Goal: Task Accomplishment & Management: Manage account settings

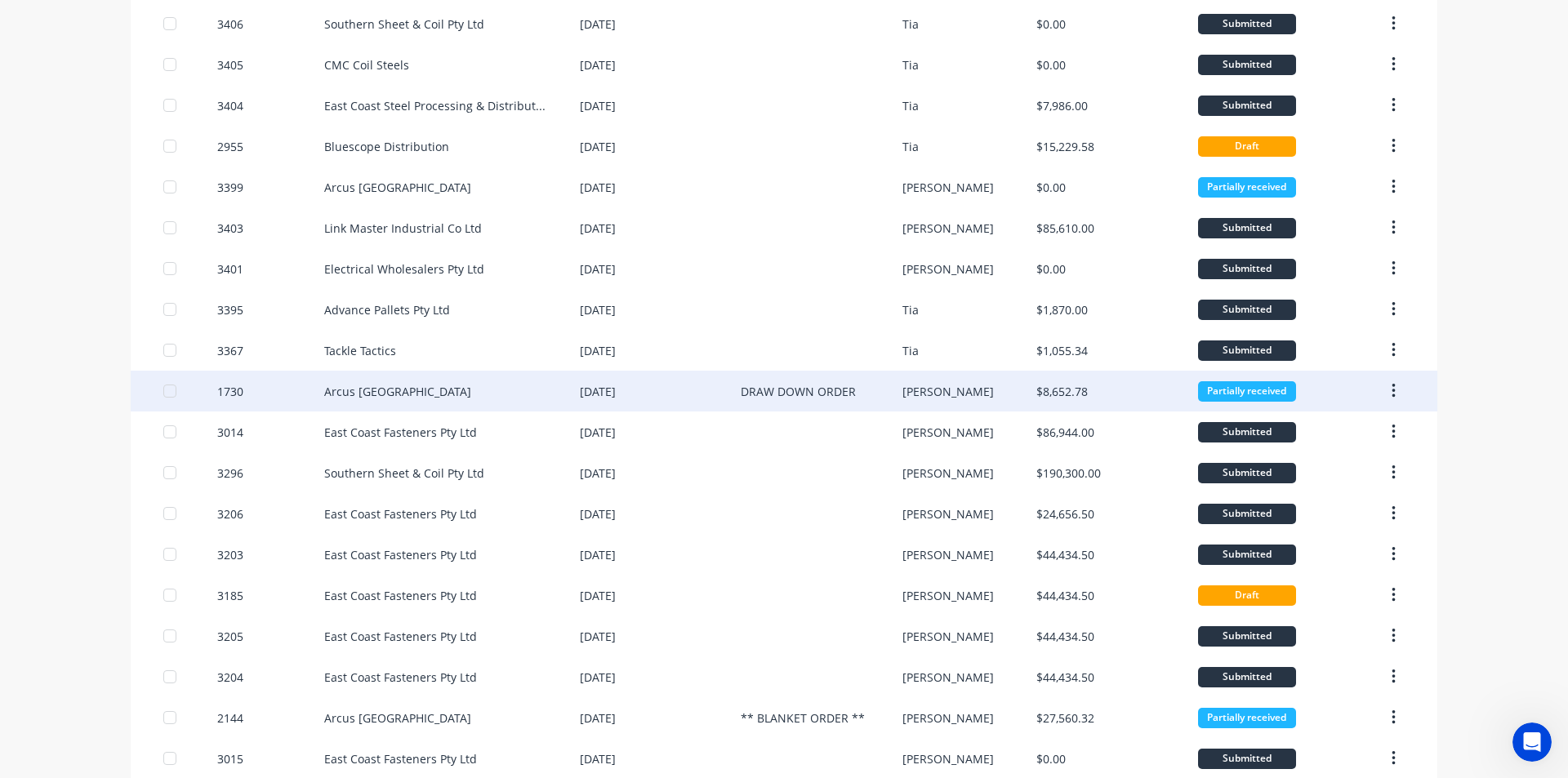
scroll to position [217, 0]
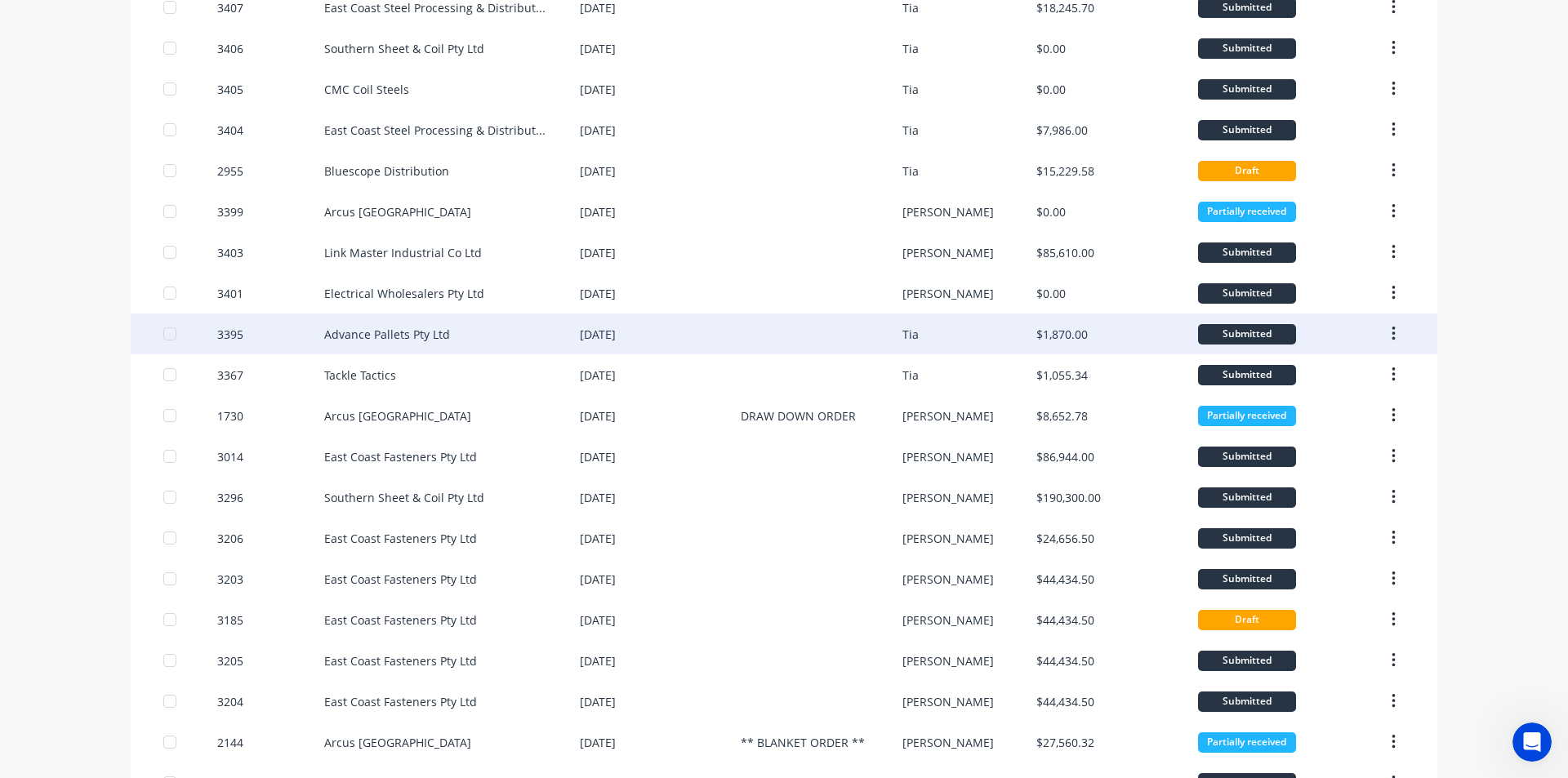
click at [475, 330] on div "Advance Pallets Pty Ltd" at bounding box center [452, 333] width 256 height 40
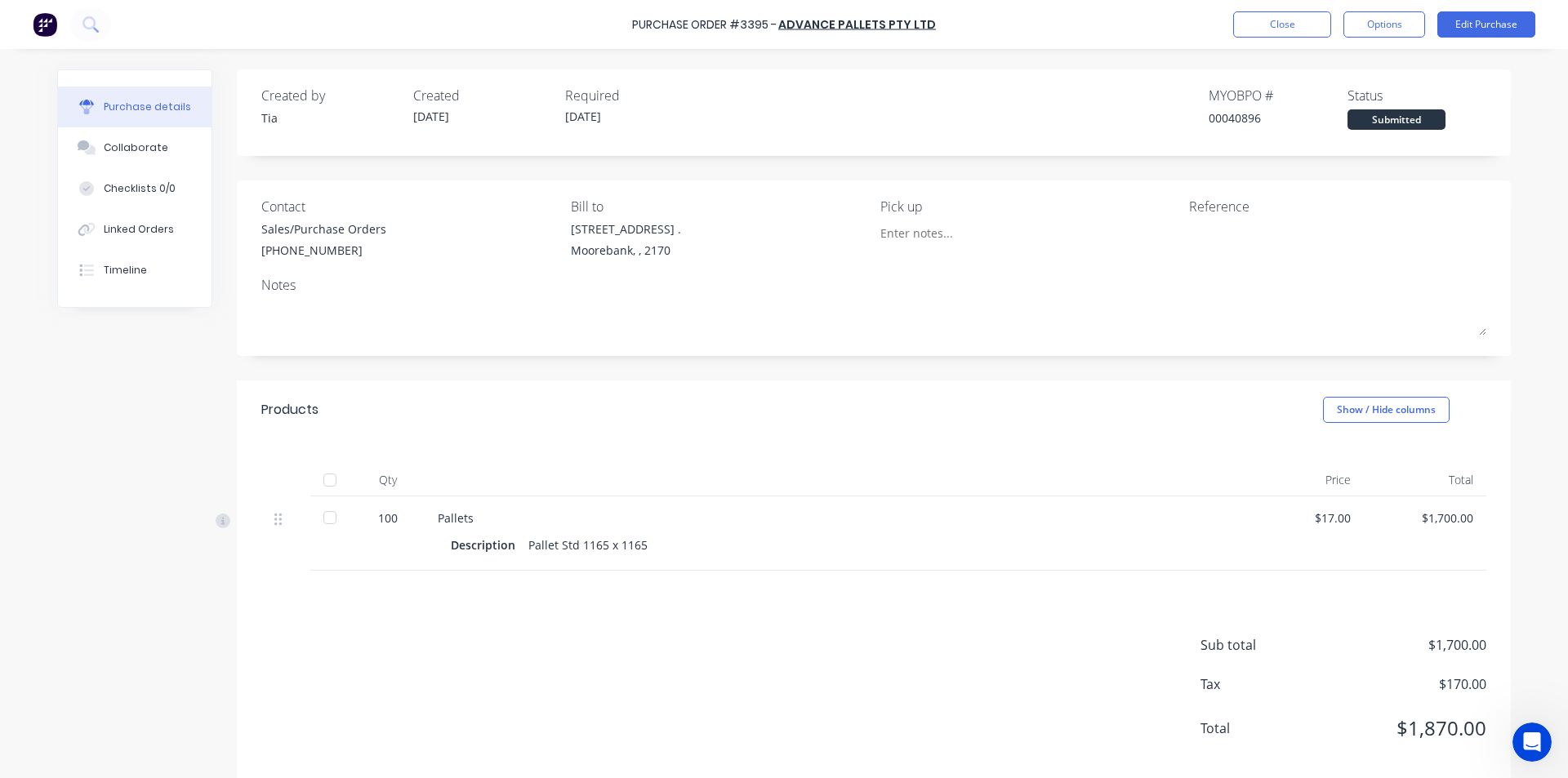
drag, startPoint x: 328, startPoint y: 508, endPoint x: 339, endPoint y: 542, distance: 35.7
click at [328, 508] on div at bounding box center [330, 518] width 33 height 33
click at [1292, 29] on button "Close" at bounding box center [1283, 24] width 98 height 26
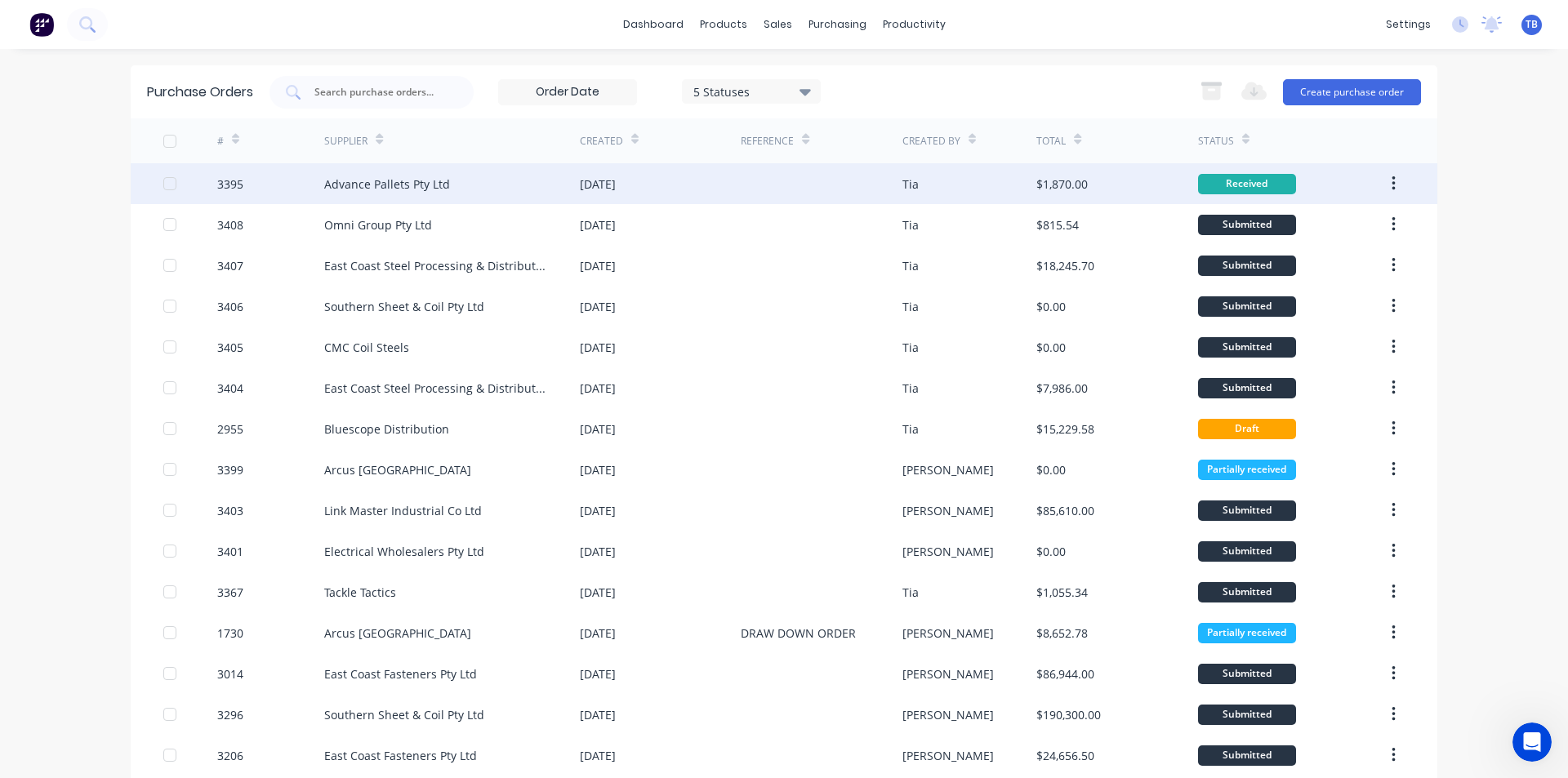
click at [1395, 184] on button "button" at bounding box center [1394, 184] width 39 height 29
click at [1359, 218] on div "Archive" at bounding box center [1335, 226] width 126 height 23
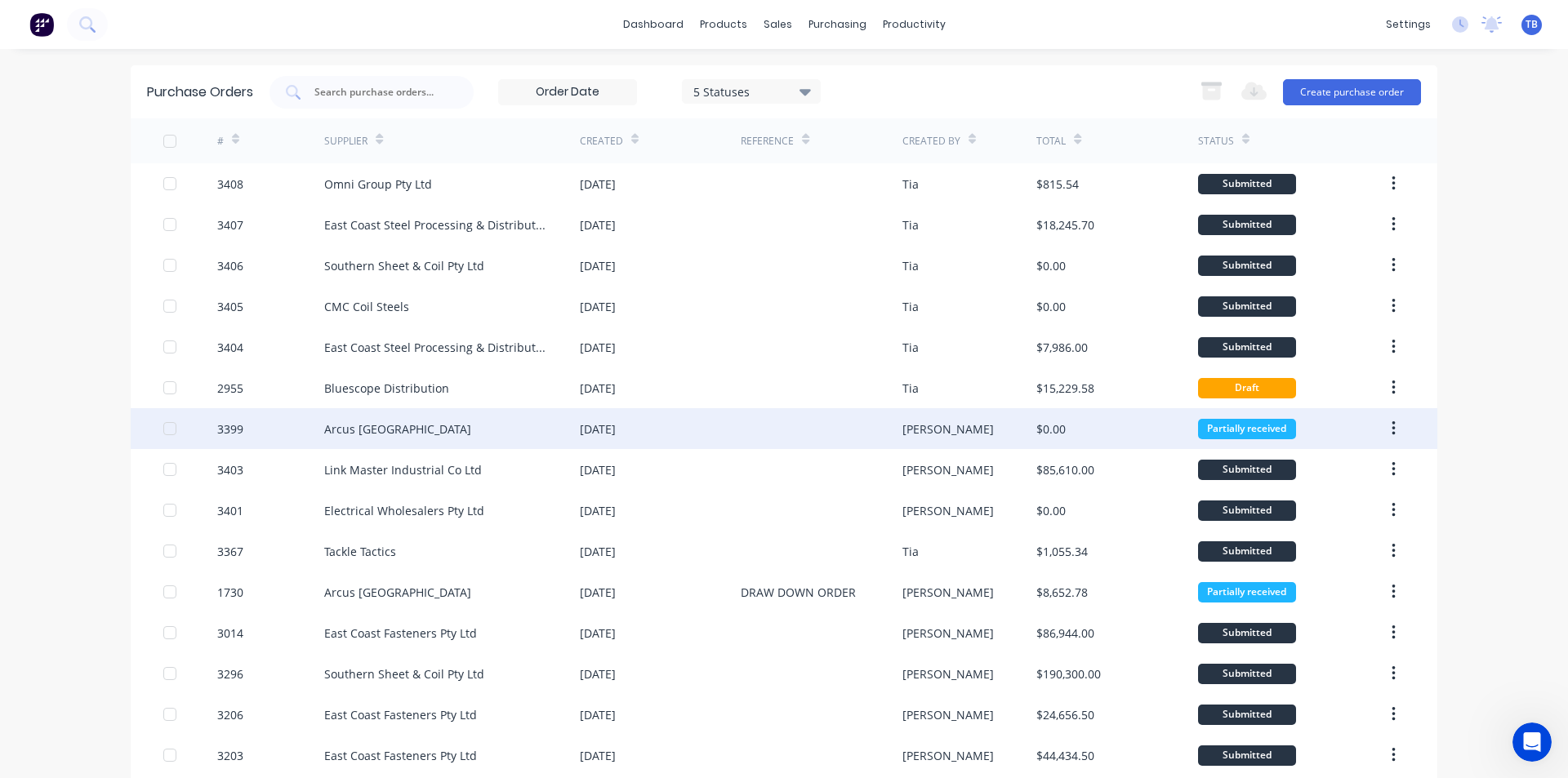
click at [419, 425] on div "Arcus [GEOGRAPHIC_DATA]" at bounding box center [452, 428] width 256 height 40
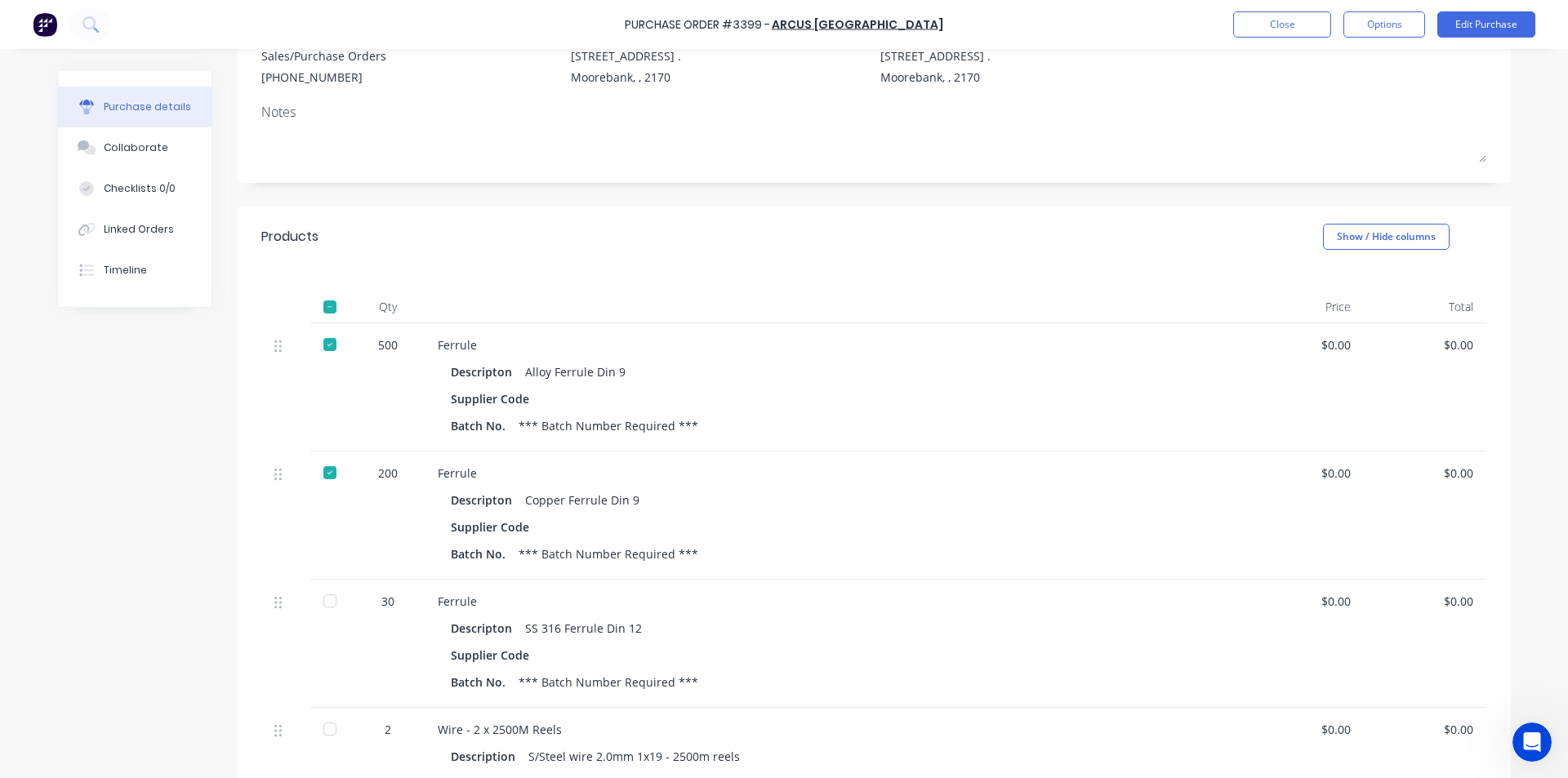
scroll to position [464, 0]
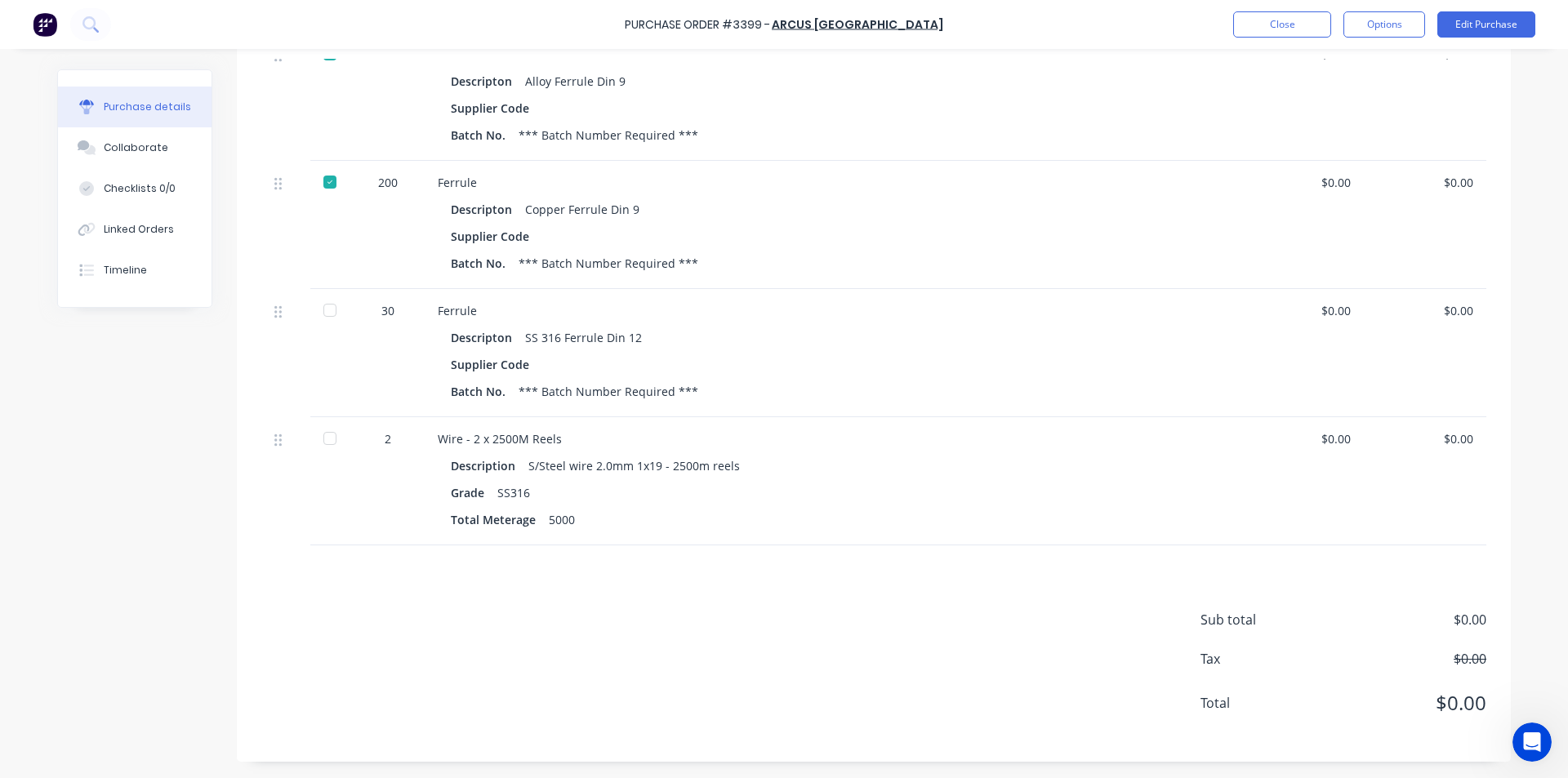
click at [334, 433] on div at bounding box center [330, 439] width 33 height 33
click at [1271, 12] on button "Close" at bounding box center [1283, 24] width 98 height 26
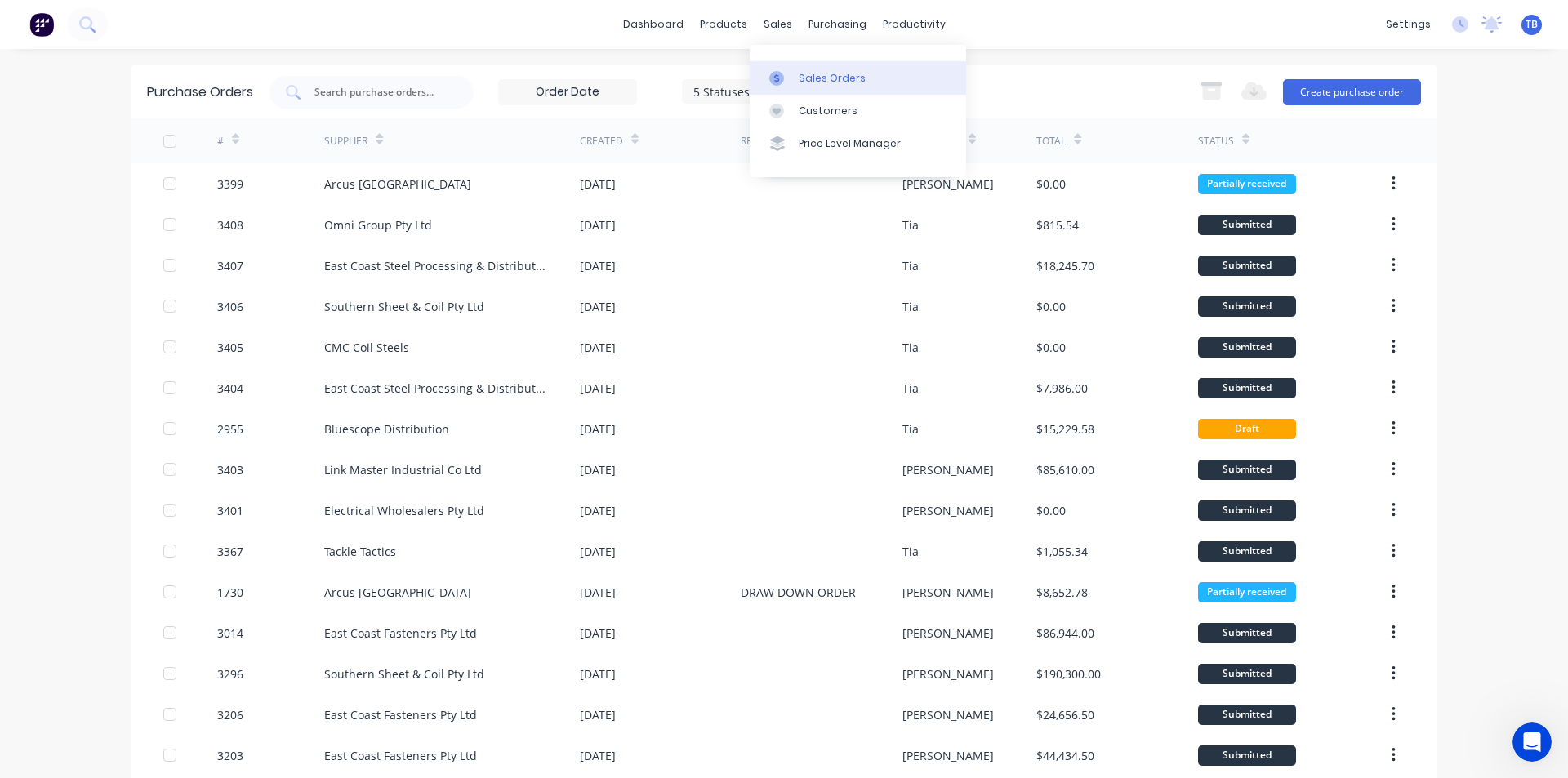
click at [802, 71] on div "Sales Orders" at bounding box center [833, 78] width 67 height 15
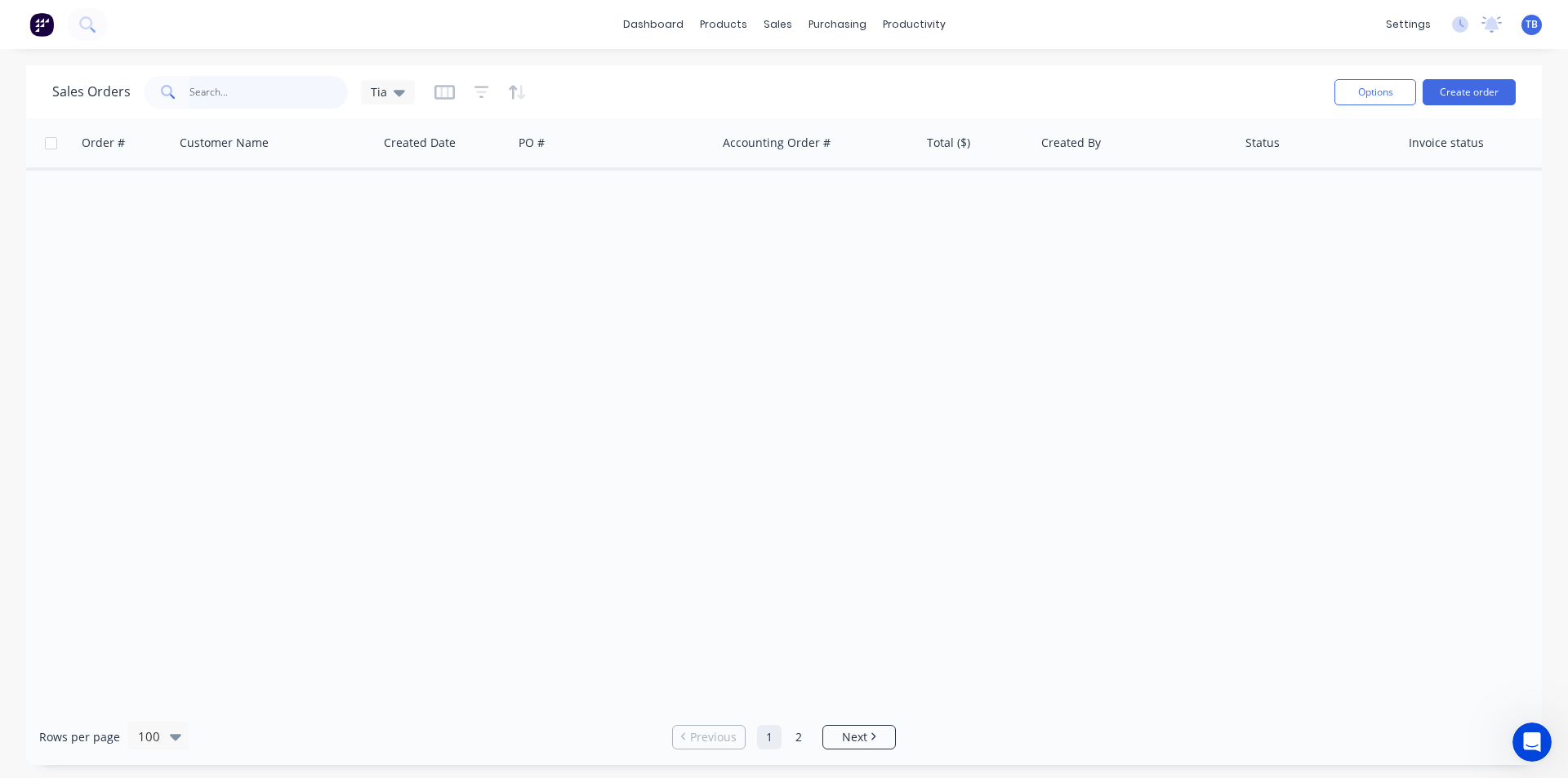
click at [281, 99] on input "text" at bounding box center [269, 92] width 159 height 33
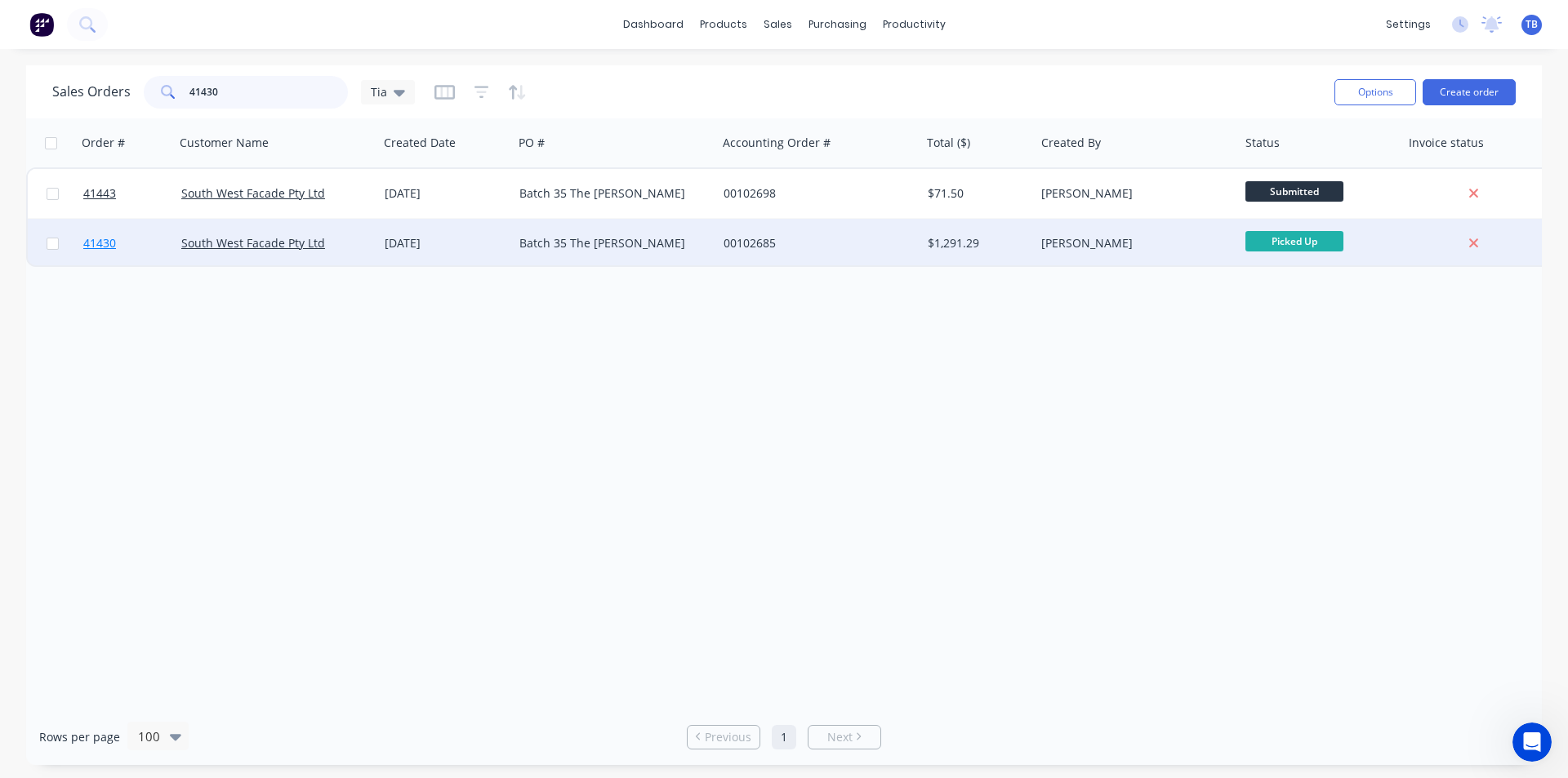
type input "41430"
click at [103, 239] on span "41430" at bounding box center [100, 243] width 33 height 16
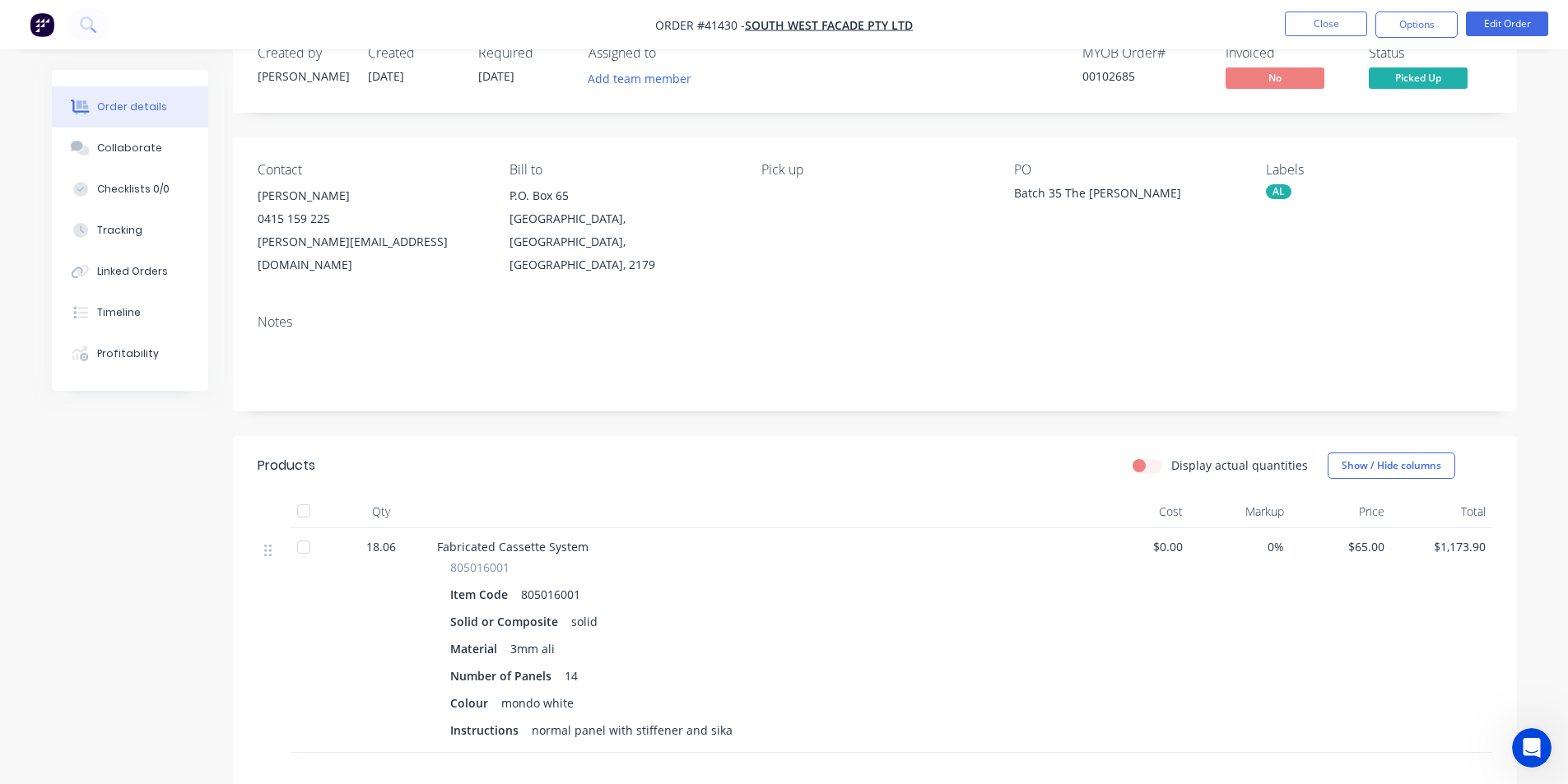
scroll to position [82, 0]
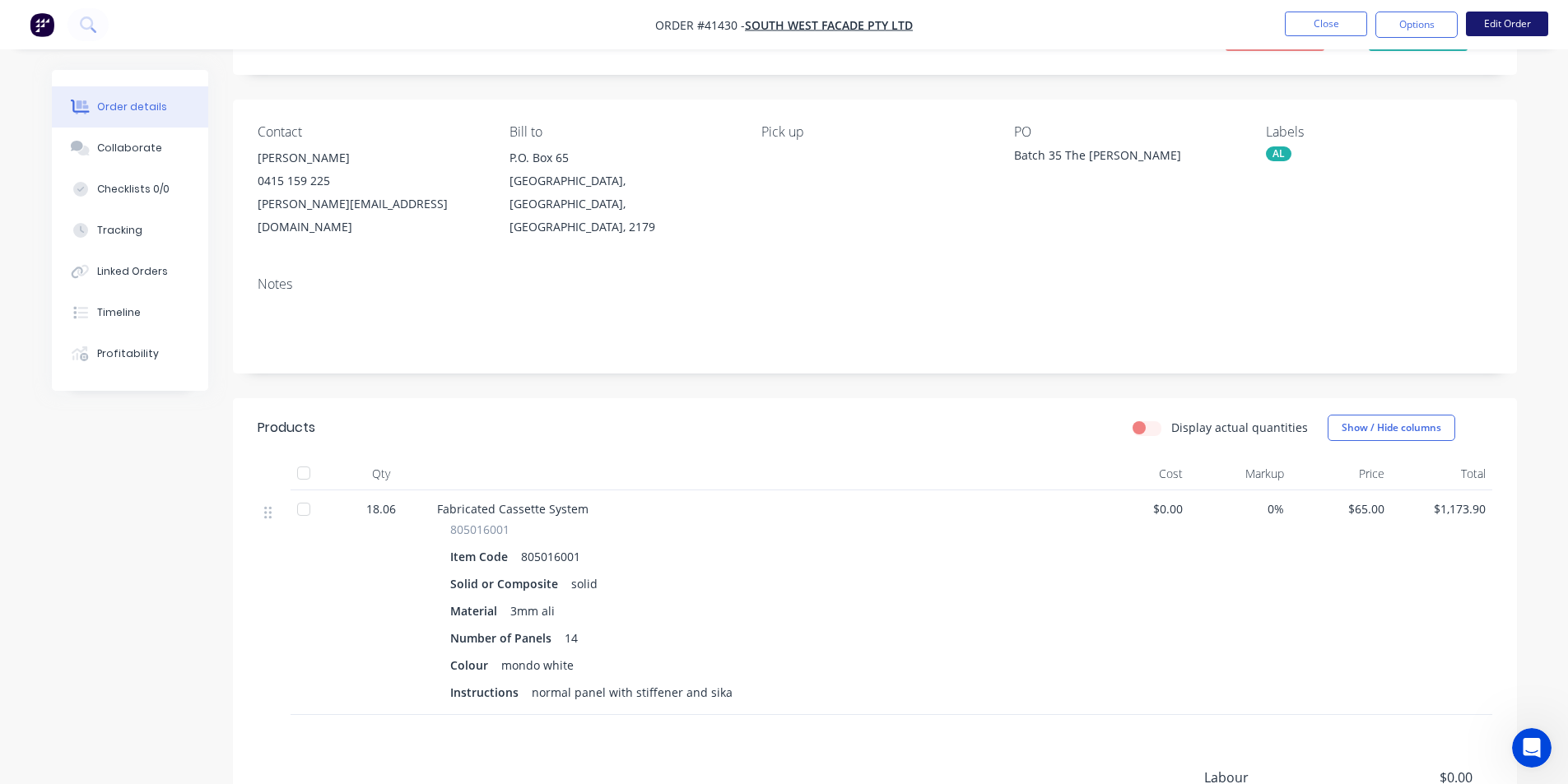
click at [1486, 29] on button "Edit Order" at bounding box center [1507, 23] width 83 height 24
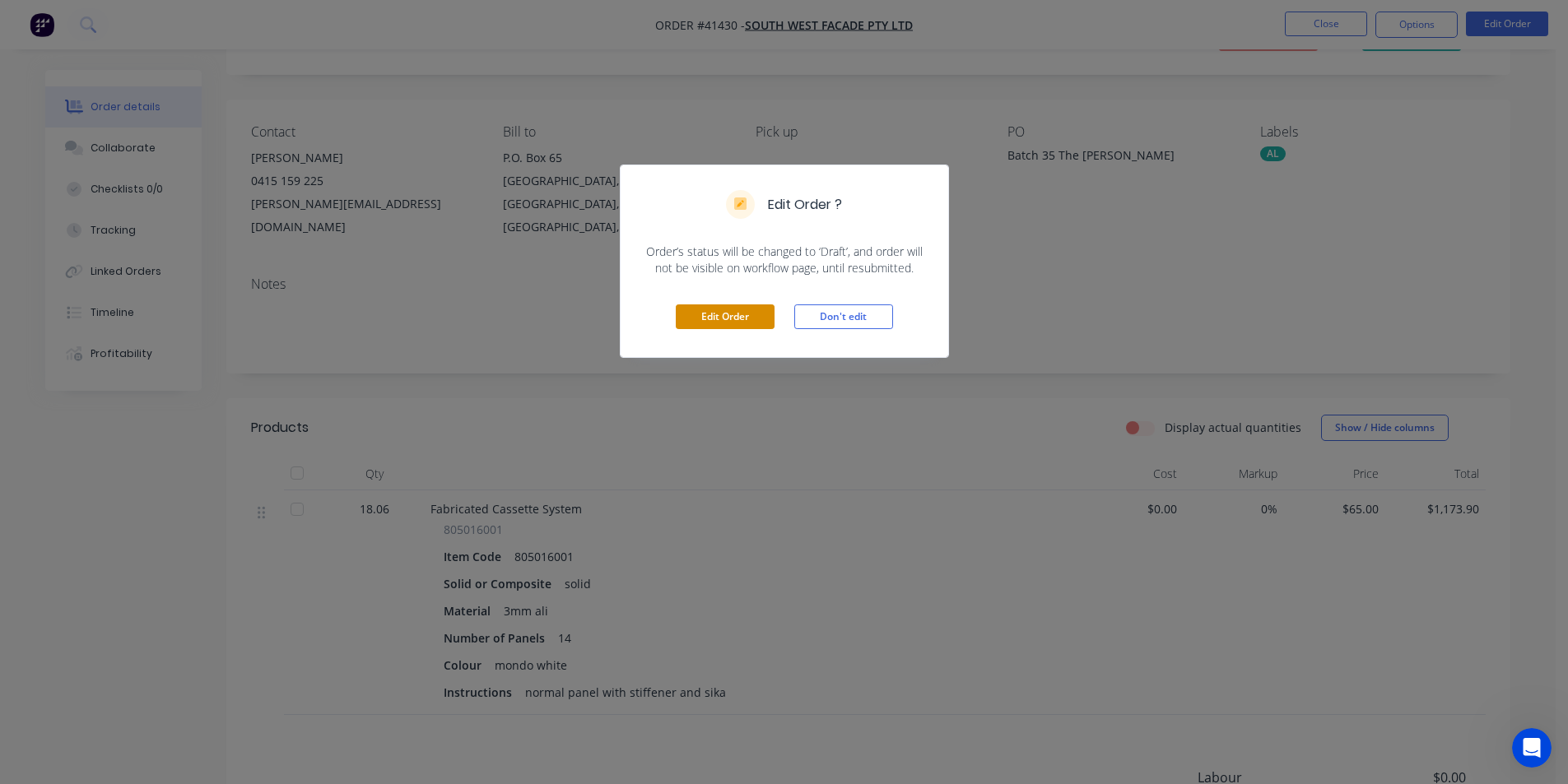
click at [730, 321] on button "Edit Order" at bounding box center [725, 317] width 99 height 24
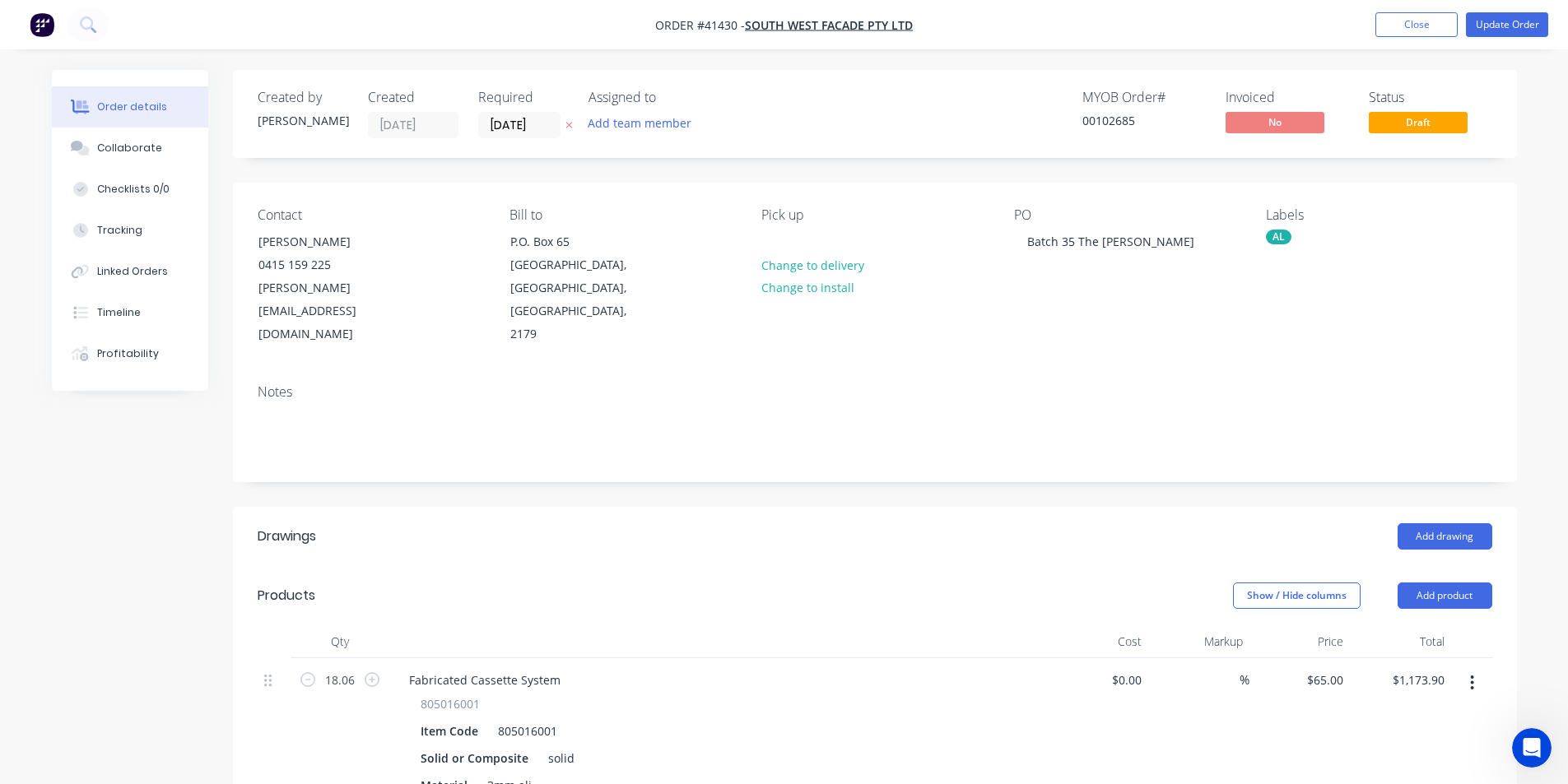
scroll to position [247, 0]
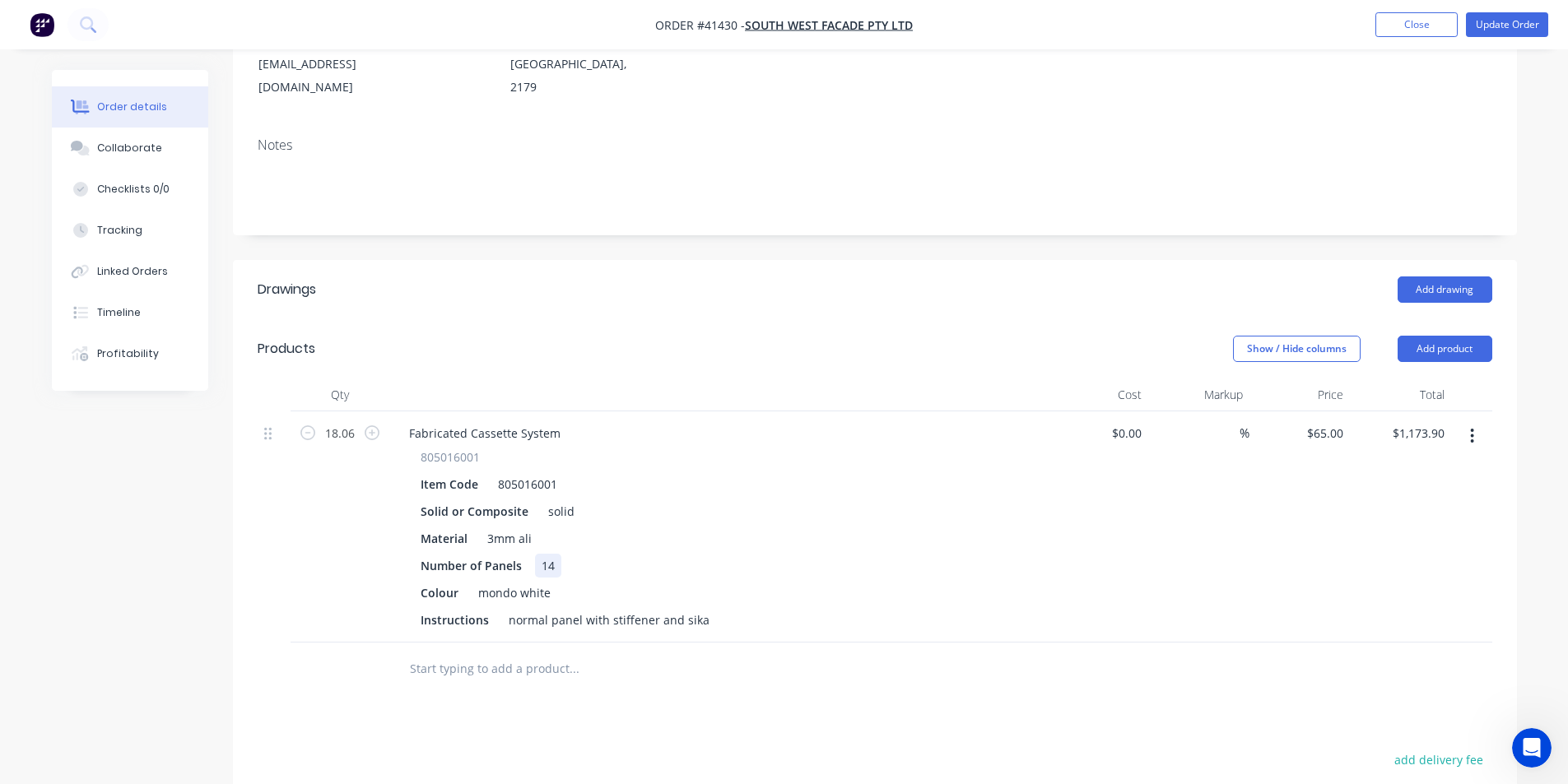
click at [559, 554] on div "14" at bounding box center [548, 565] width 26 height 23
click at [1502, 22] on button "Update Order" at bounding box center [1507, 24] width 83 height 24
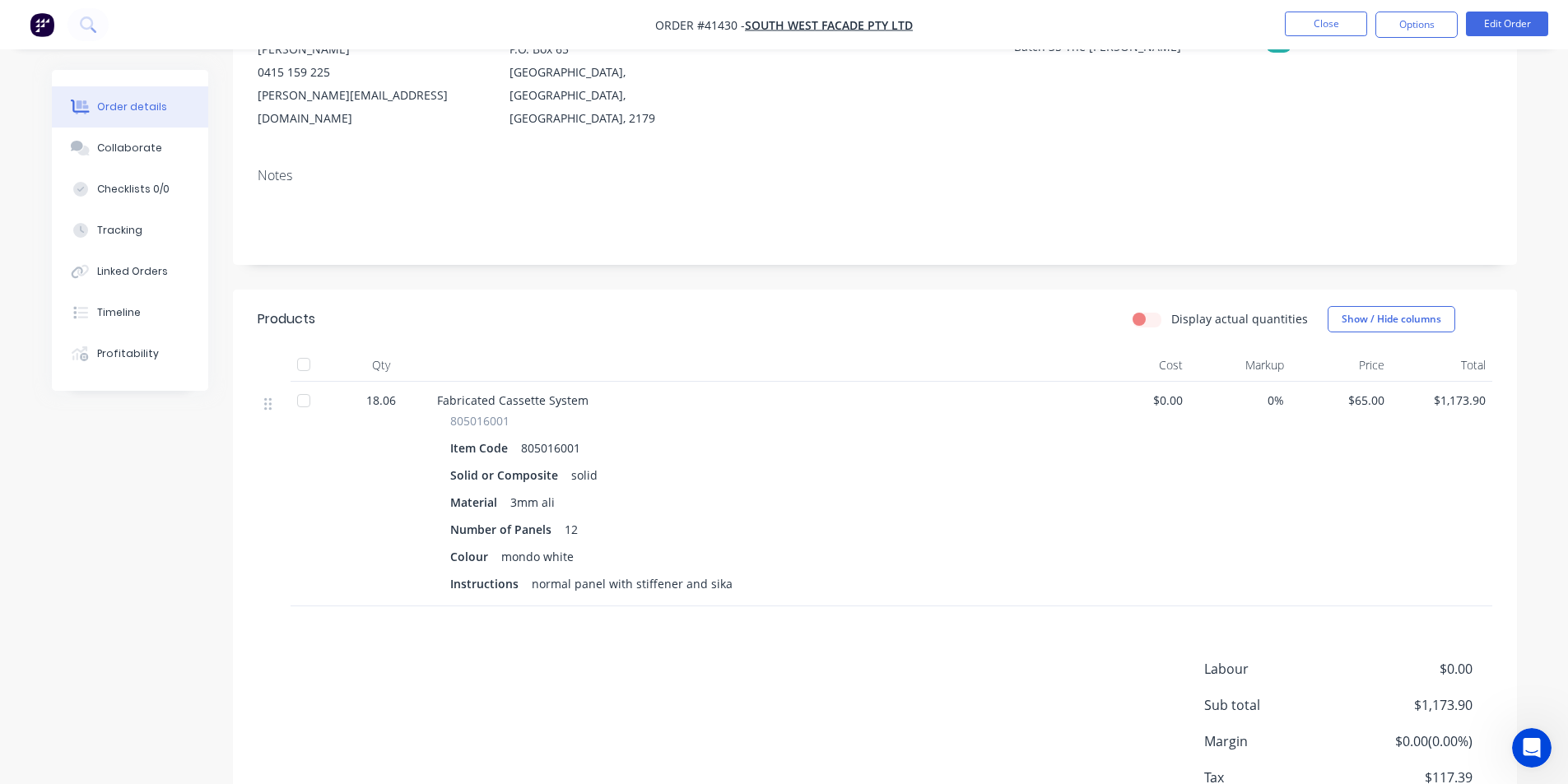
scroll to position [0, 0]
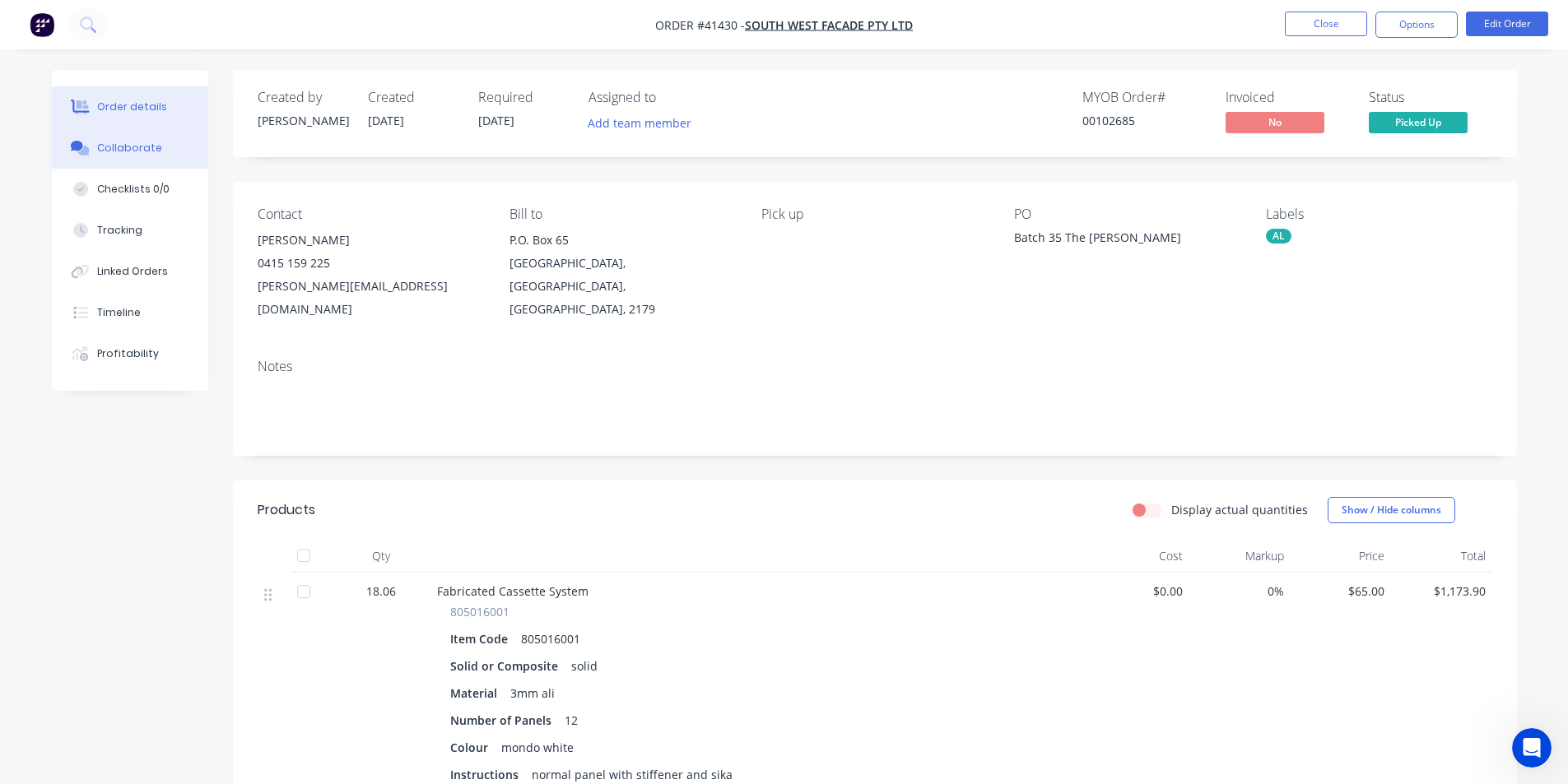
click at [191, 145] on button "Collaborate" at bounding box center [130, 148] width 156 height 41
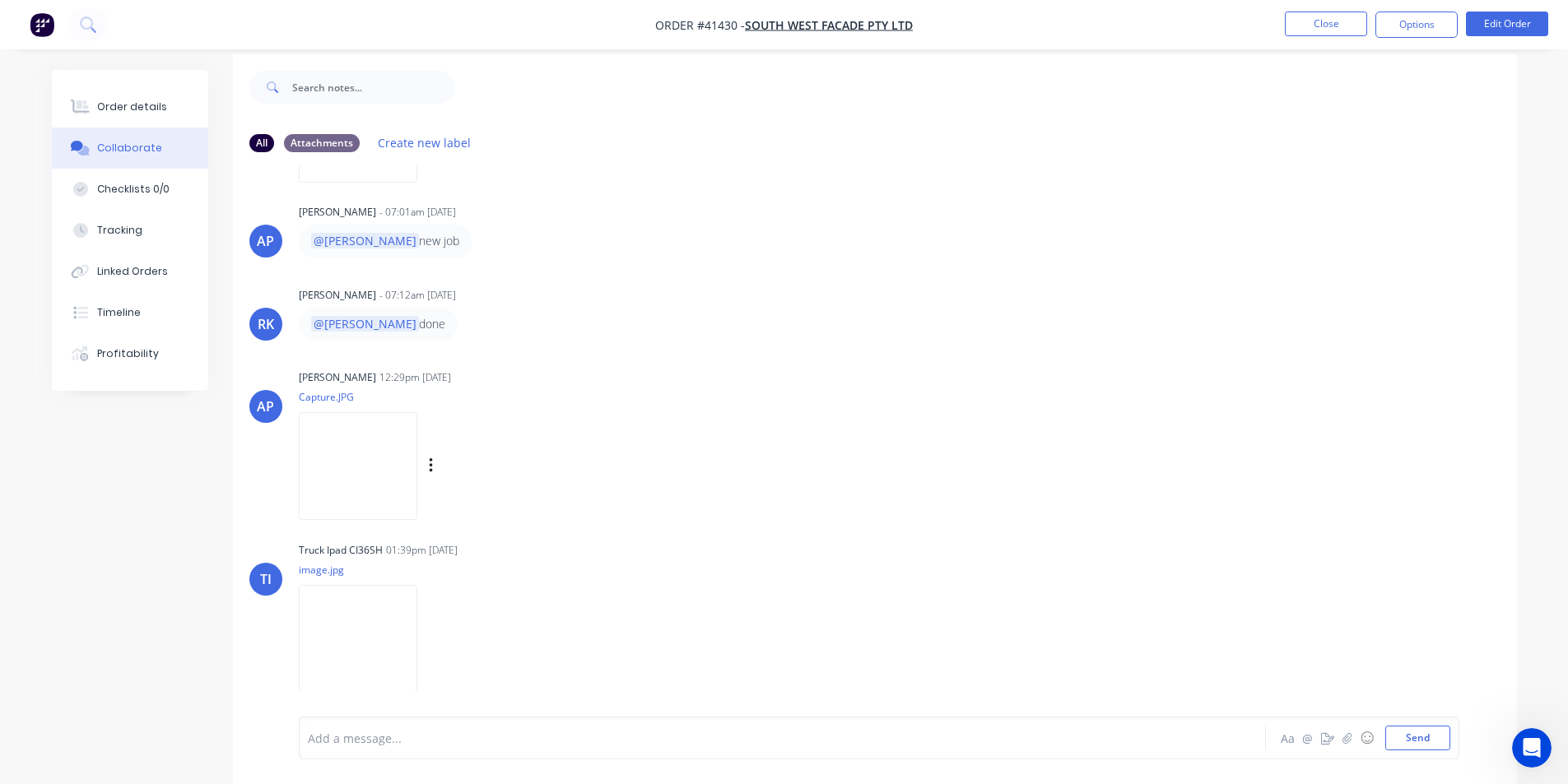
scroll to position [24, 0]
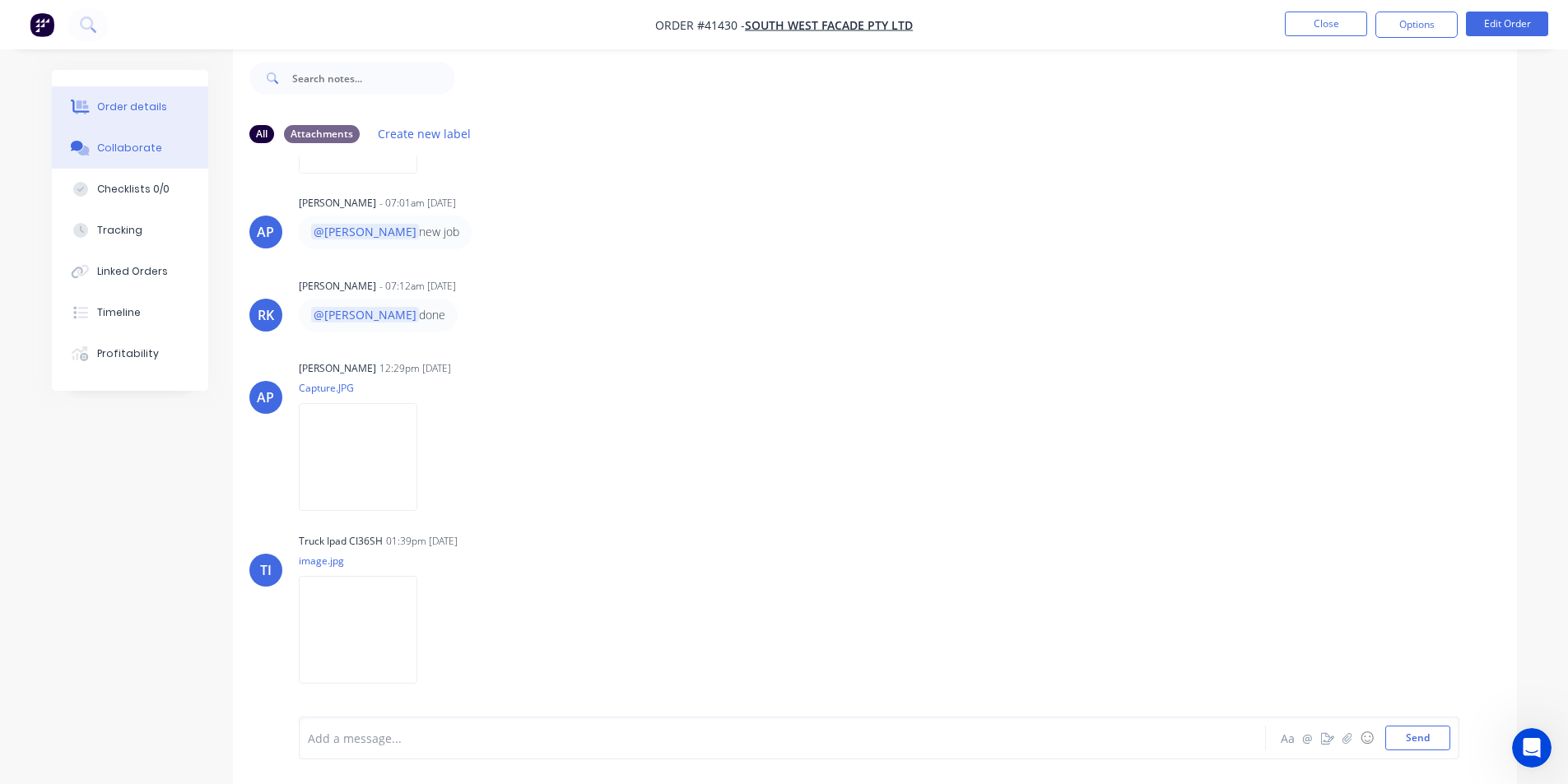
click at [86, 102] on icon at bounding box center [82, 108] width 13 height 14
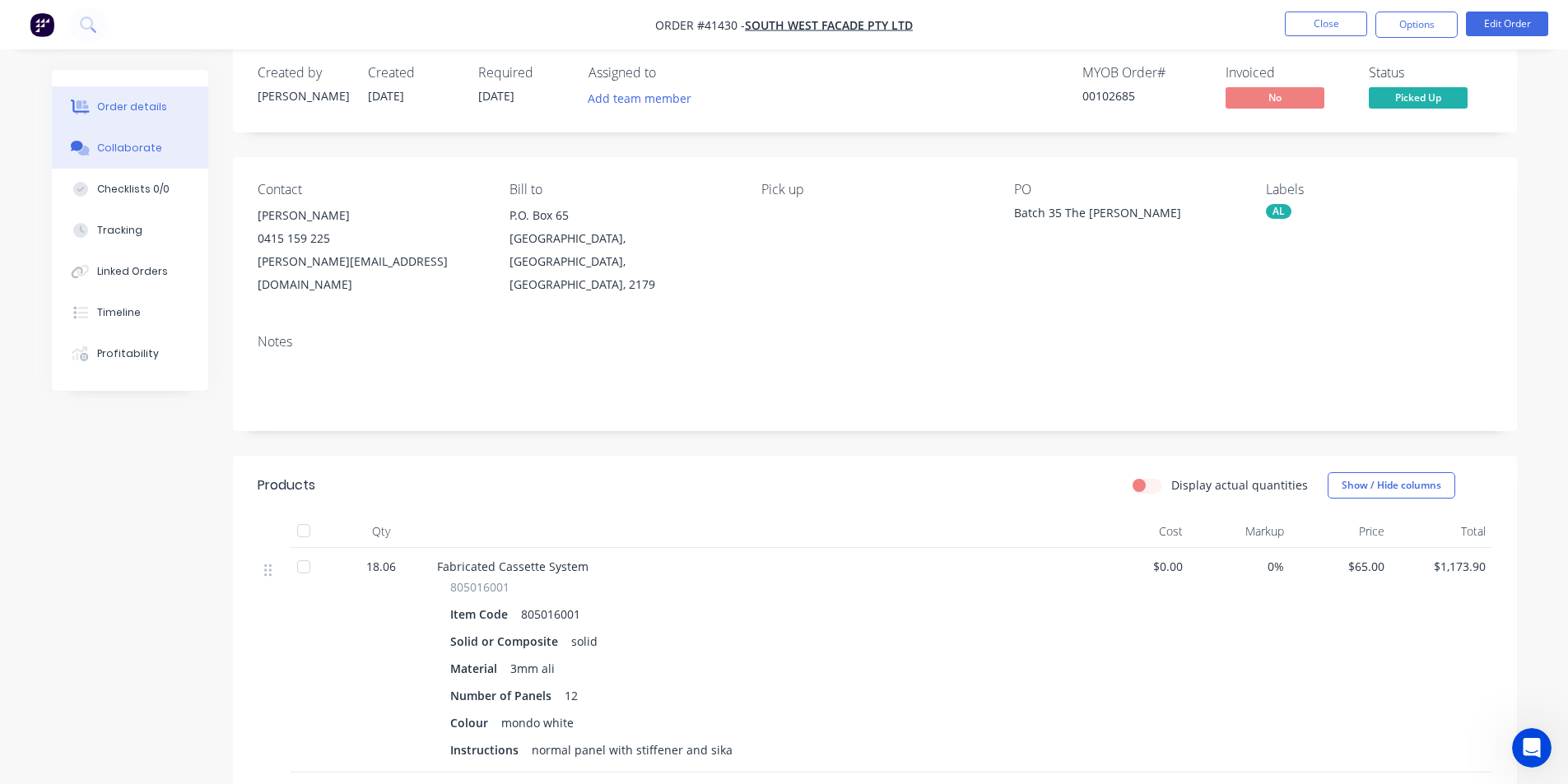
click at [132, 149] on div "Collaborate" at bounding box center [129, 148] width 65 height 15
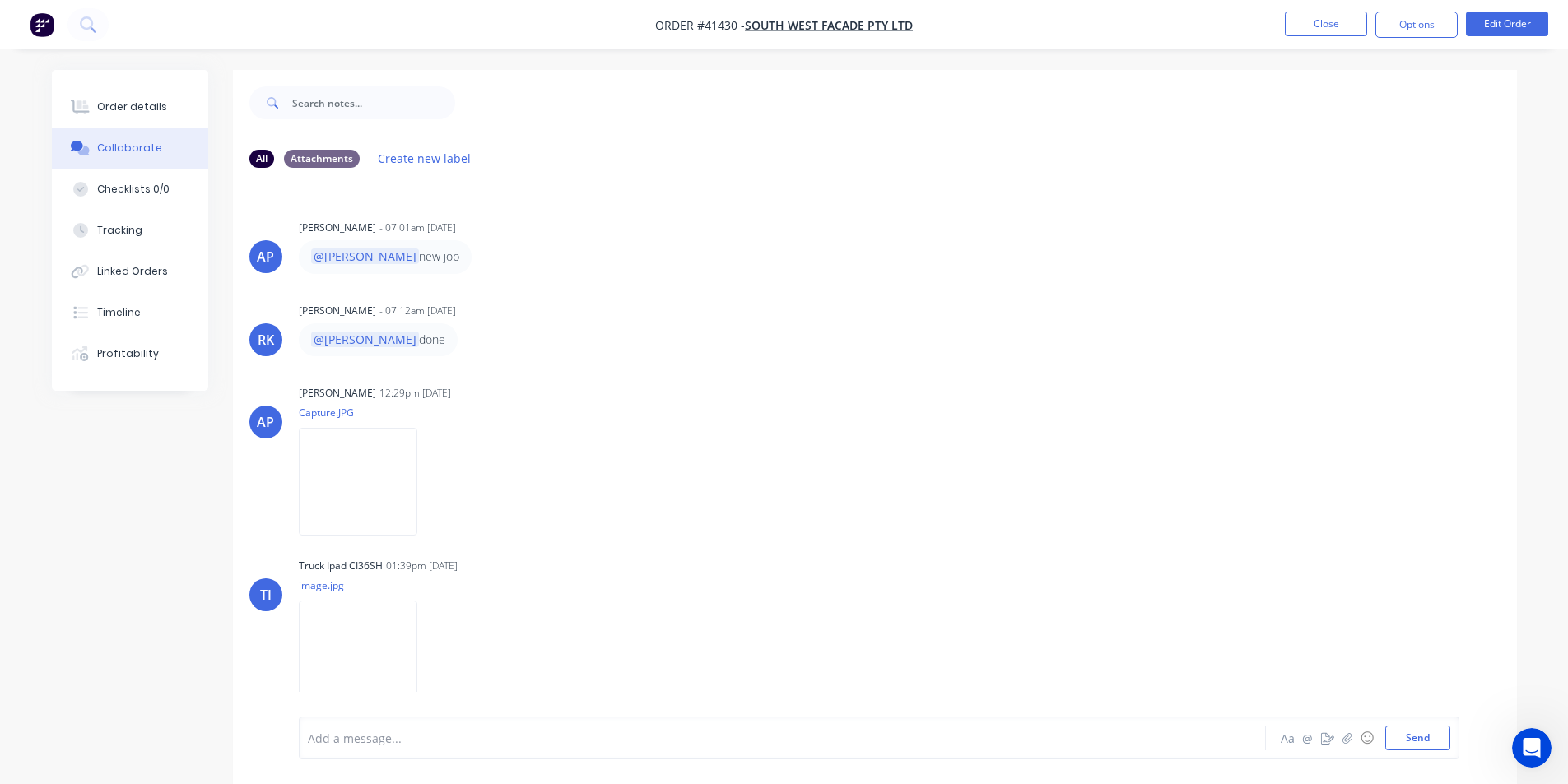
scroll to position [163, 0]
click at [134, 122] on button "Order details" at bounding box center [130, 107] width 156 height 41
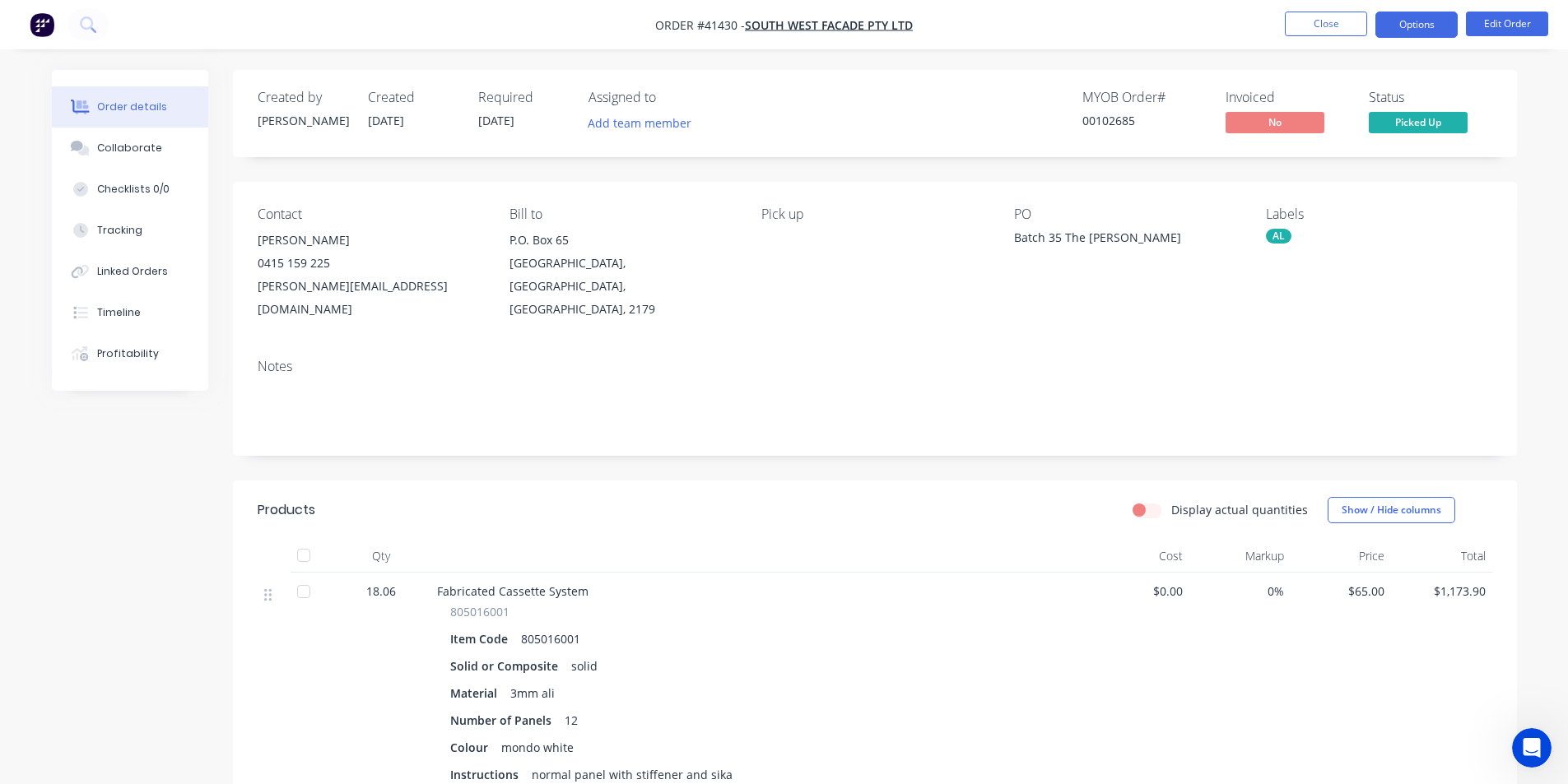
click at [1422, 24] on button "Options" at bounding box center [1417, 24] width 83 height 26
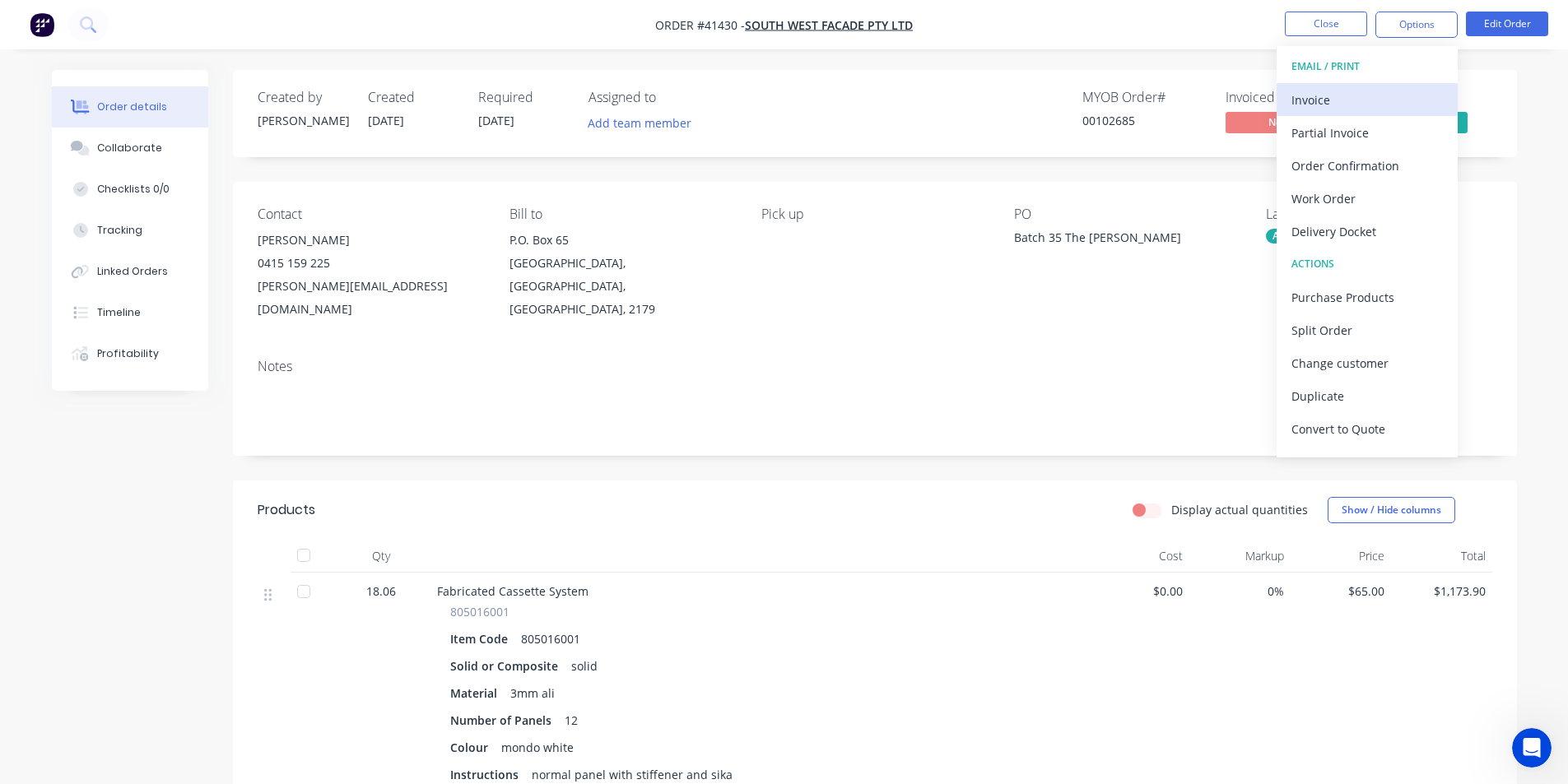
click at [1358, 94] on div "Invoice" at bounding box center [1367, 99] width 151 height 23
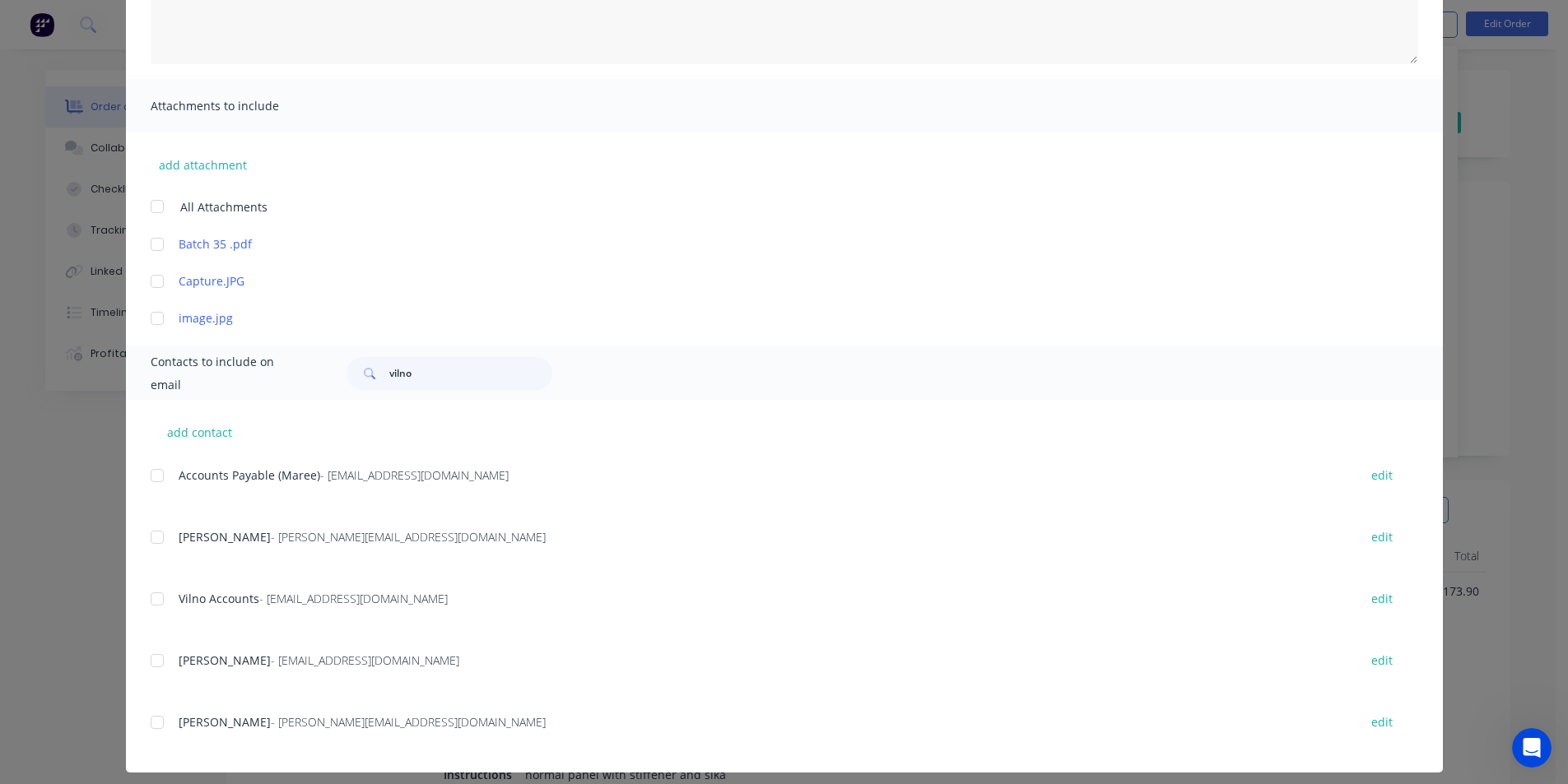
scroll to position [300, 0]
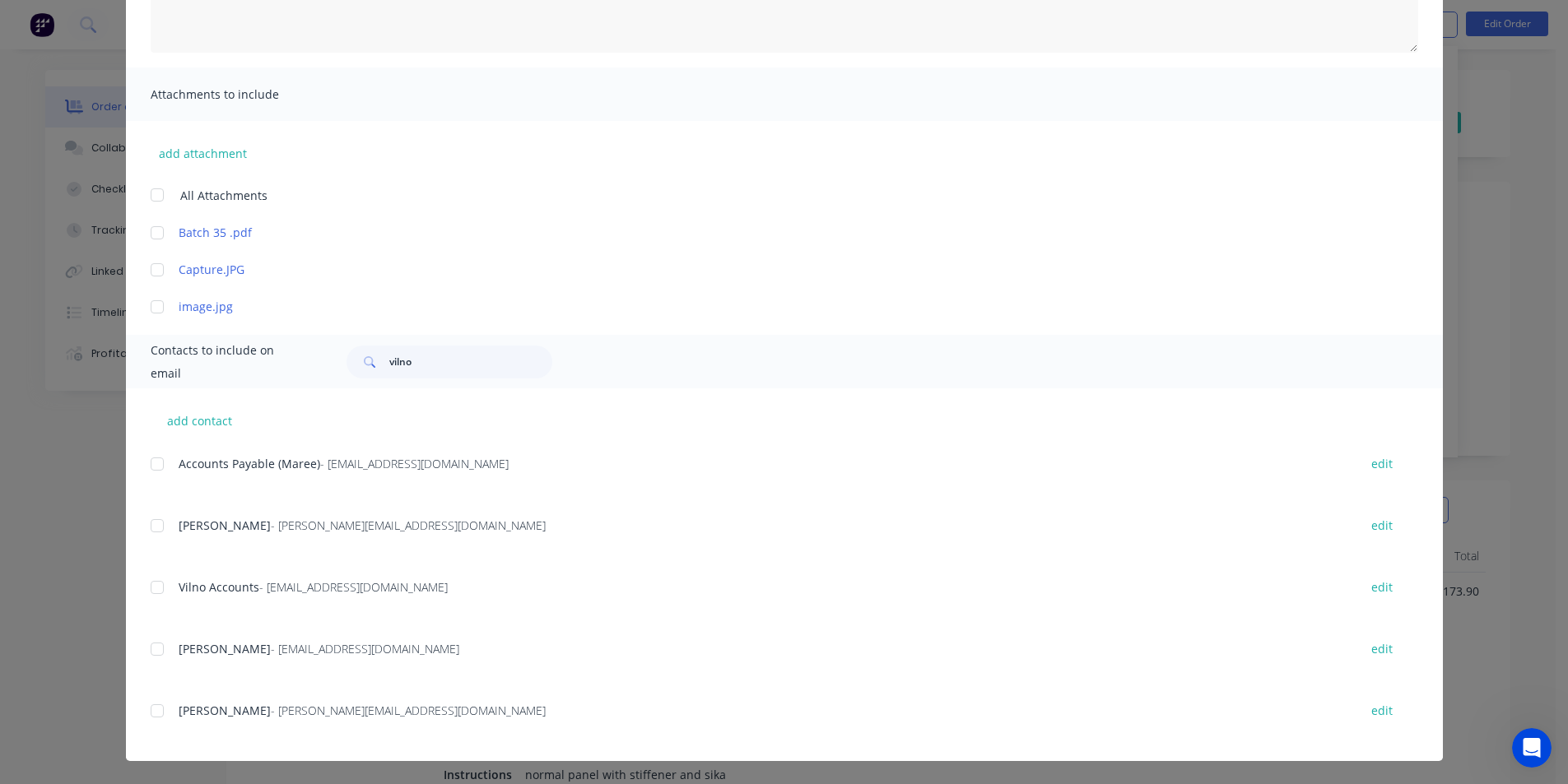
click at [146, 457] on div at bounding box center [157, 464] width 33 height 33
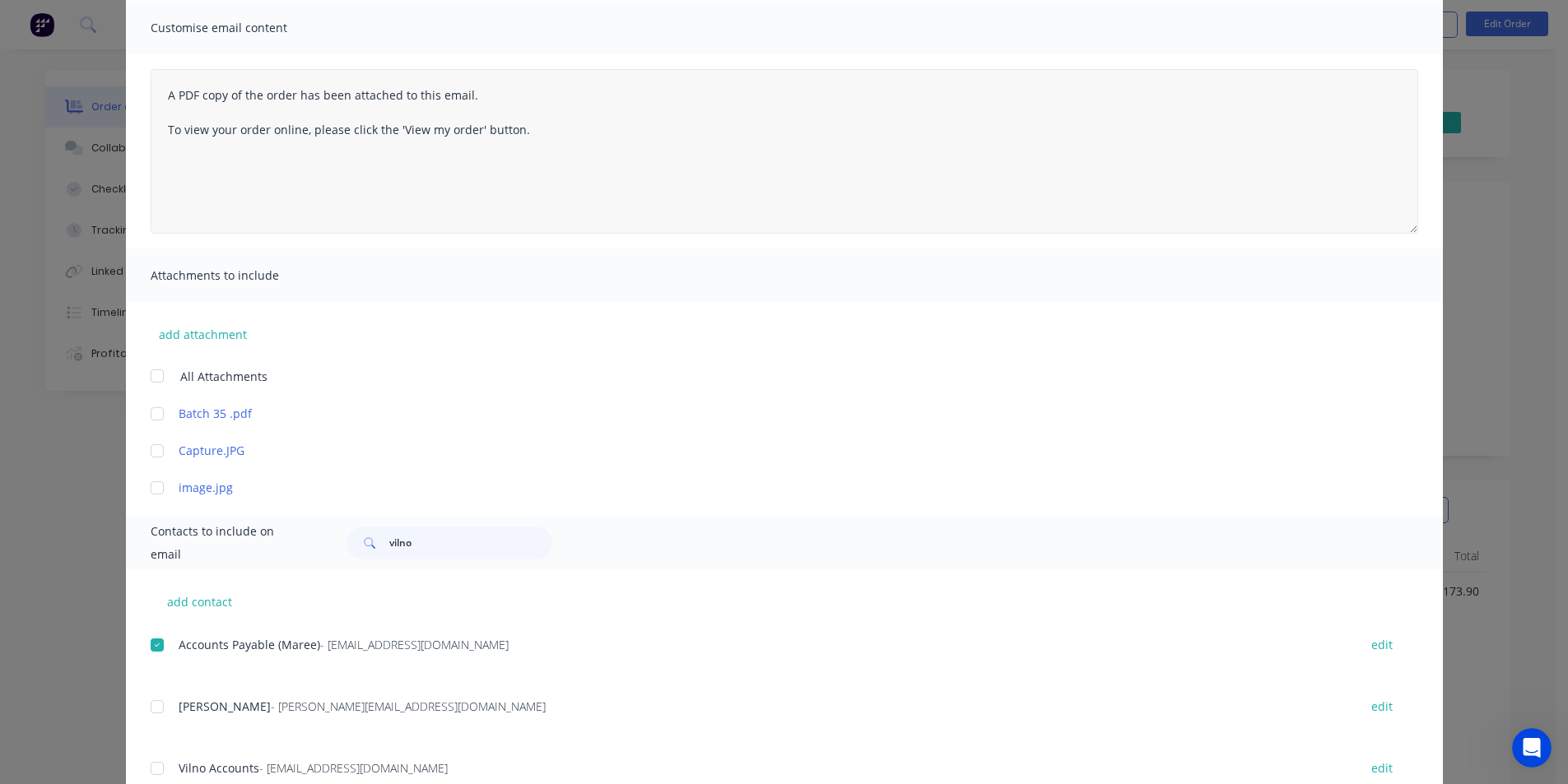
scroll to position [0, 0]
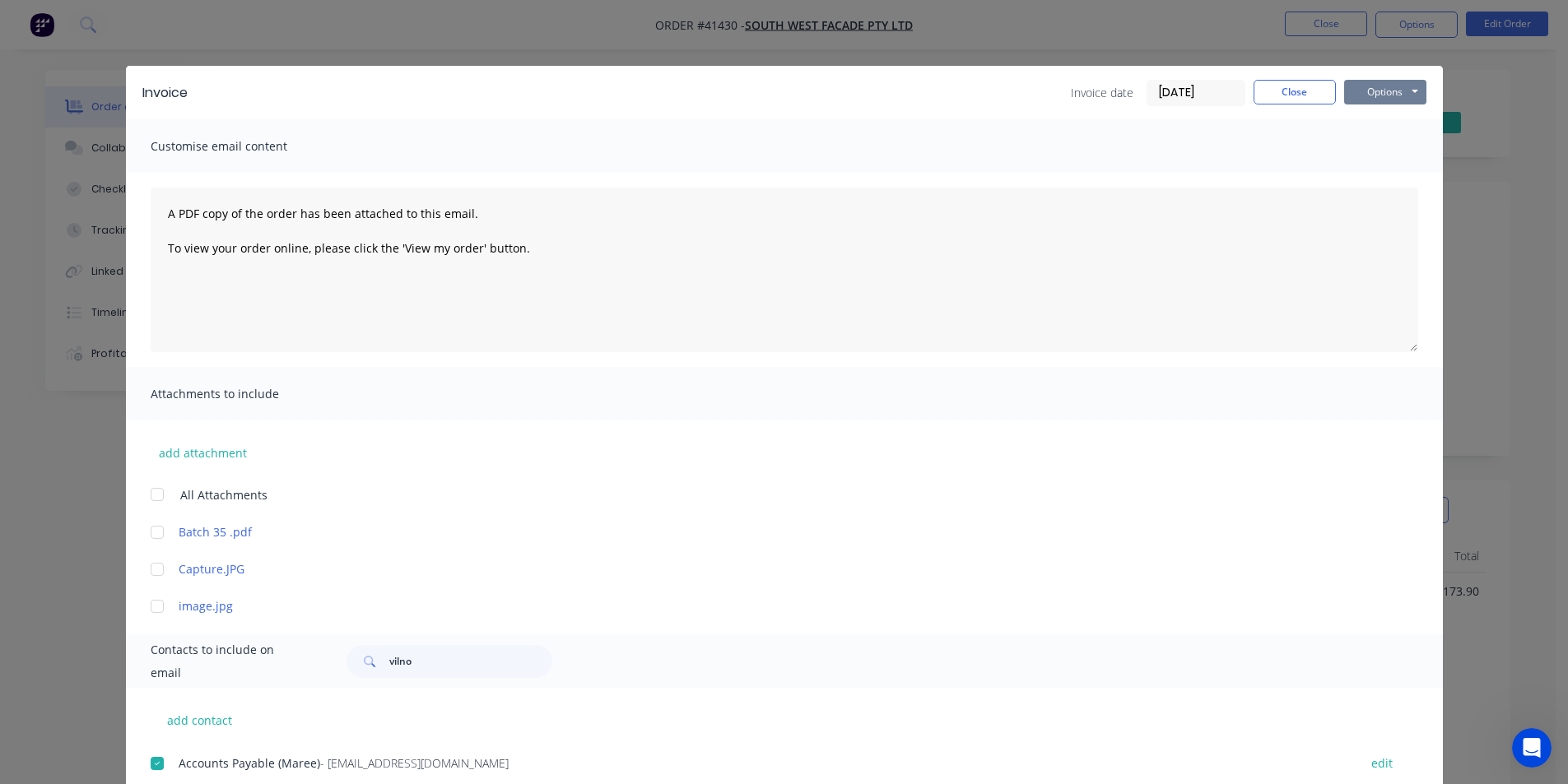
click at [1360, 102] on button "Options" at bounding box center [1386, 92] width 83 height 24
click at [1360, 168] on button "Email" at bounding box center [1397, 175] width 105 height 27
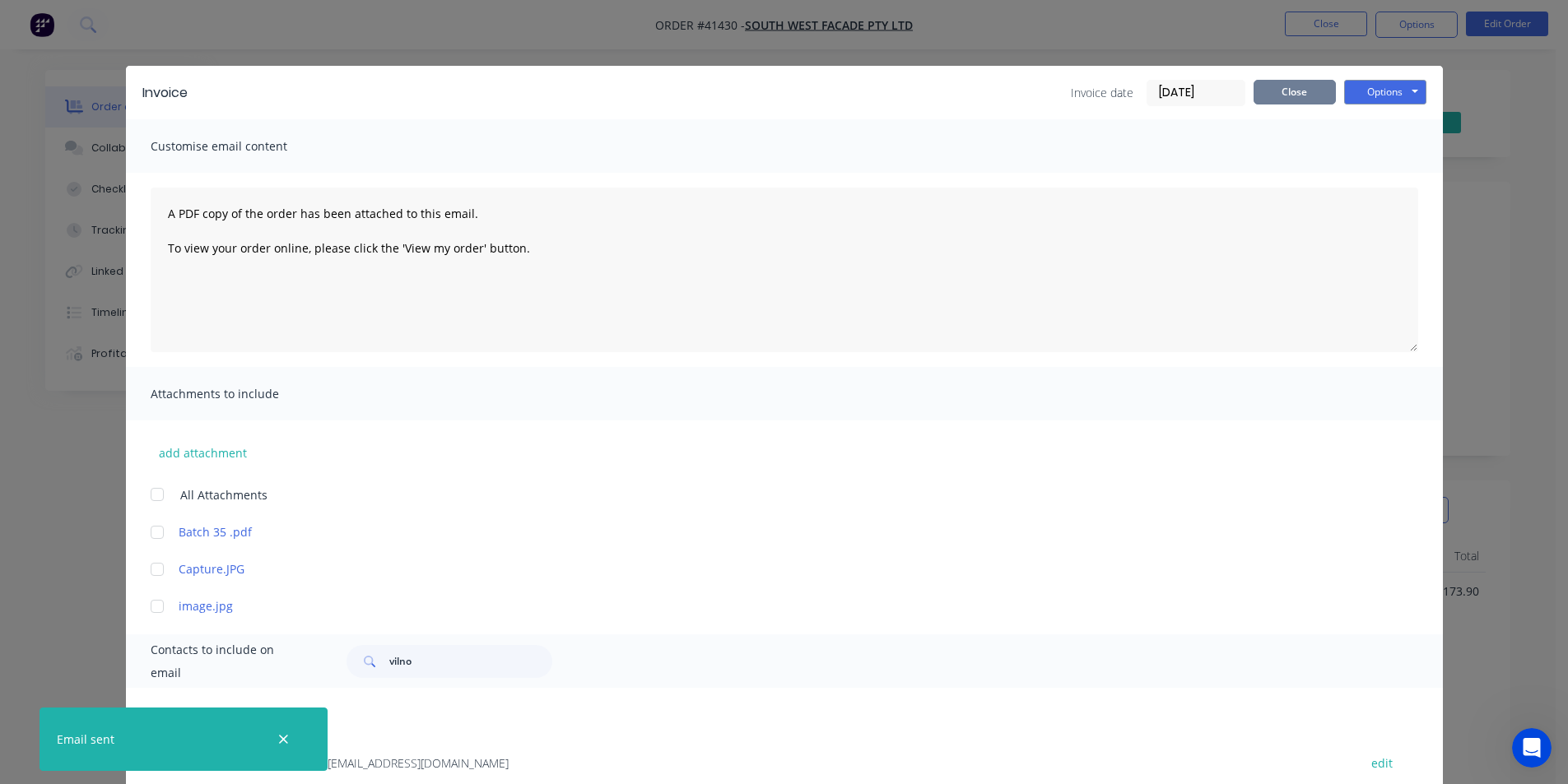
click at [1307, 94] on button "Close" at bounding box center [1294, 92] width 83 height 24
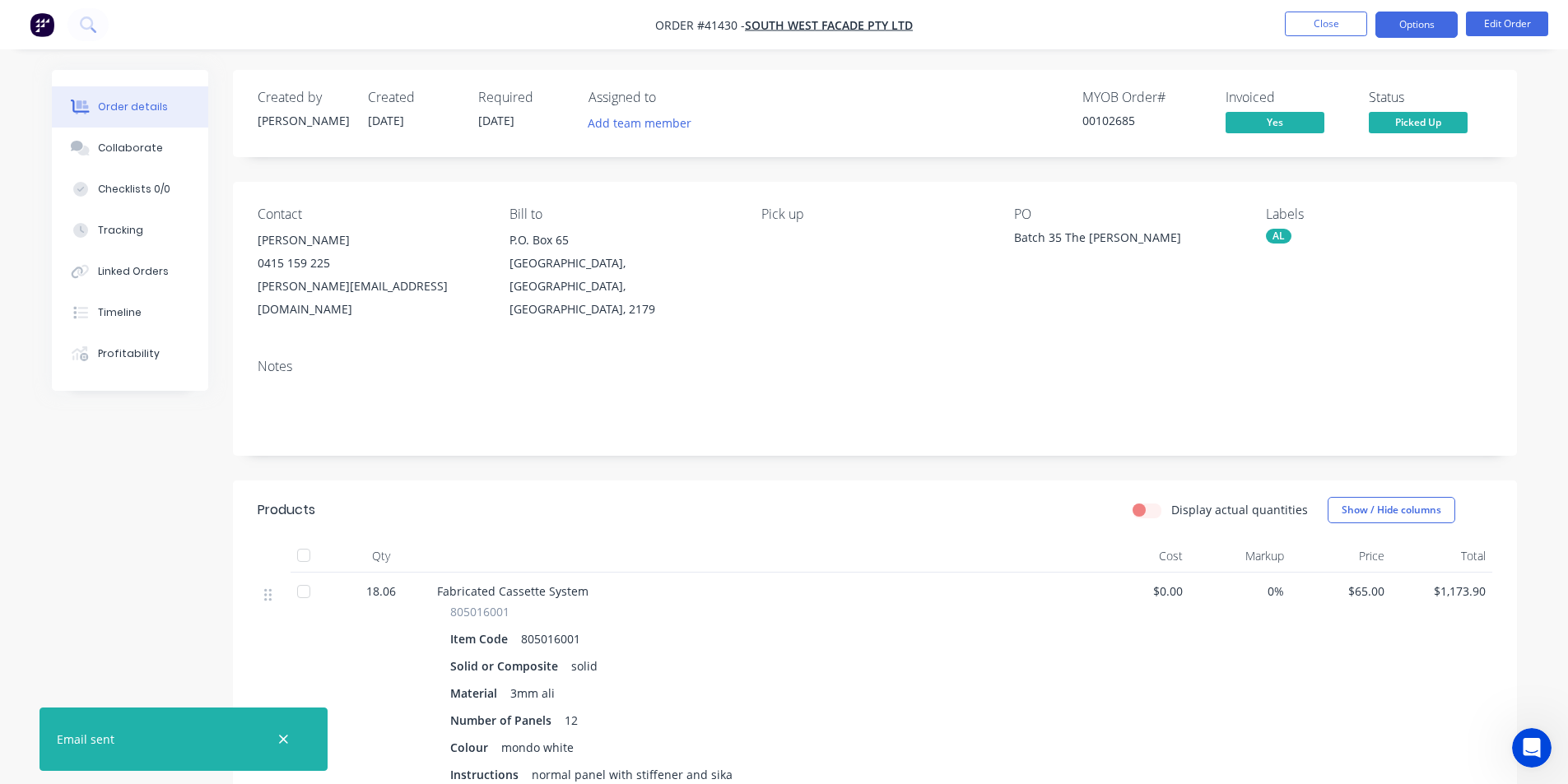
click at [1451, 23] on button "Options" at bounding box center [1417, 24] width 83 height 26
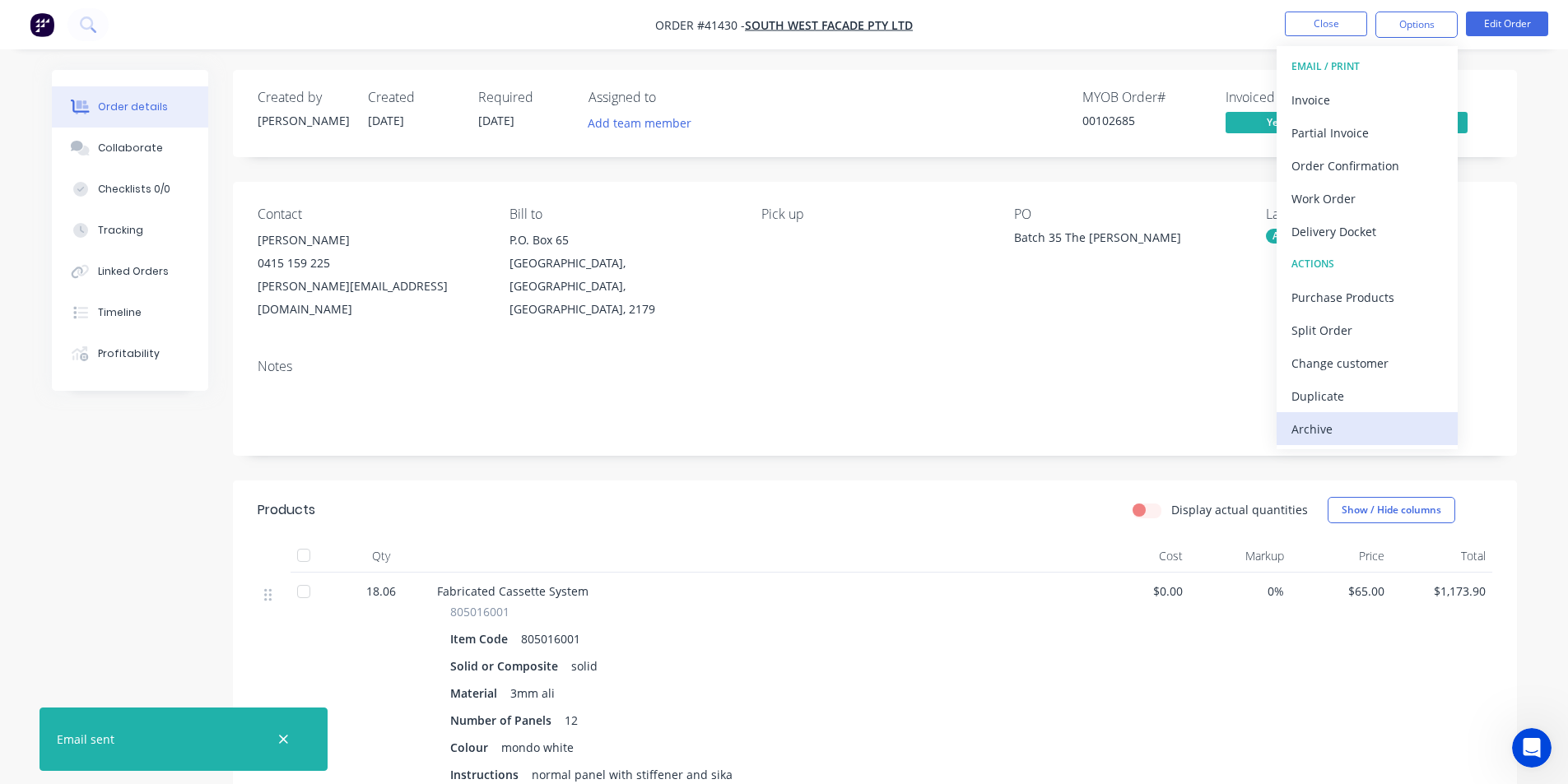
click at [1327, 425] on div "Archive" at bounding box center [1367, 428] width 151 height 23
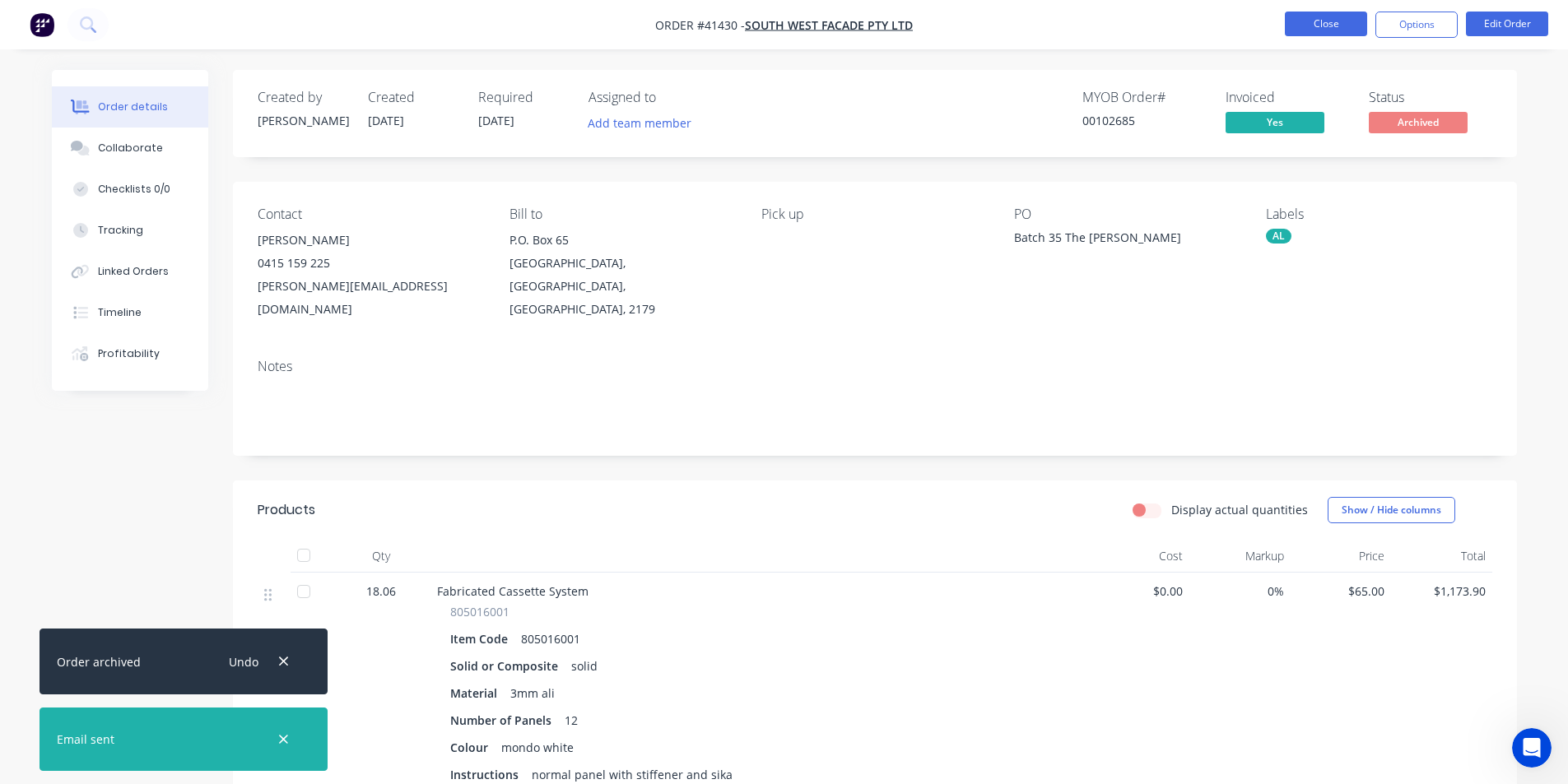
click at [1327, 25] on button "Close" at bounding box center [1326, 23] width 83 height 24
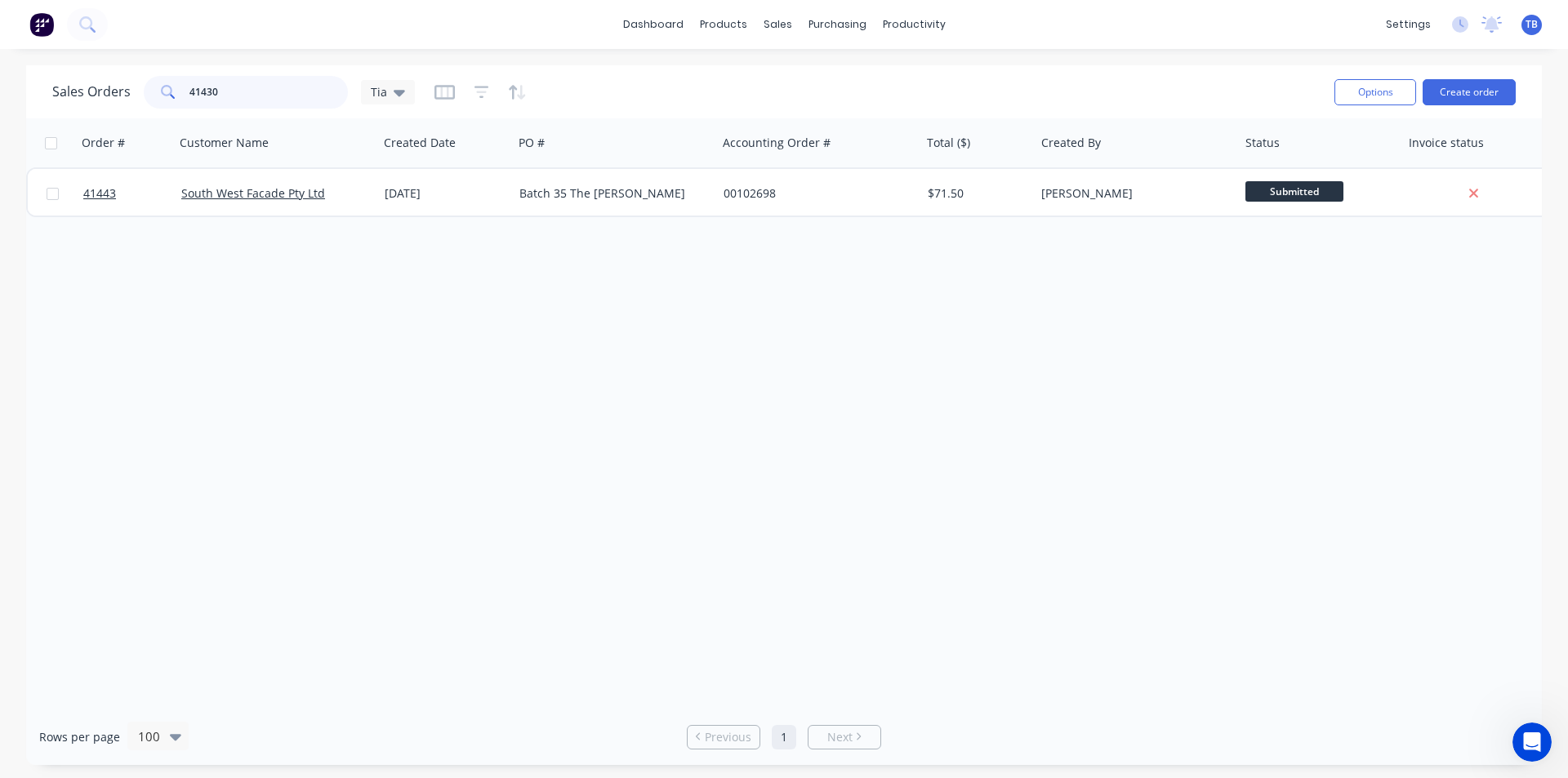
drag, startPoint x: 224, startPoint y: 86, endPoint x: 146, endPoint y: 86, distance: 78.0
click at [146, 86] on div "41430" at bounding box center [246, 92] width 204 height 33
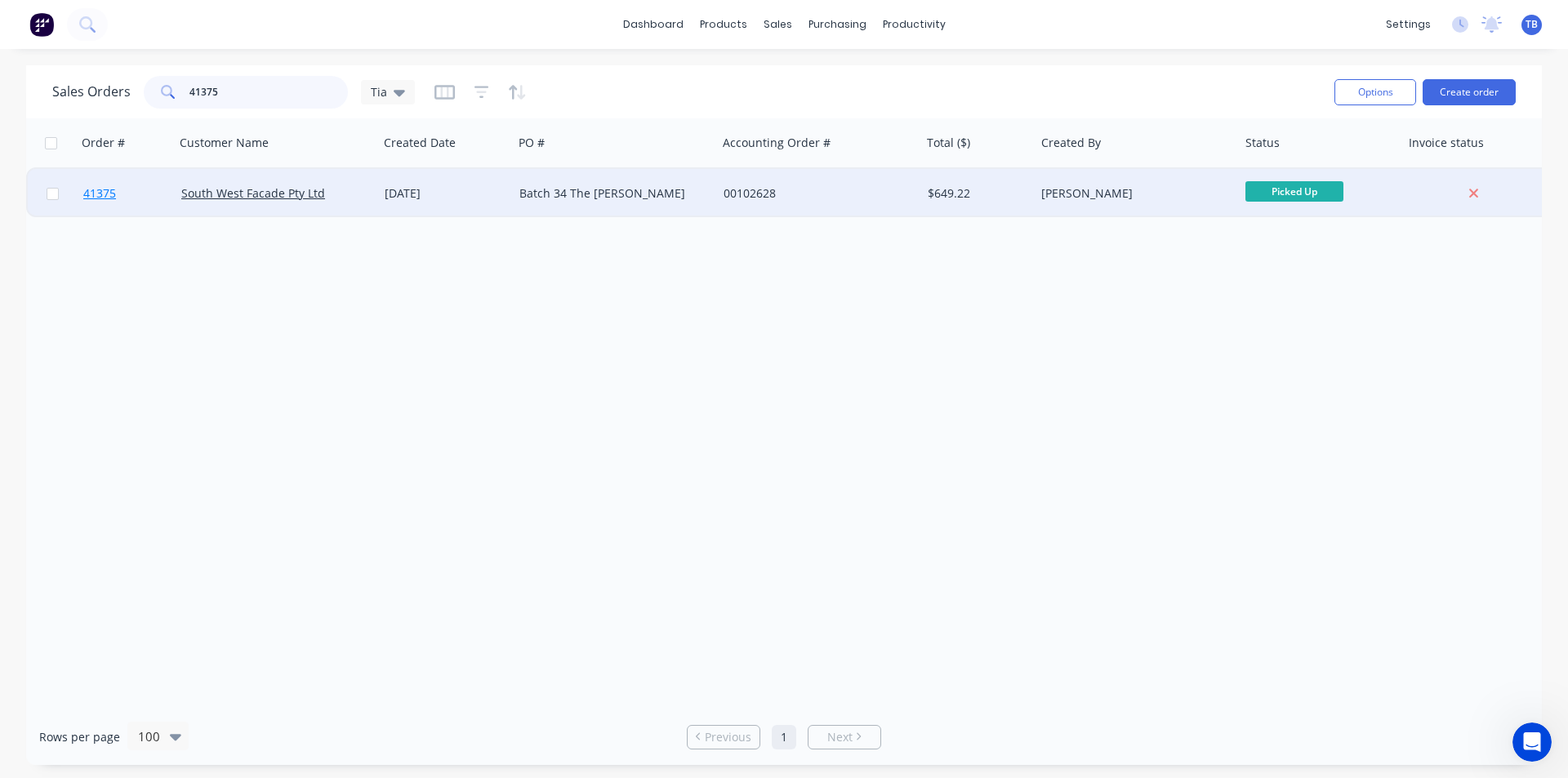
type input "41375"
click at [101, 193] on span "41375" at bounding box center [100, 193] width 33 height 16
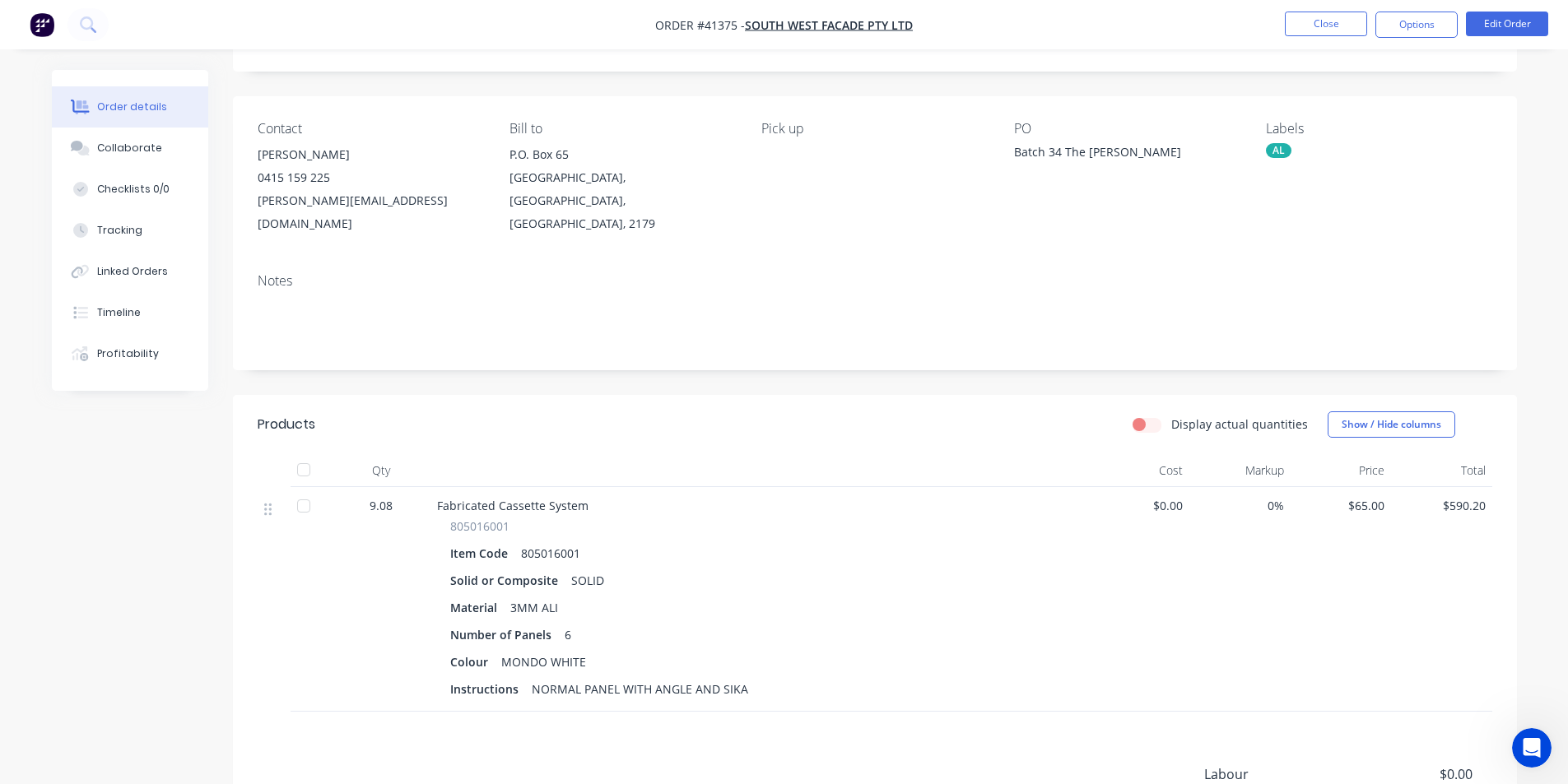
scroll to position [165, 0]
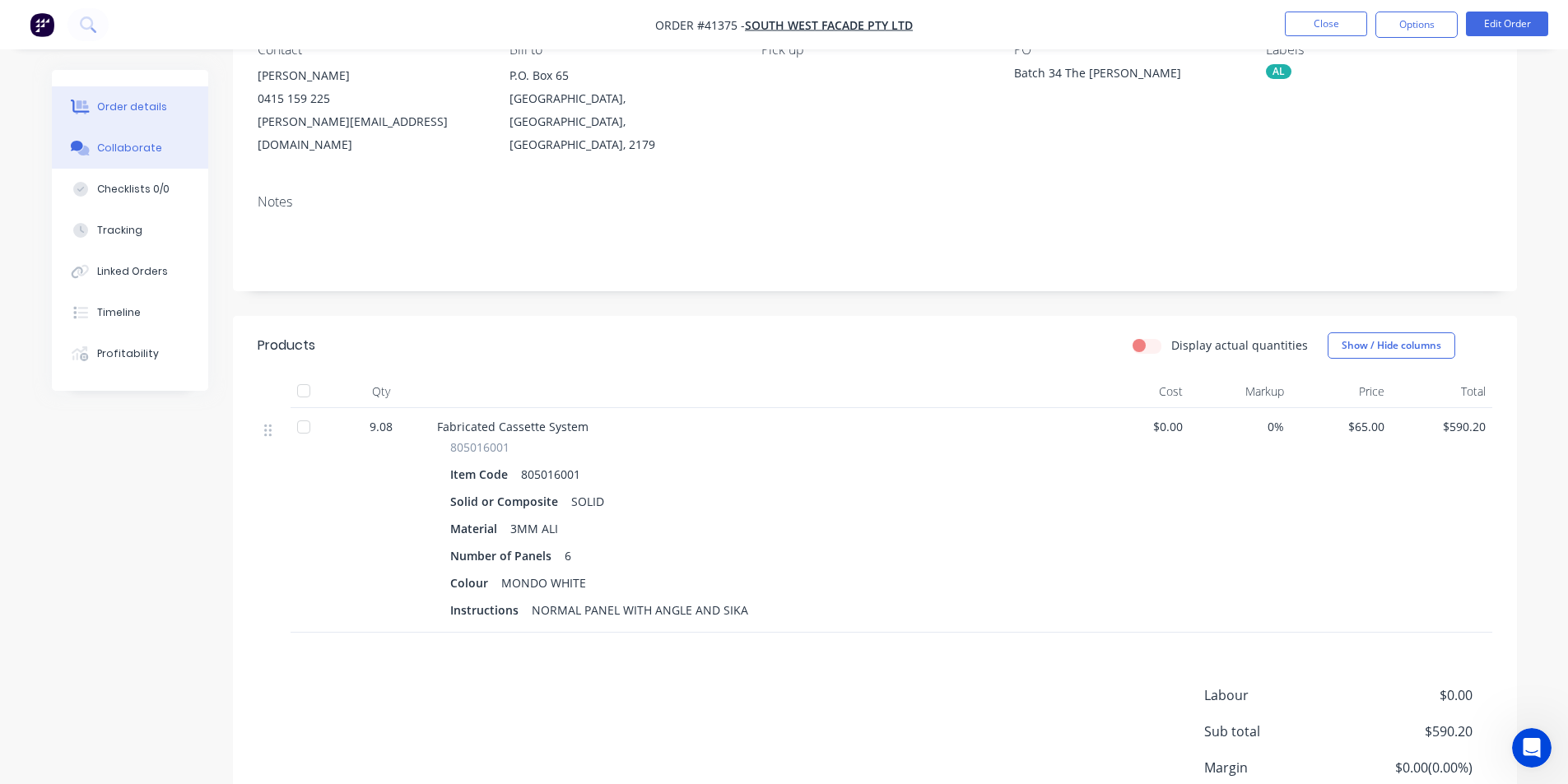
click at [129, 151] on div "Collaborate" at bounding box center [129, 148] width 65 height 15
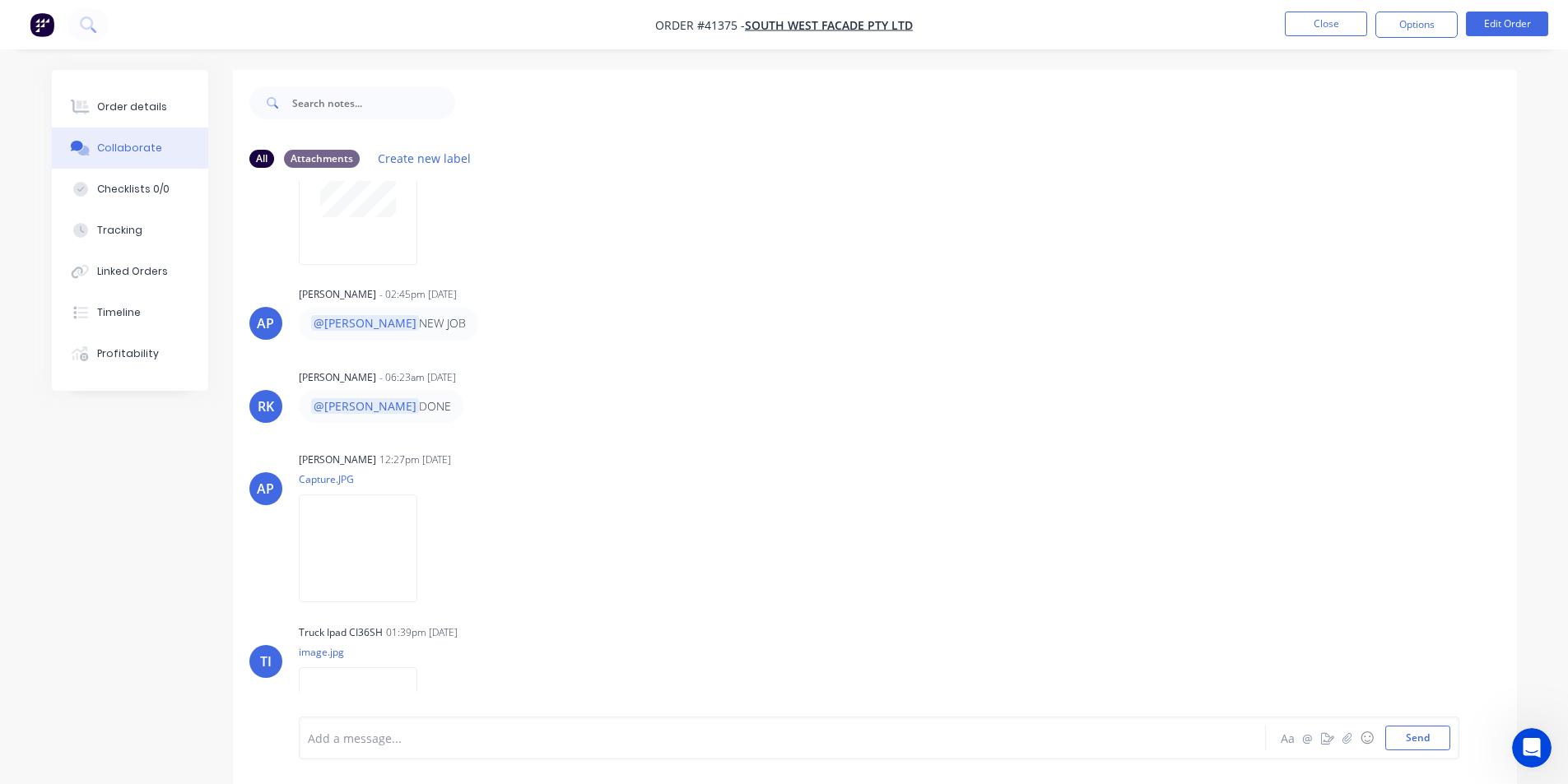
scroll to position [163, 0]
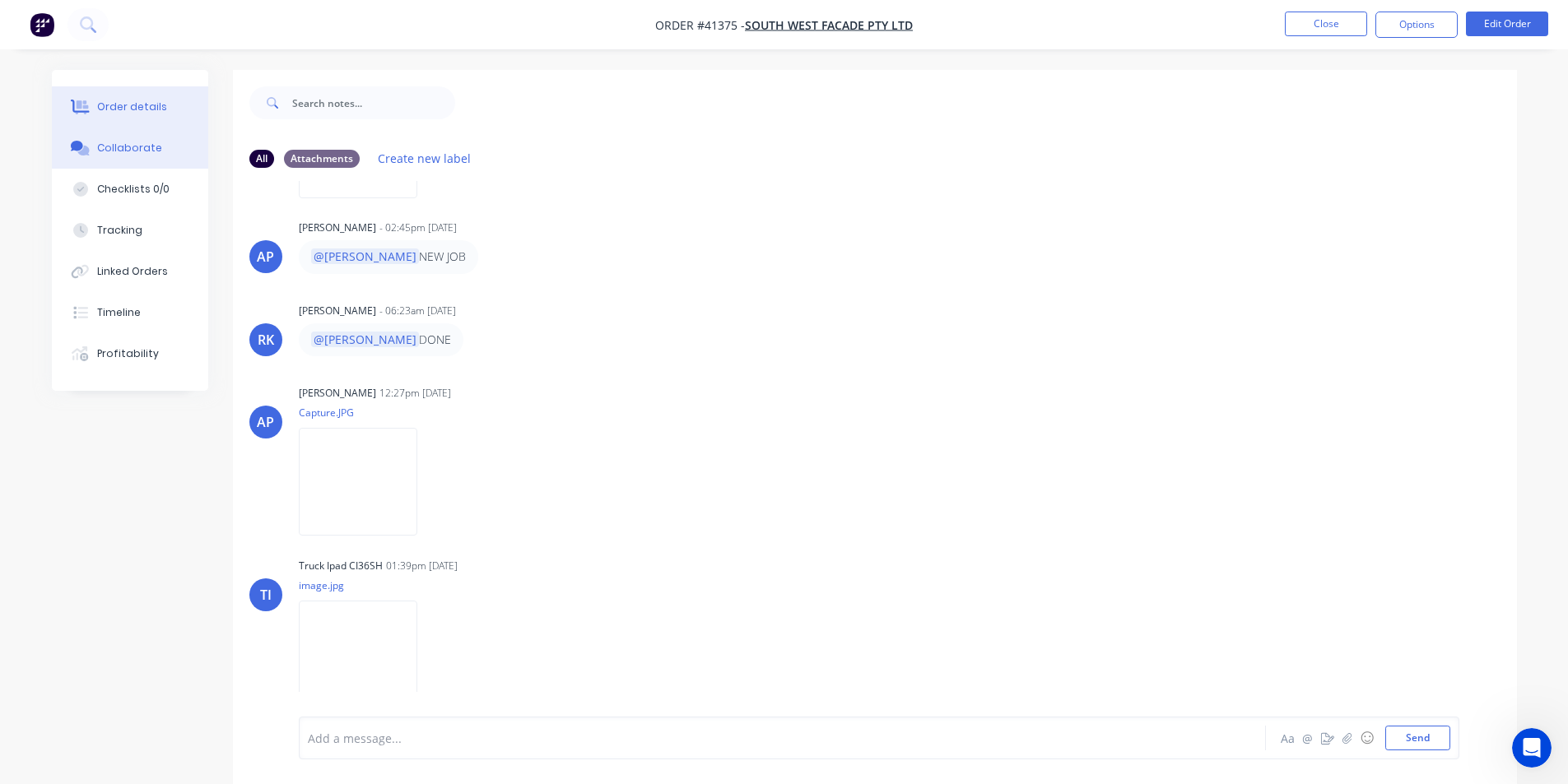
click at [133, 109] on div "Order details" at bounding box center [132, 107] width 70 height 15
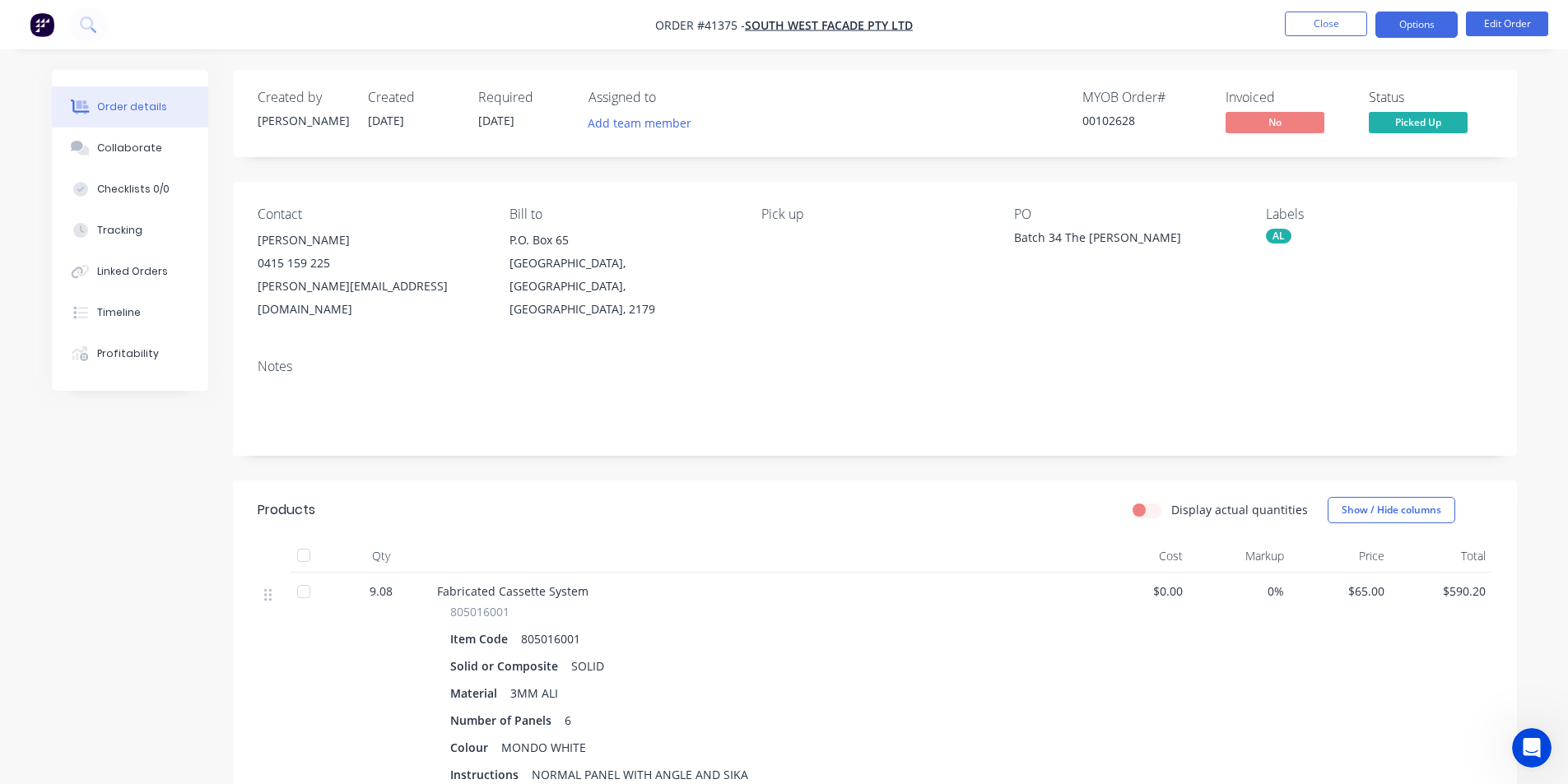
click at [1432, 25] on button "Options" at bounding box center [1417, 24] width 83 height 26
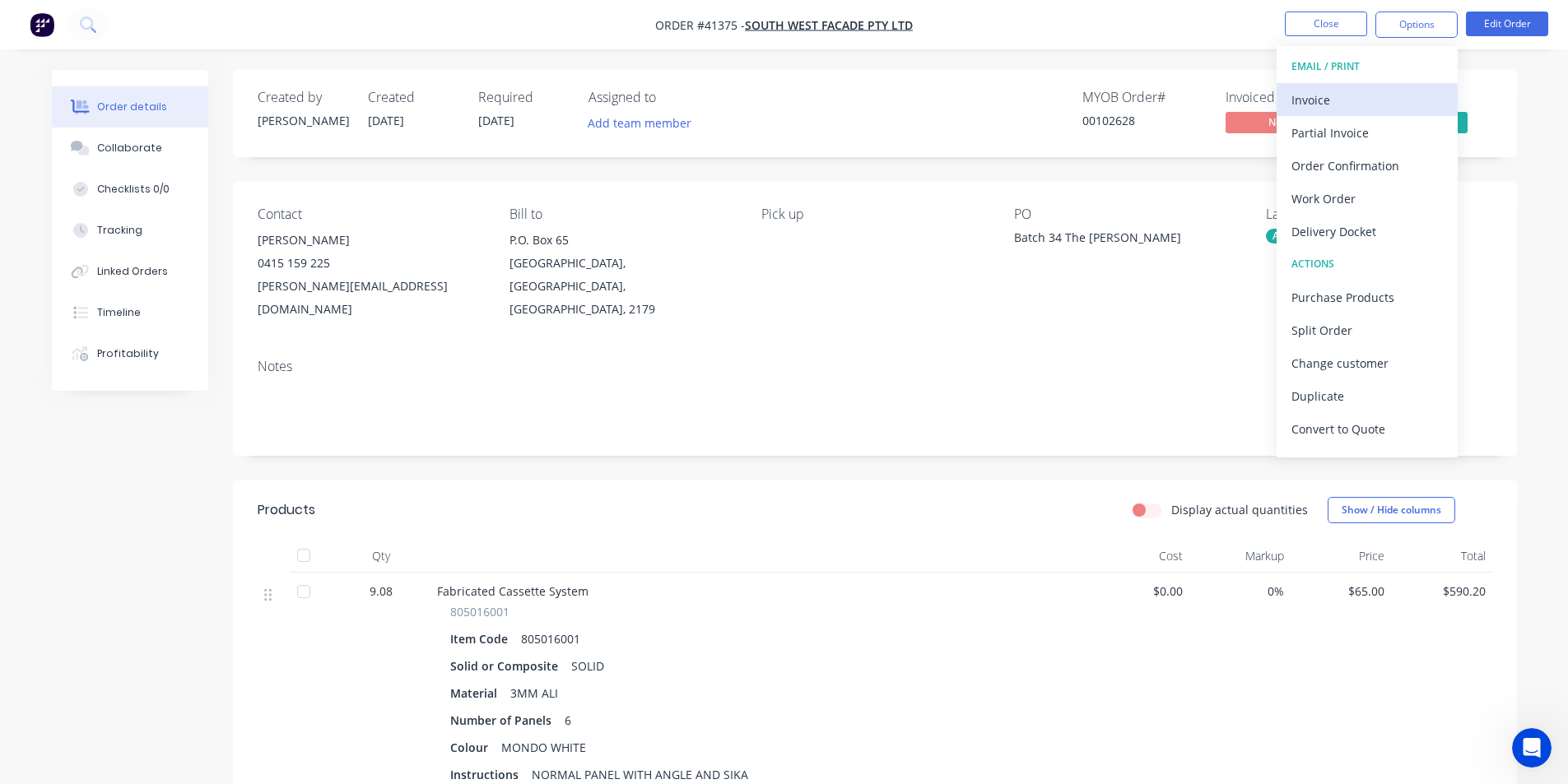
click at [1386, 100] on div "Invoice" at bounding box center [1367, 99] width 151 height 23
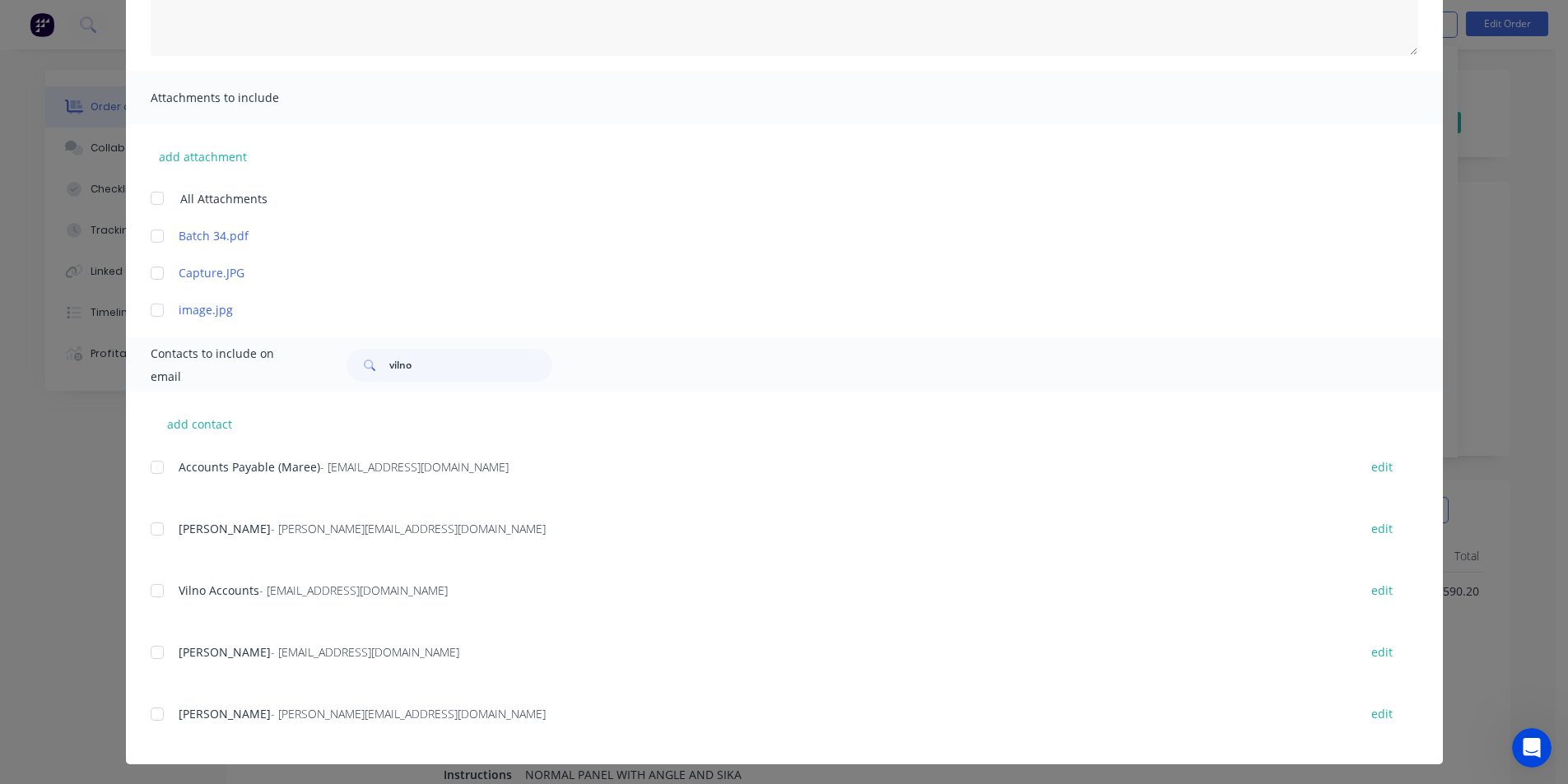
scroll to position [300, 0]
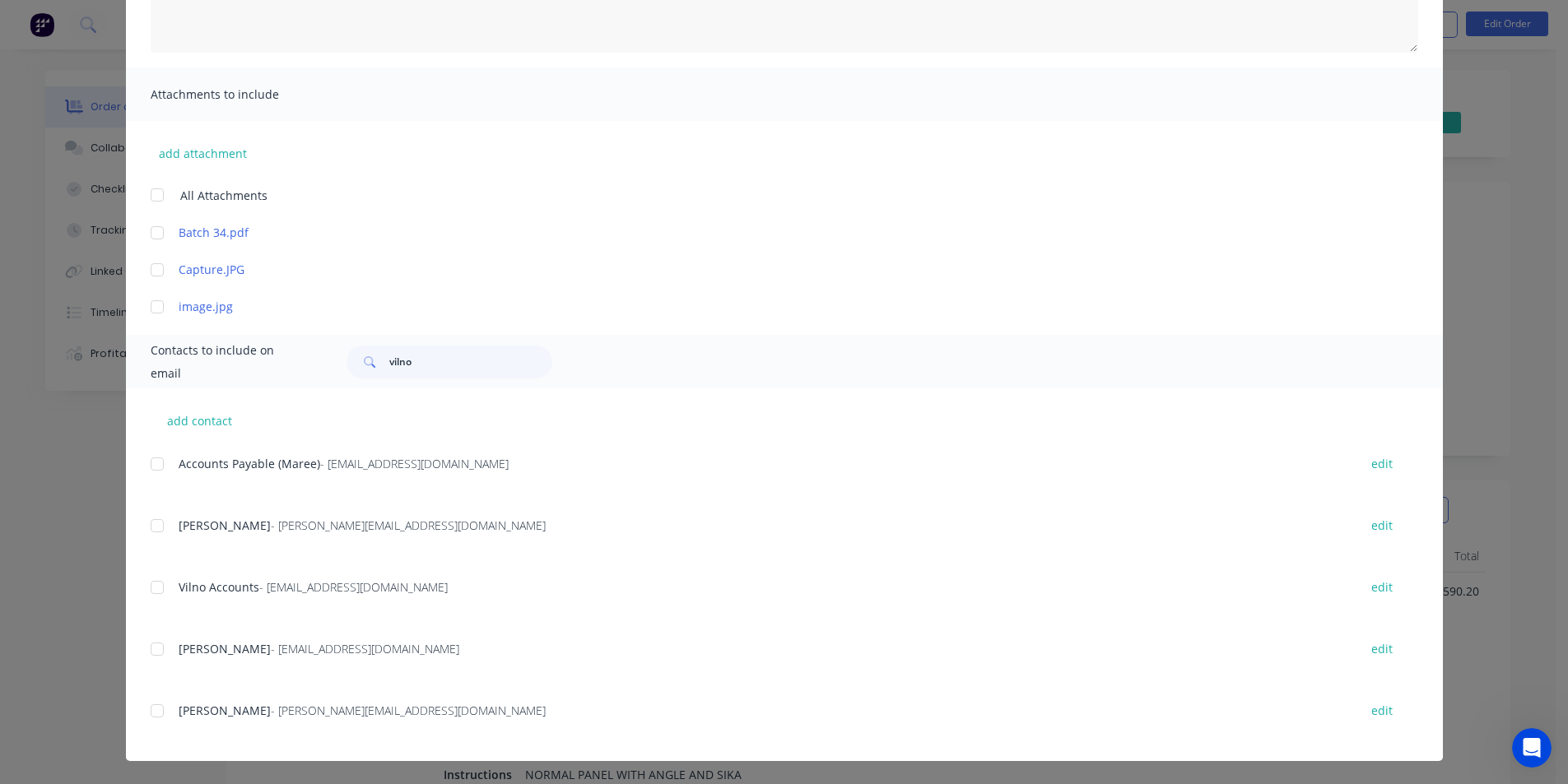
click at [157, 475] on div at bounding box center [157, 464] width 33 height 33
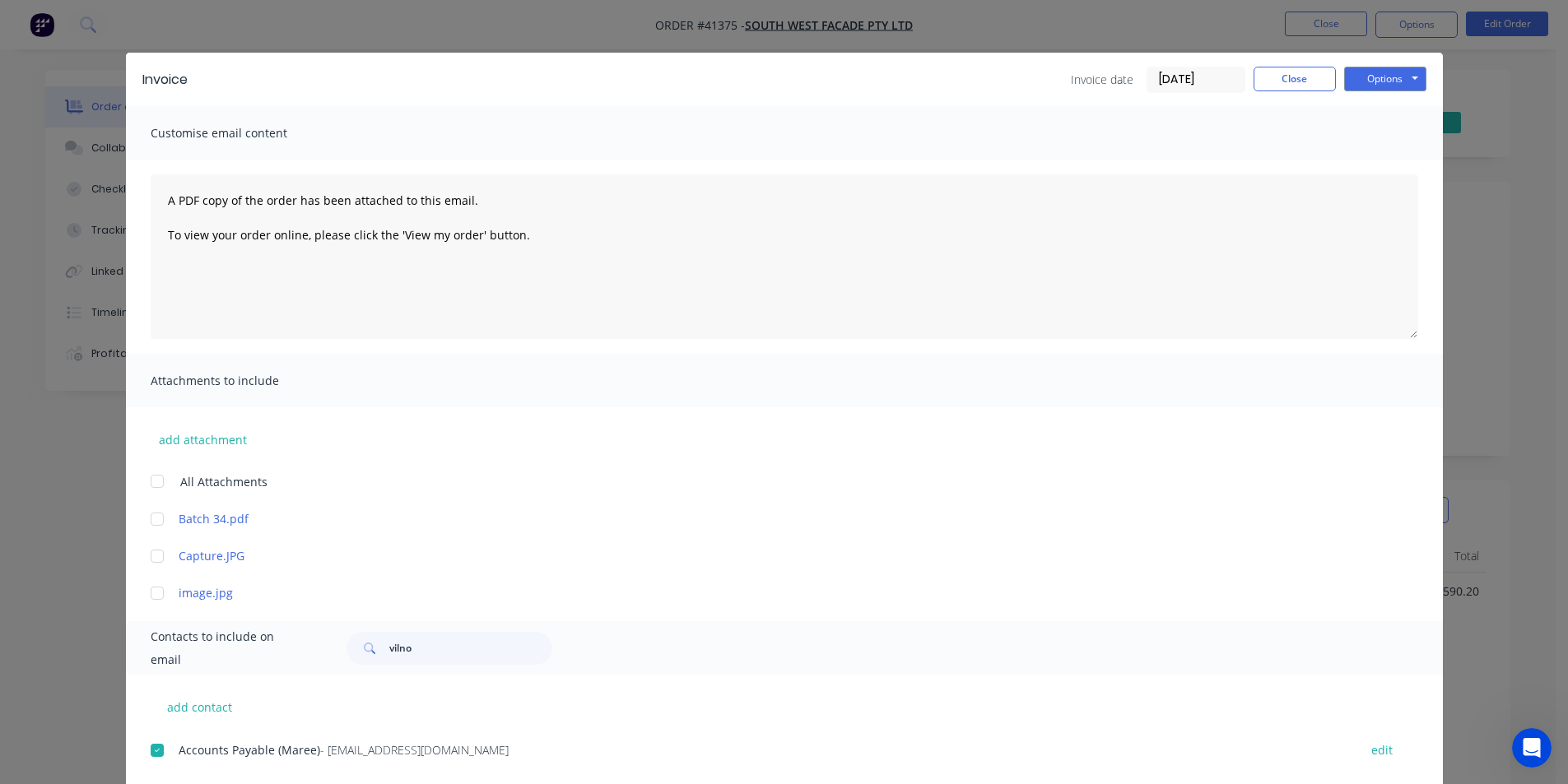
scroll to position [0, 0]
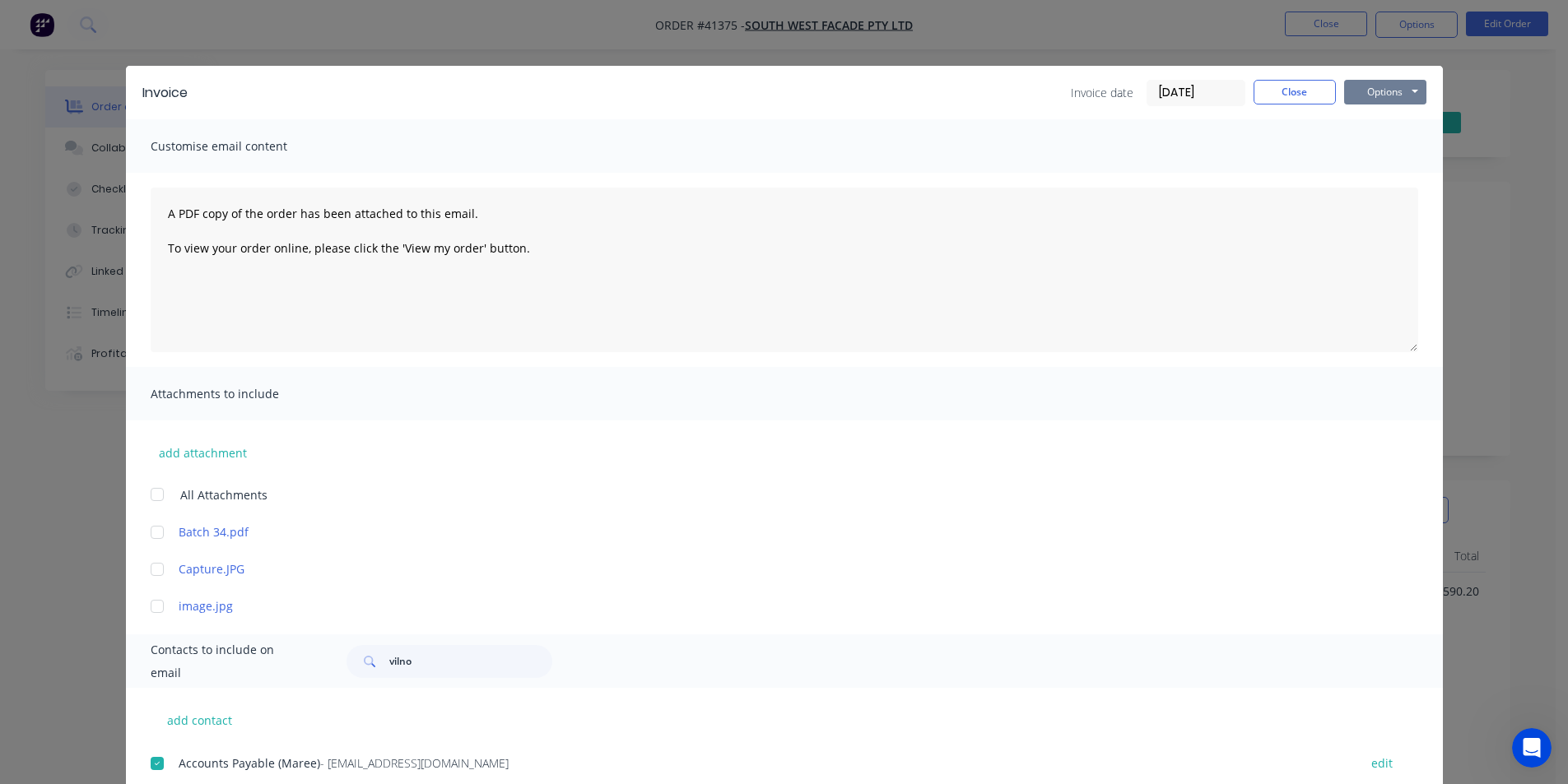
click at [1406, 90] on button "Options" at bounding box center [1386, 92] width 83 height 24
click at [1387, 175] on button "Email" at bounding box center [1397, 175] width 105 height 27
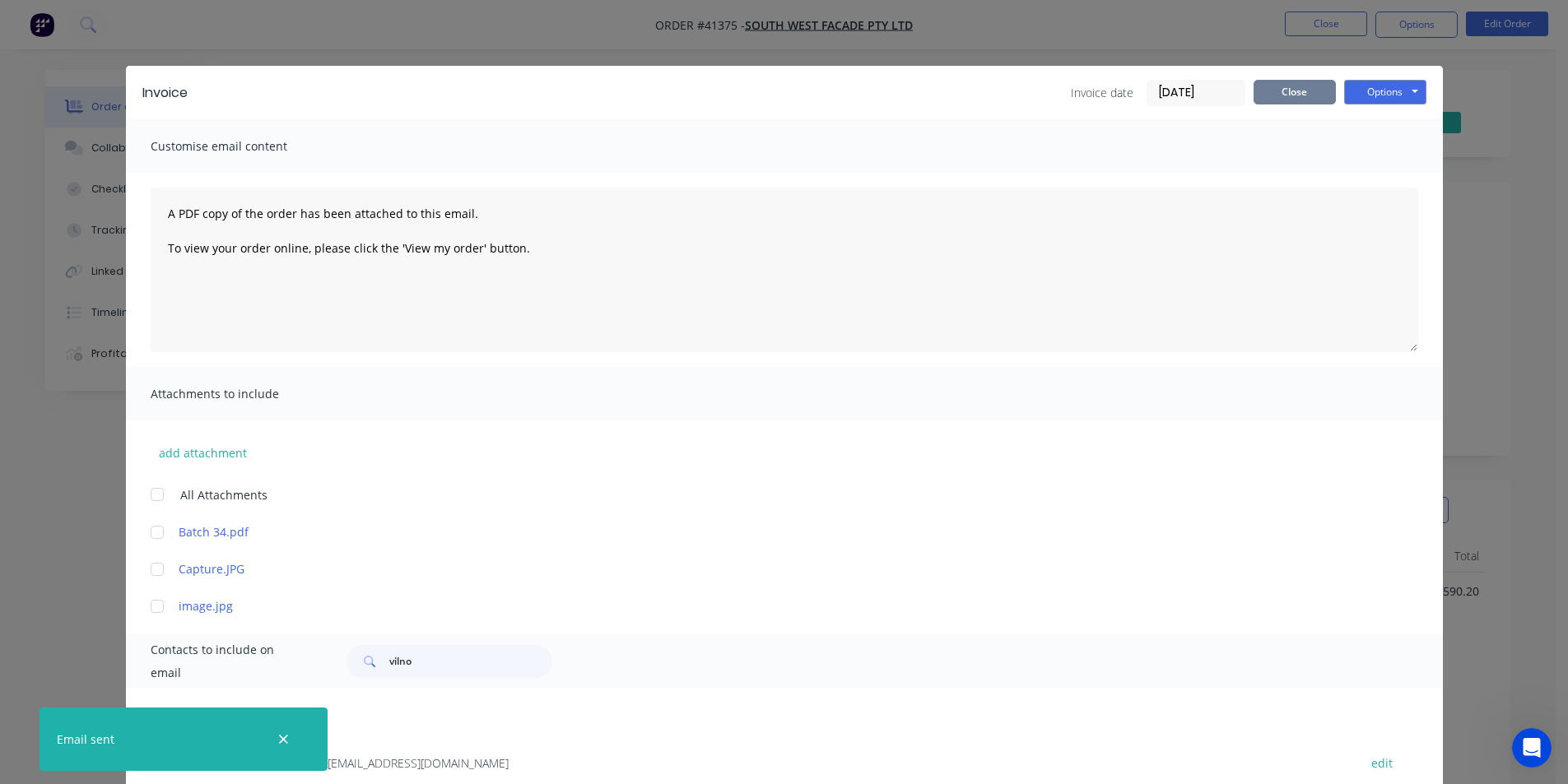
click at [1279, 96] on button "Close" at bounding box center [1294, 92] width 83 height 24
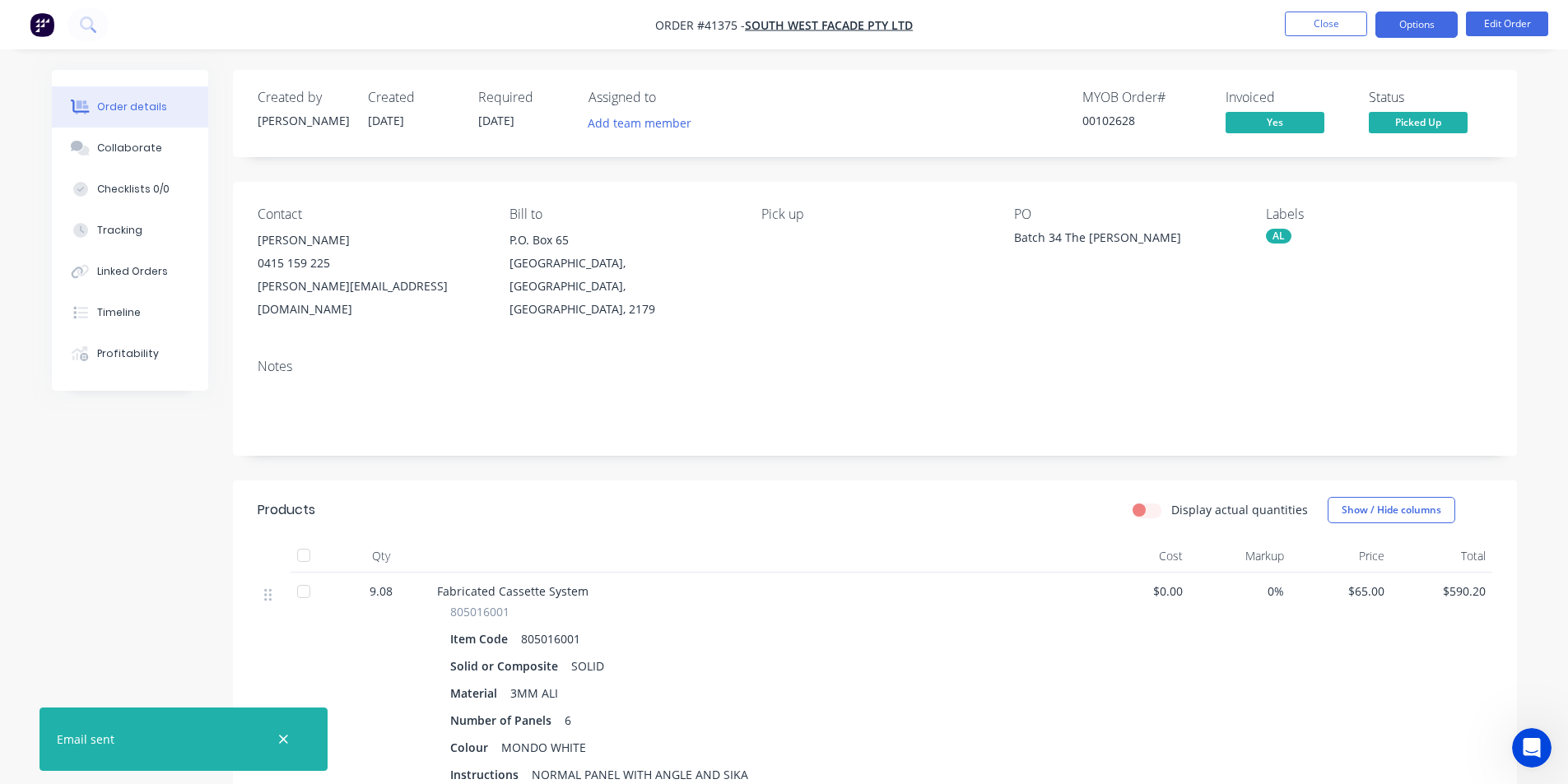
click at [1419, 28] on button "Options" at bounding box center [1417, 24] width 83 height 26
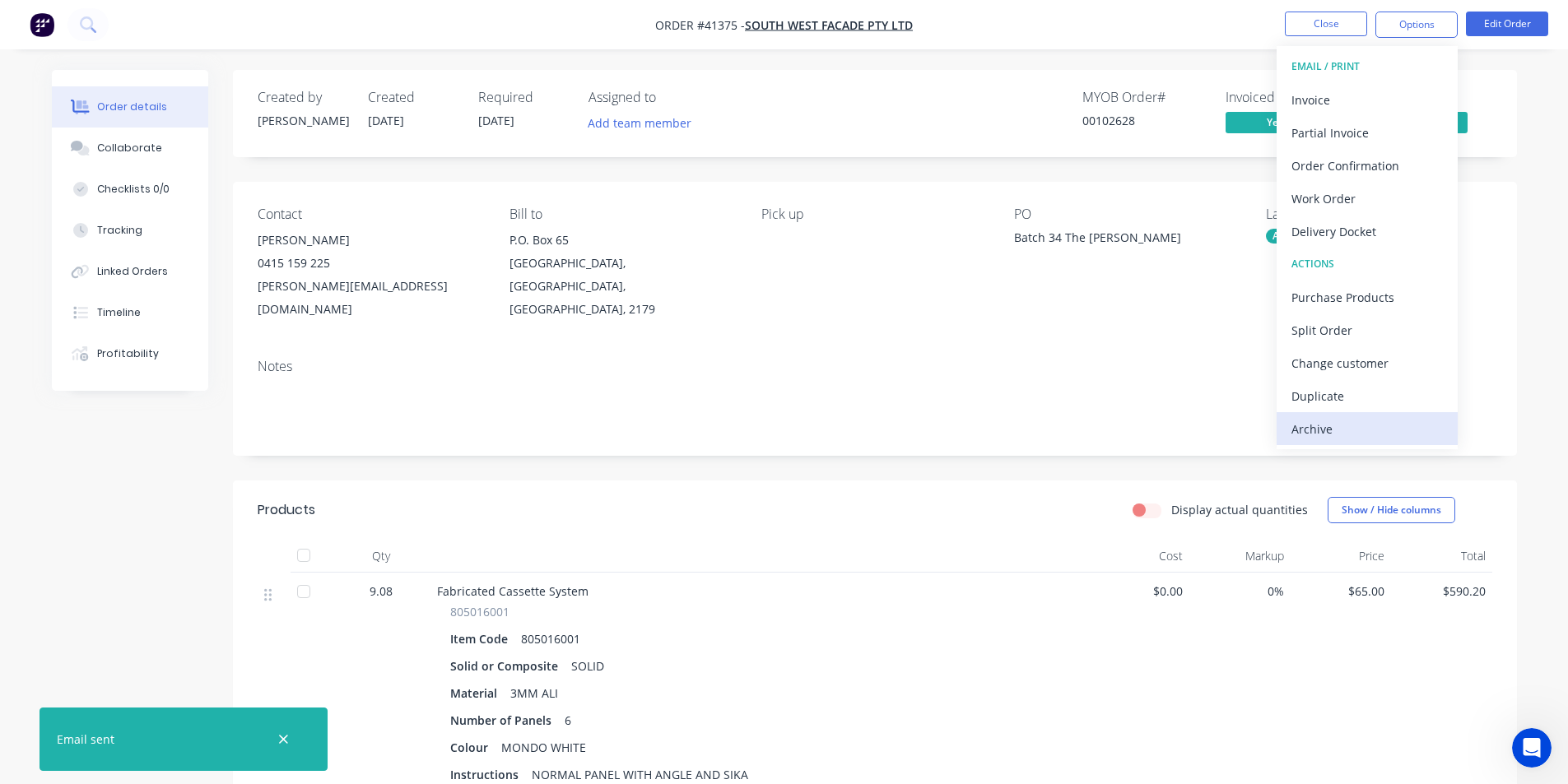
click at [1354, 438] on div "Archive" at bounding box center [1367, 428] width 151 height 23
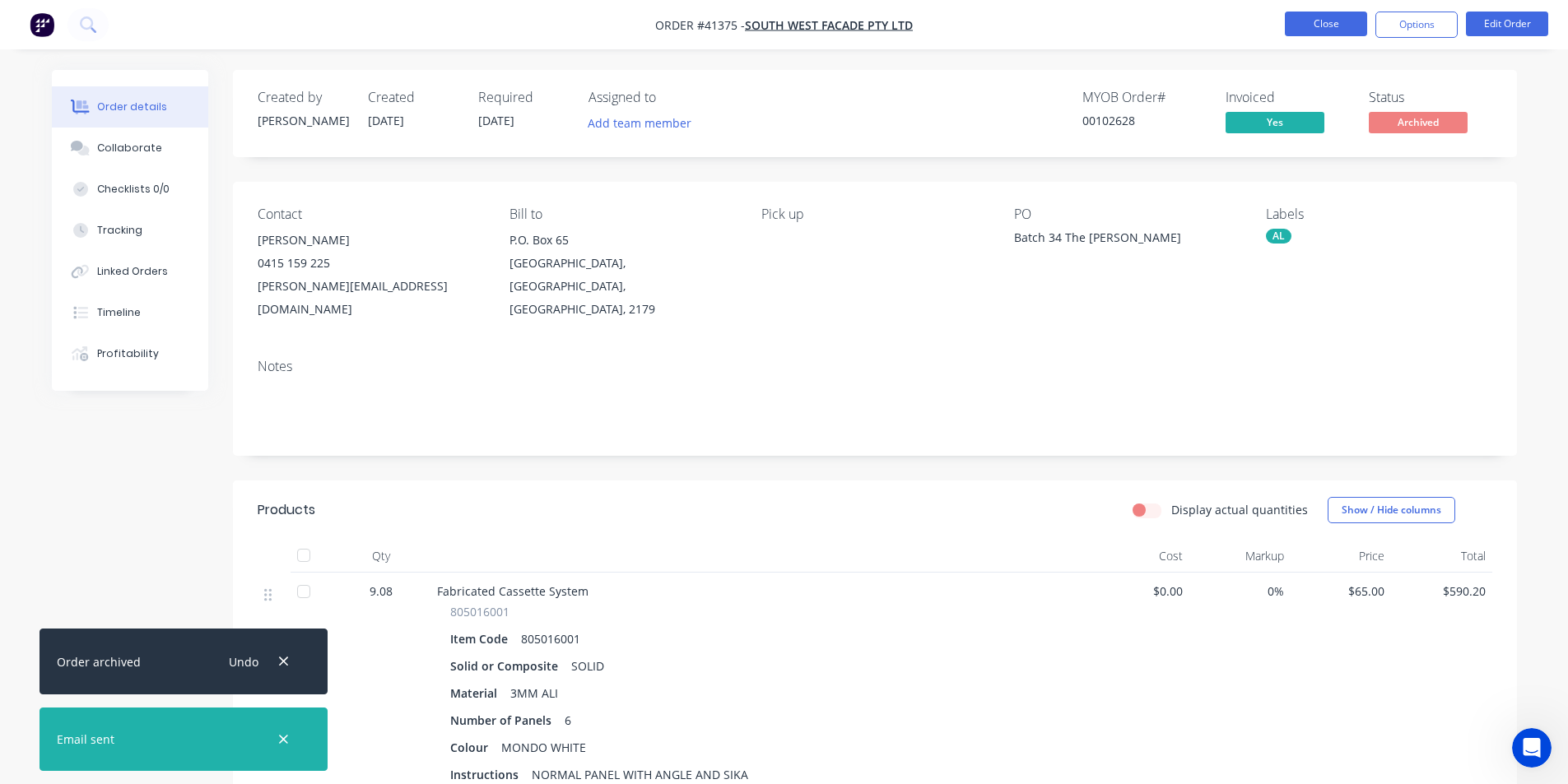
click at [1331, 23] on button "Close" at bounding box center [1326, 23] width 83 height 24
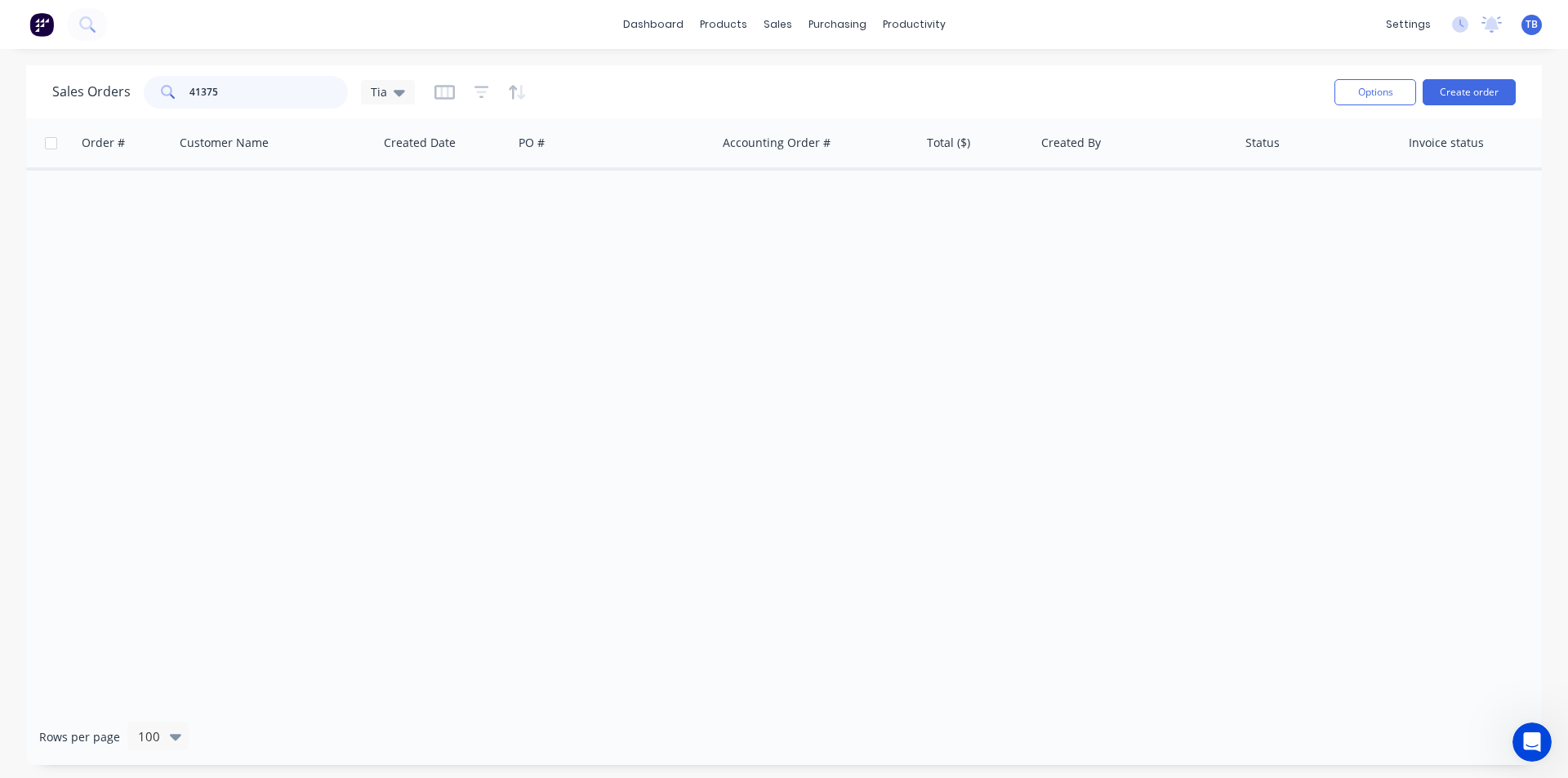
drag, startPoint x: 251, startPoint y: 97, endPoint x: 155, endPoint y: 90, distance: 96.3
click at [155, 90] on div "41375" at bounding box center [246, 92] width 204 height 33
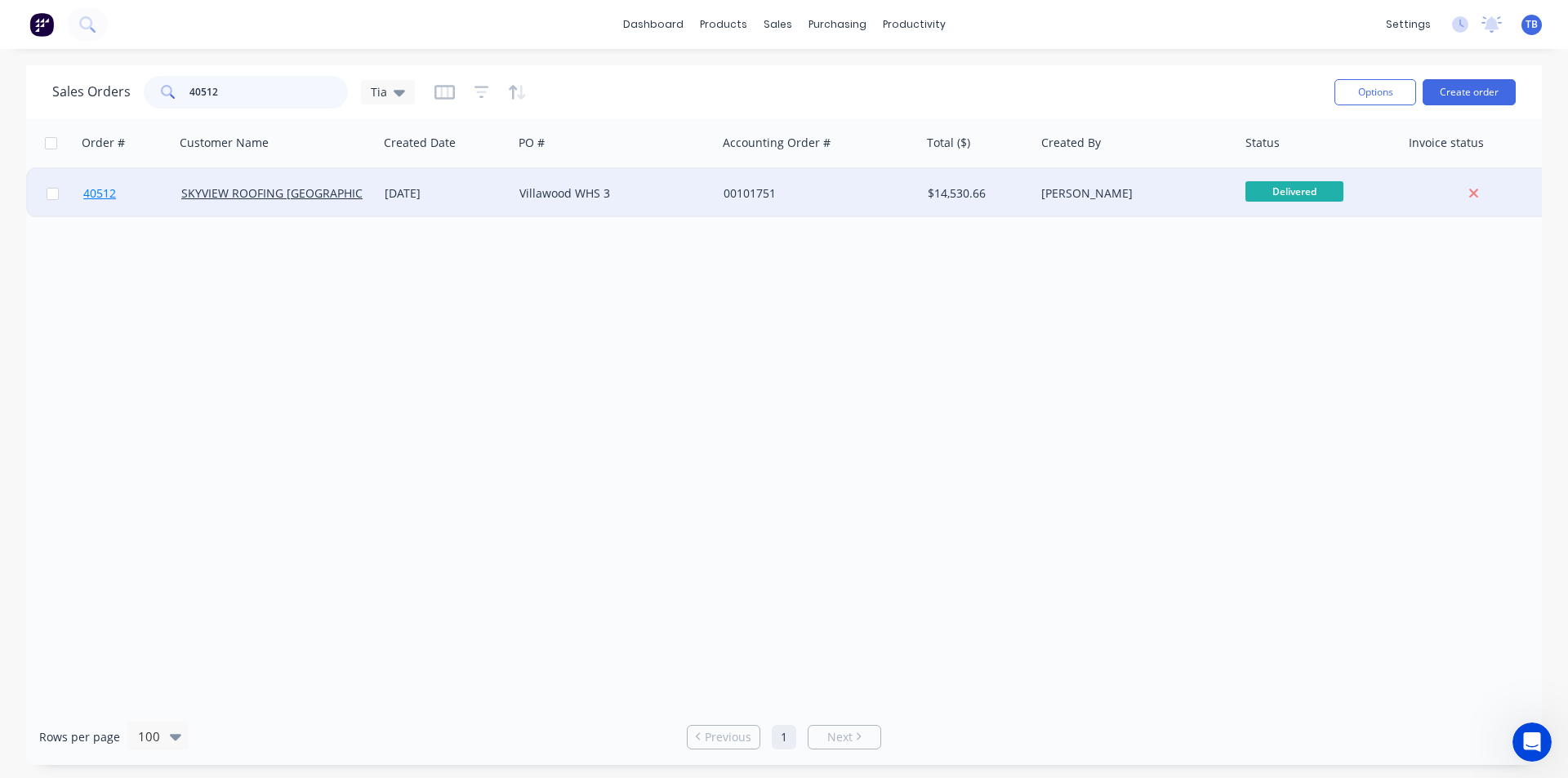
type input "40512"
click at [98, 189] on span "40512" at bounding box center [100, 193] width 33 height 16
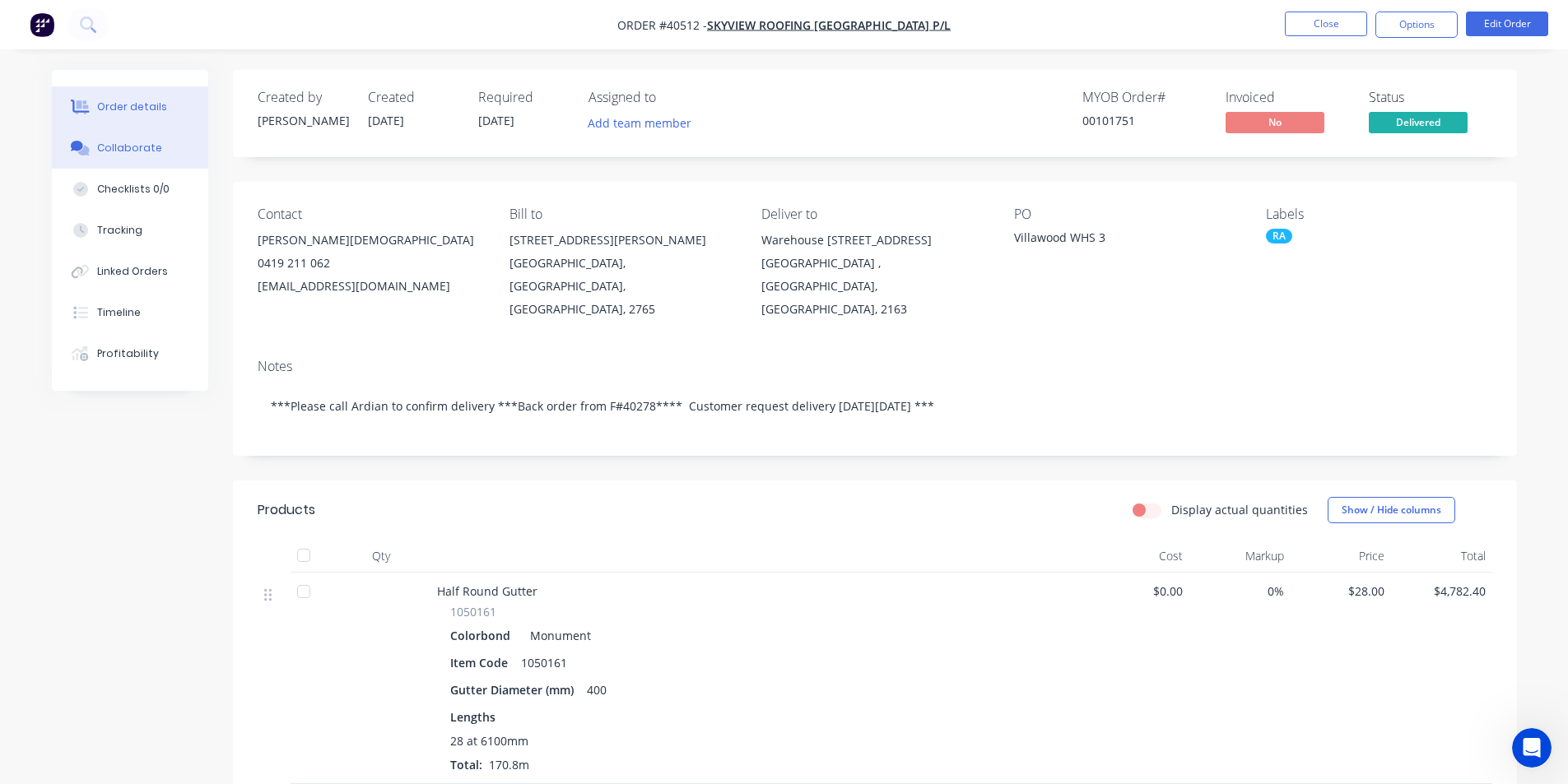
click at [146, 155] on div "Collaborate" at bounding box center [129, 148] width 65 height 15
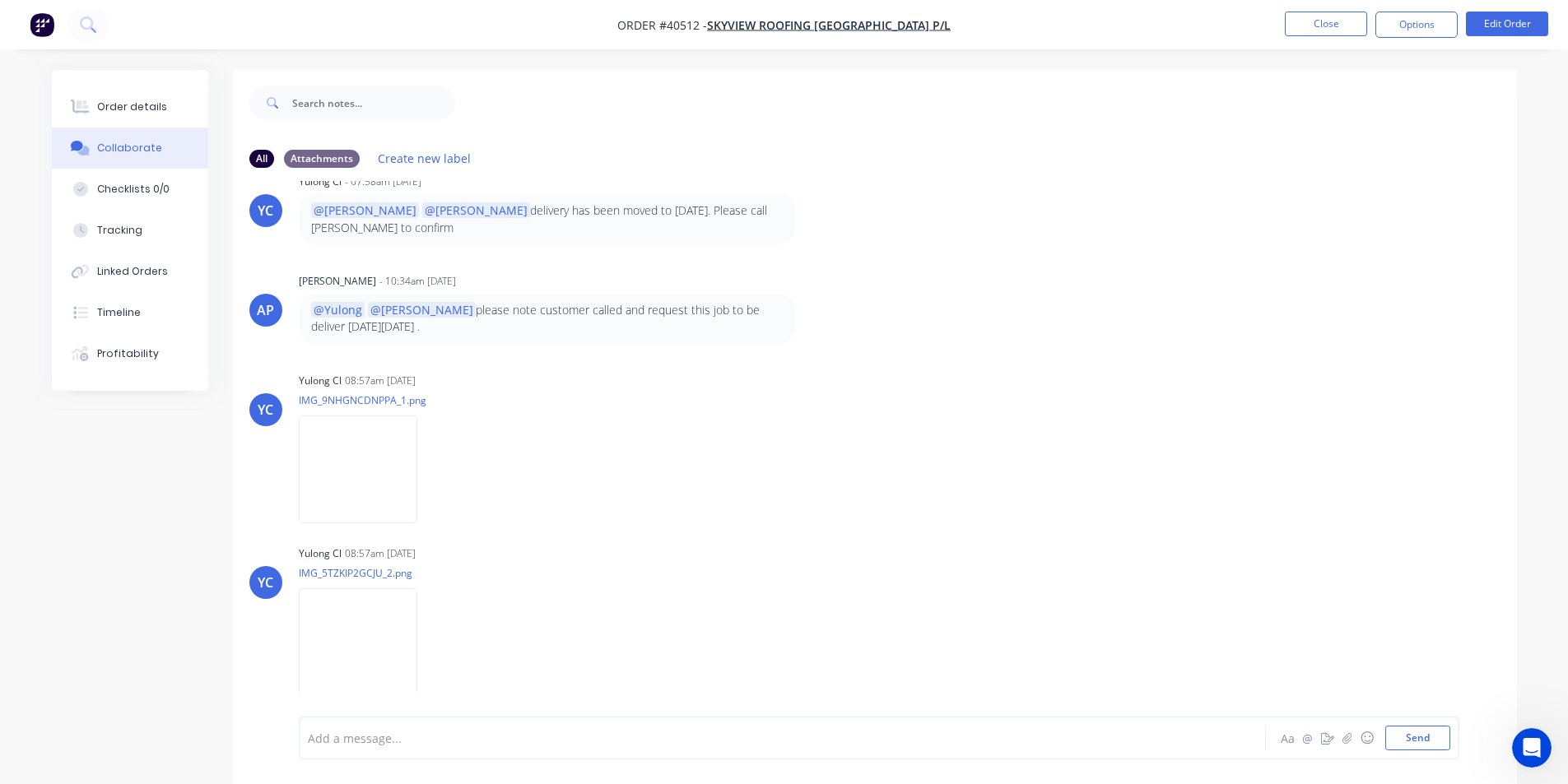
scroll to position [255, 0]
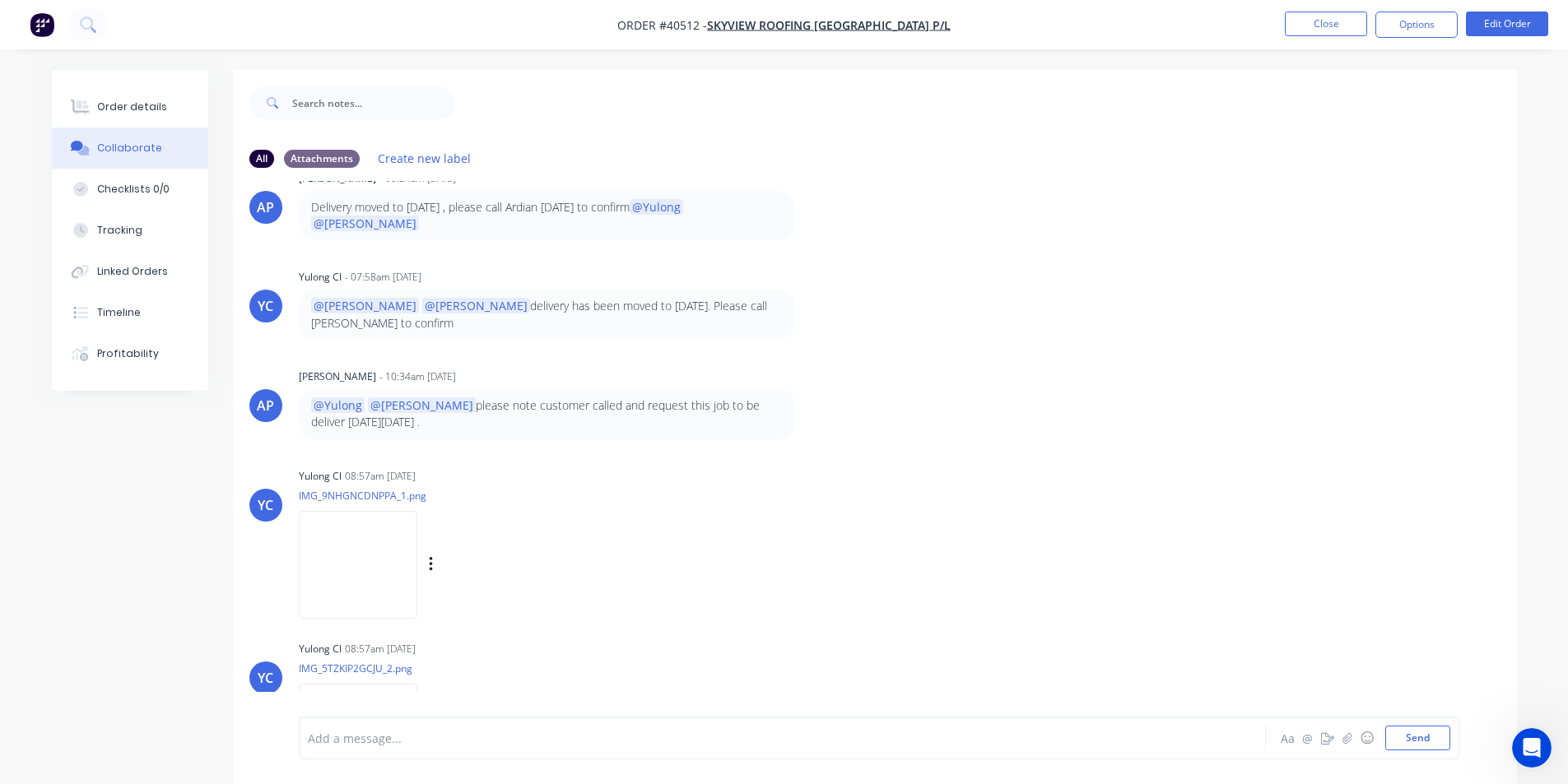
click at [341, 524] on img at bounding box center [358, 564] width 118 height 108
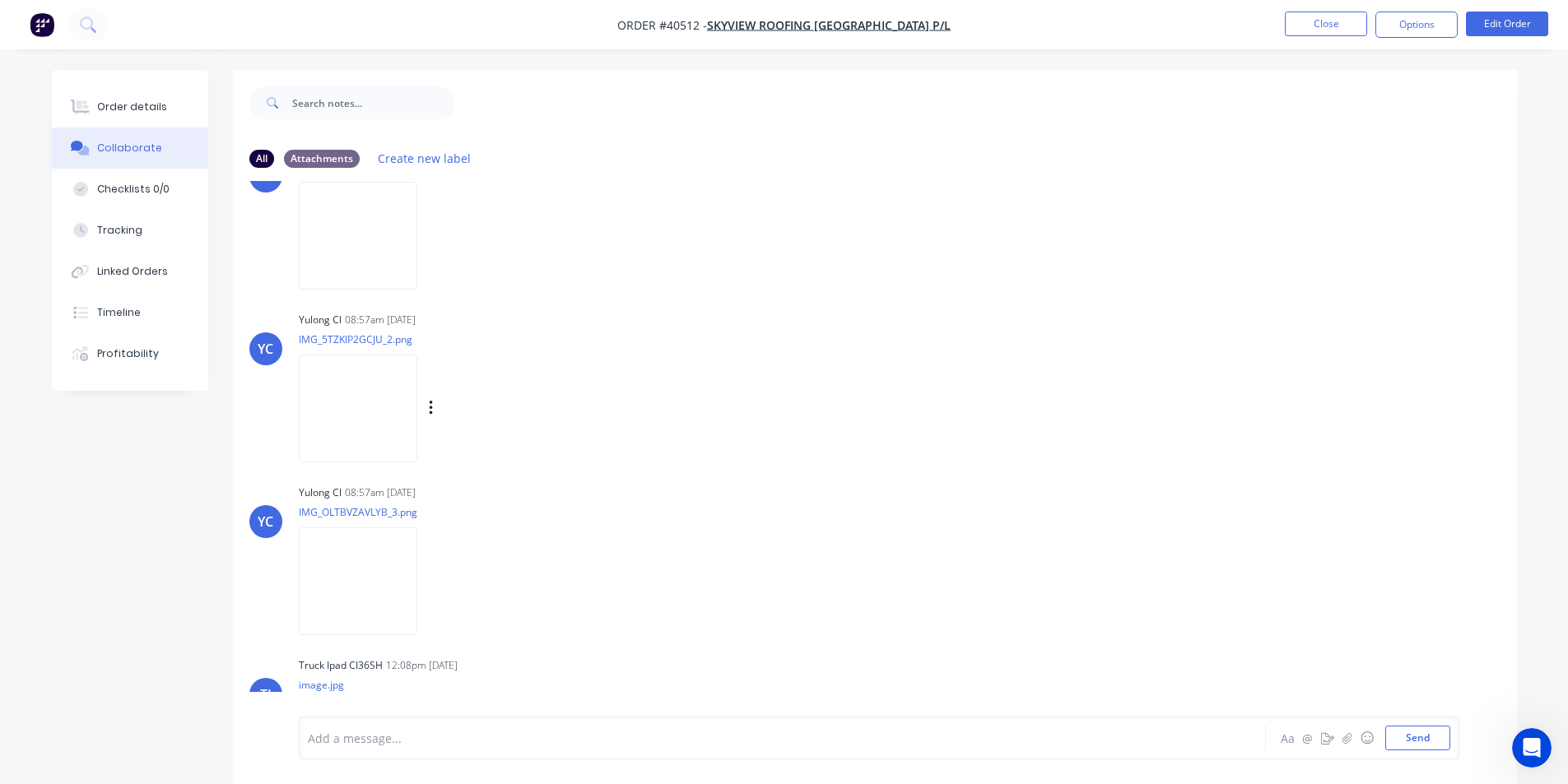
scroll to position [667, 0]
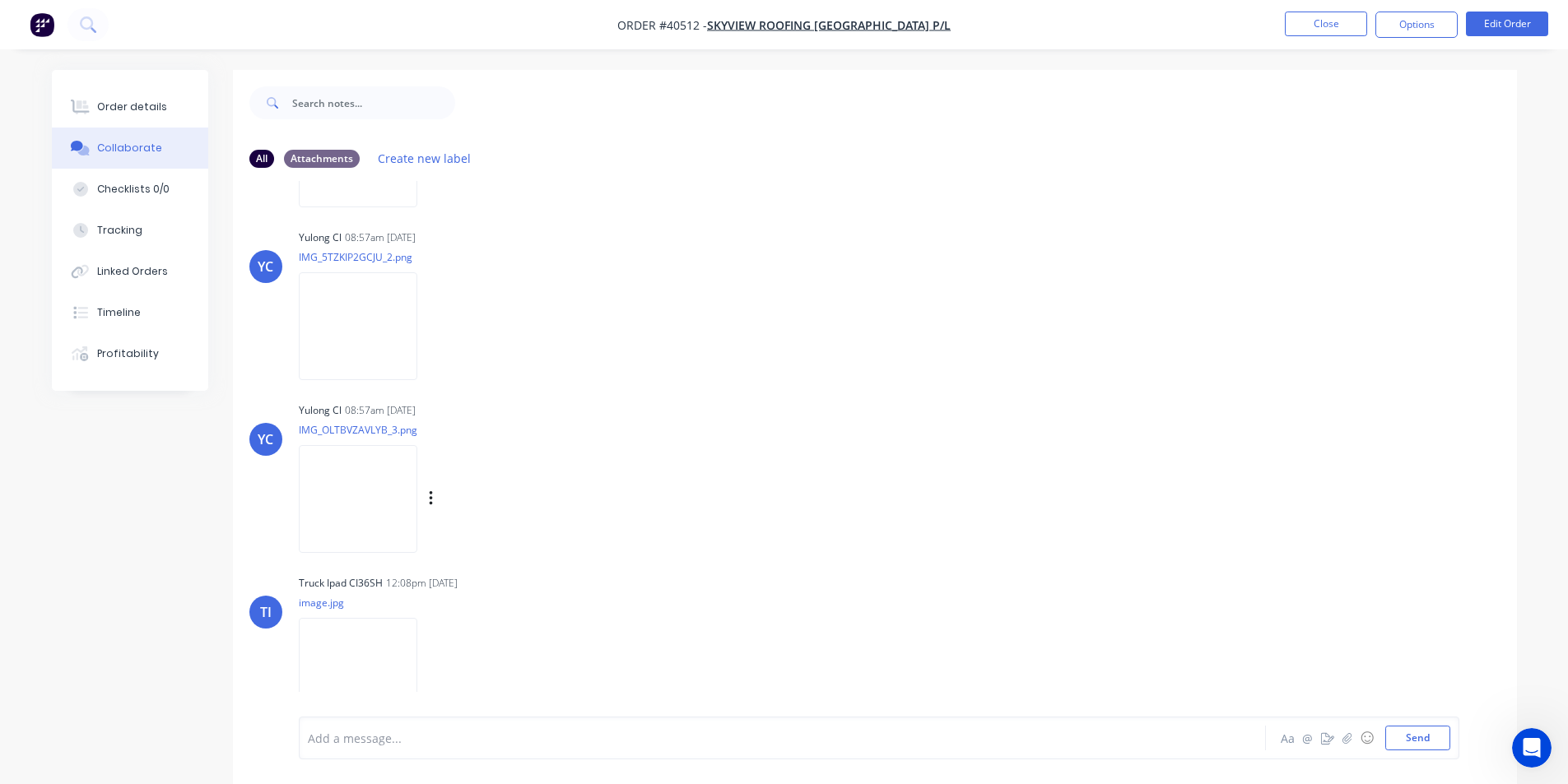
click at [387, 450] on img at bounding box center [358, 499] width 118 height 108
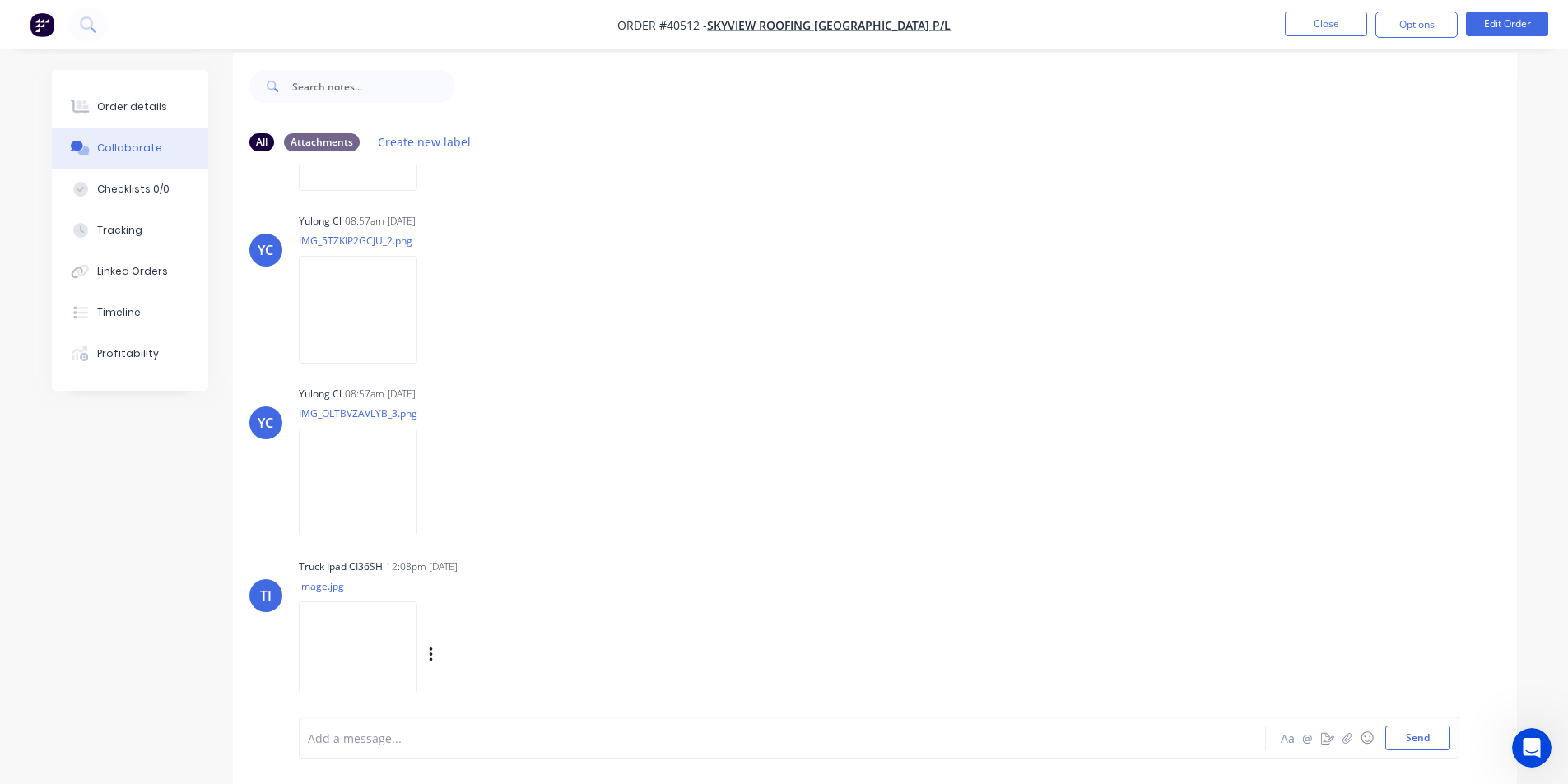
scroll to position [24, 0]
click at [390, 248] on img at bounding box center [358, 301] width 118 height 108
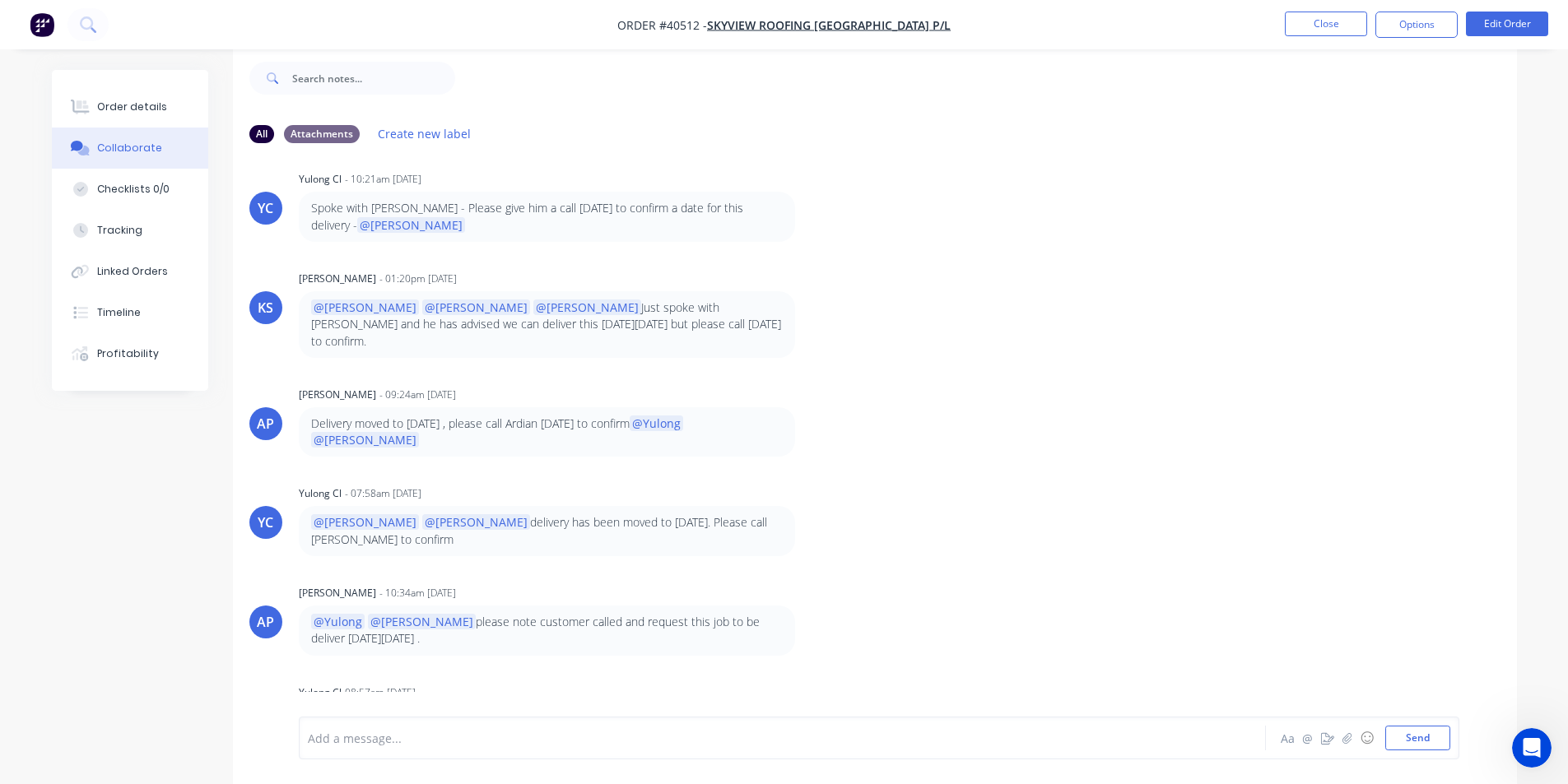
scroll to position [0, 0]
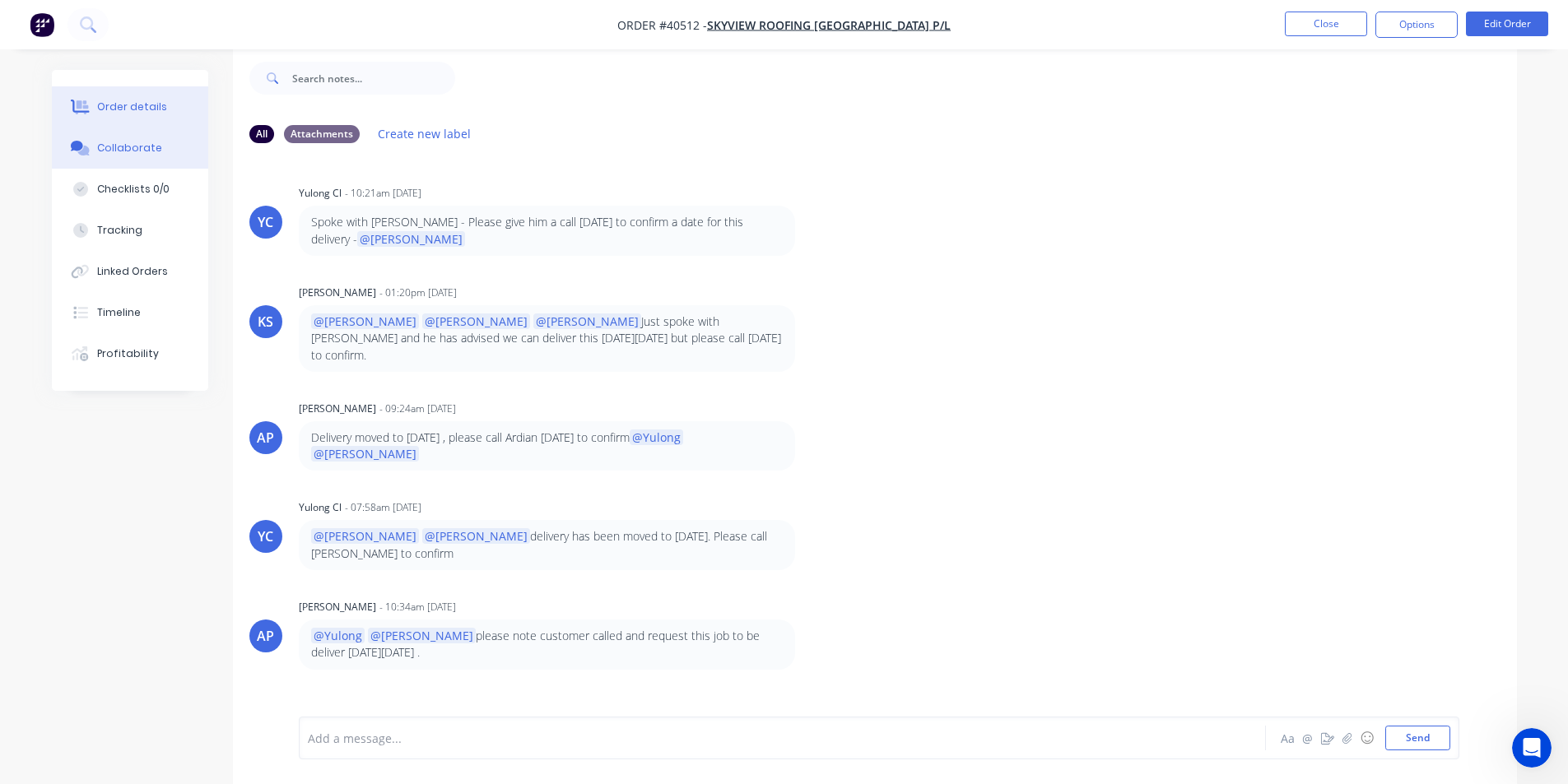
click at [149, 102] on div "Order details" at bounding box center [132, 107] width 70 height 15
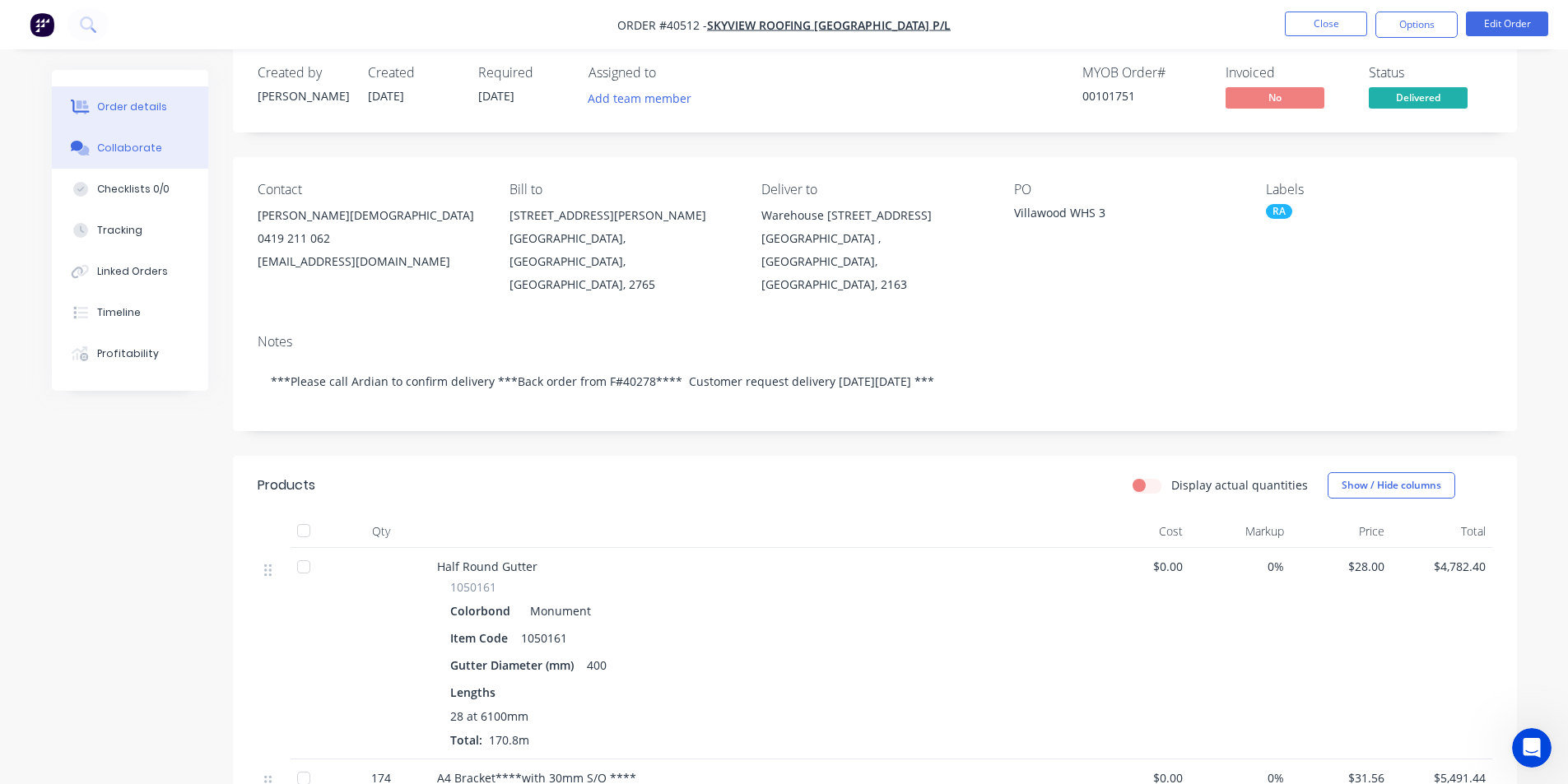
click at [152, 134] on button "Collaborate" at bounding box center [130, 148] width 156 height 41
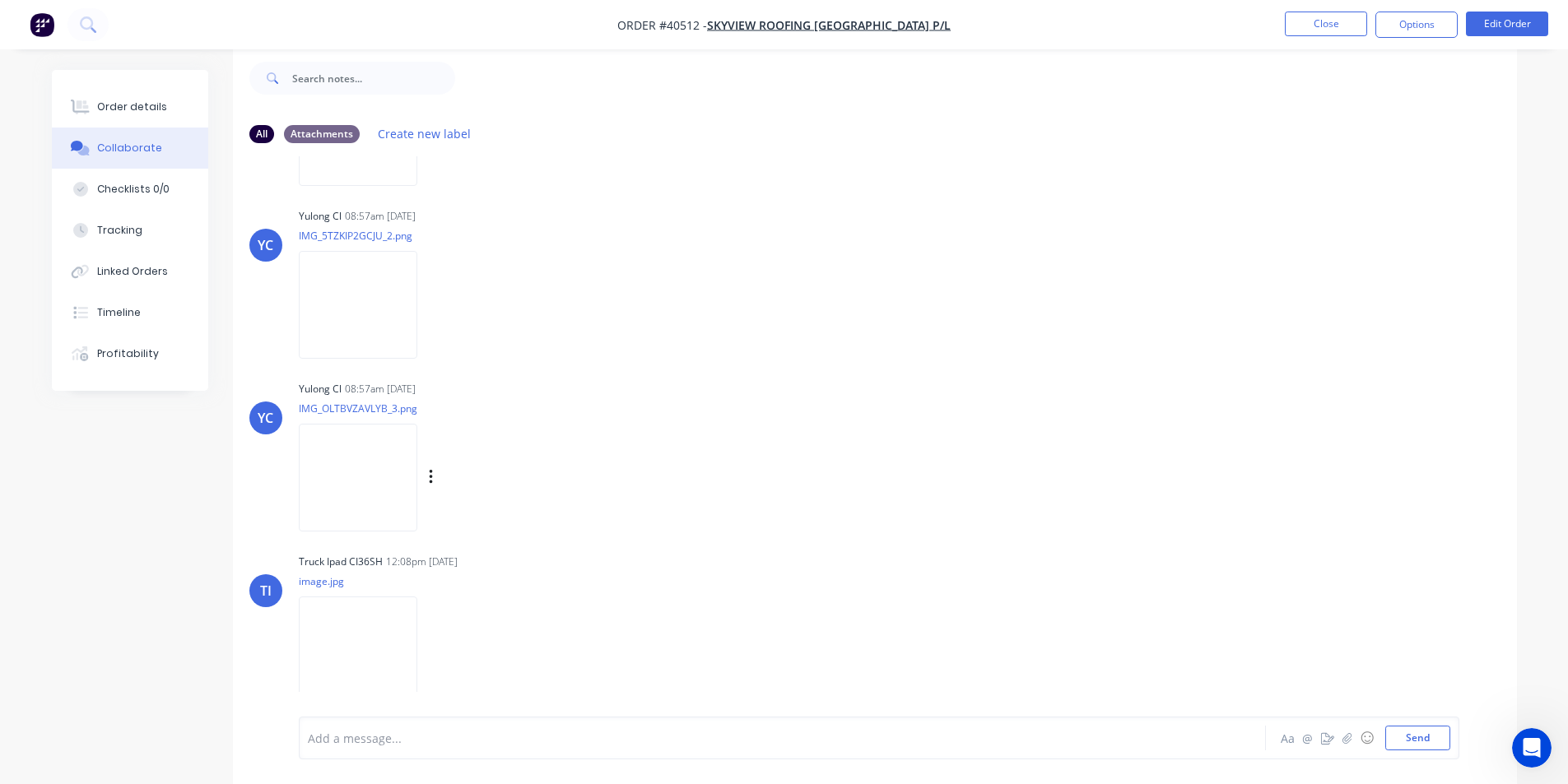
scroll to position [667, 0]
click at [157, 108] on div "Order details" at bounding box center [132, 107] width 70 height 15
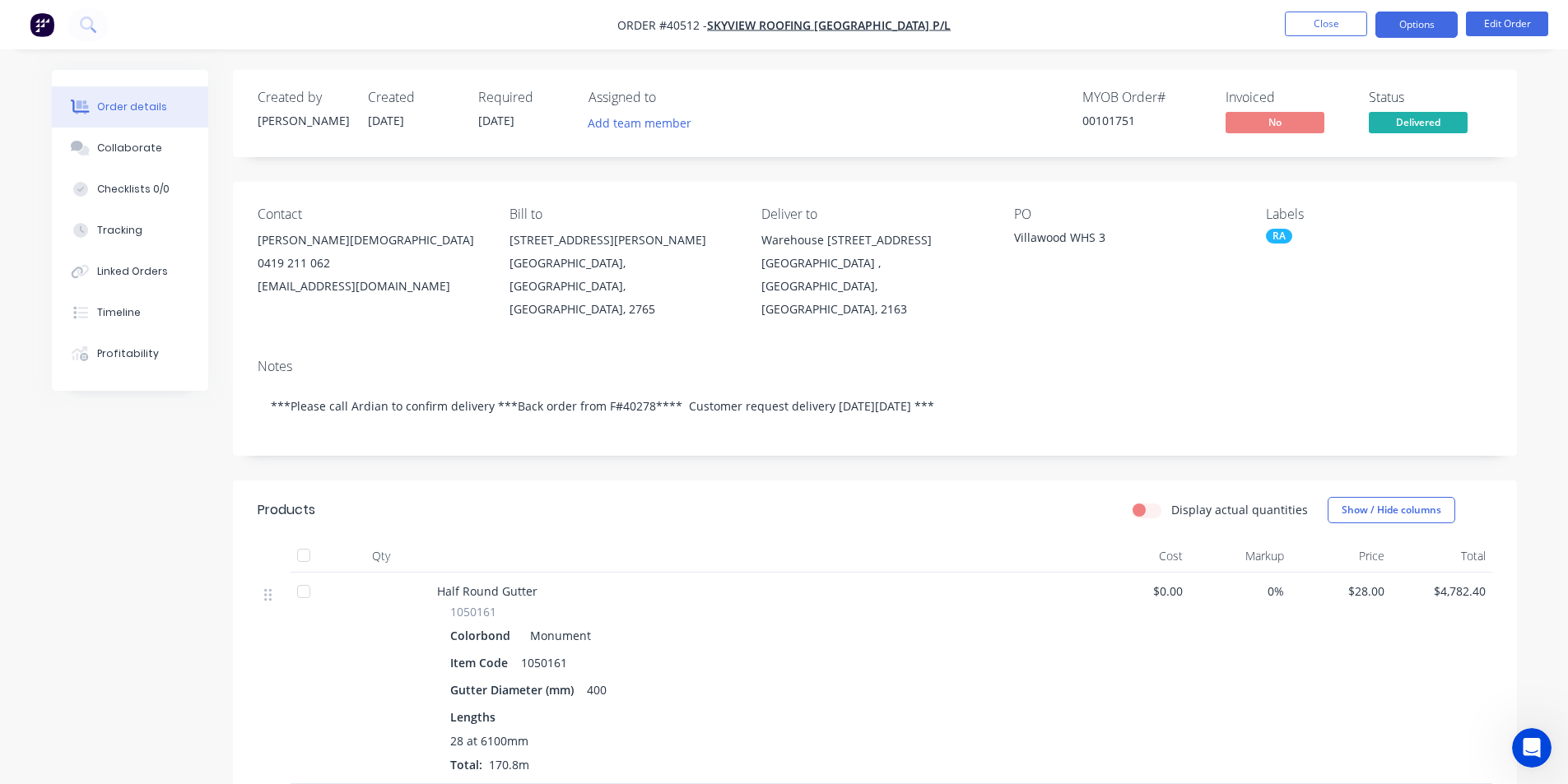
drag, startPoint x: 1426, startPoint y: 27, endPoint x: 1418, endPoint y: 34, distance: 10.6
click at [1426, 26] on button "Options" at bounding box center [1417, 24] width 83 height 26
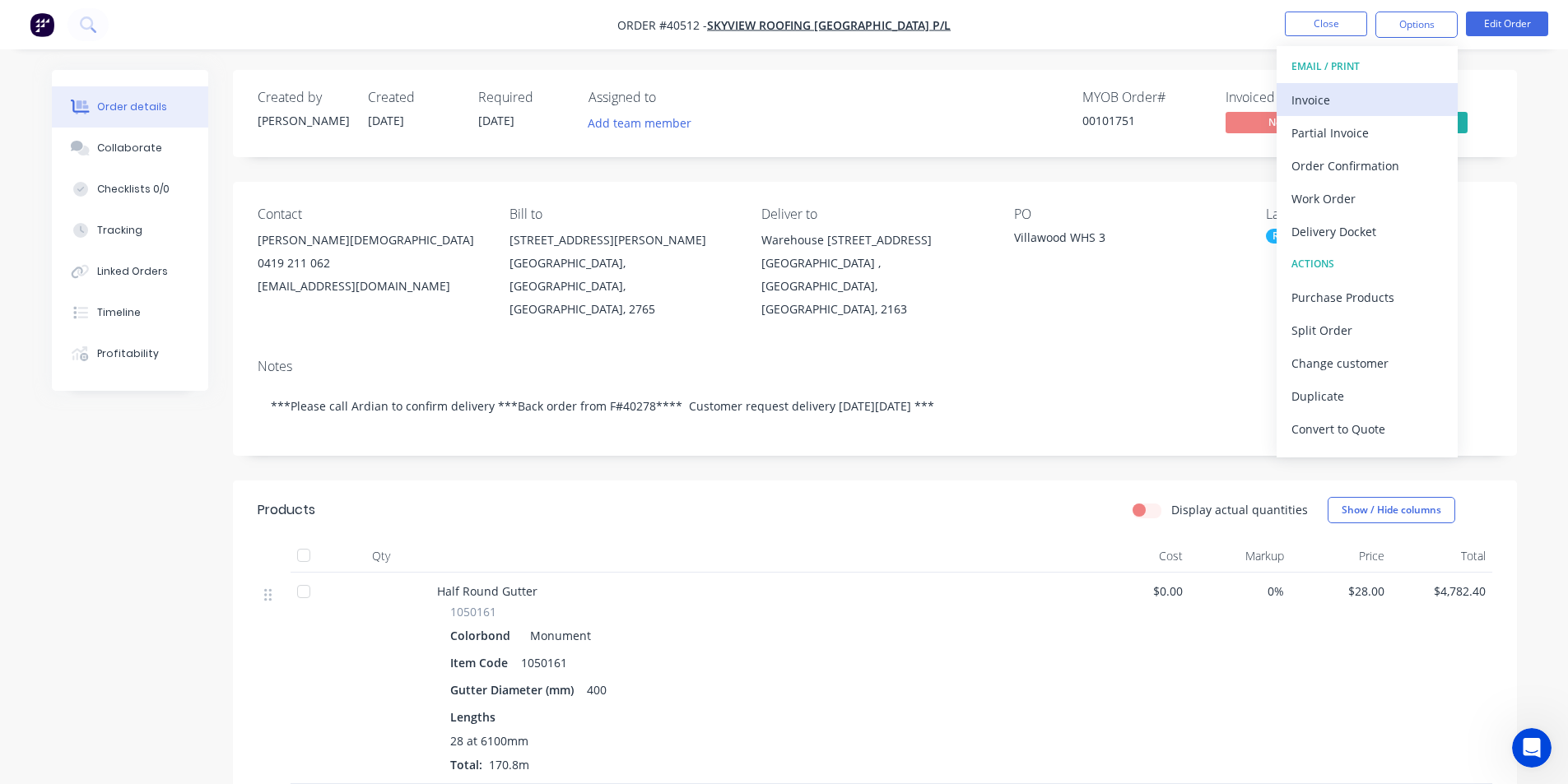
click at [1362, 93] on div "Invoice" at bounding box center [1367, 99] width 151 height 23
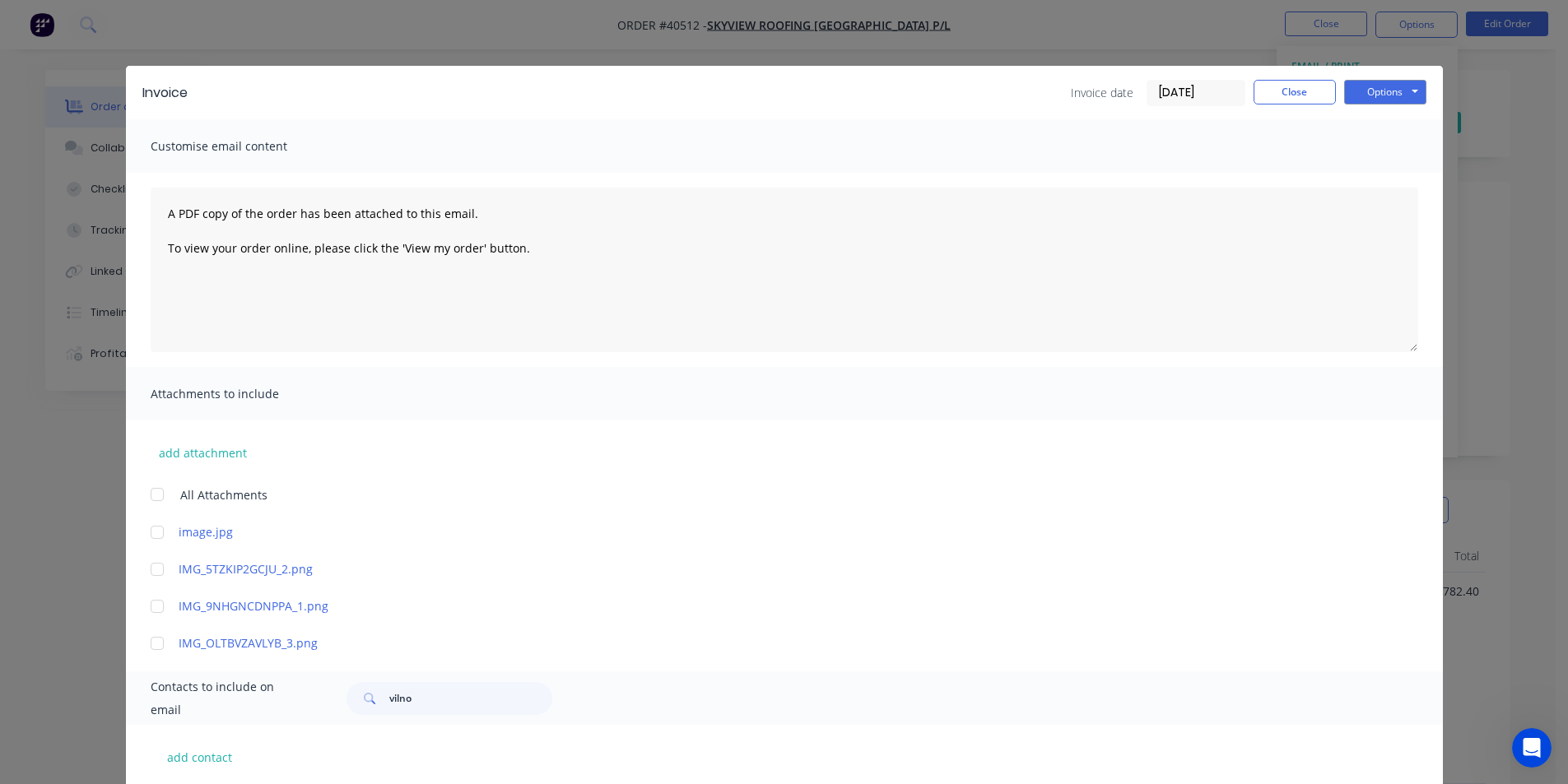
scroll to position [213, 0]
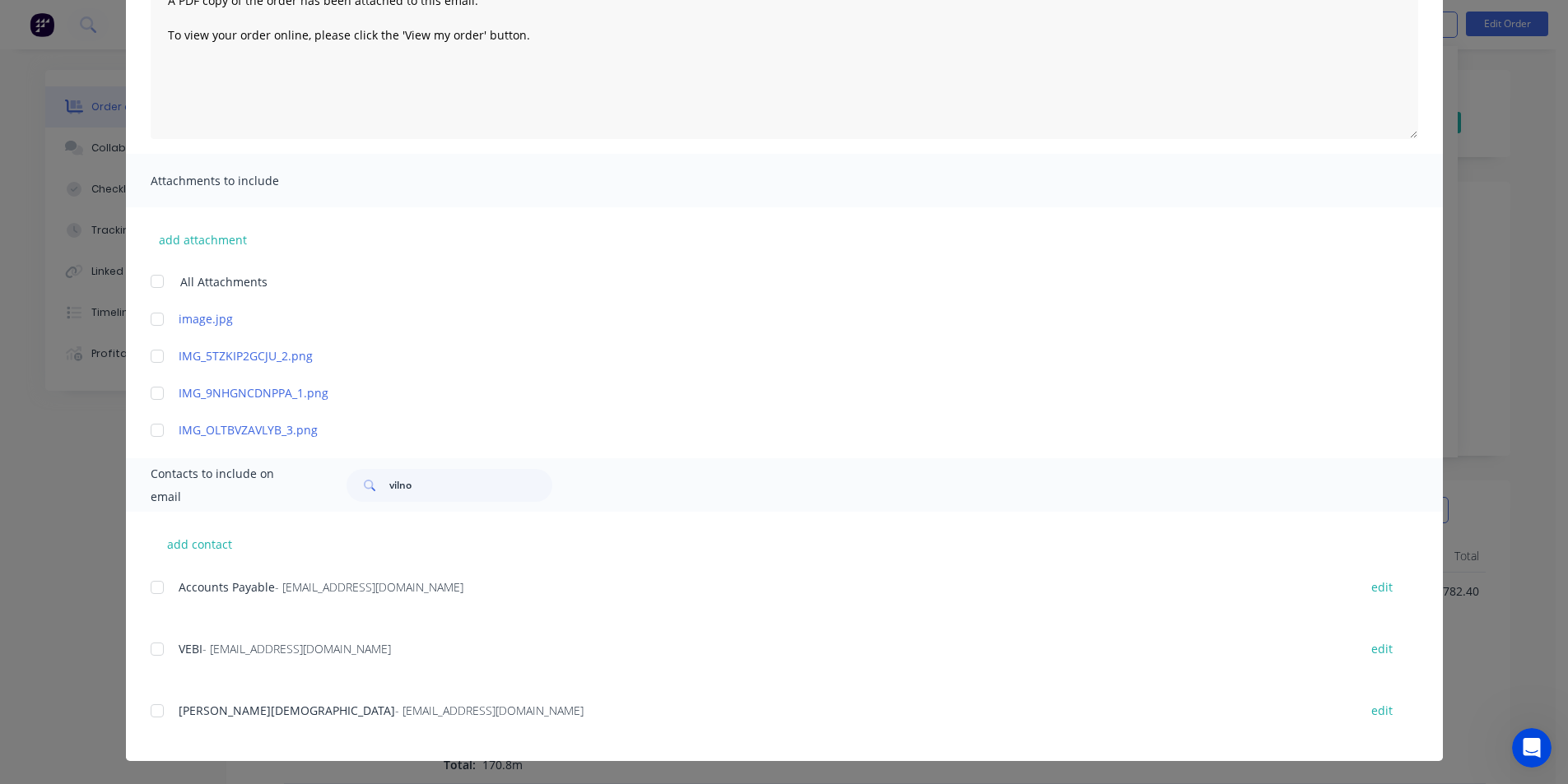
drag, startPoint x: 168, startPoint y: 586, endPoint x: 195, endPoint y: 585, distance: 27.0
click at [168, 585] on div "Accounts Payable - [EMAIL_ADDRESS][DOMAIN_NAME] edit" at bounding box center [797, 587] width 1293 height 23
drag, startPoint x: 155, startPoint y: 591, endPoint x: 175, endPoint y: 594, distance: 20.2
click at [155, 590] on div at bounding box center [157, 588] width 33 height 33
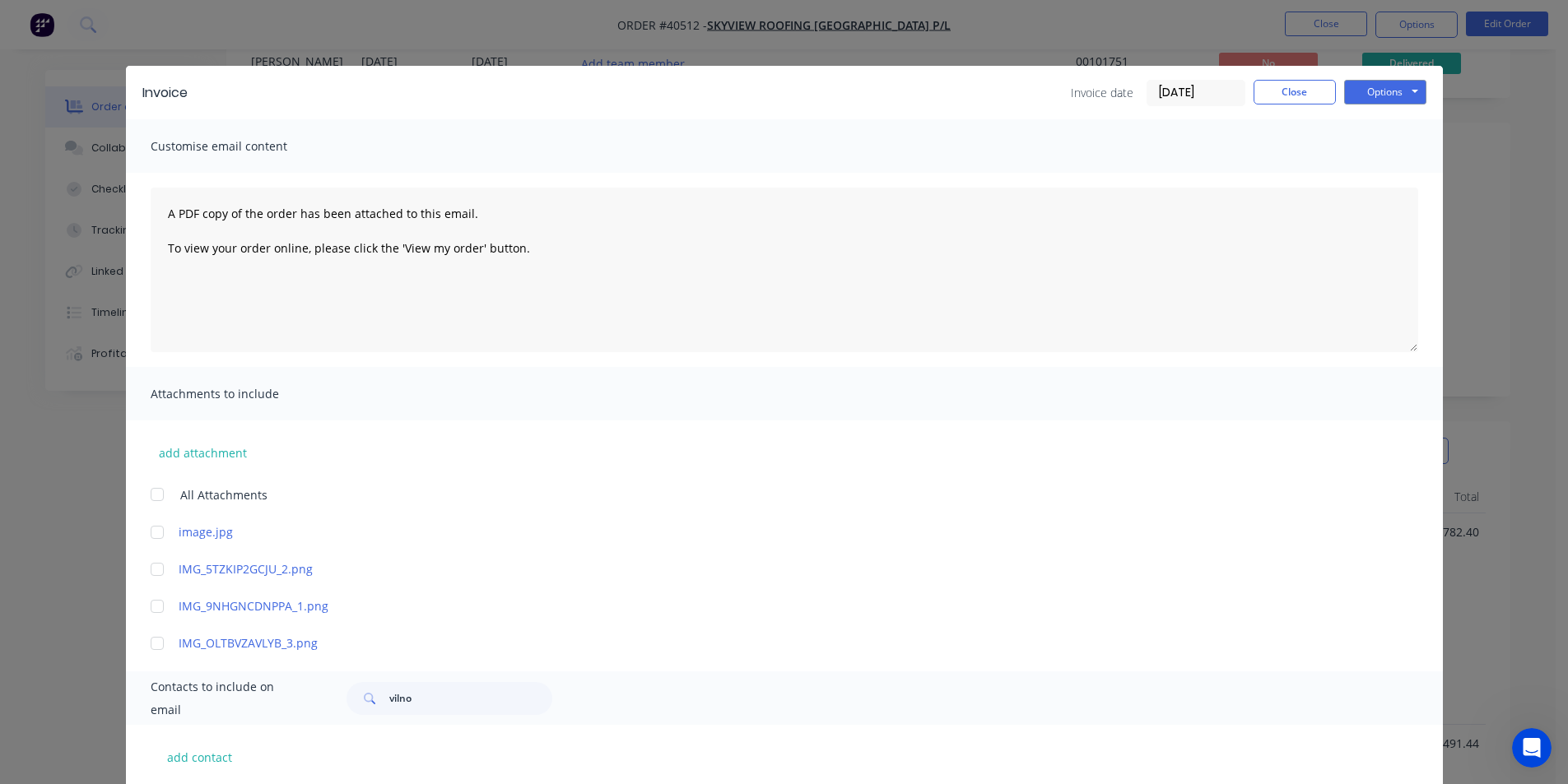
scroll to position [0, 0]
click at [1386, 90] on button "Options" at bounding box center [1386, 92] width 83 height 24
click at [1379, 184] on button "Email" at bounding box center [1397, 175] width 105 height 27
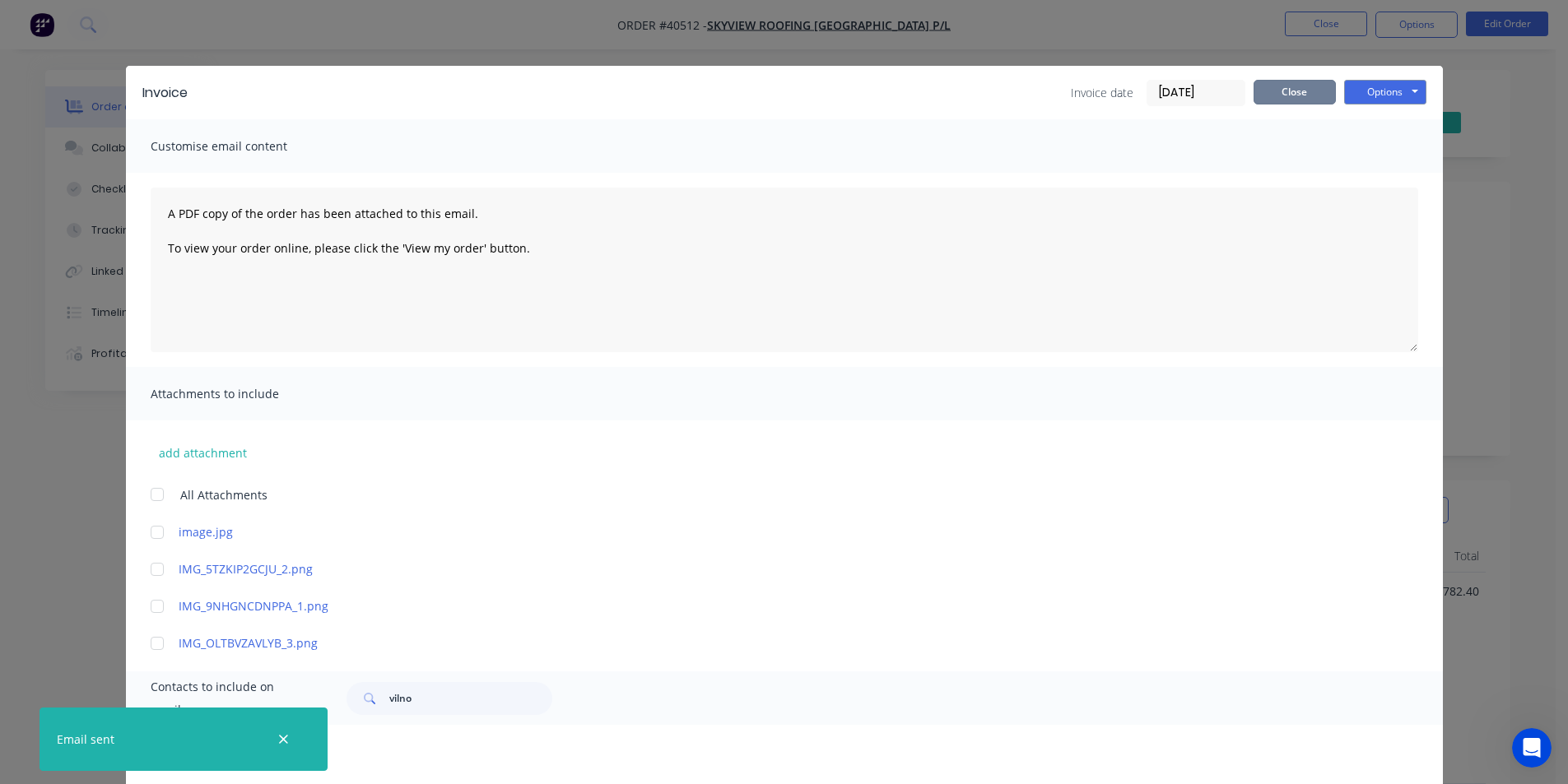
click at [1265, 92] on button "Close" at bounding box center [1294, 92] width 83 height 24
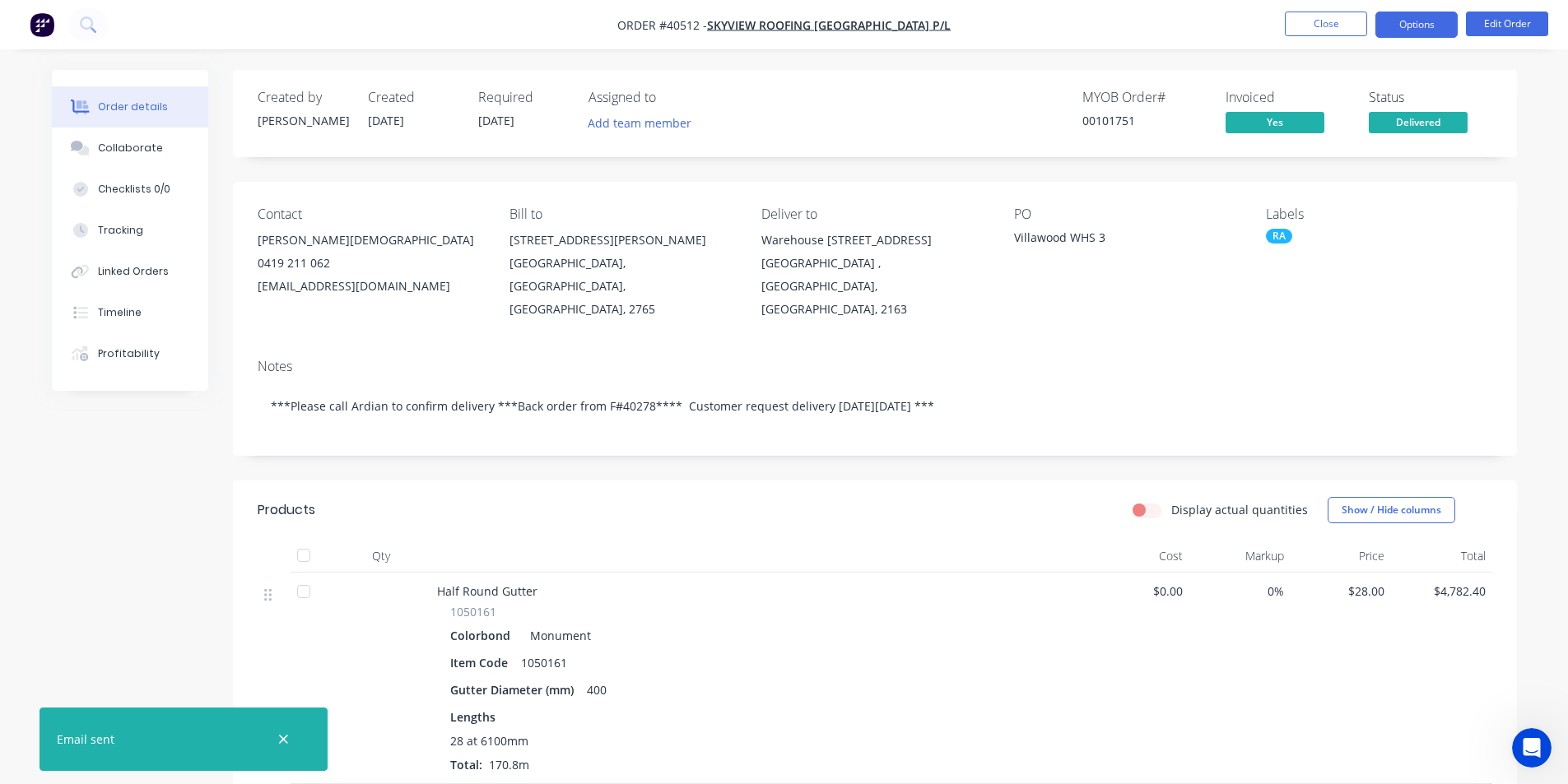
click at [1436, 18] on button "Options" at bounding box center [1417, 24] width 83 height 26
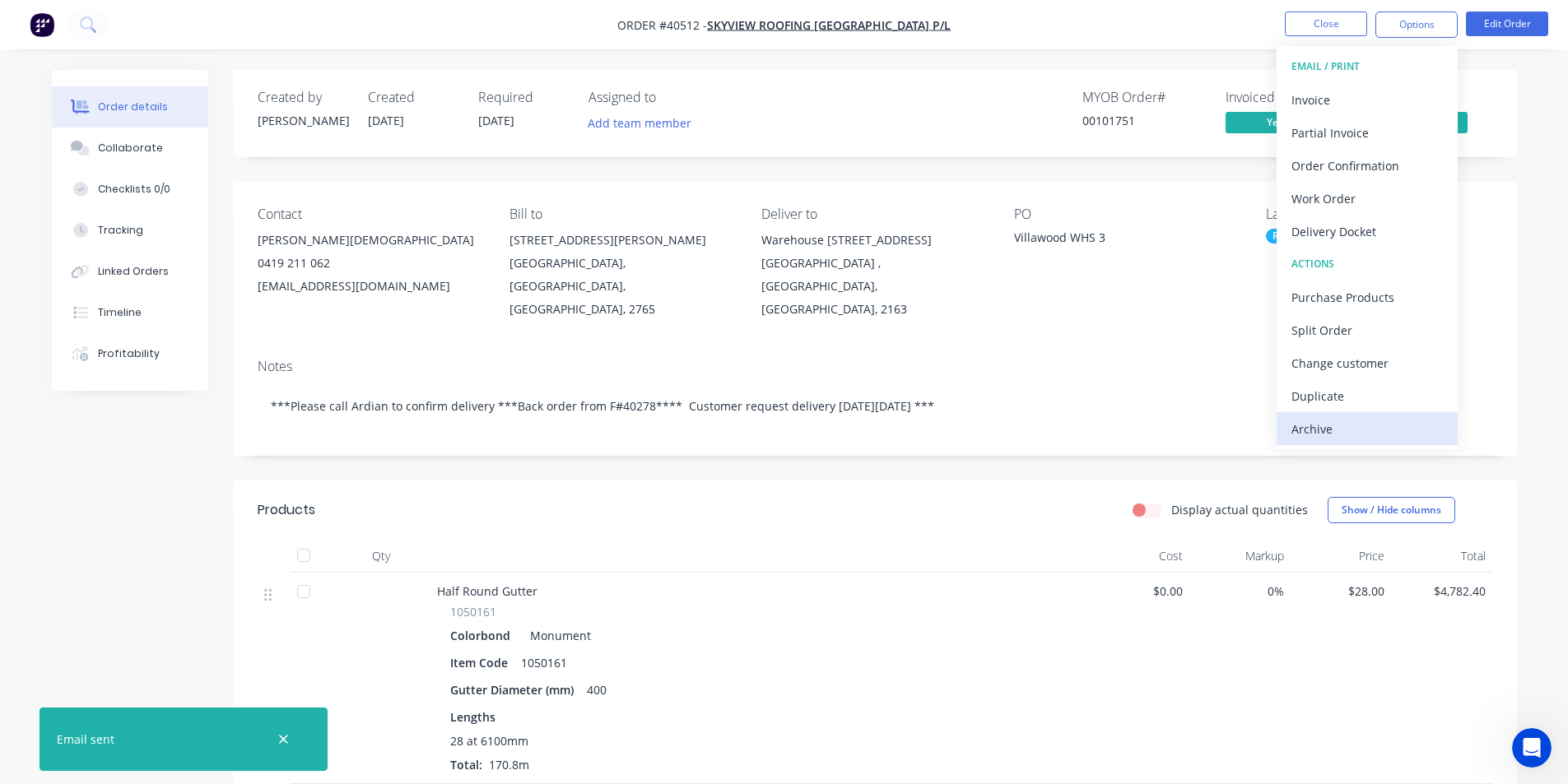
click at [1371, 427] on div "Archive" at bounding box center [1367, 428] width 151 height 23
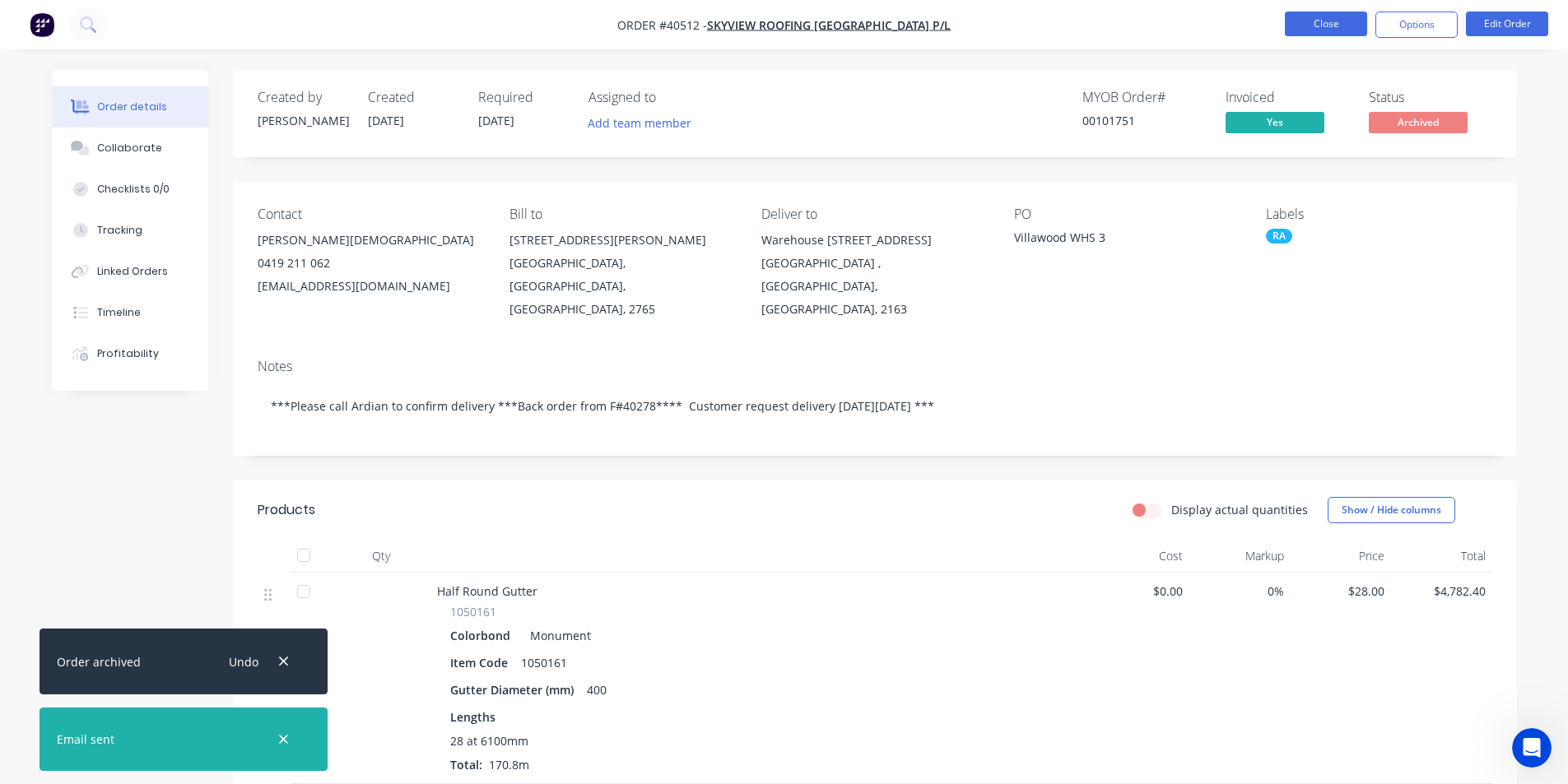
click at [1326, 23] on button "Close" at bounding box center [1326, 23] width 83 height 24
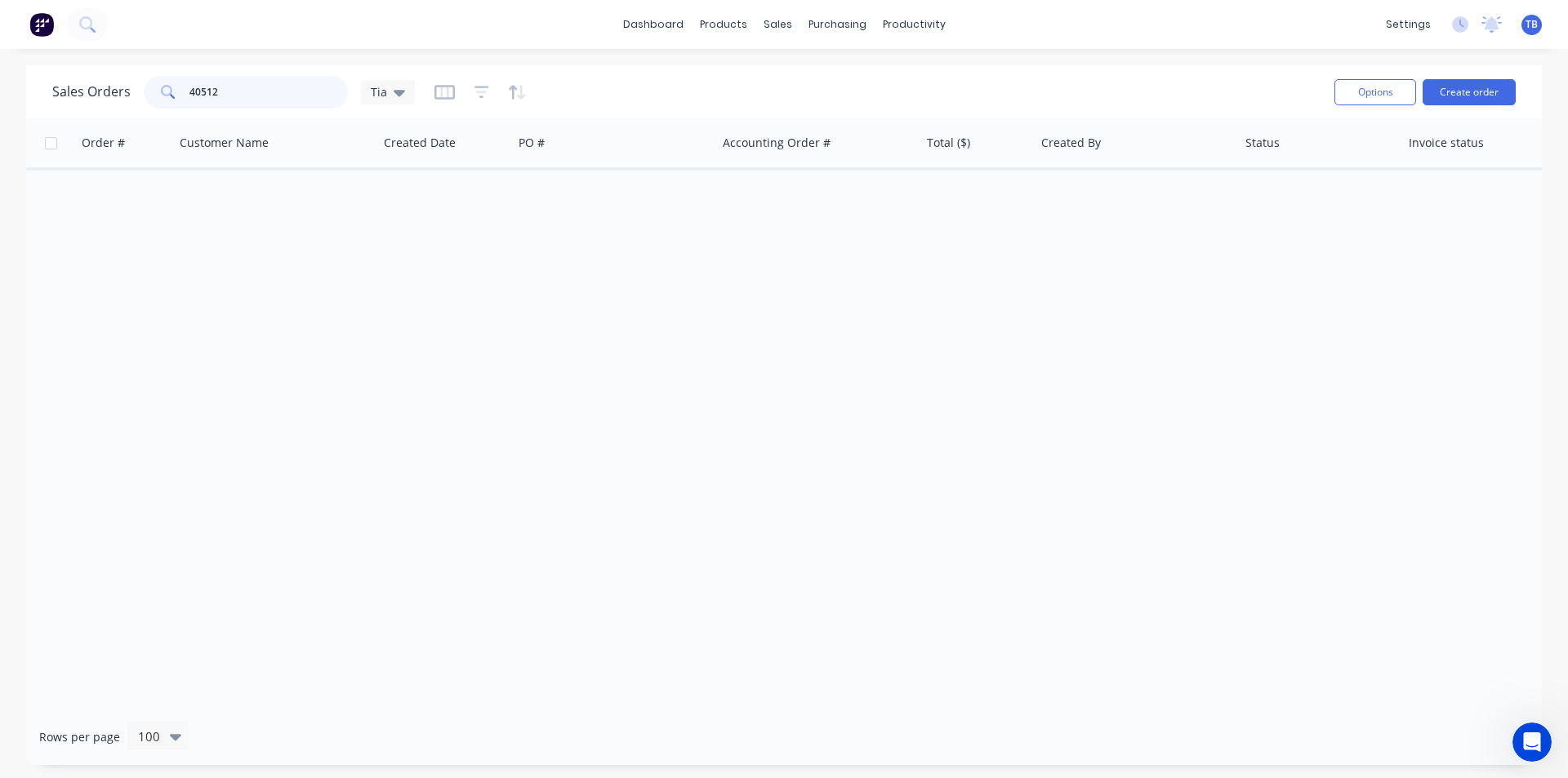
drag, startPoint x: 75, startPoint y: 102, endPoint x: 23, endPoint y: 103, distance: 52.0
click at [23, 103] on div "Sales Orders 40512 Tia Options Create order Order # Customer Name Created Date …" at bounding box center [784, 415] width 1568 height 700
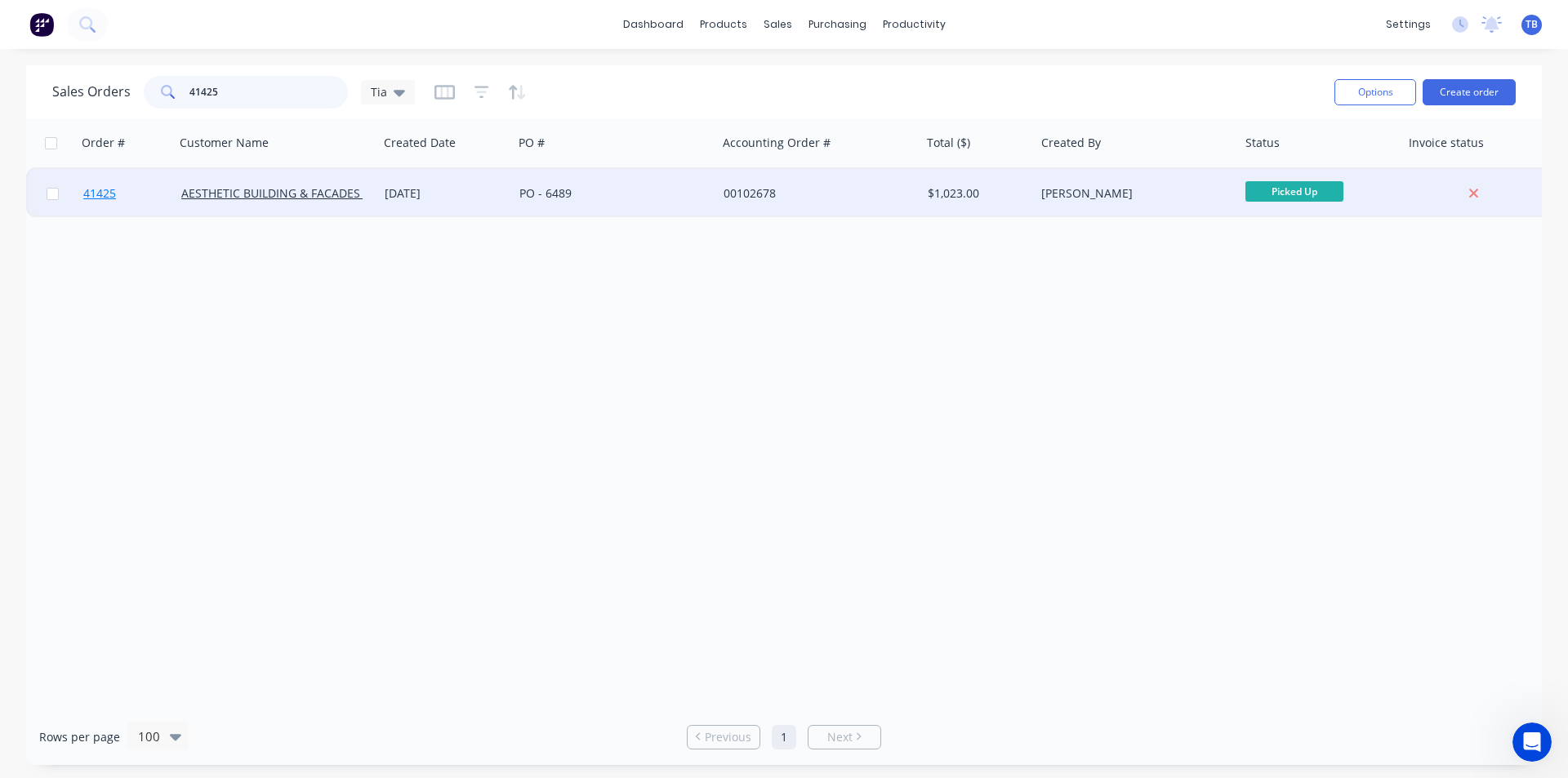
type input "41425"
click at [87, 196] on span "41425" at bounding box center [100, 193] width 33 height 16
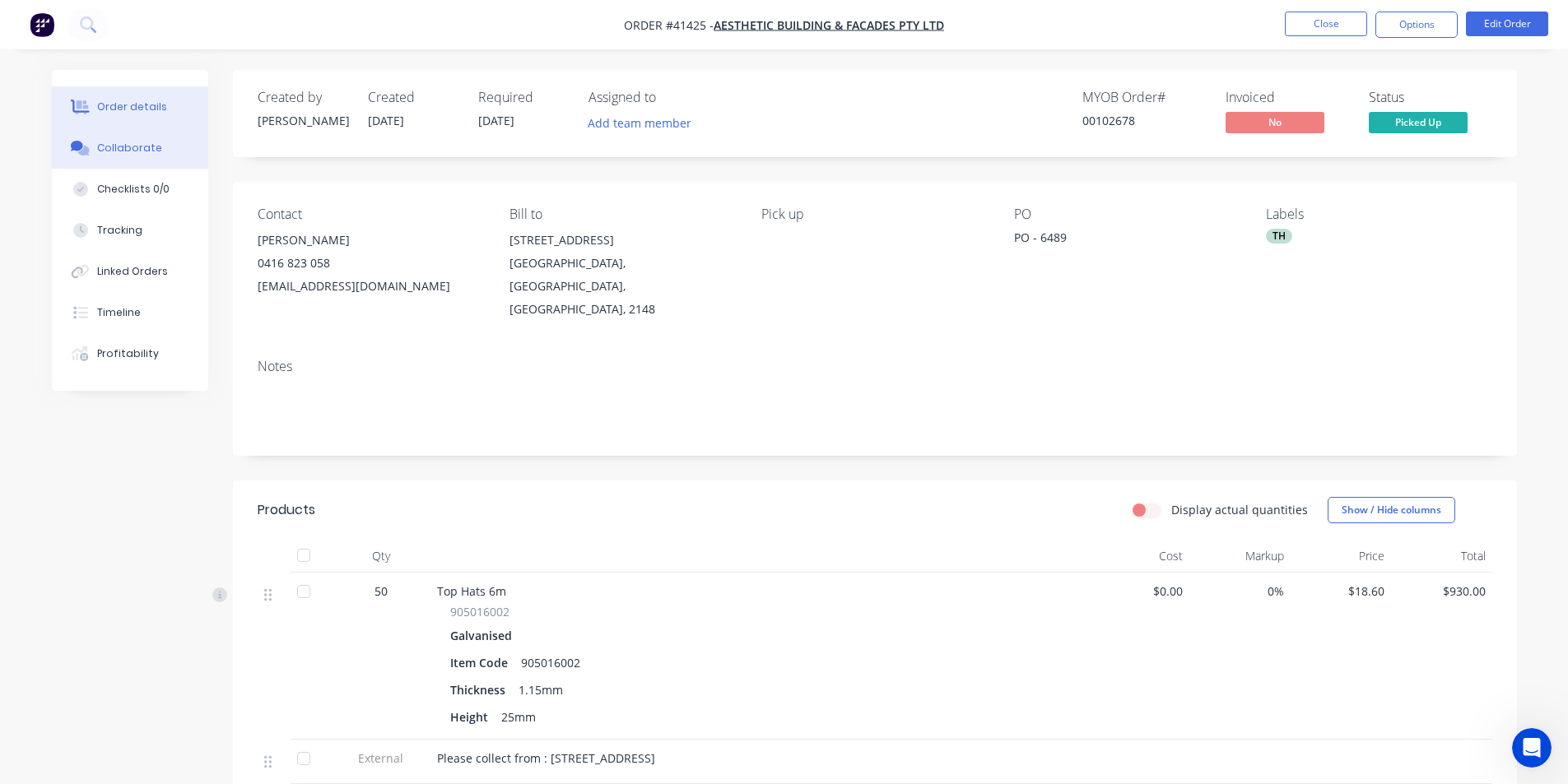
click at [105, 138] on button "Collaborate" at bounding box center [130, 148] width 156 height 41
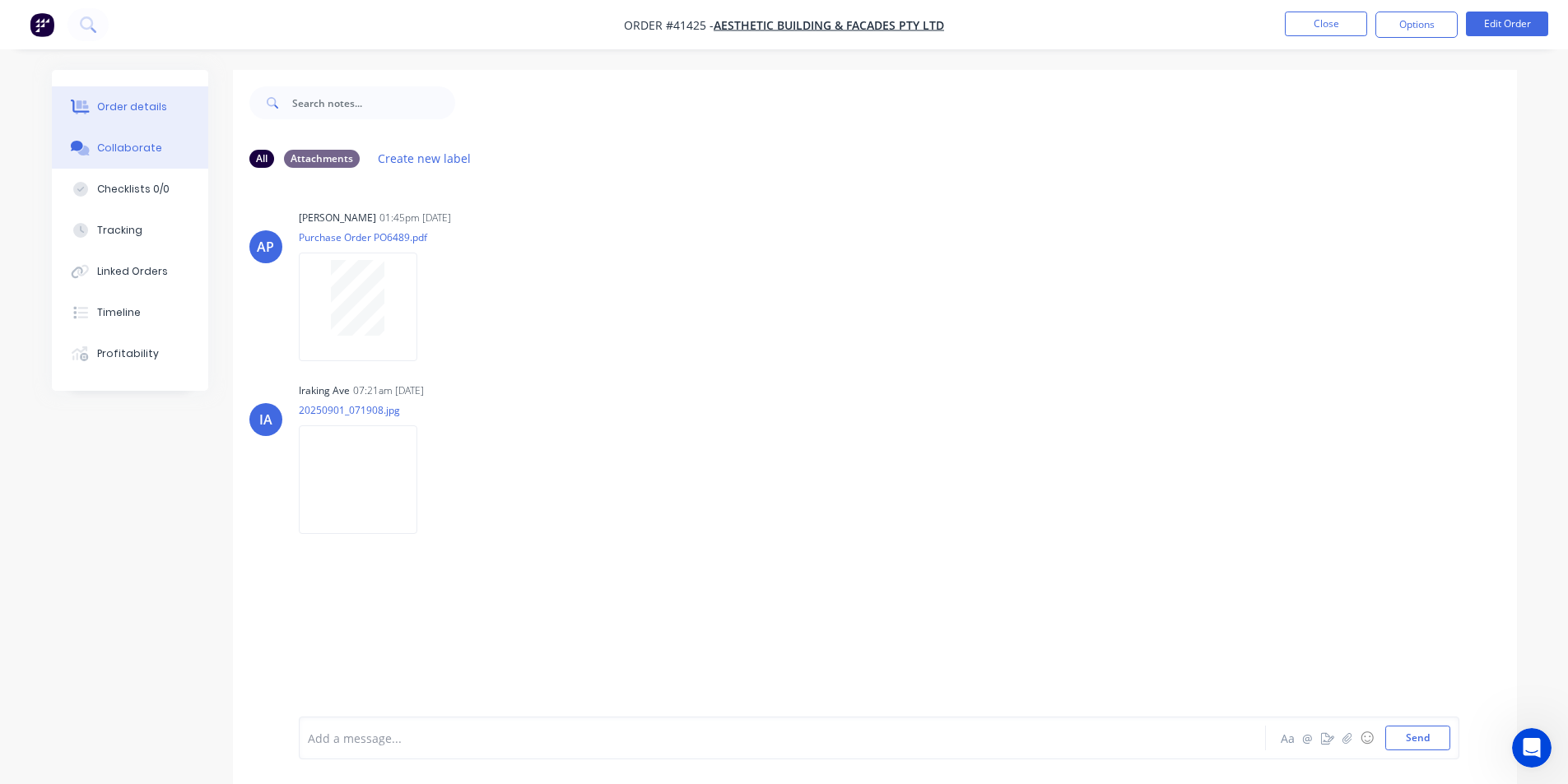
click at [137, 102] on div "Order details" at bounding box center [132, 107] width 70 height 15
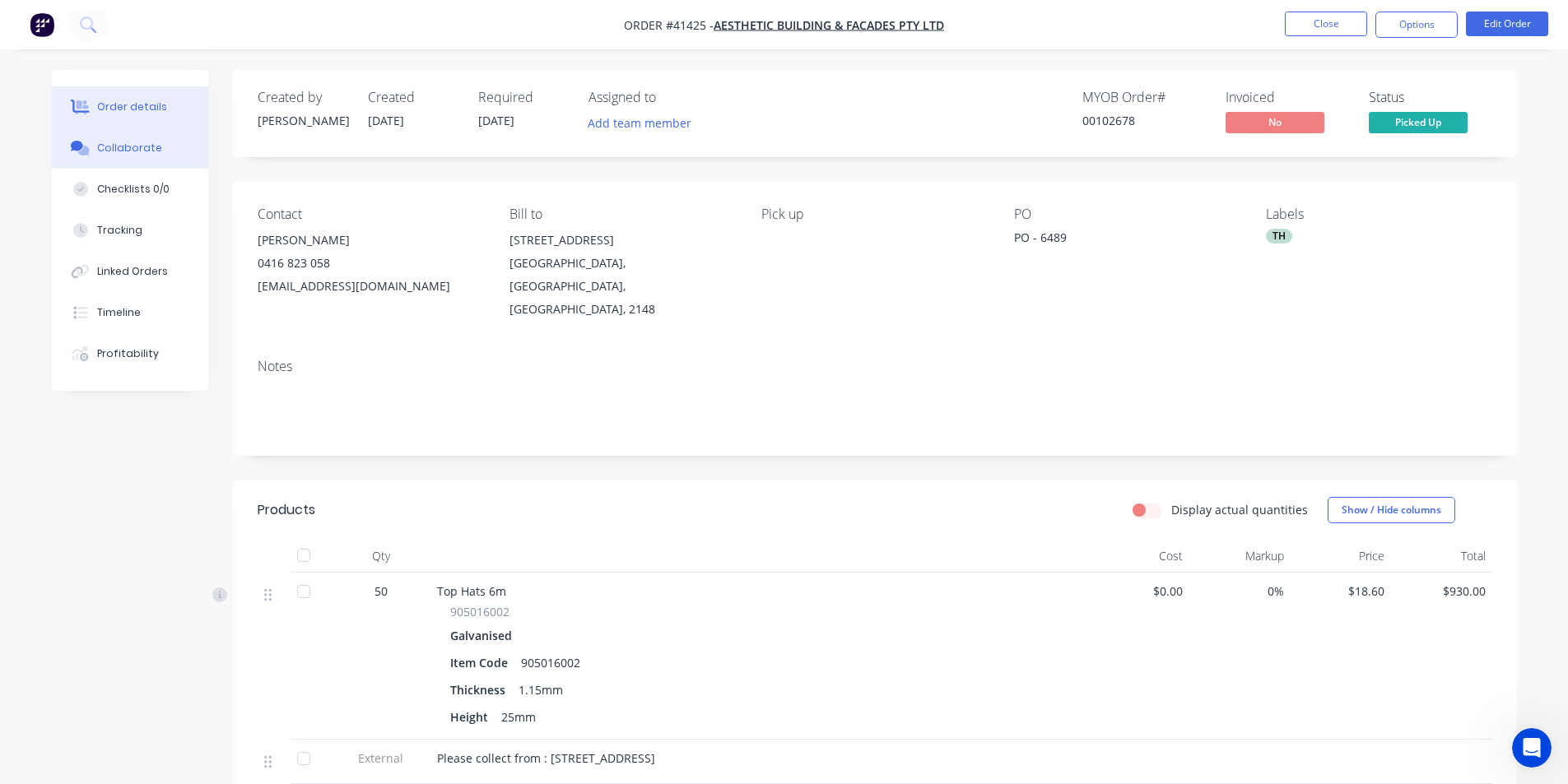
click at [104, 141] on div "Collaborate" at bounding box center [129, 148] width 65 height 15
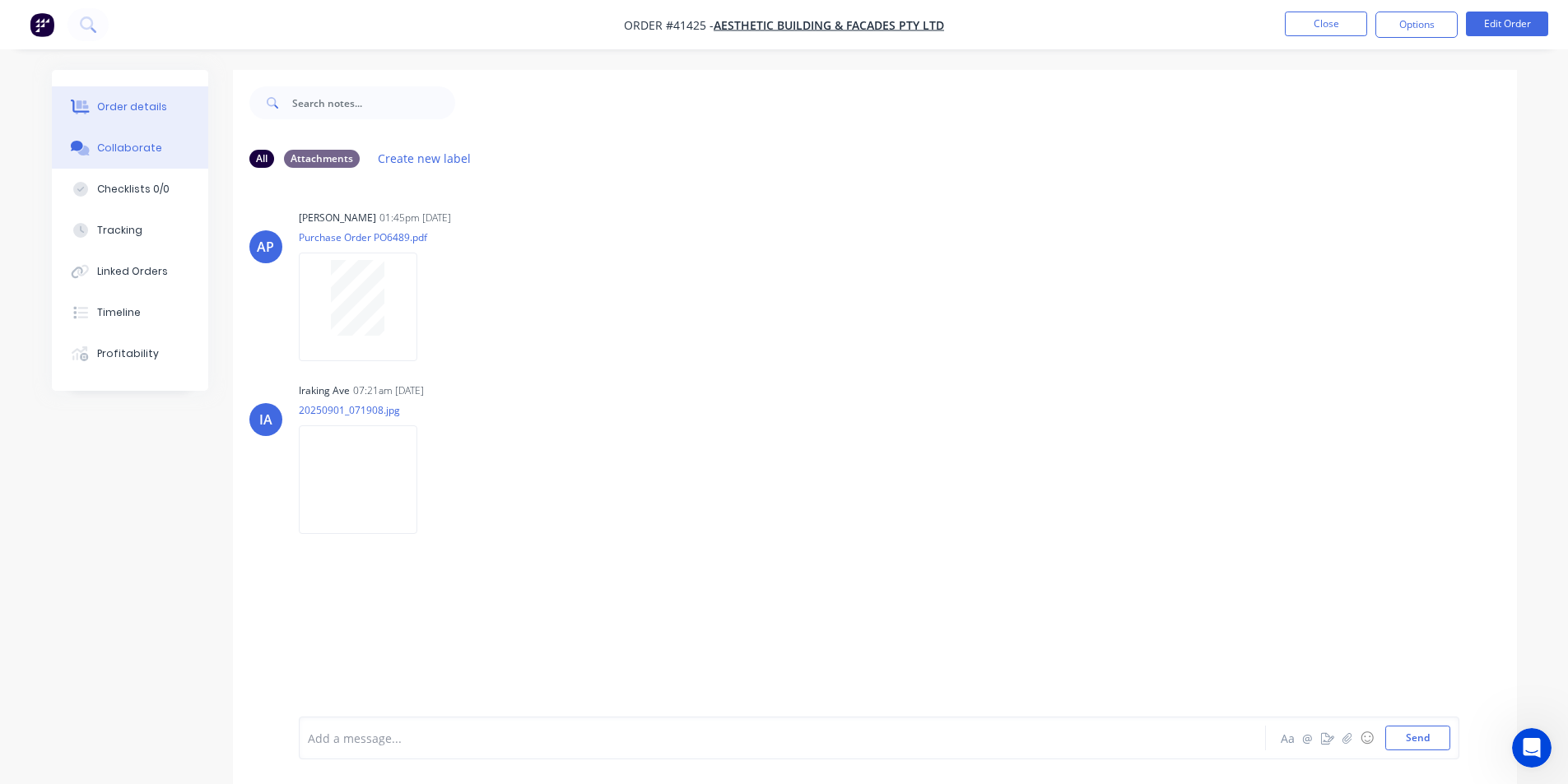
click at [111, 106] on div "Order details" at bounding box center [132, 107] width 70 height 15
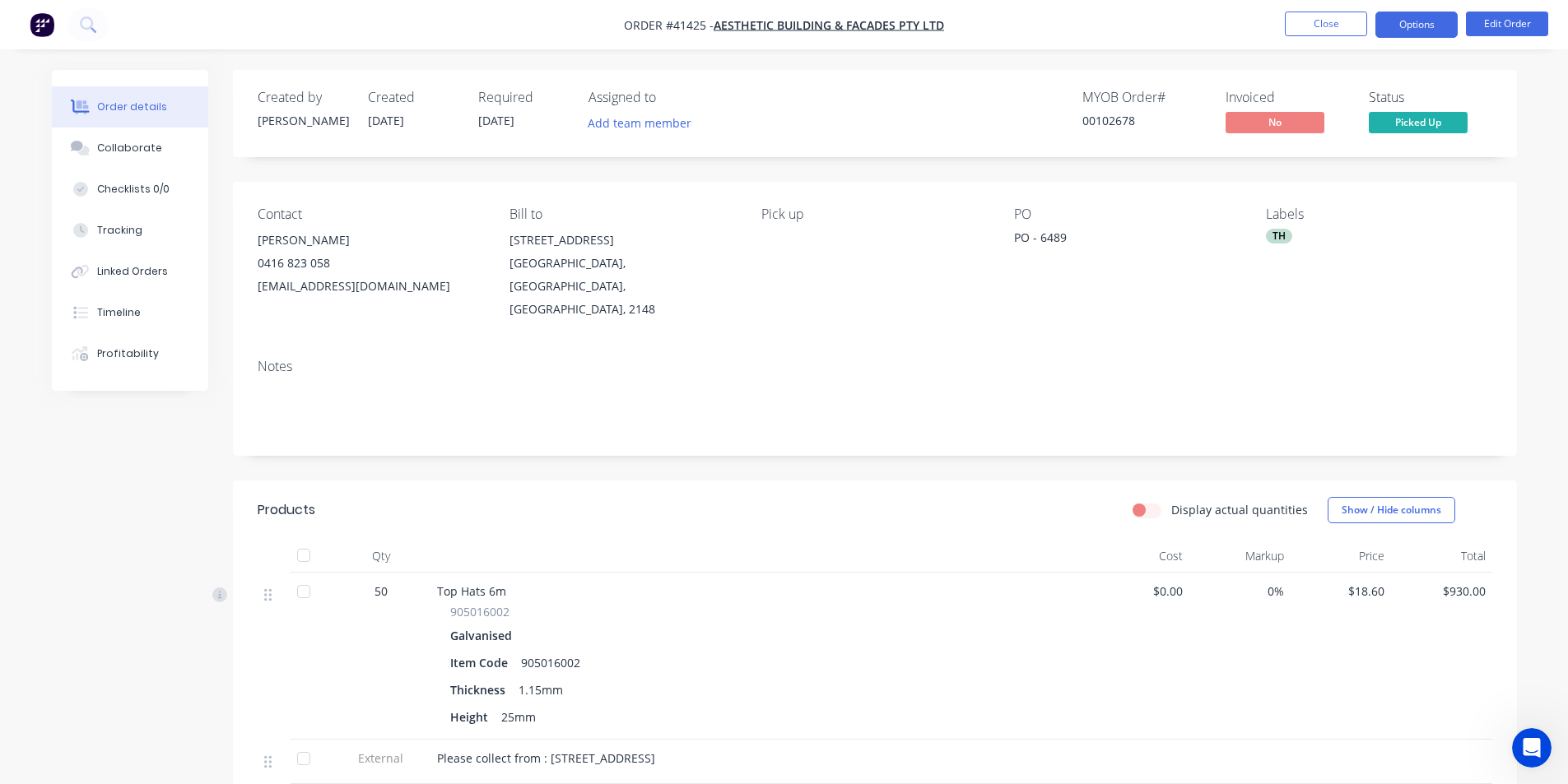
click at [1420, 19] on button "Options" at bounding box center [1417, 24] width 83 height 26
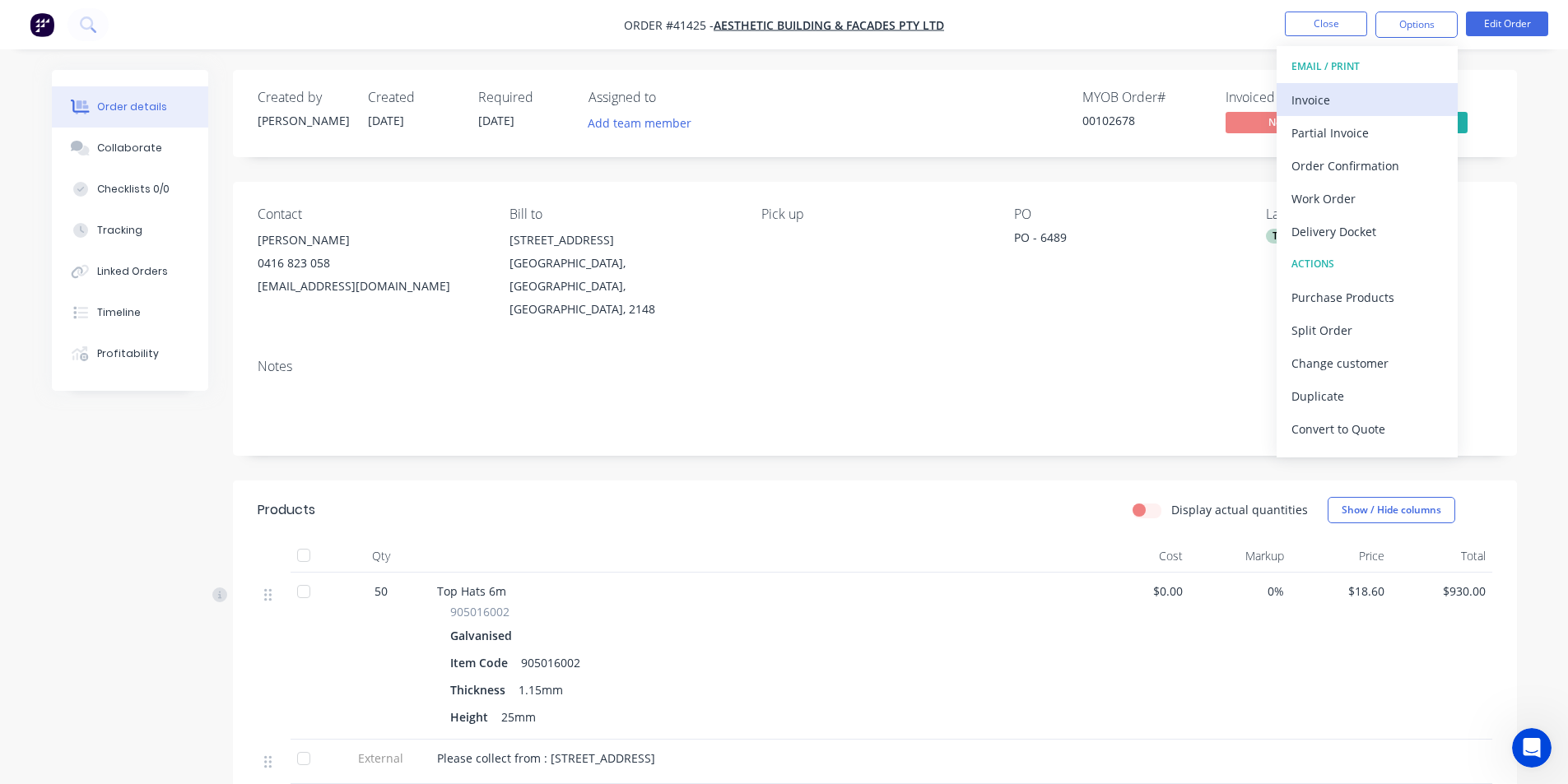
click at [1341, 103] on div "Invoice" at bounding box center [1367, 99] width 151 height 23
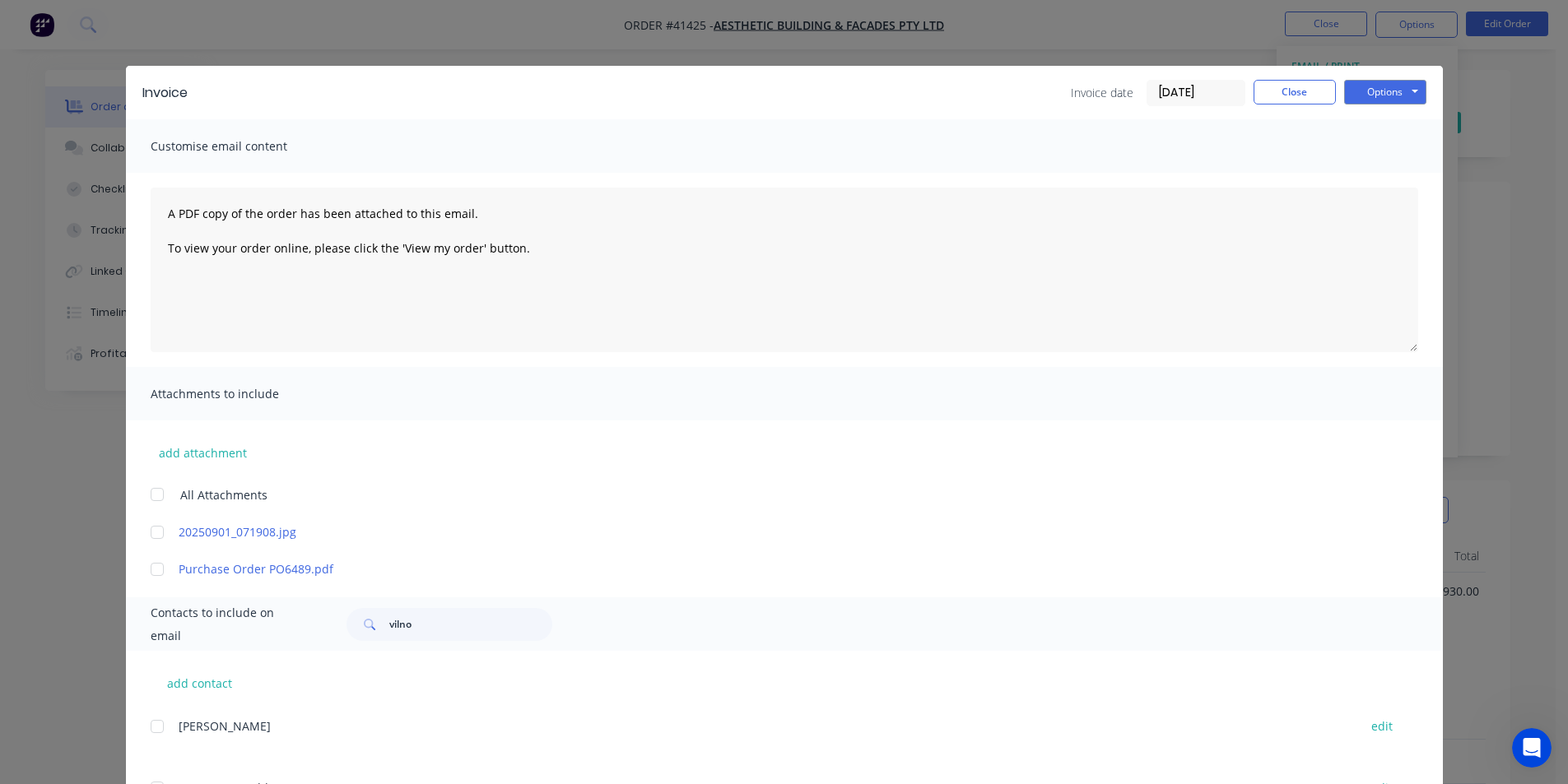
scroll to position [247, 0]
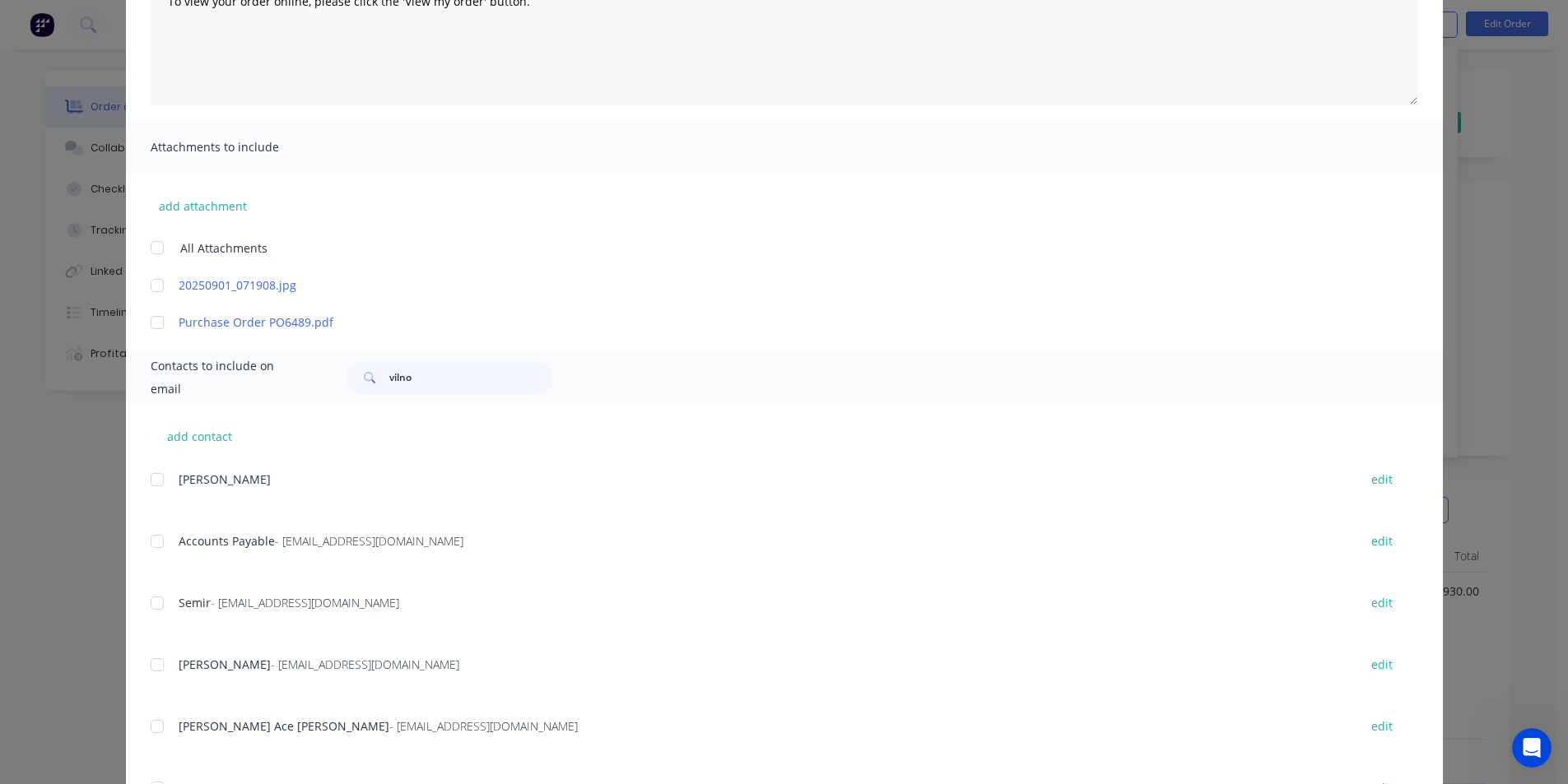
click at [146, 537] on div at bounding box center [157, 542] width 33 height 33
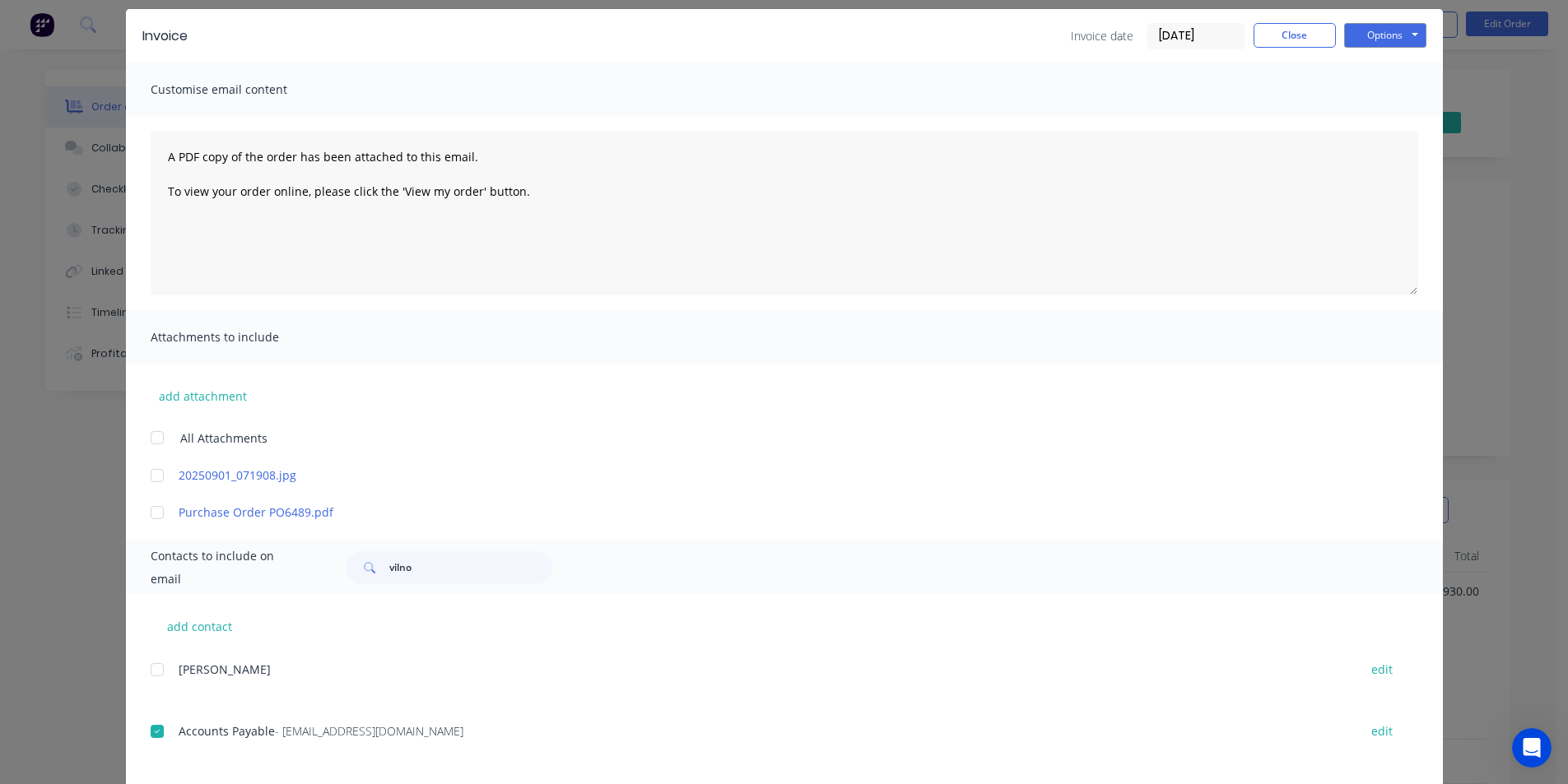
scroll to position [0, 0]
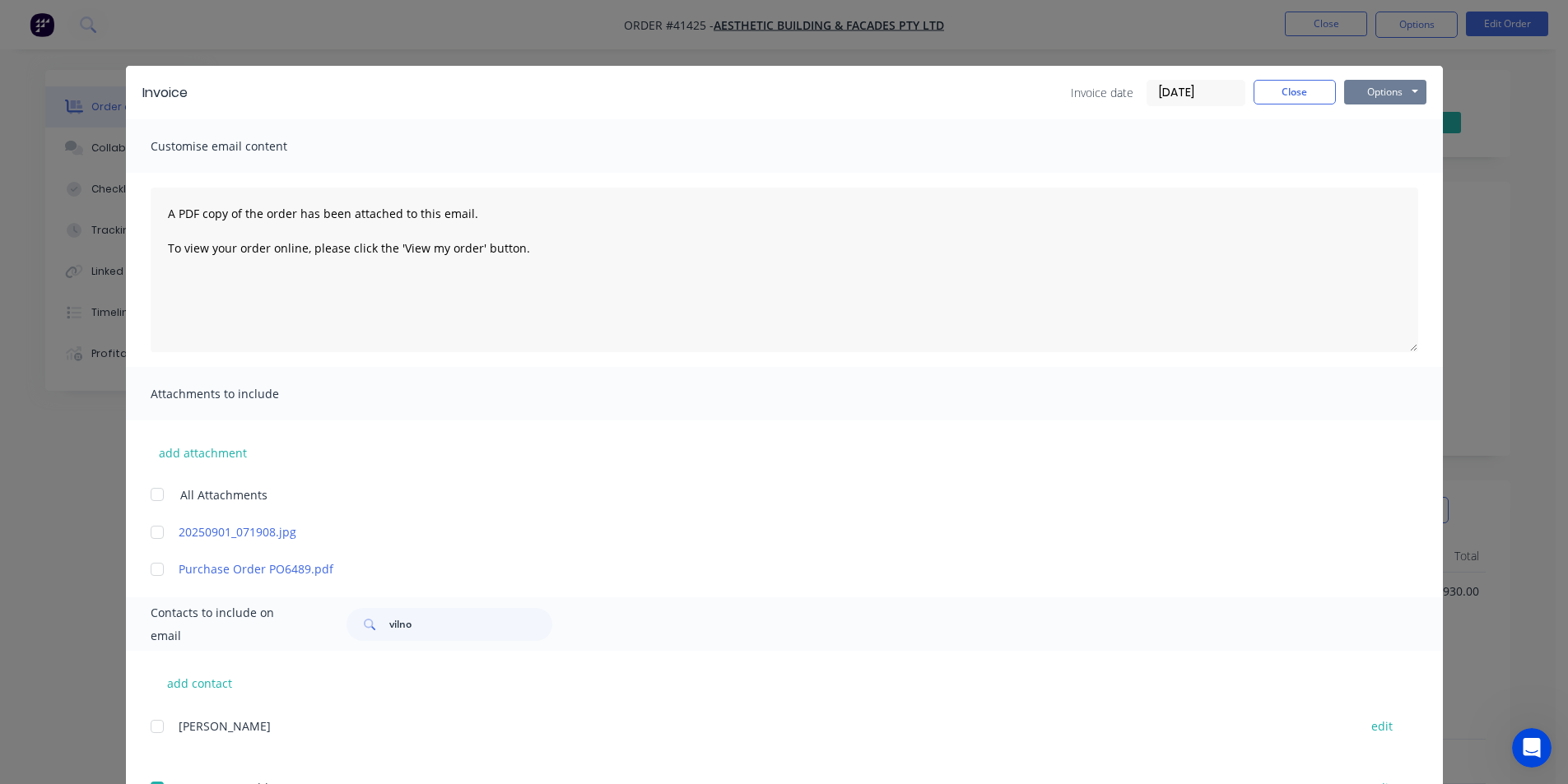
click at [1380, 87] on button "Options" at bounding box center [1386, 92] width 83 height 24
click at [1388, 170] on button "Email" at bounding box center [1397, 175] width 105 height 27
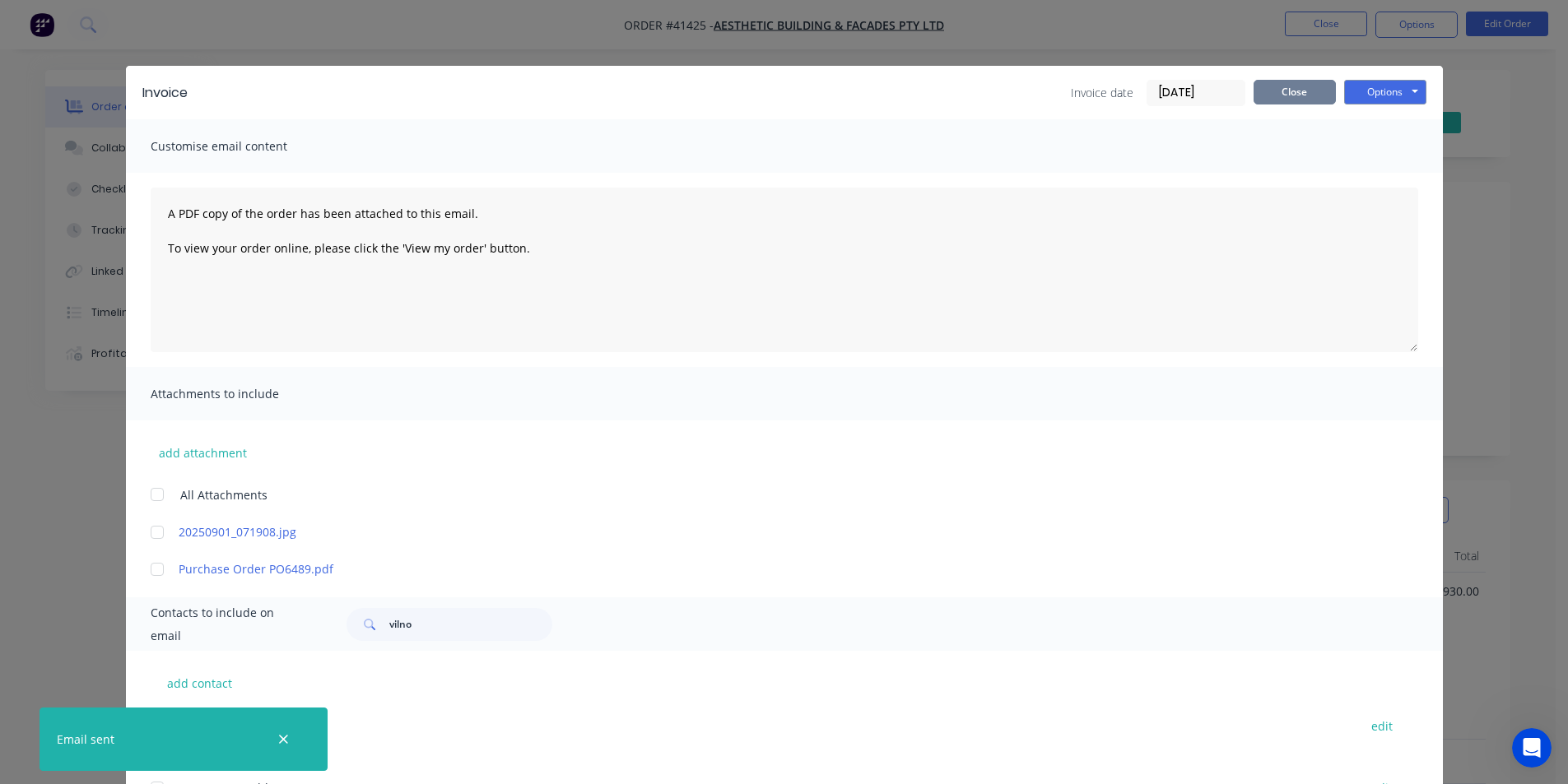
click at [1308, 87] on button "Close" at bounding box center [1294, 92] width 83 height 24
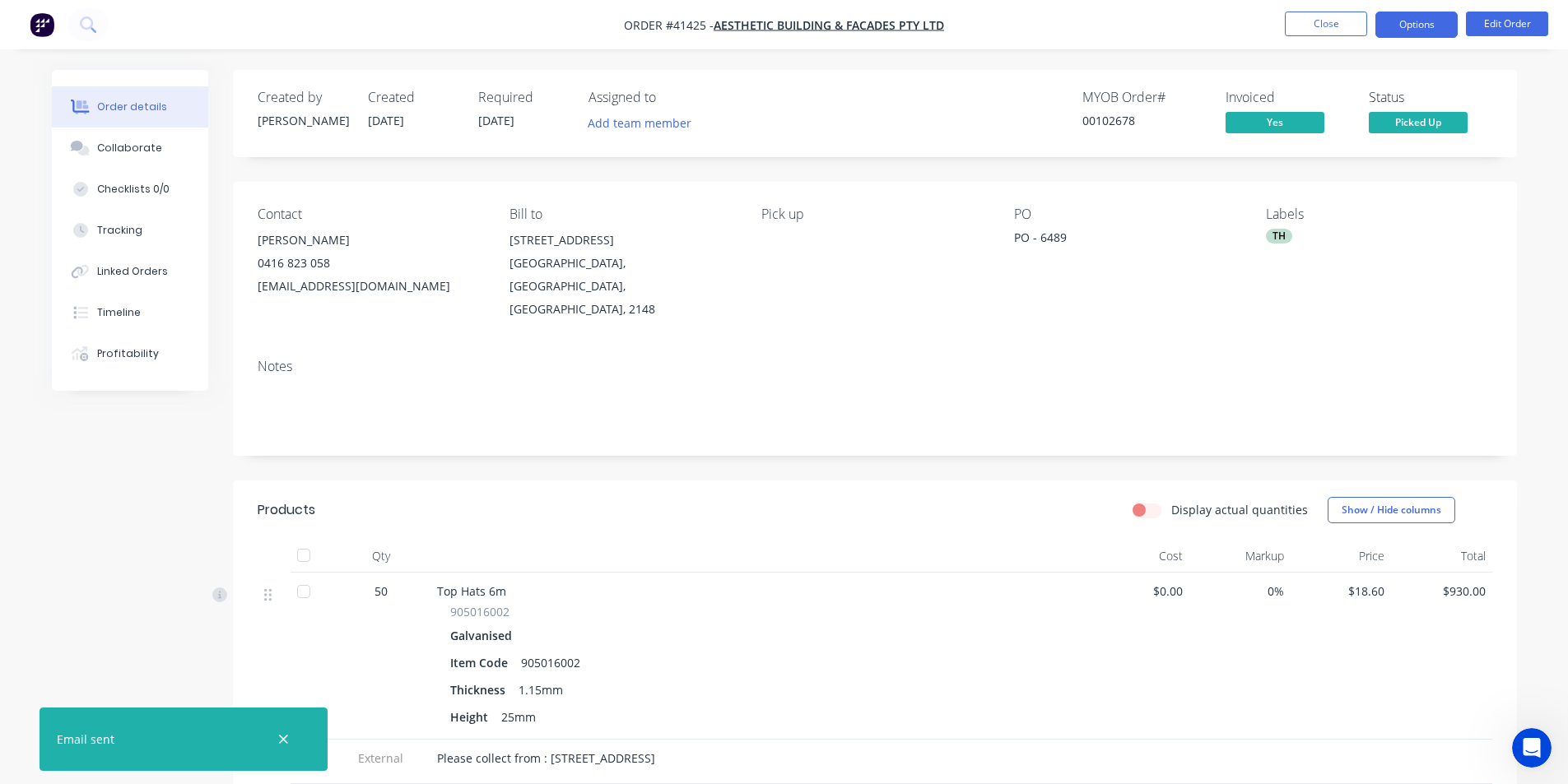
click at [1417, 16] on button "Options" at bounding box center [1417, 24] width 83 height 26
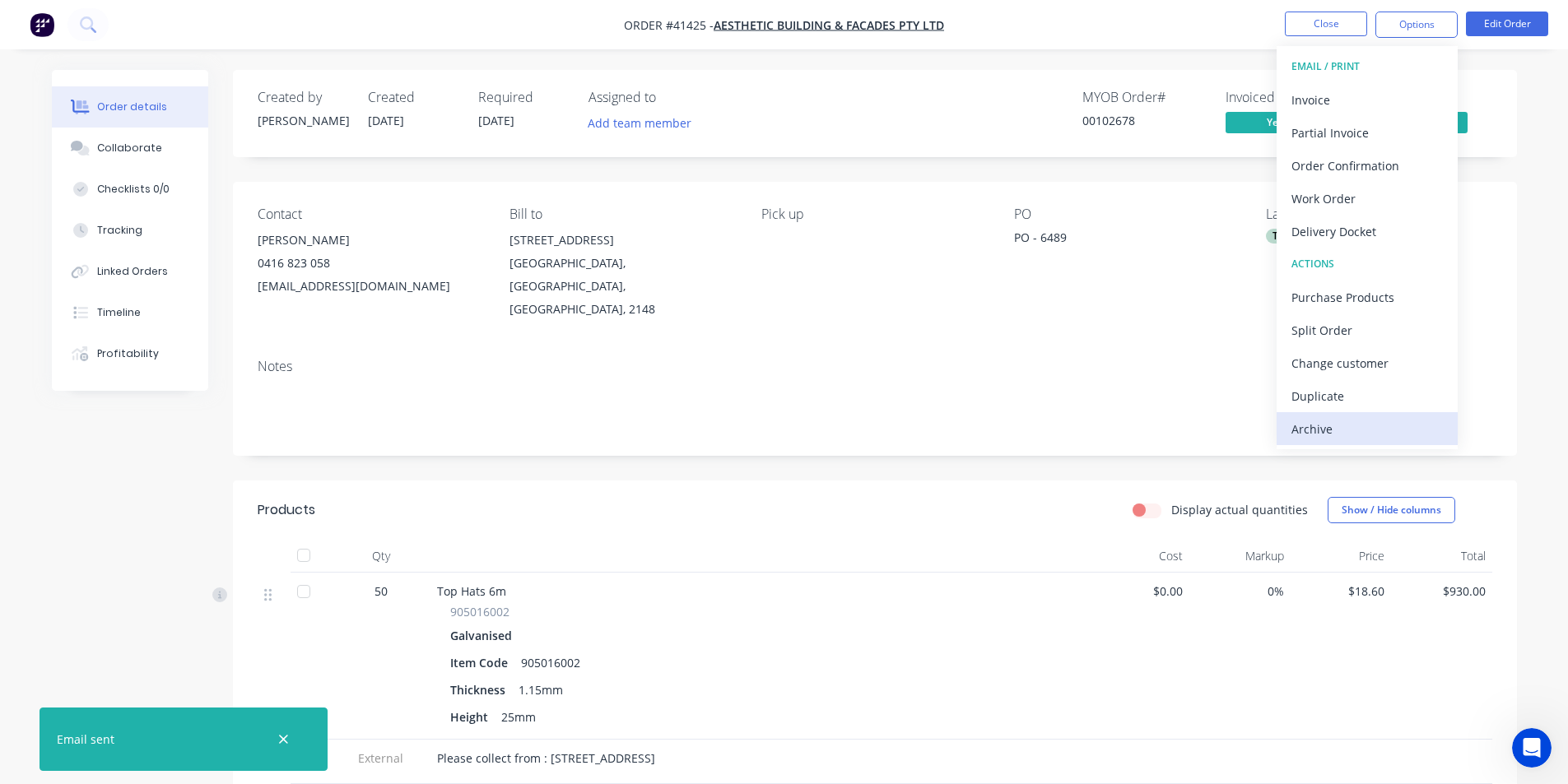
click at [1324, 428] on div "Archive" at bounding box center [1367, 428] width 151 height 23
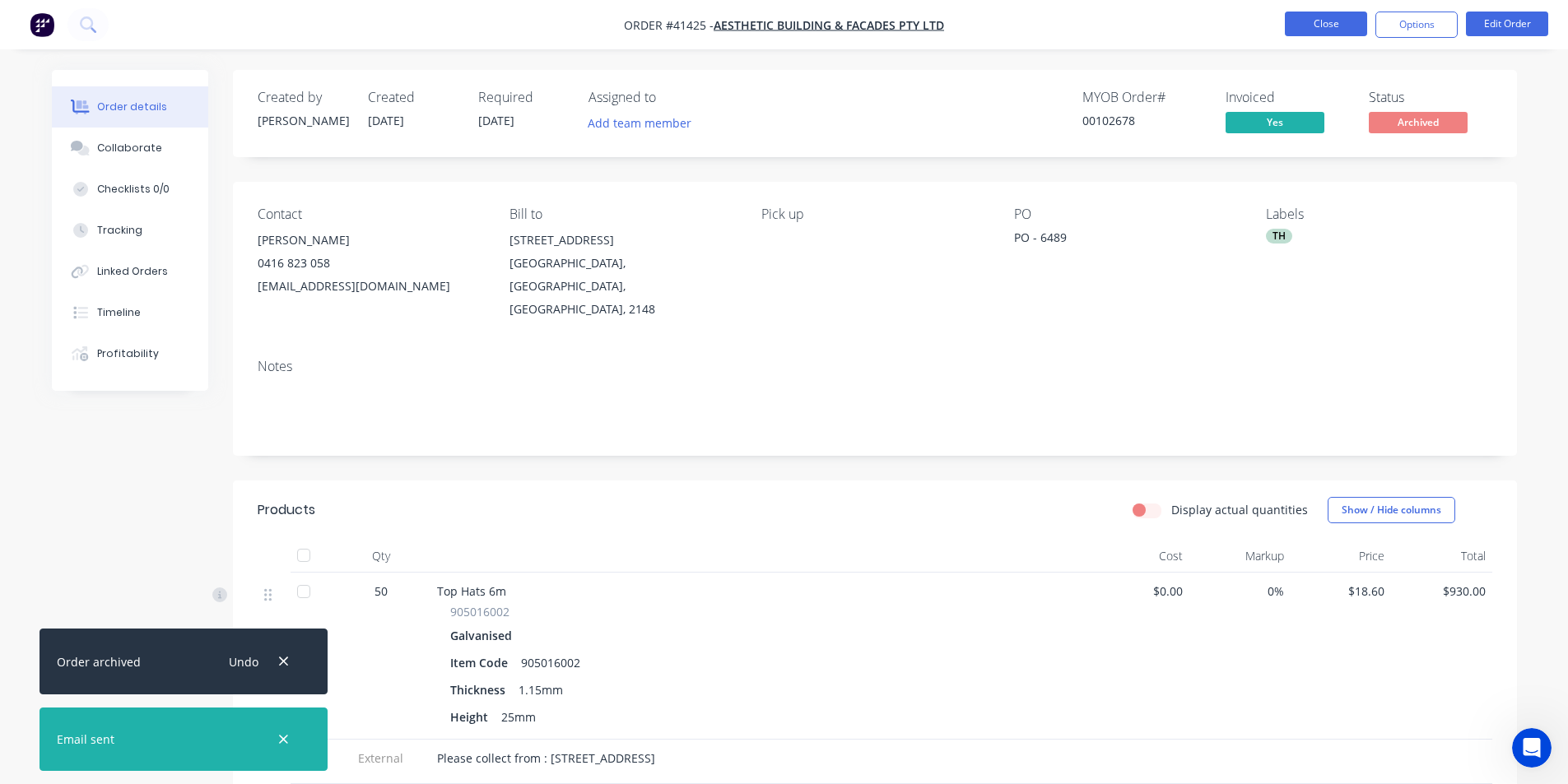
click at [1334, 23] on button "Close" at bounding box center [1326, 23] width 83 height 24
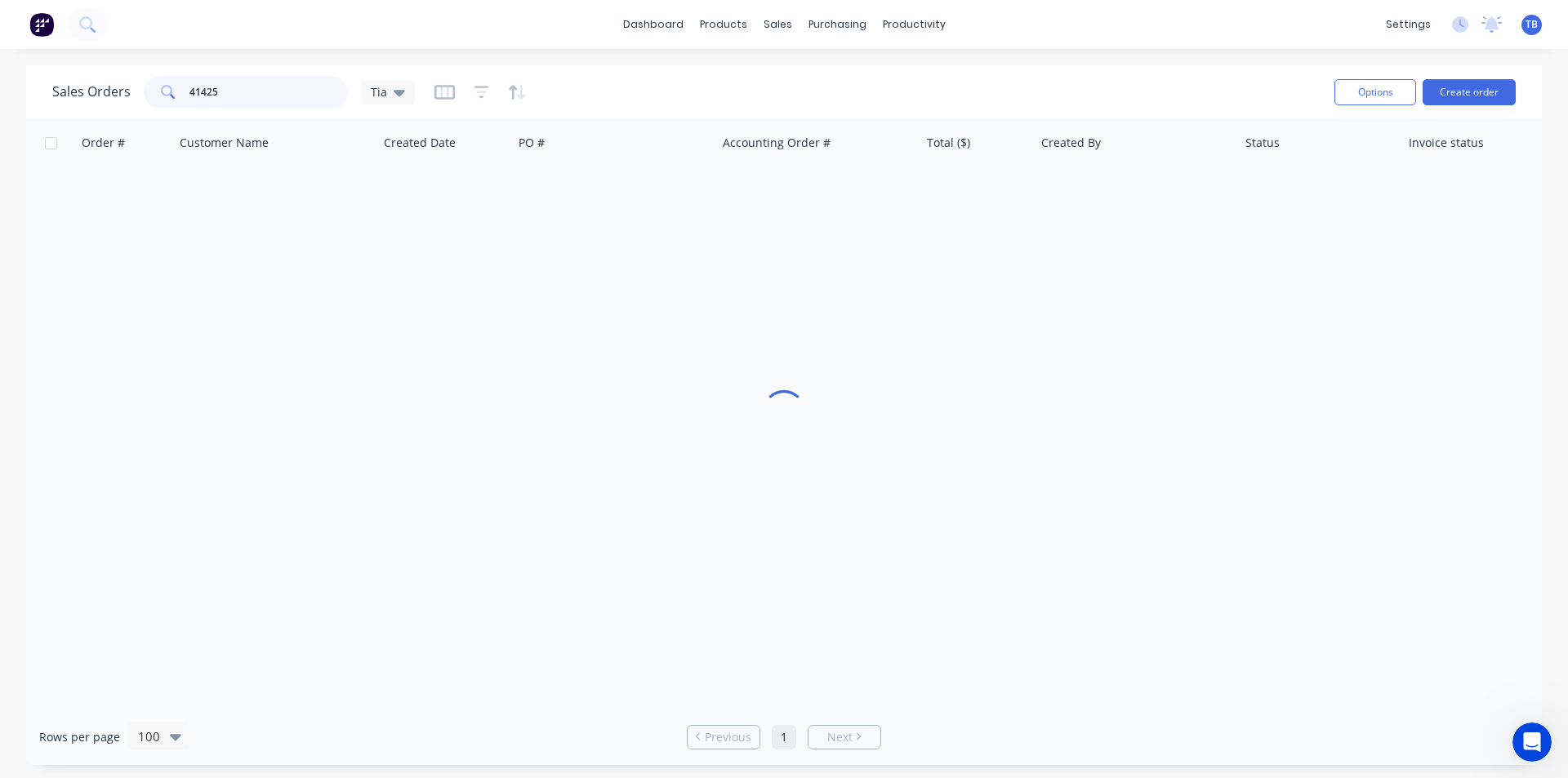
drag, startPoint x: 306, startPoint y: 91, endPoint x: 152, endPoint y: 103, distance: 154.5
click at [152, 103] on div "41425" at bounding box center [246, 92] width 204 height 33
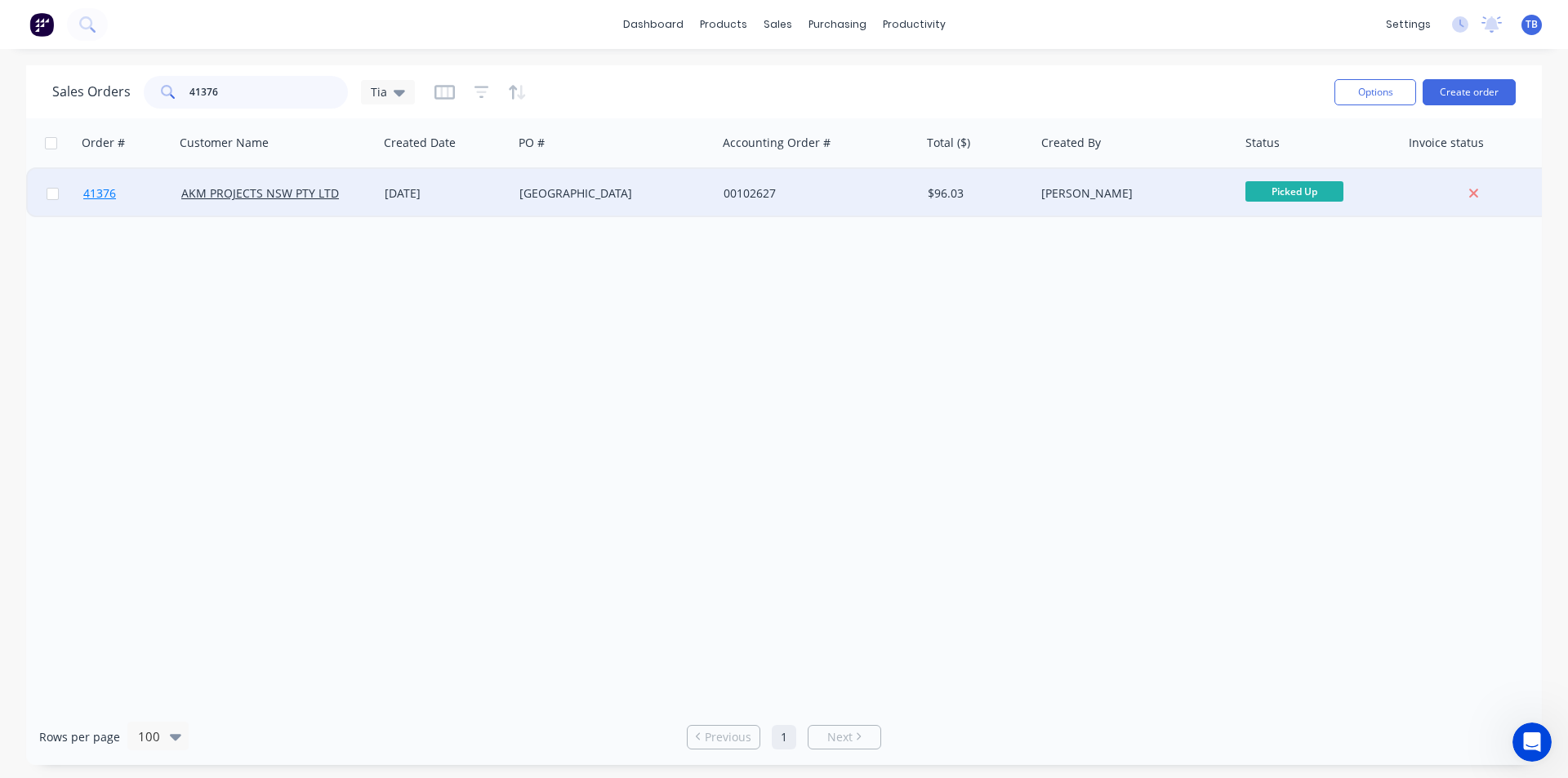
type input "41376"
click at [91, 190] on span "41376" at bounding box center [100, 193] width 33 height 16
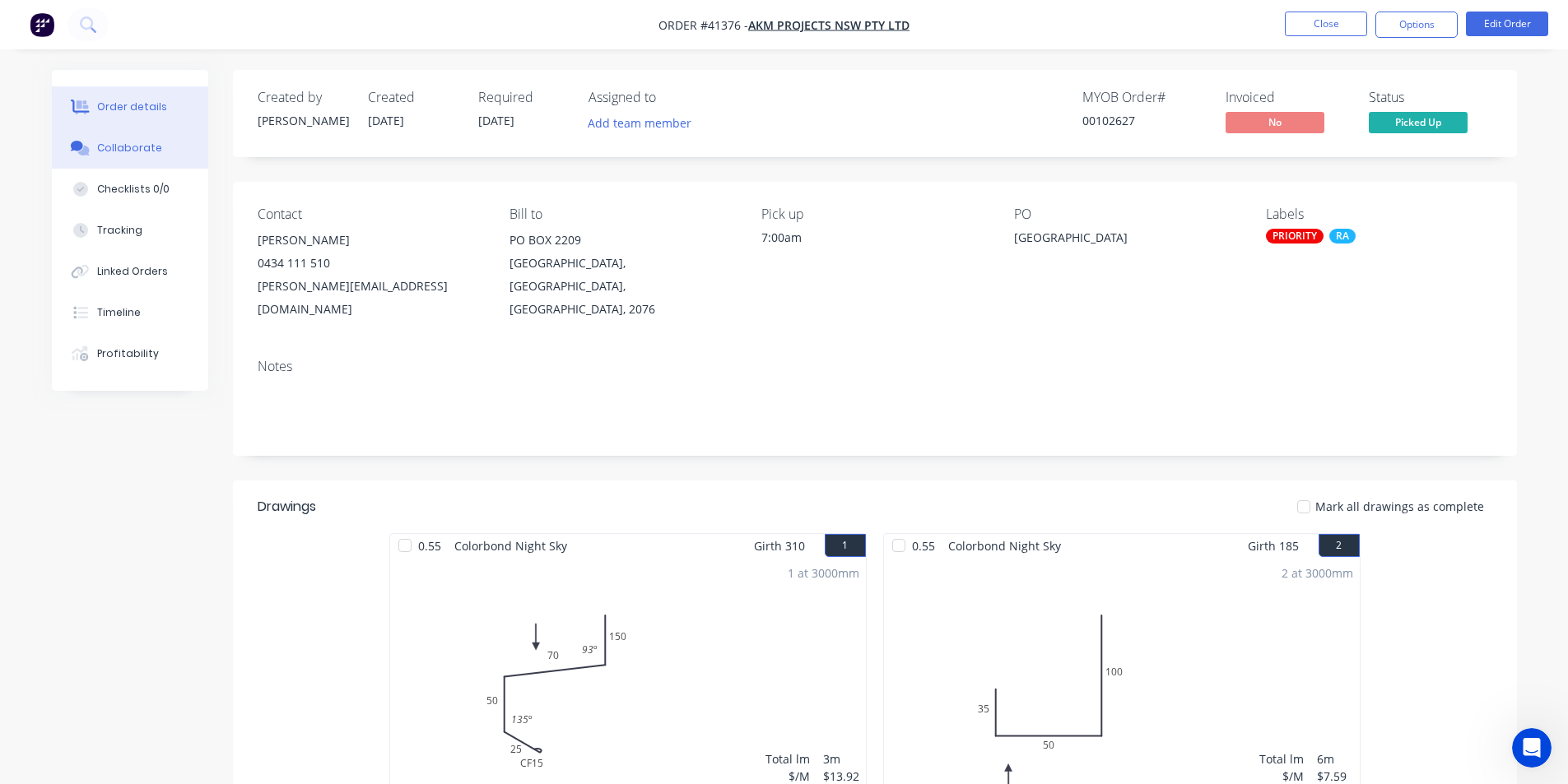
click at [116, 136] on button "Collaborate" at bounding box center [130, 148] width 156 height 41
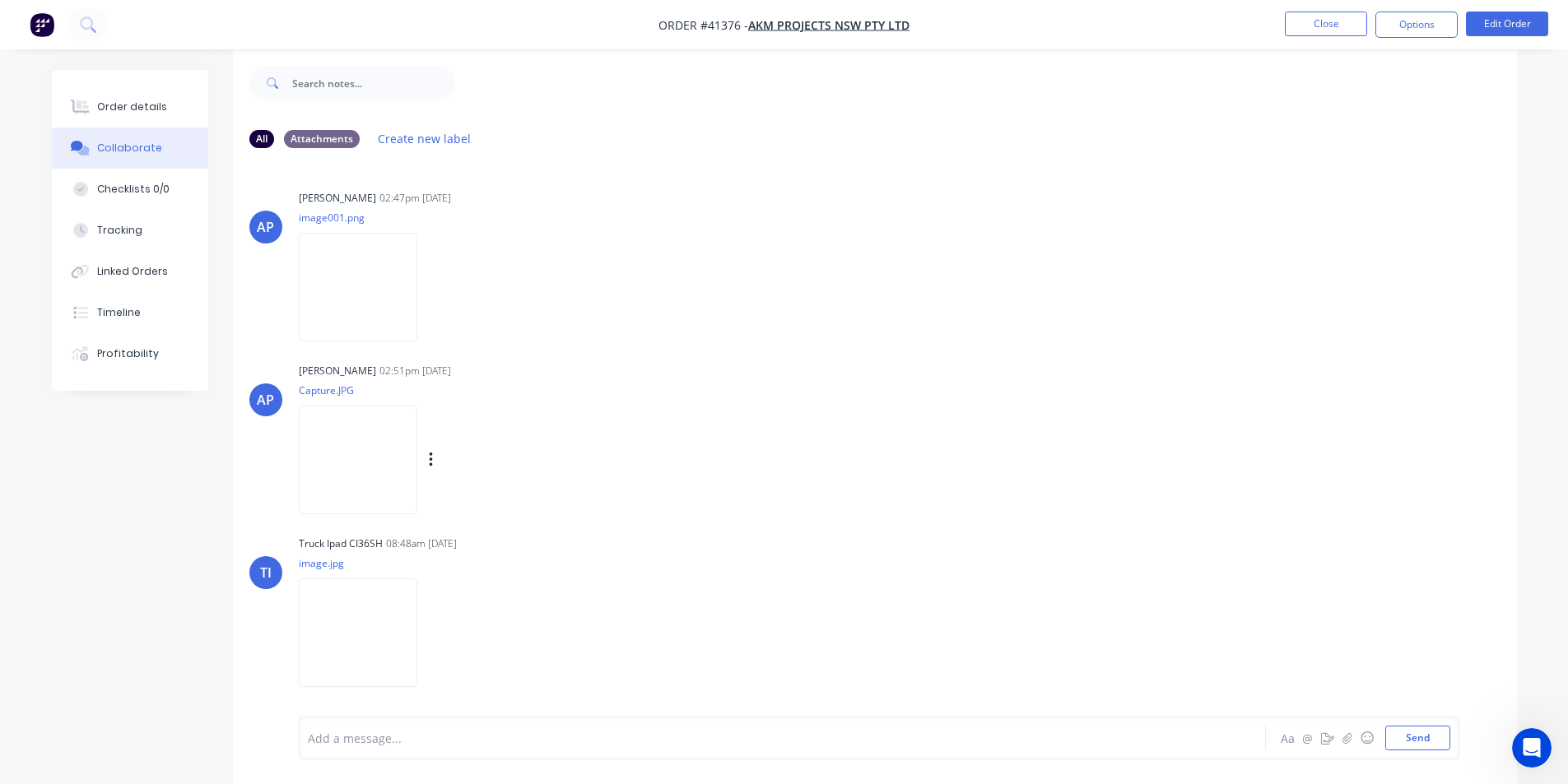
scroll to position [24, 0]
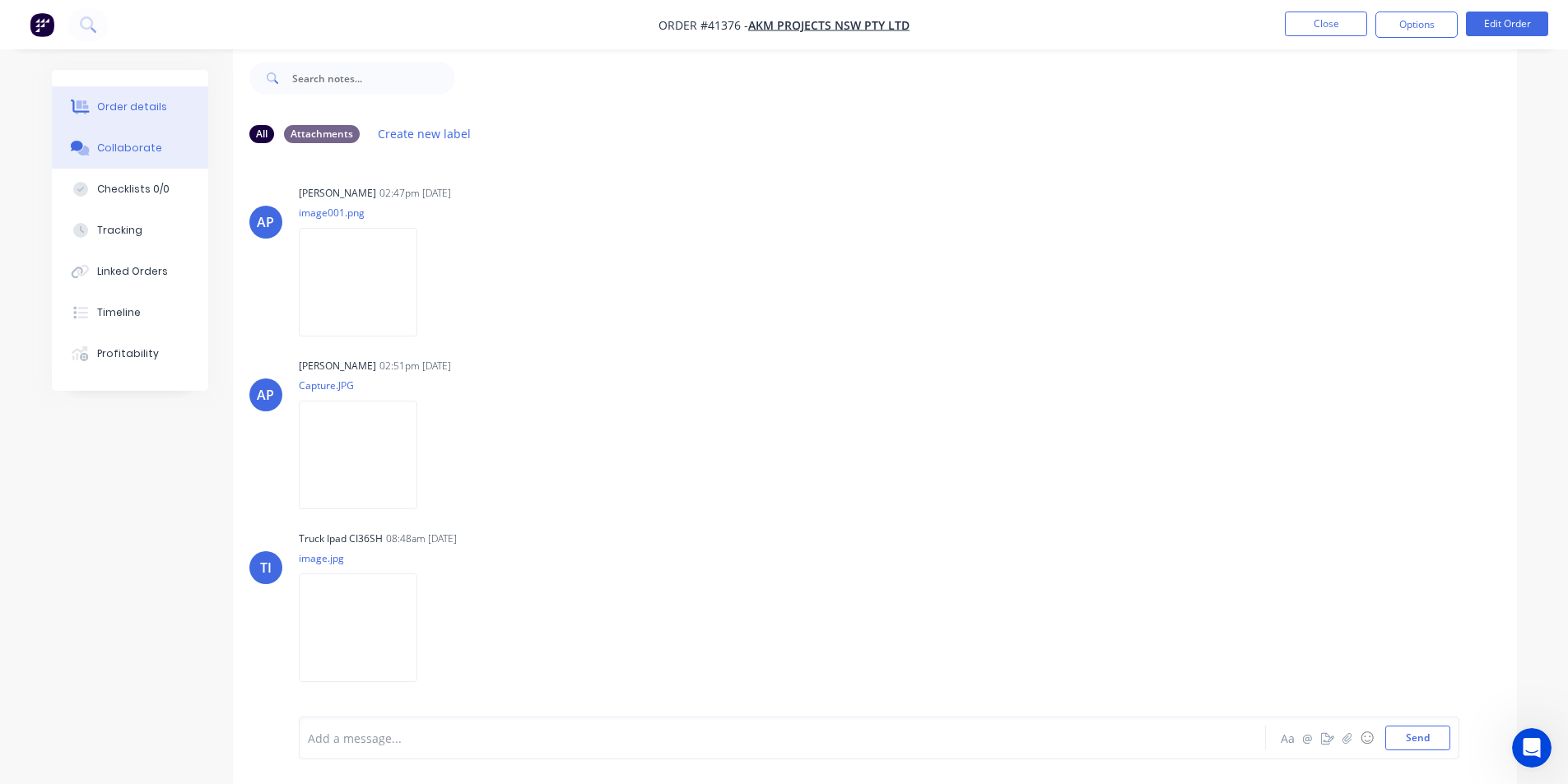
click at [122, 109] on div "Order details" at bounding box center [132, 107] width 70 height 15
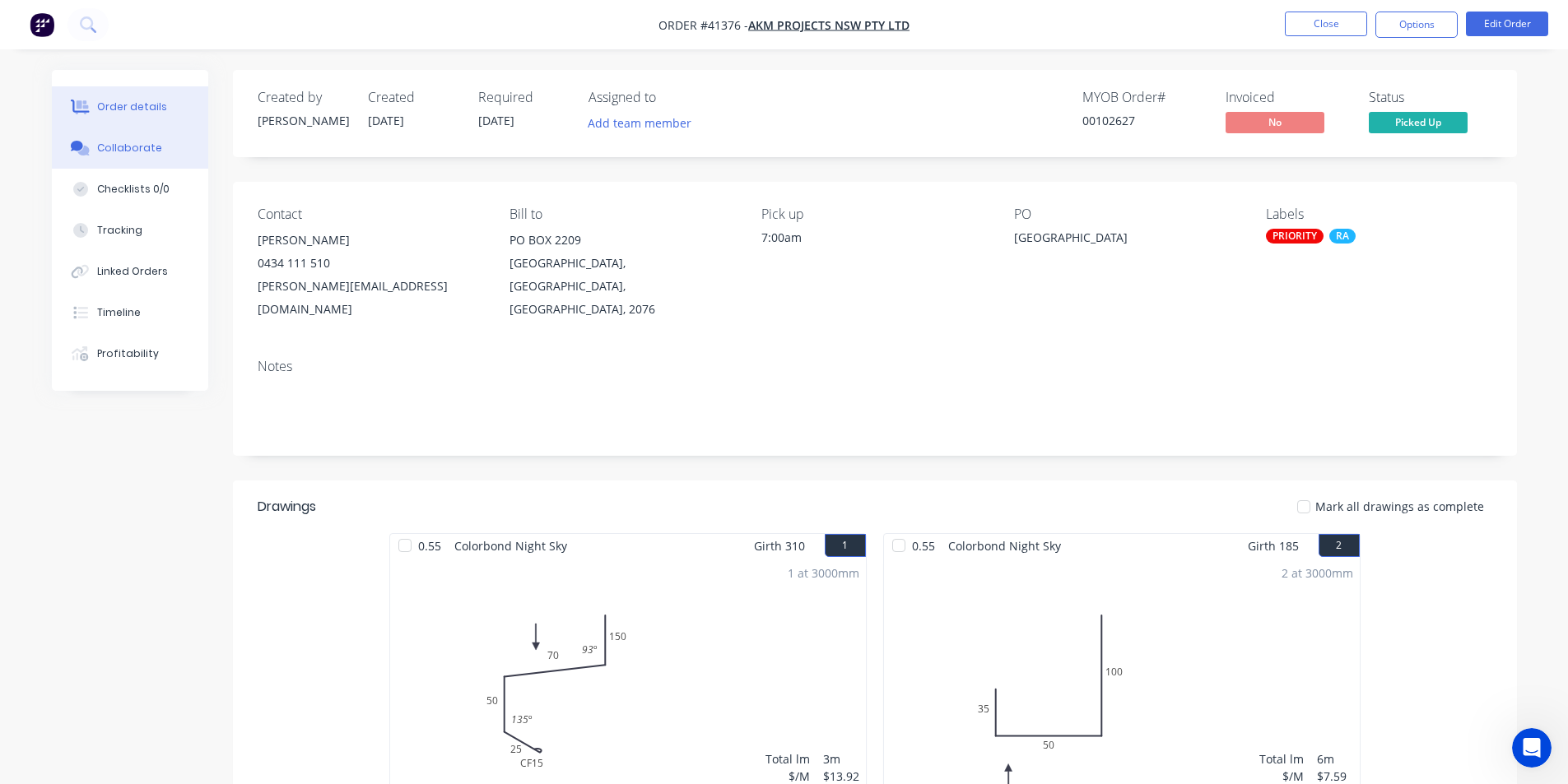
click at [186, 153] on button "Collaborate" at bounding box center [130, 148] width 156 height 41
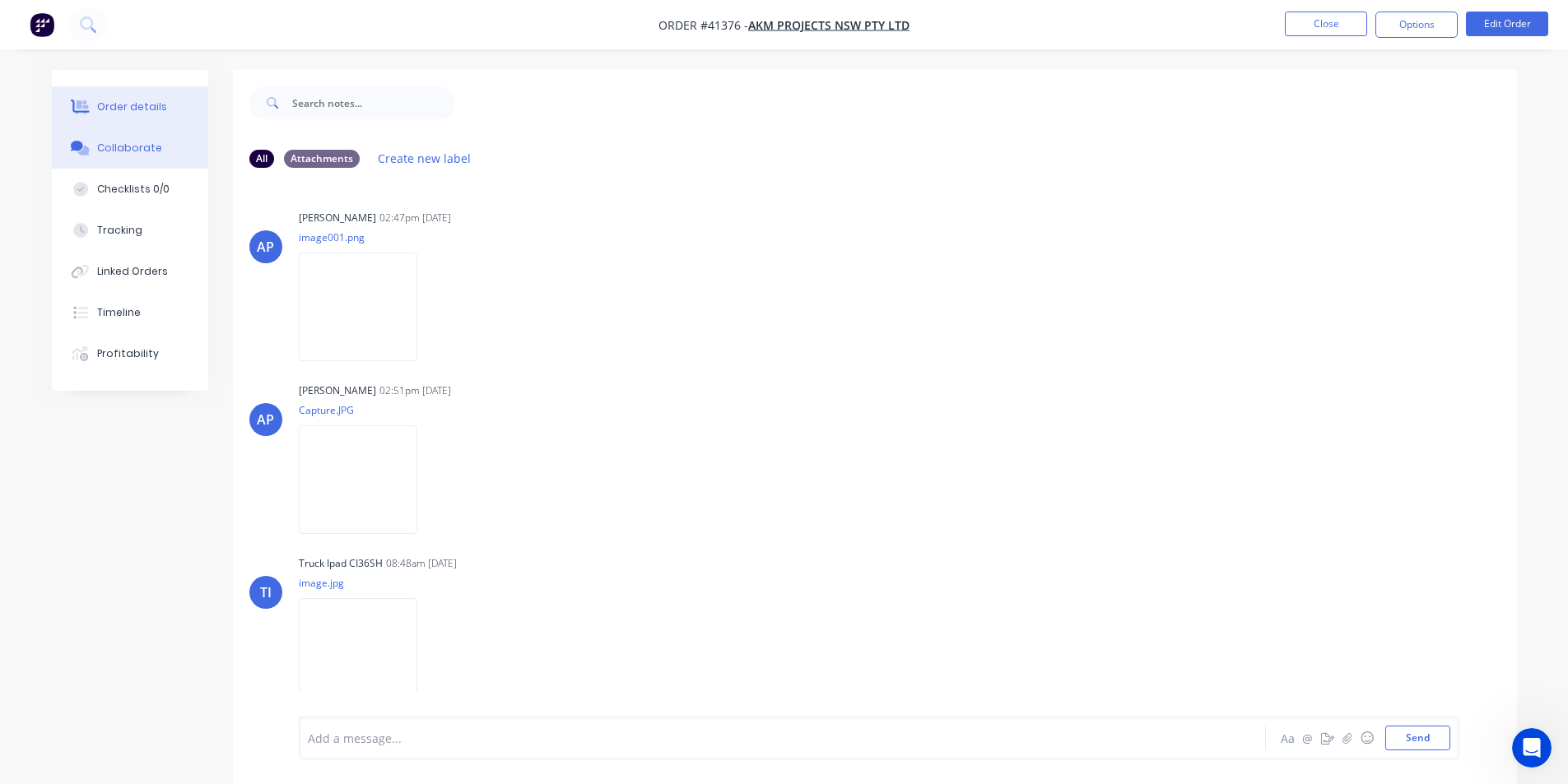
click at [141, 98] on button "Order details" at bounding box center [130, 107] width 156 height 41
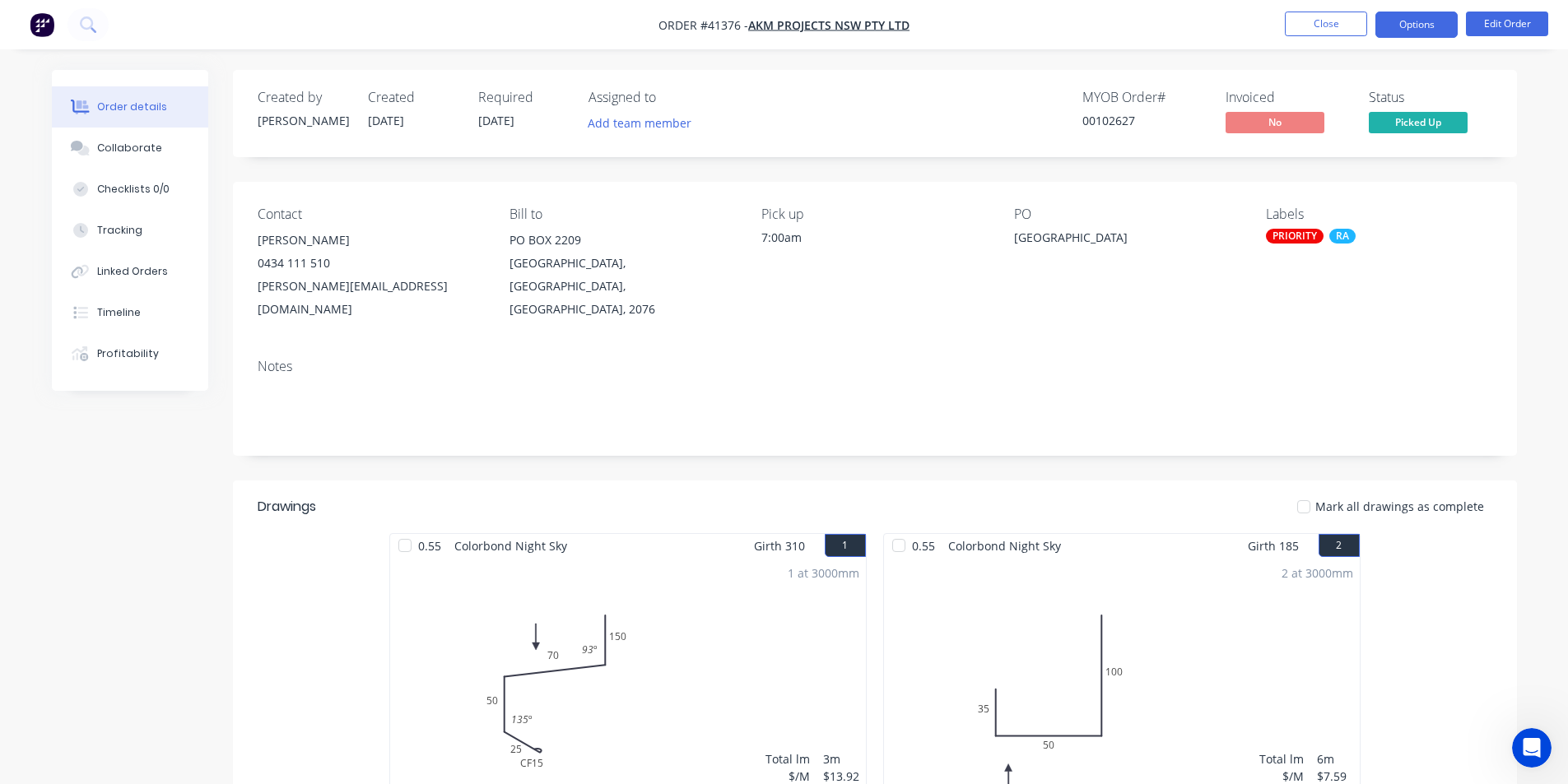
click at [1432, 18] on button "Options" at bounding box center [1417, 24] width 83 height 26
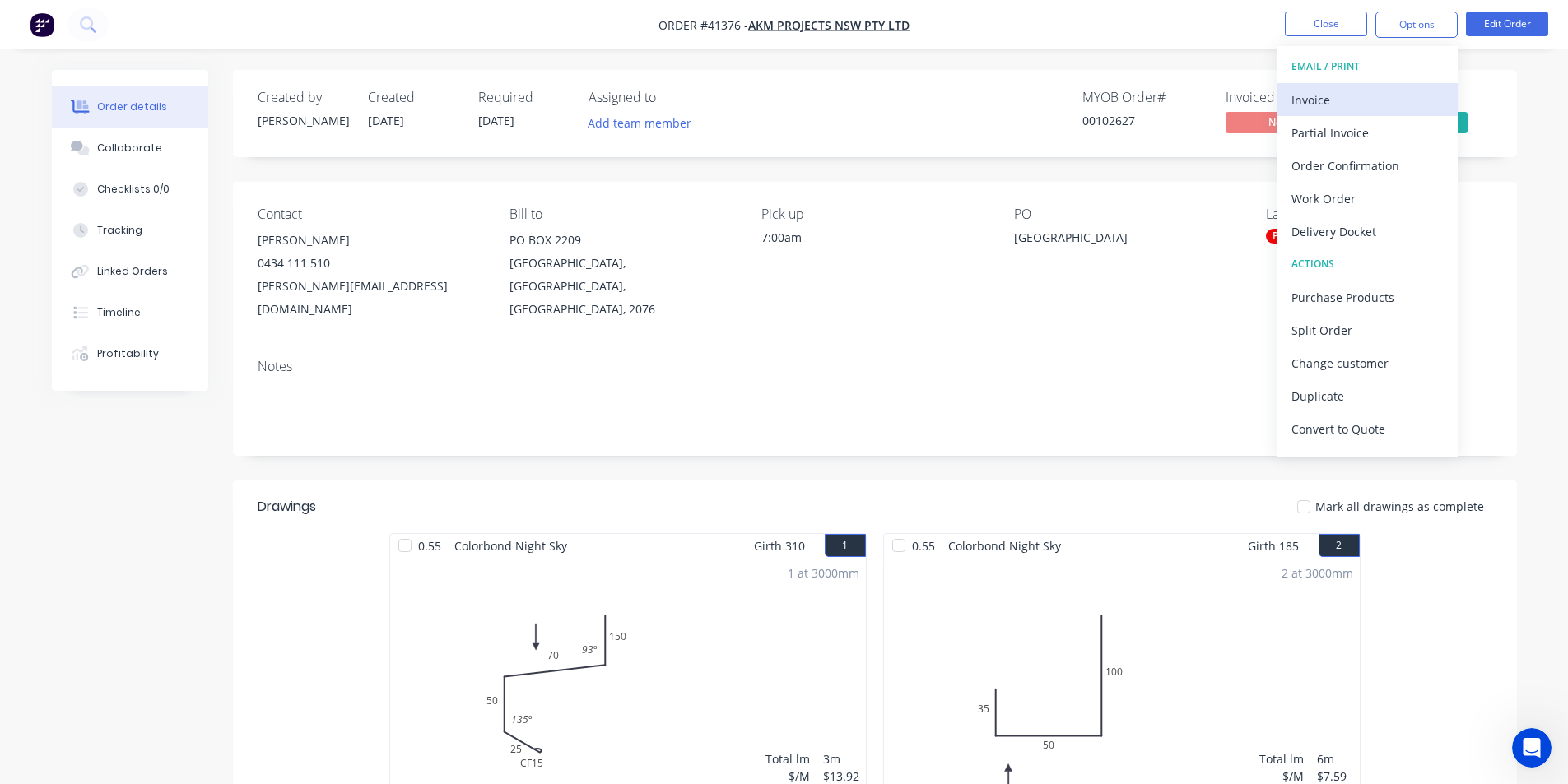
click at [1358, 102] on div "Invoice" at bounding box center [1367, 99] width 151 height 23
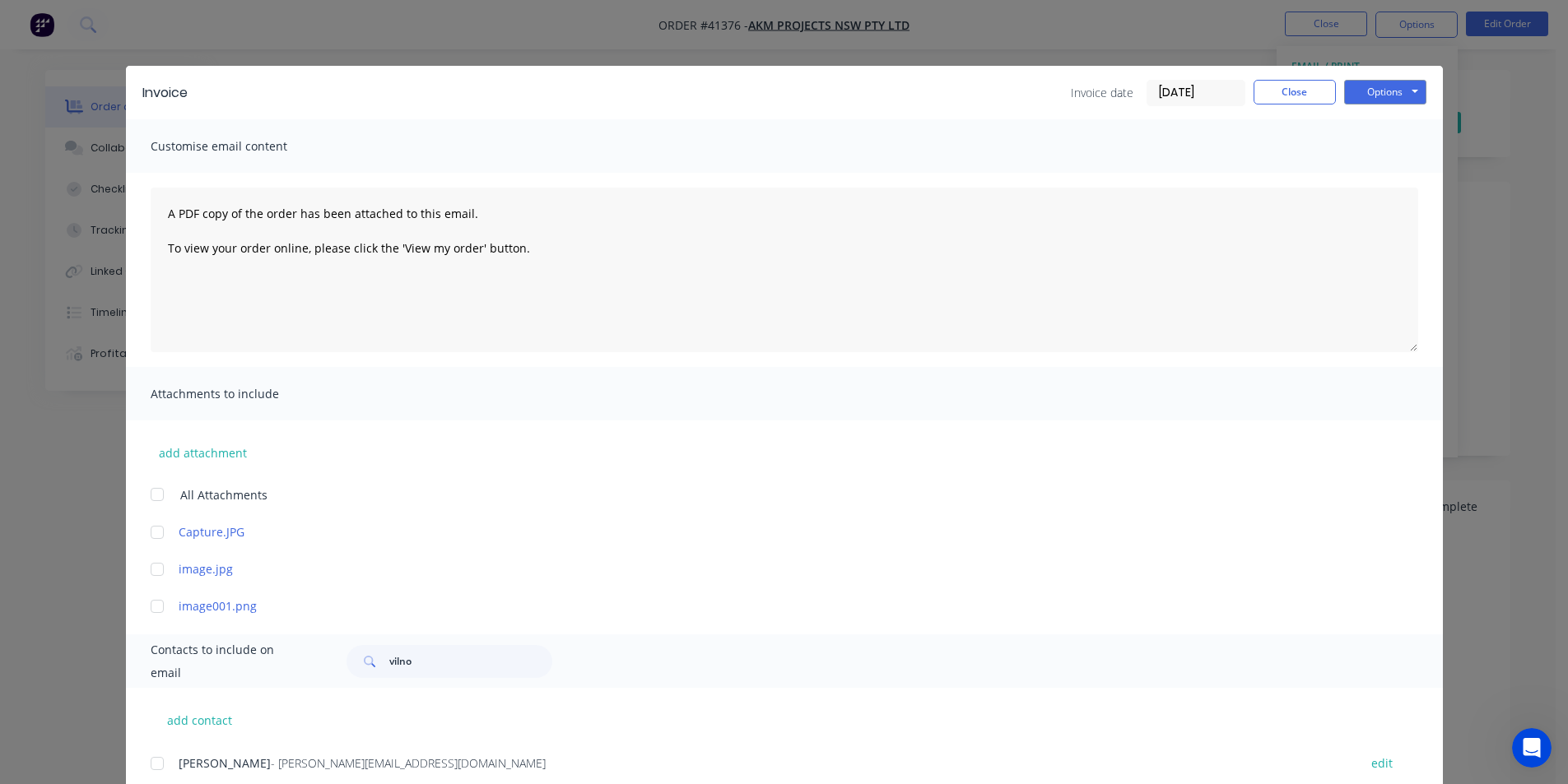
scroll to position [384, 0]
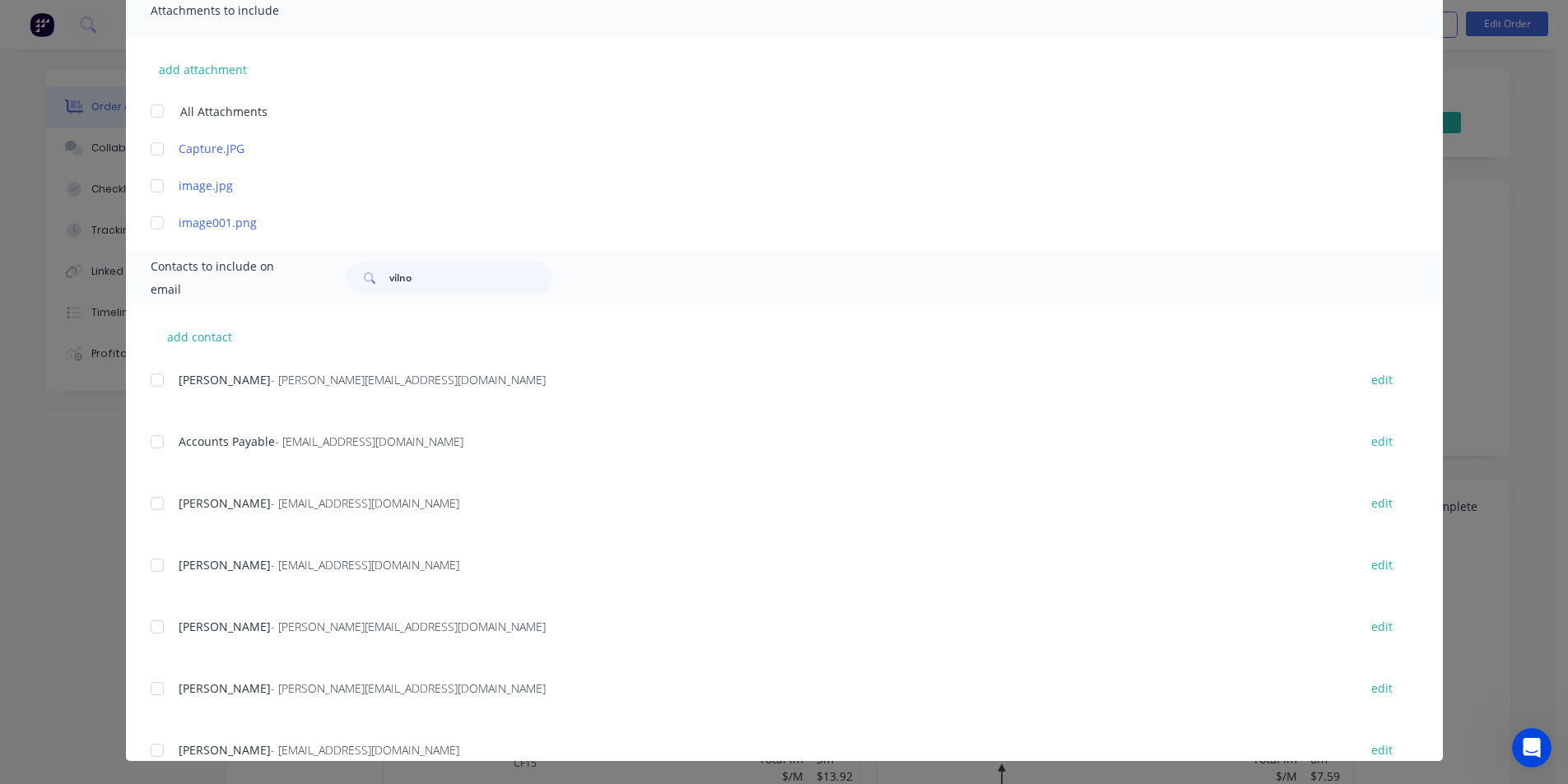
click at [153, 447] on div at bounding box center [157, 442] width 33 height 33
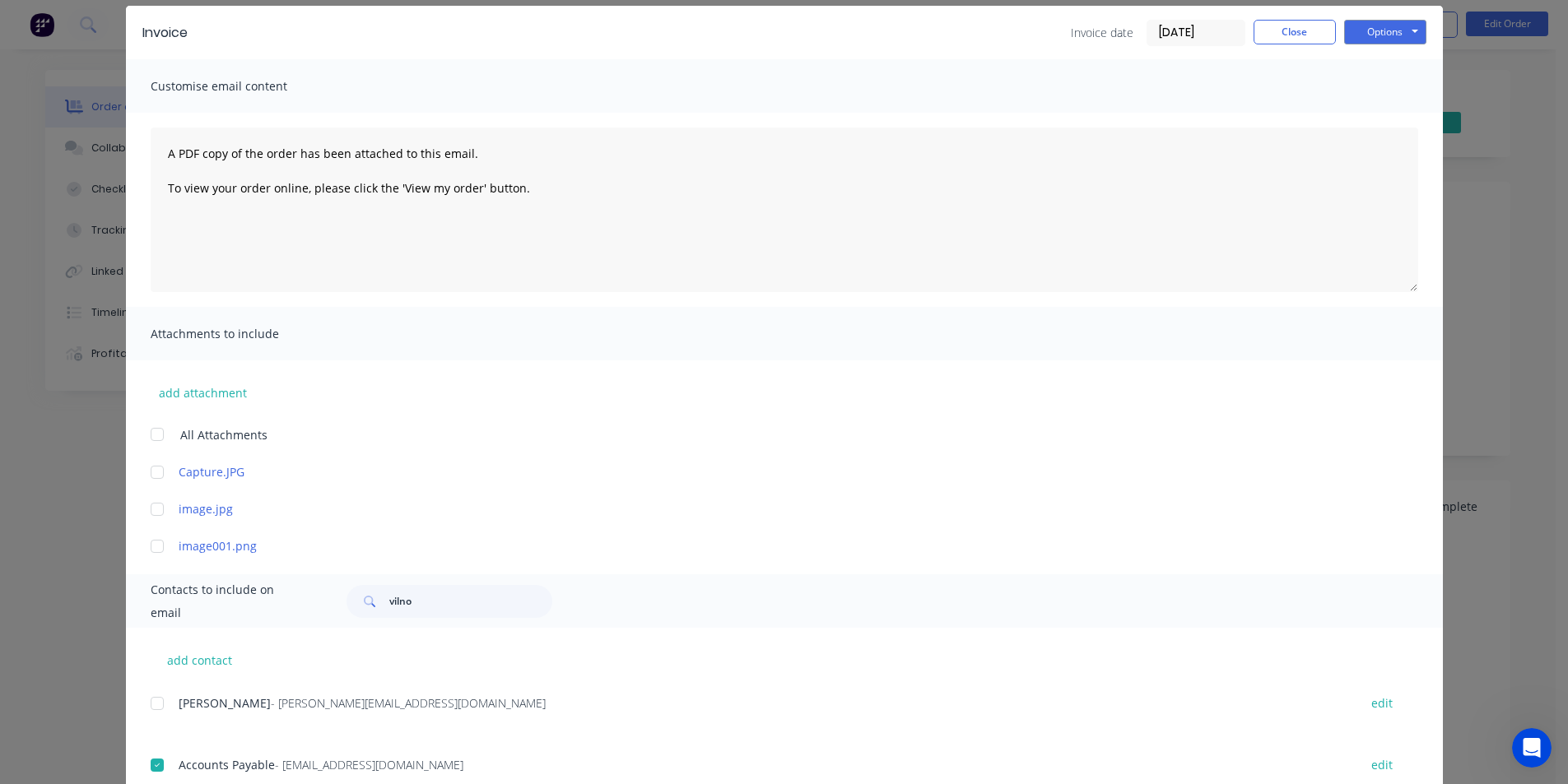
scroll to position [0, 0]
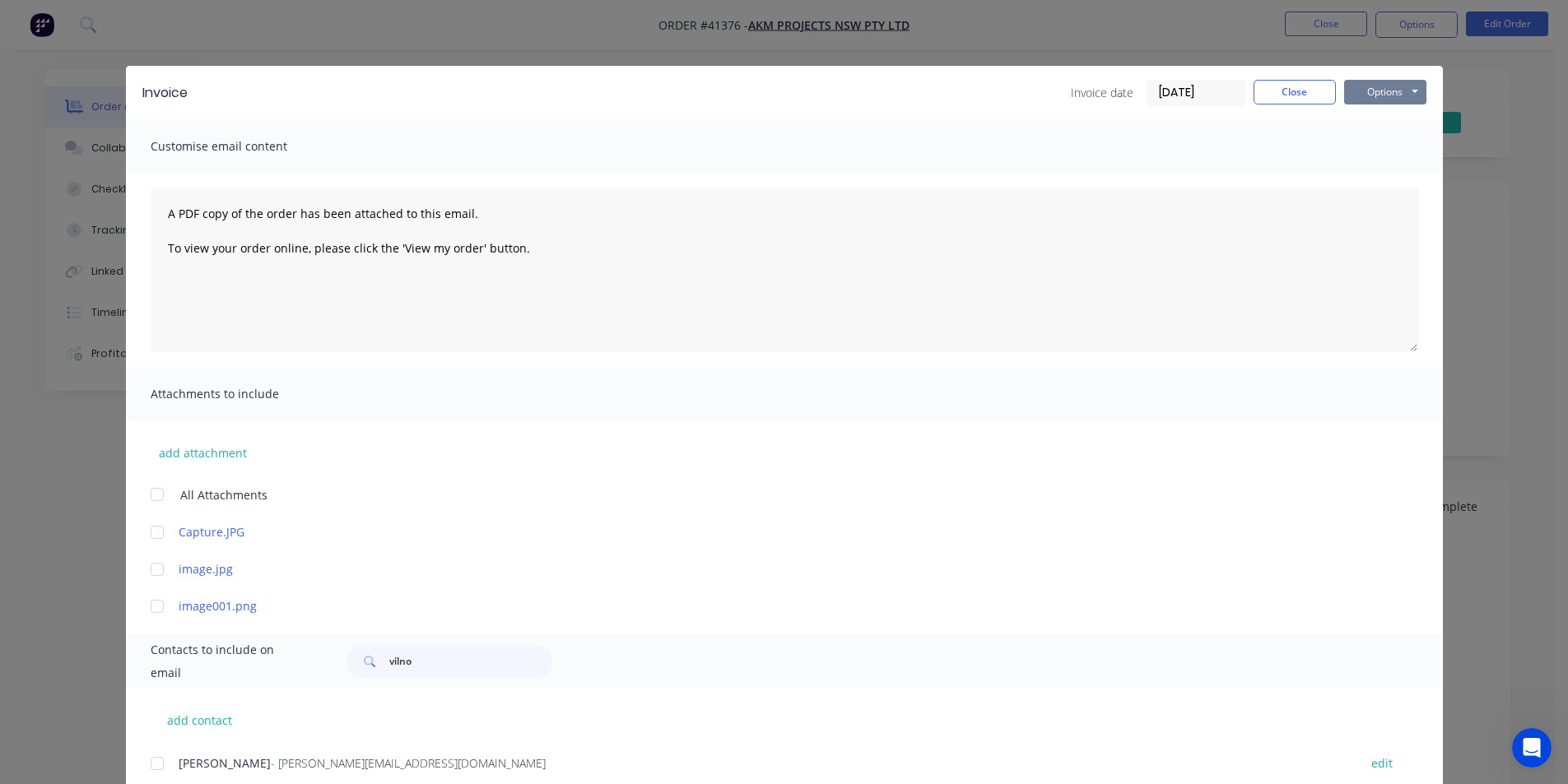
click at [1381, 96] on button "Options" at bounding box center [1386, 92] width 83 height 24
click at [1392, 181] on button "Email" at bounding box center [1397, 175] width 105 height 27
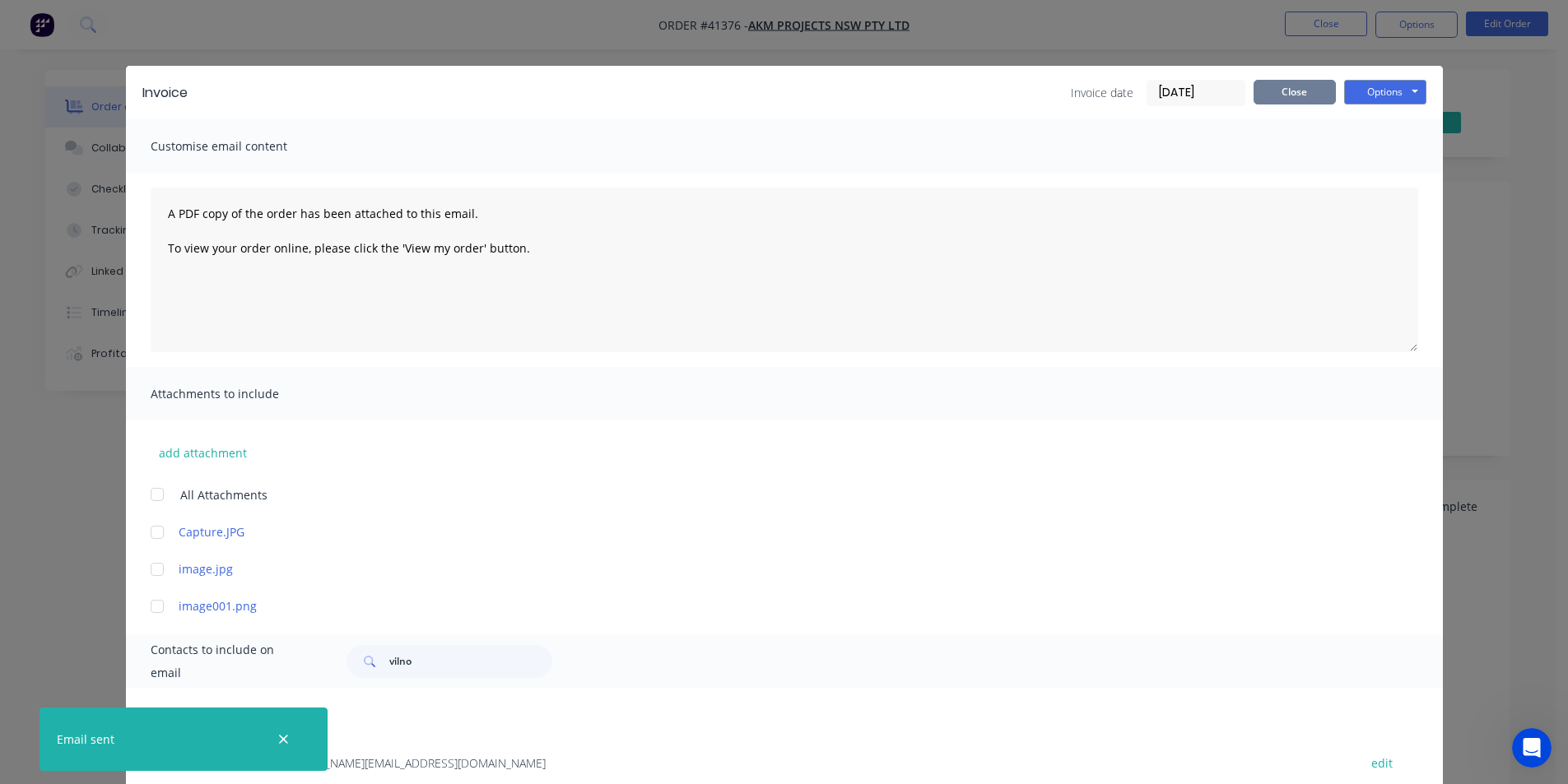
click at [1289, 81] on button "Close" at bounding box center [1294, 92] width 83 height 24
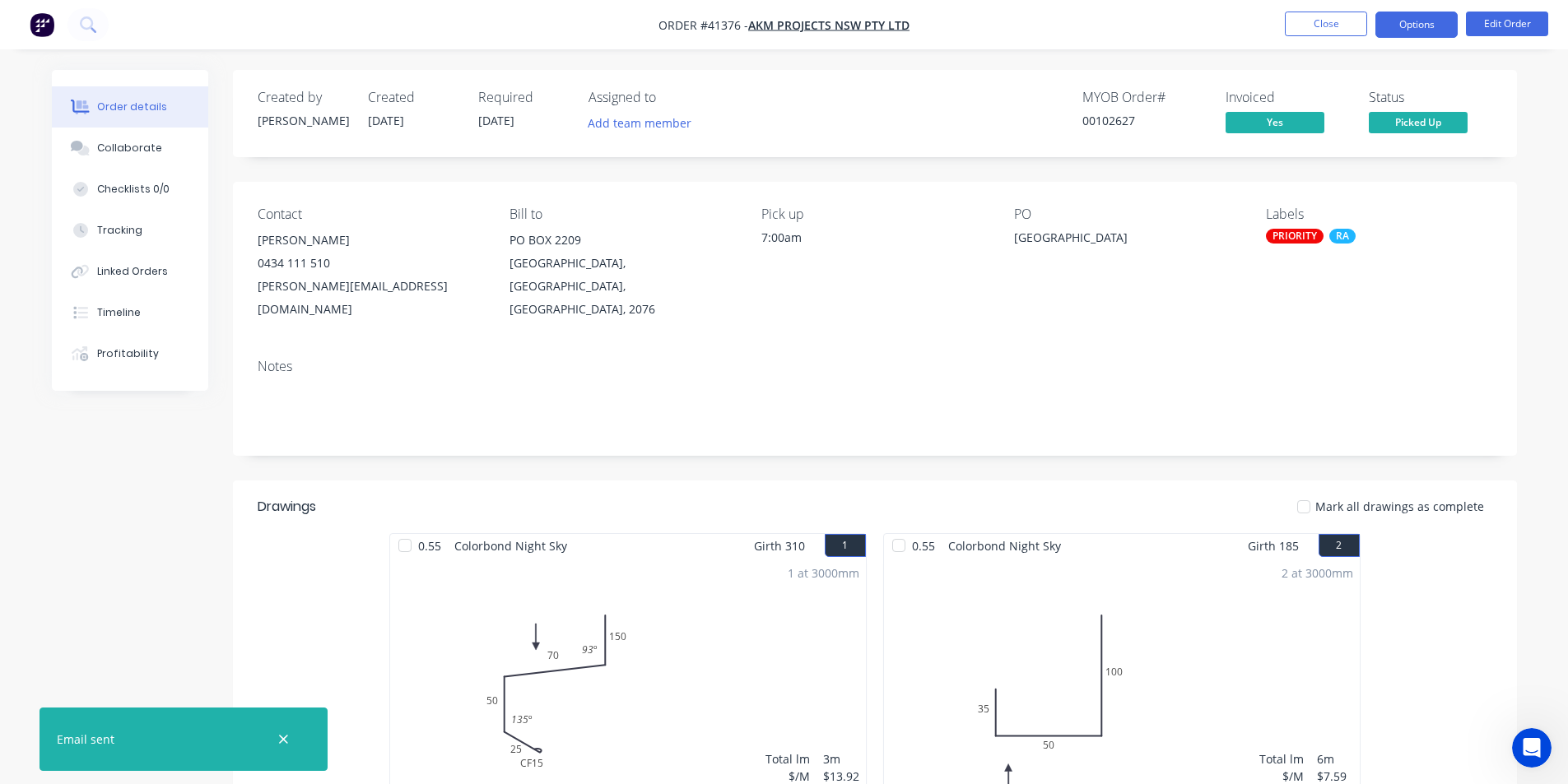
click at [1416, 14] on button "Options" at bounding box center [1417, 24] width 83 height 26
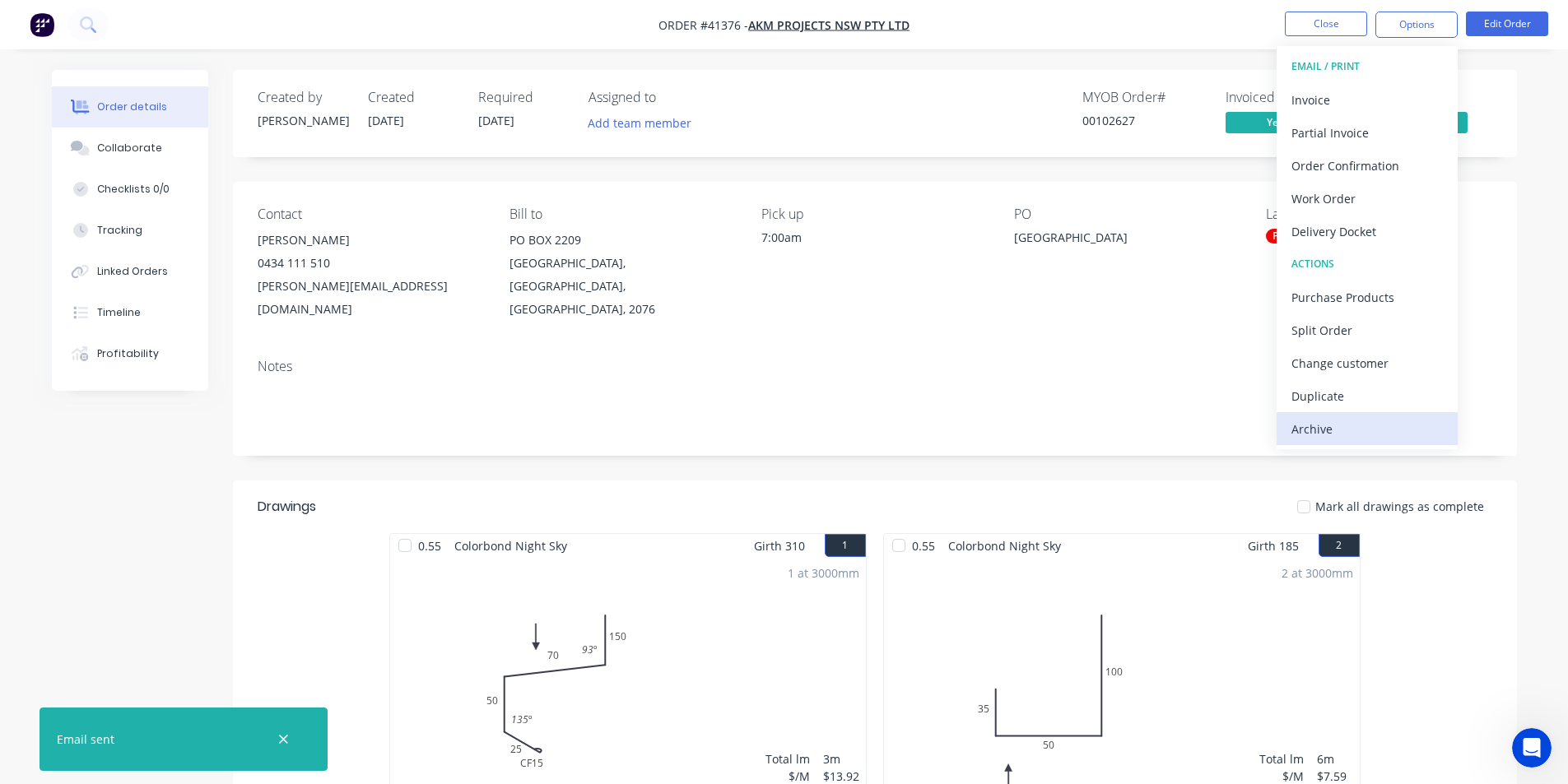
click at [1356, 429] on div "Archive" at bounding box center [1367, 428] width 151 height 23
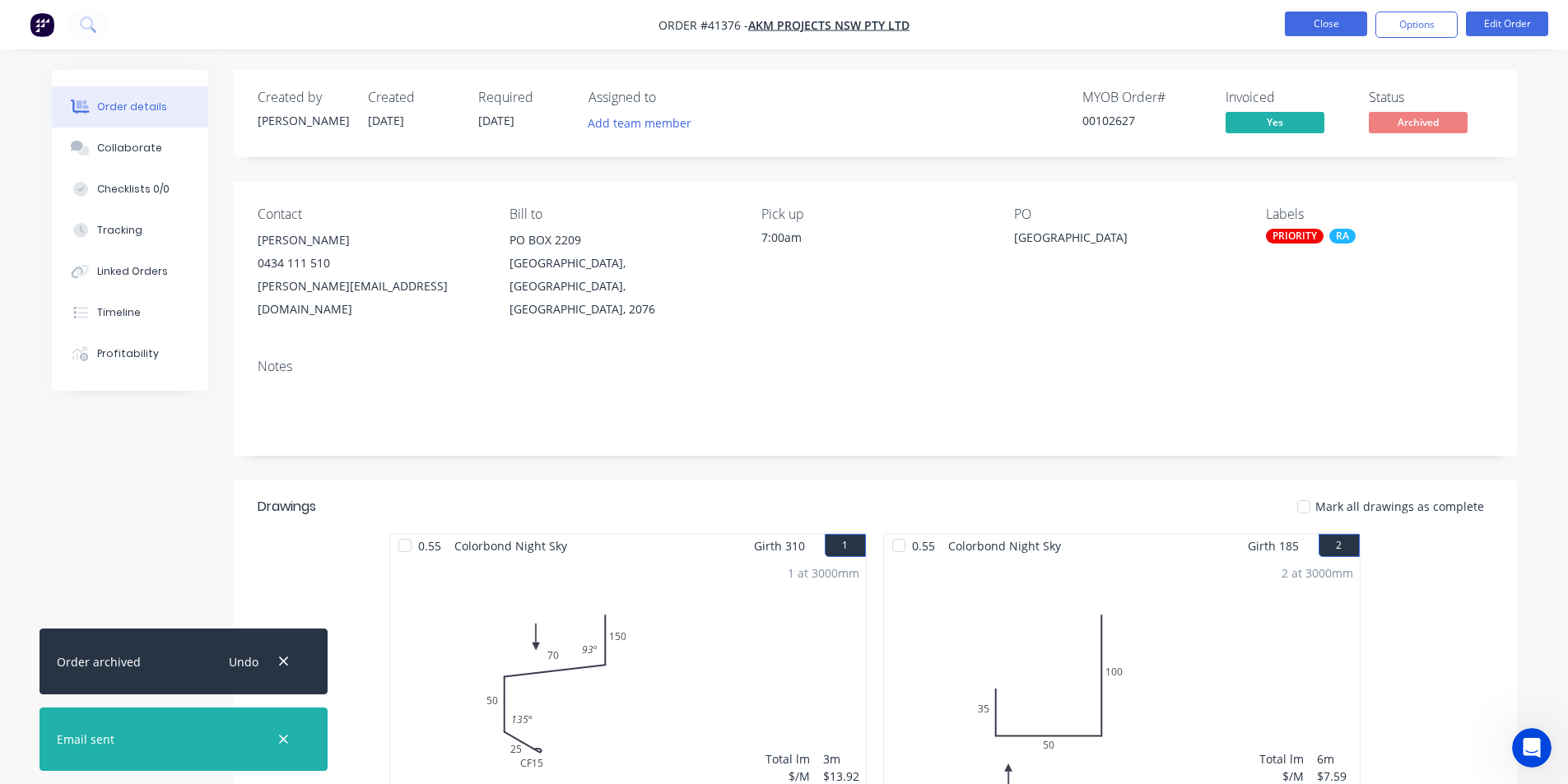
click at [1340, 24] on button "Close" at bounding box center [1326, 23] width 83 height 24
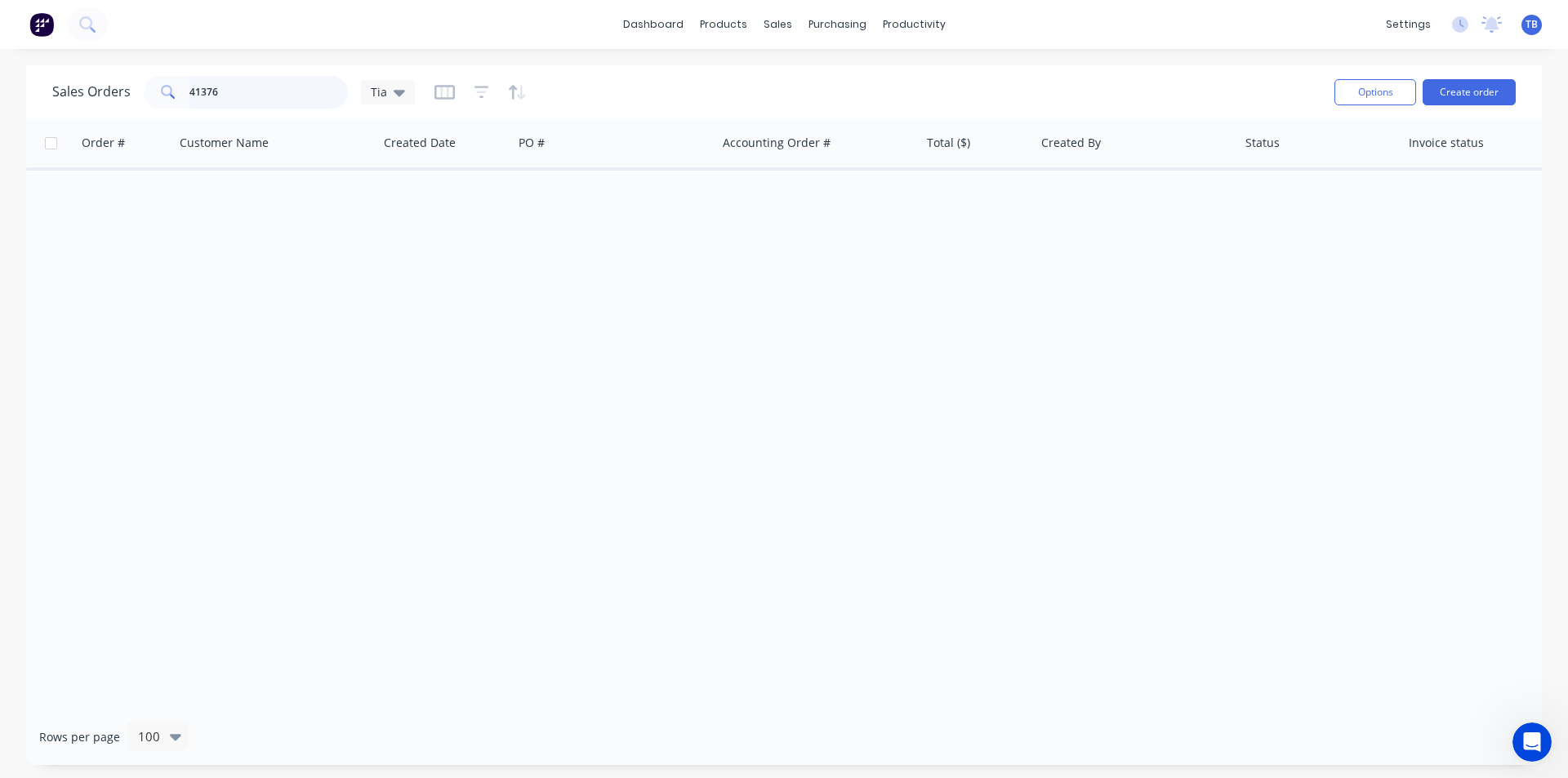
drag, startPoint x: 195, startPoint y: 110, endPoint x: 116, endPoint y: 114, distance: 79.1
click at [116, 114] on div "Sales Orders 41376 Tia Options Create order" at bounding box center [784, 92] width 1516 height 53
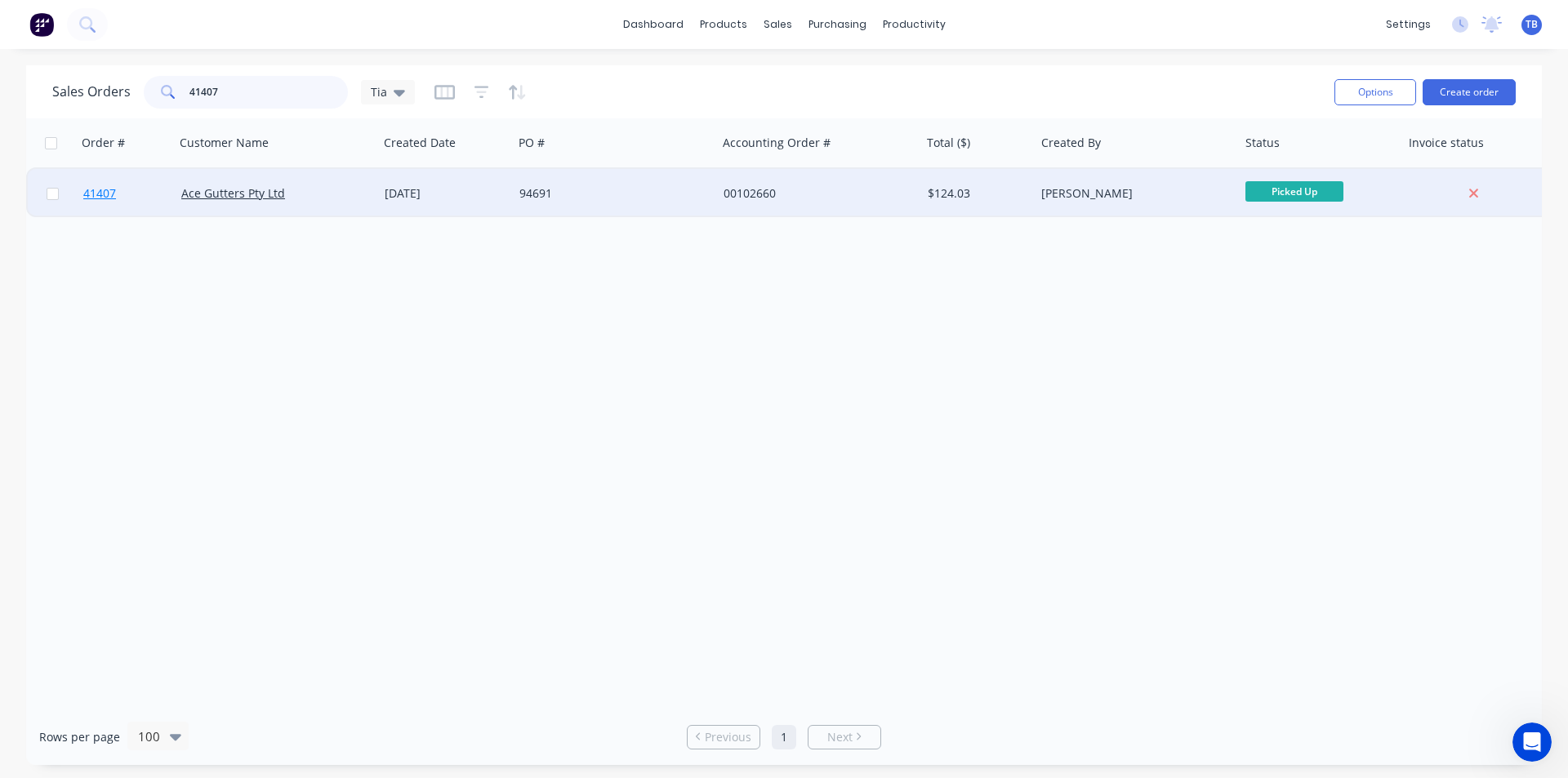
type input "41407"
click at [86, 185] on link "41407" at bounding box center [133, 193] width 98 height 49
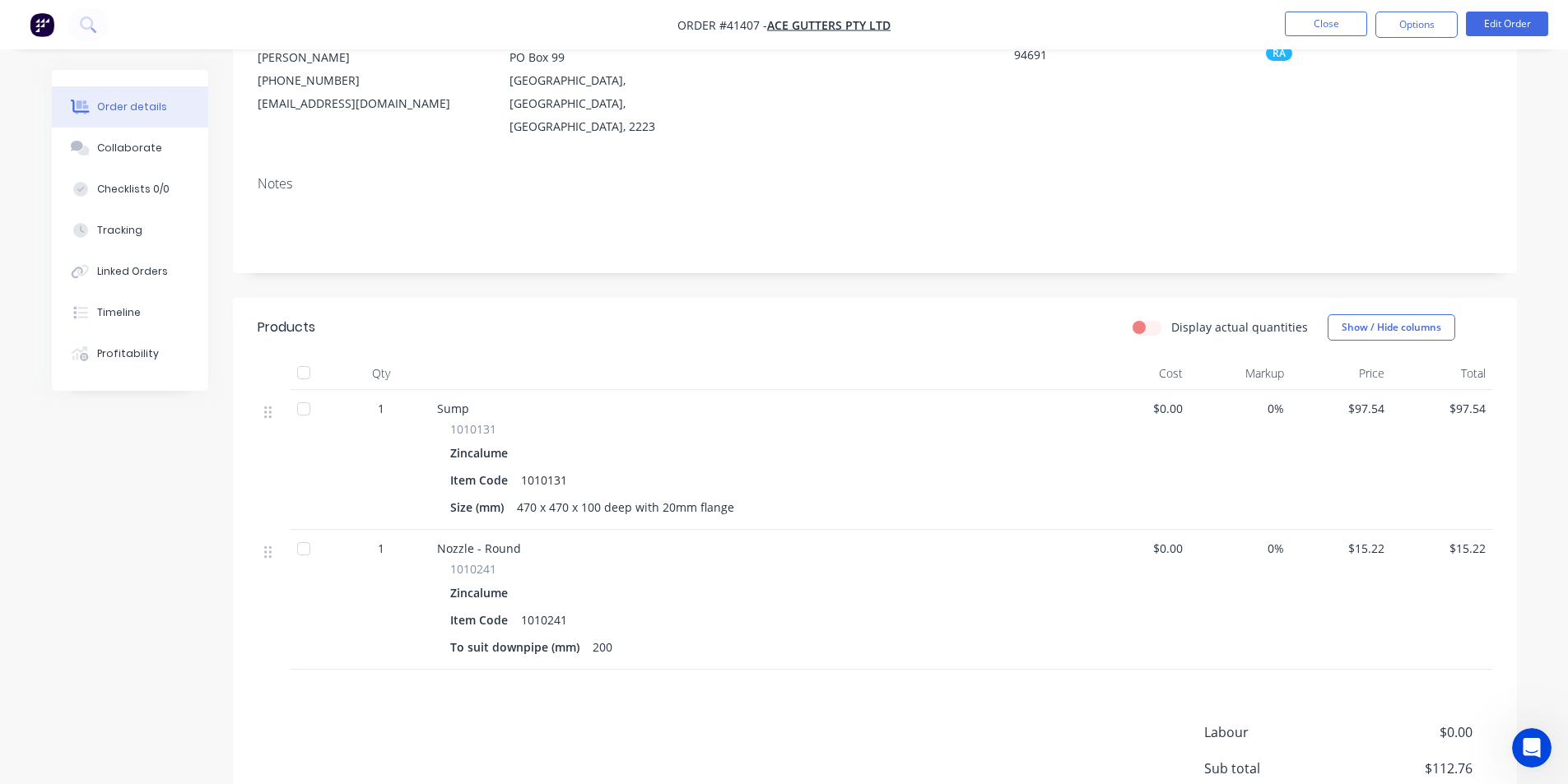
scroll to position [338, 0]
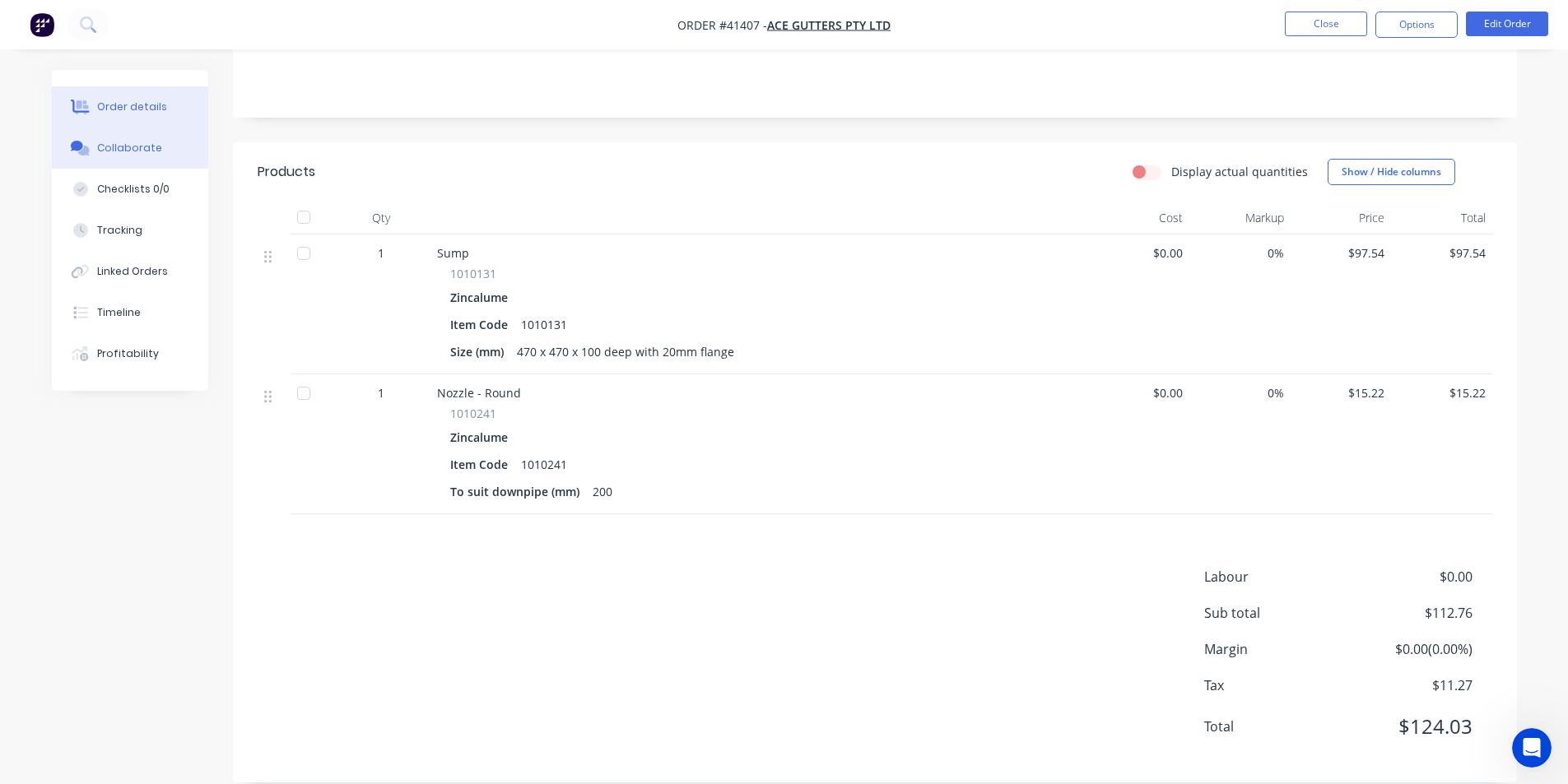
click at [137, 150] on div "Collaborate" at bounding box center [129, 148] width 65 height 15
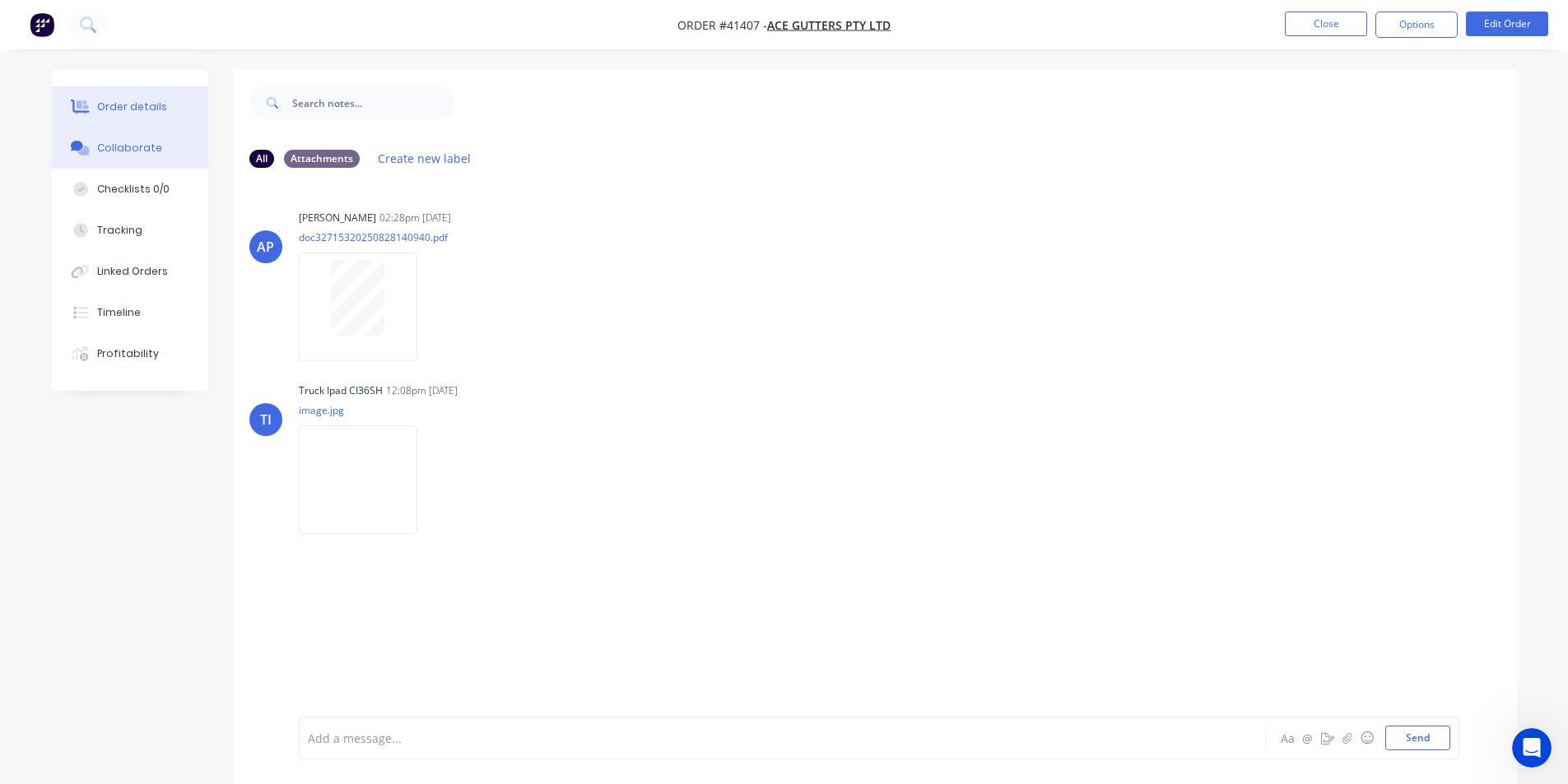
click at [142, 109] on div "Order details" at bounding box center [132, 107] width 70 height 15
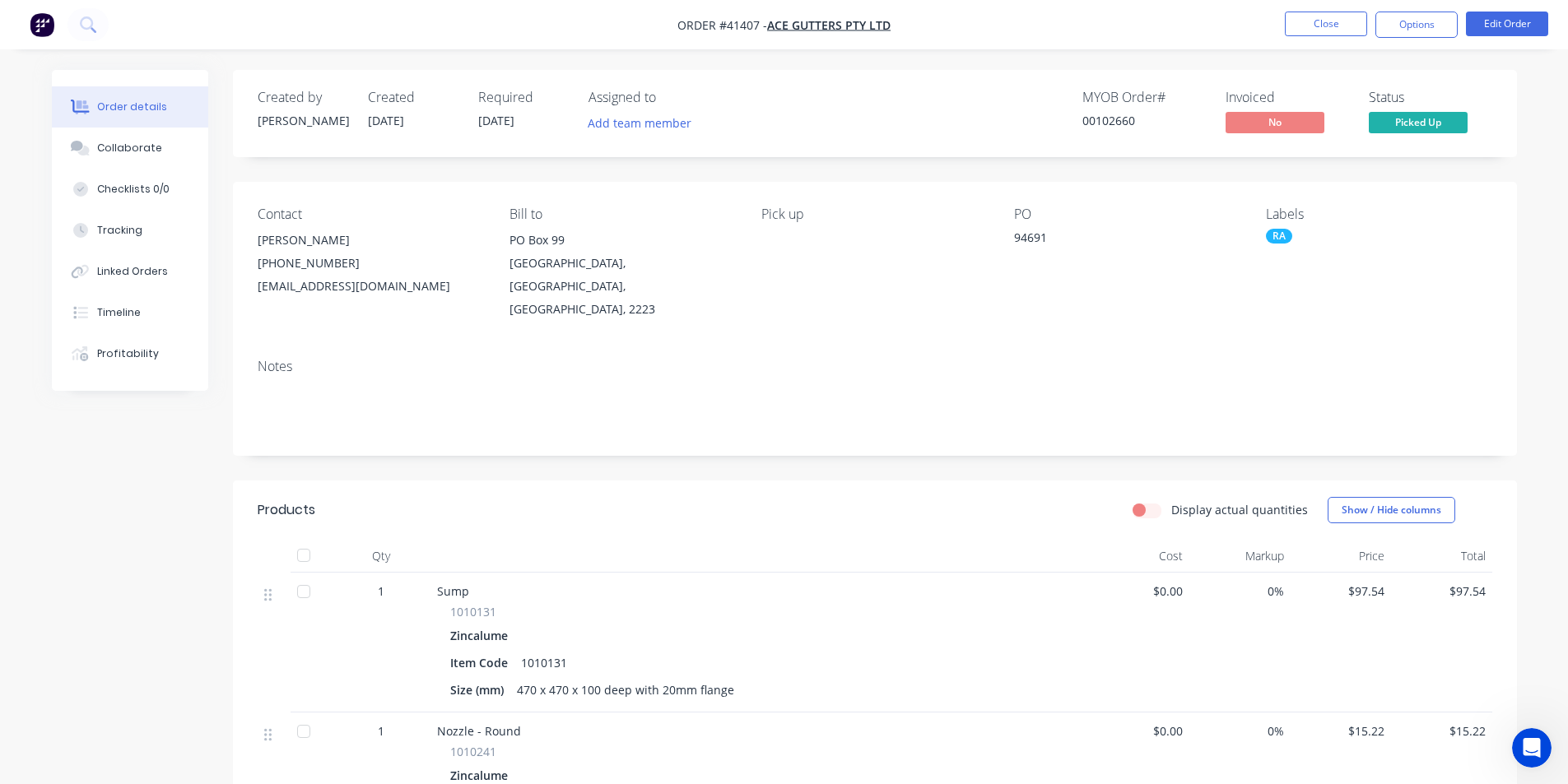
scroll to position [338, 0]
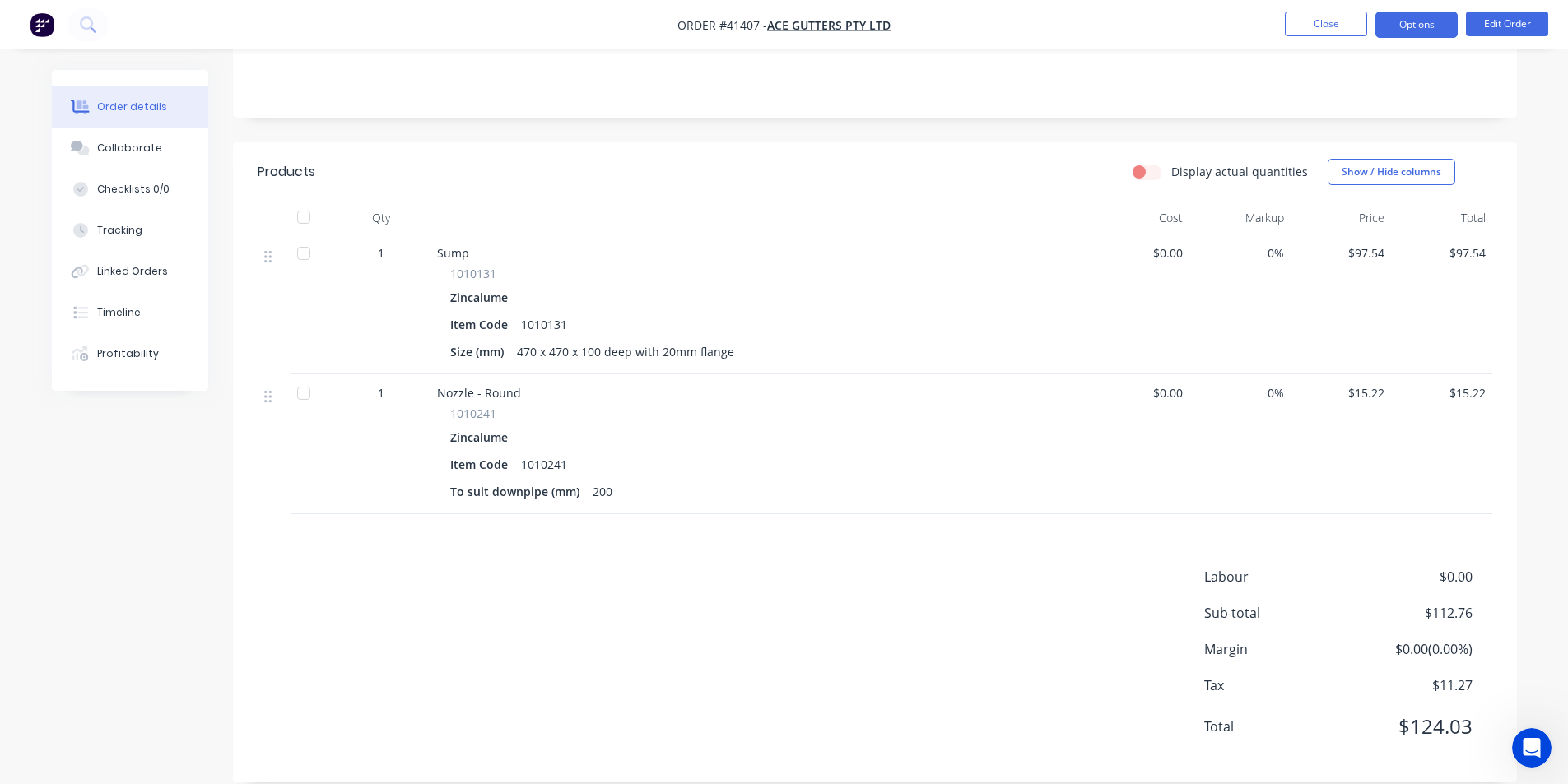
click at [1445, 19] on button "Options" at bounding box center [1417, 24] width 83 height 26
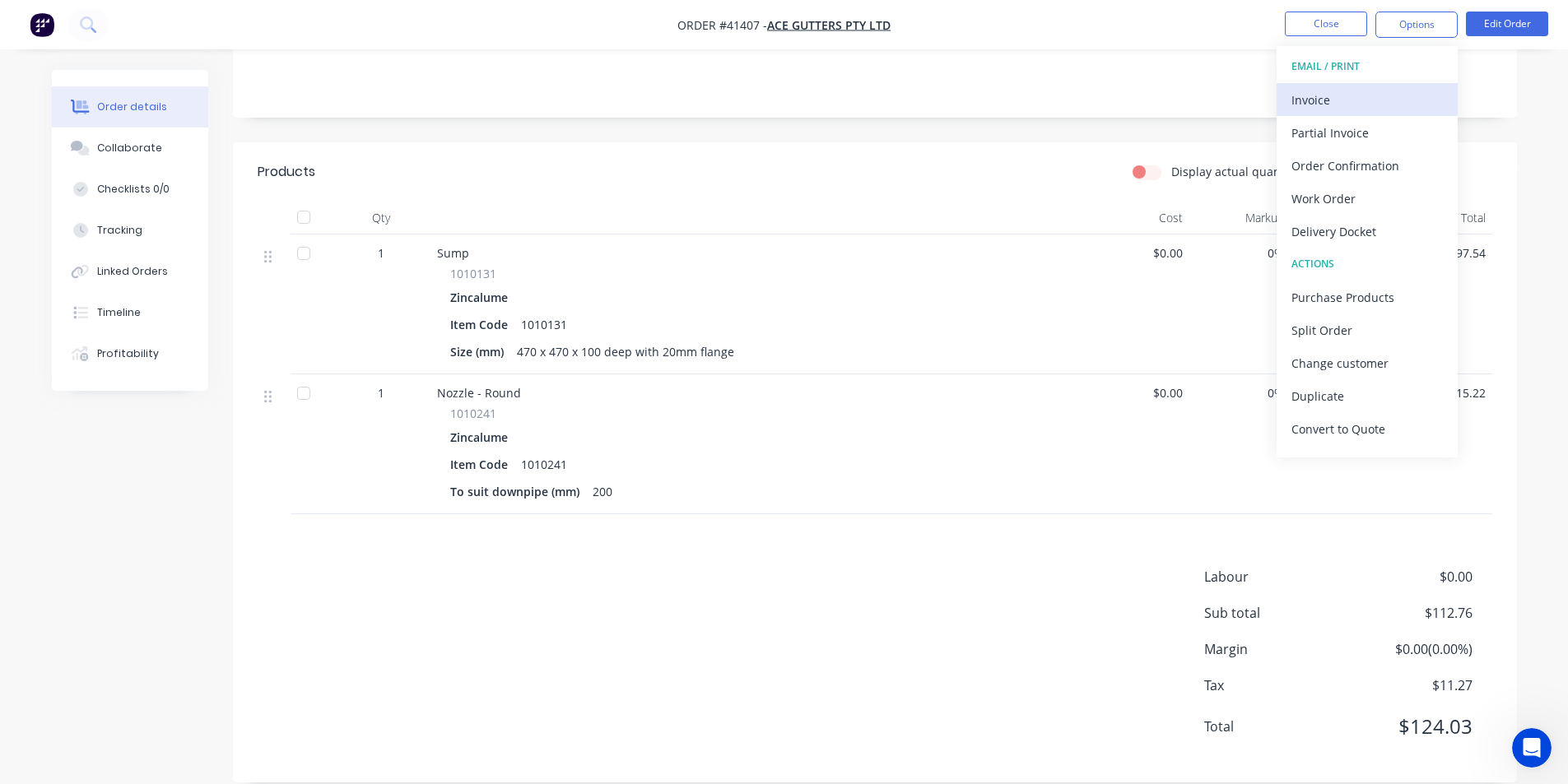
click at [1362, 109] on div "Invoice" at bounding box center [1367, 99] width 151 height 23
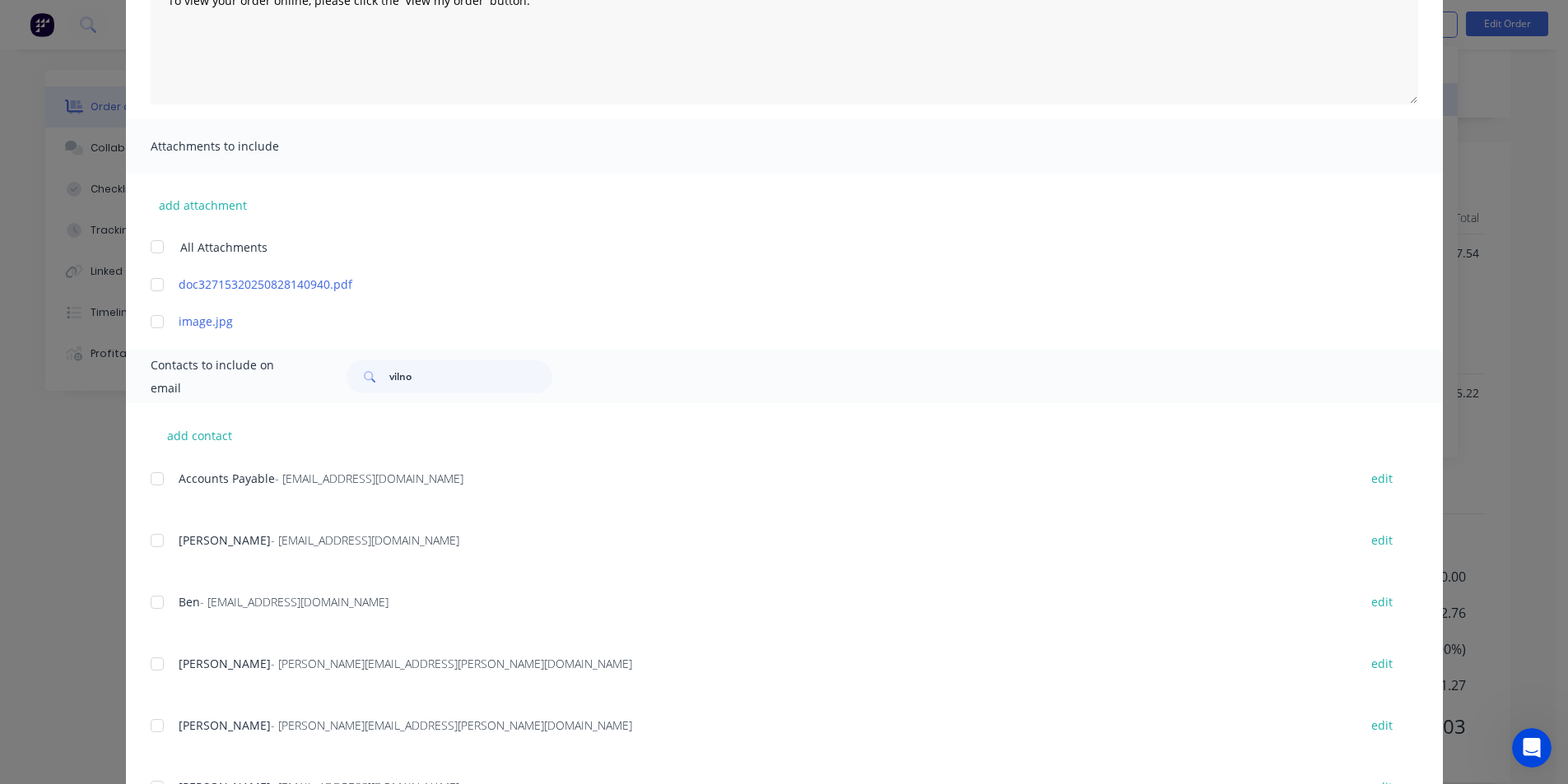
scroll to position [346, 0]
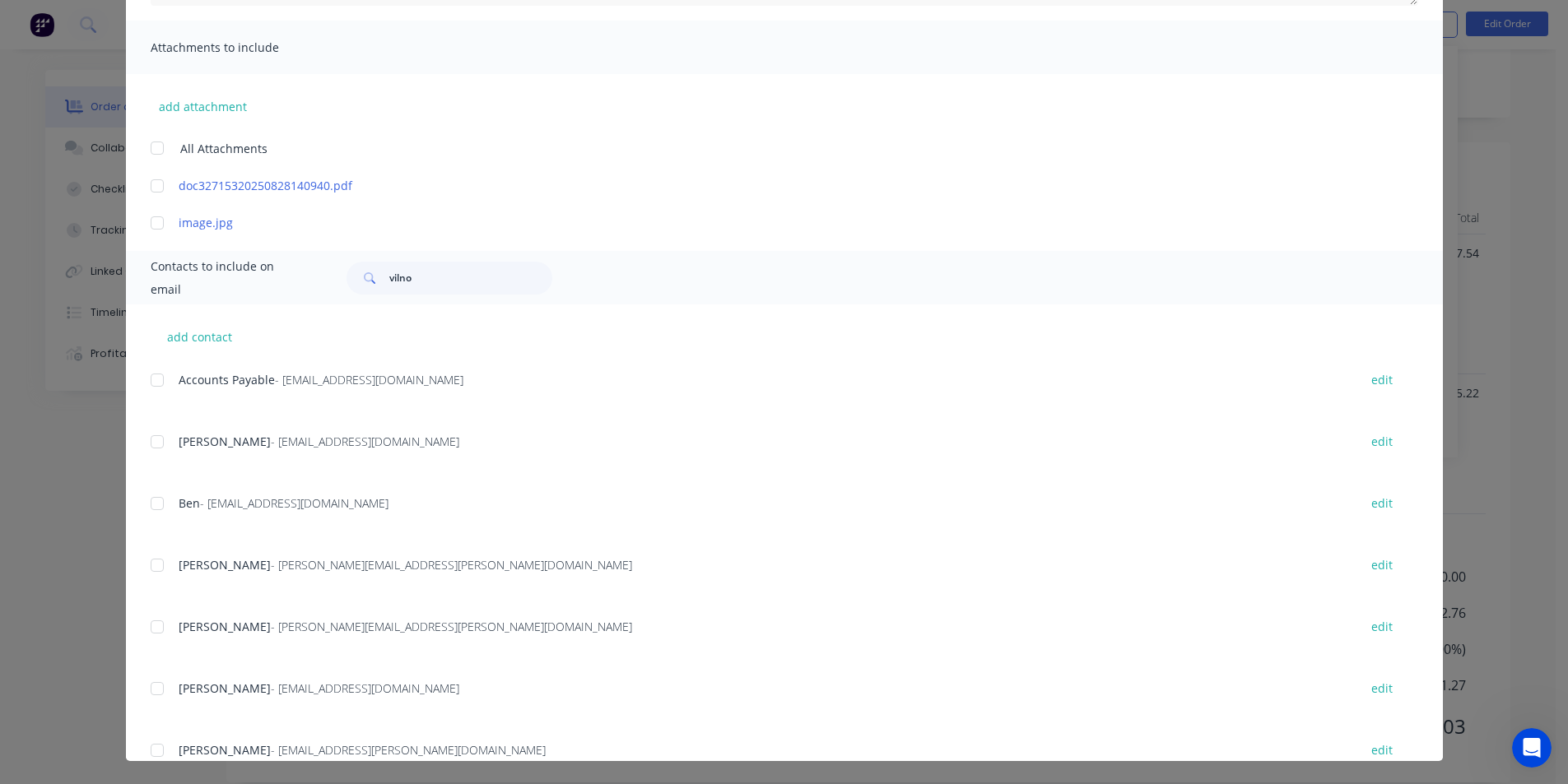
click at [157, 384] on div at bounding box center [157, 380] width 33 height 33
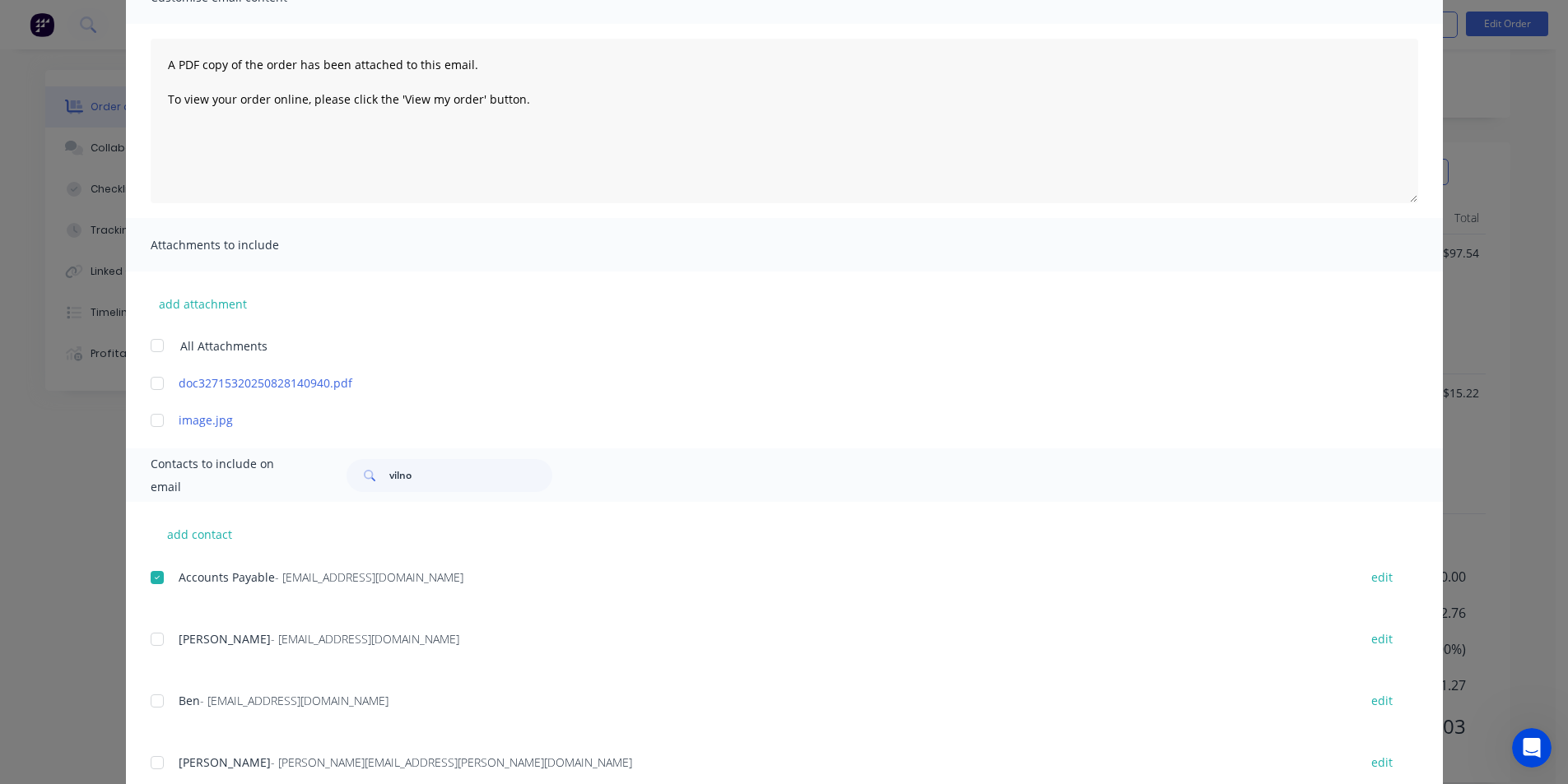
scroll to position [0, 0]
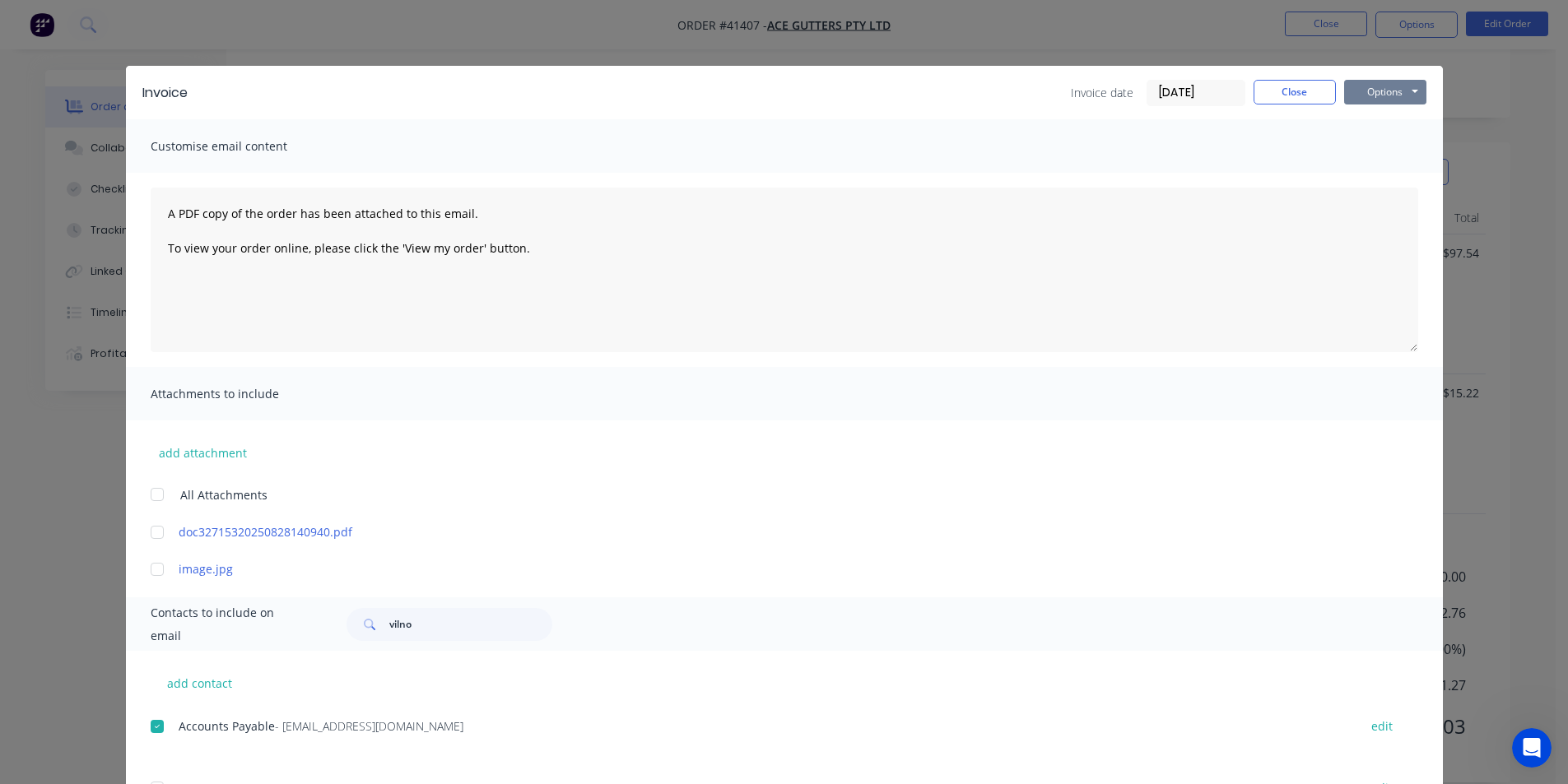
click at [1382, 93] on button "Options" at bounding box center [1386, 92] width 83 height 24
click at [1401, 180] on button "Email" at bounding box center [1397, 175] width 105 height 27
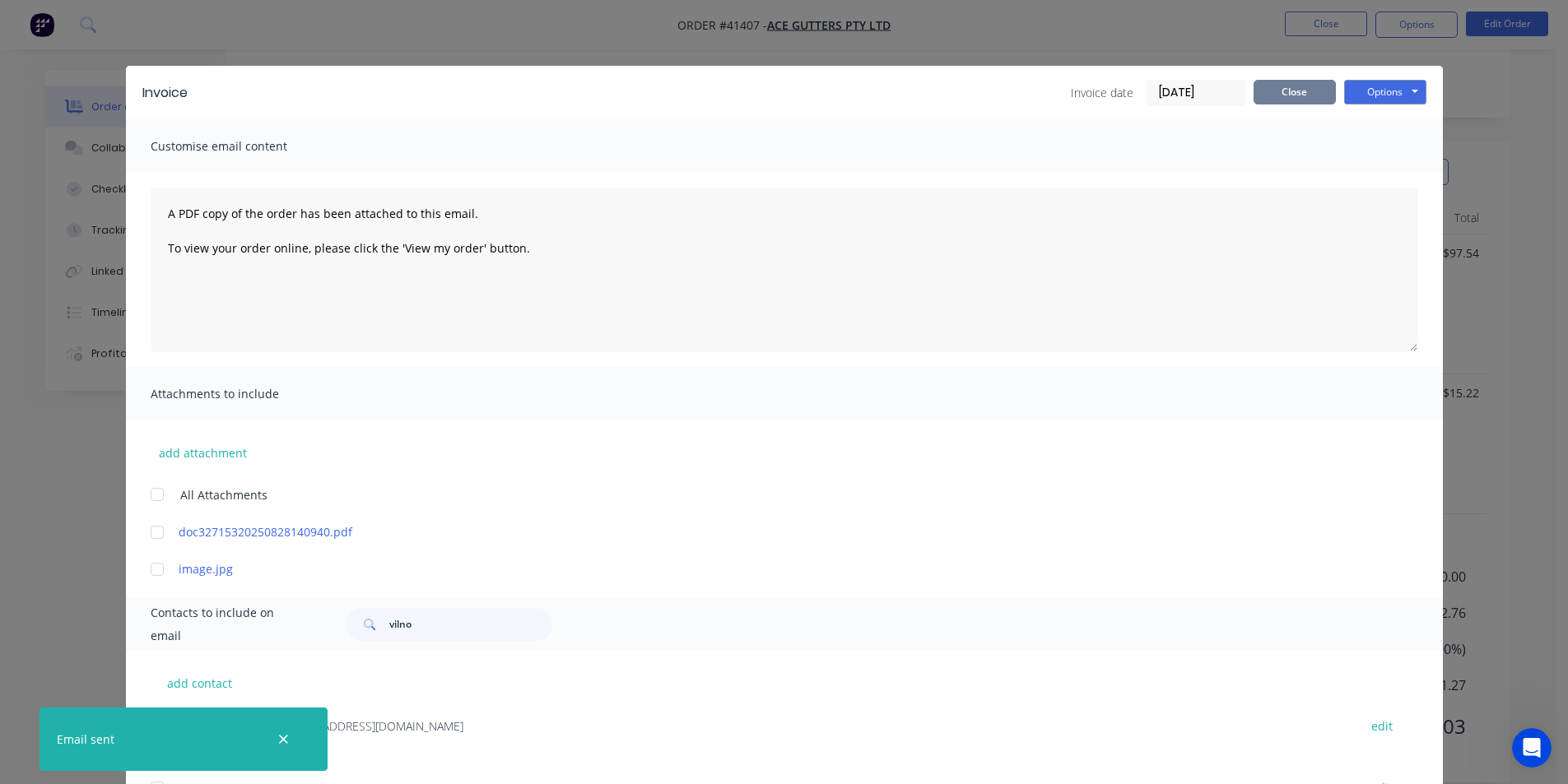
click at [1300, 83] on button "Close" at bounding box center [1294, 92] width 83 height 24
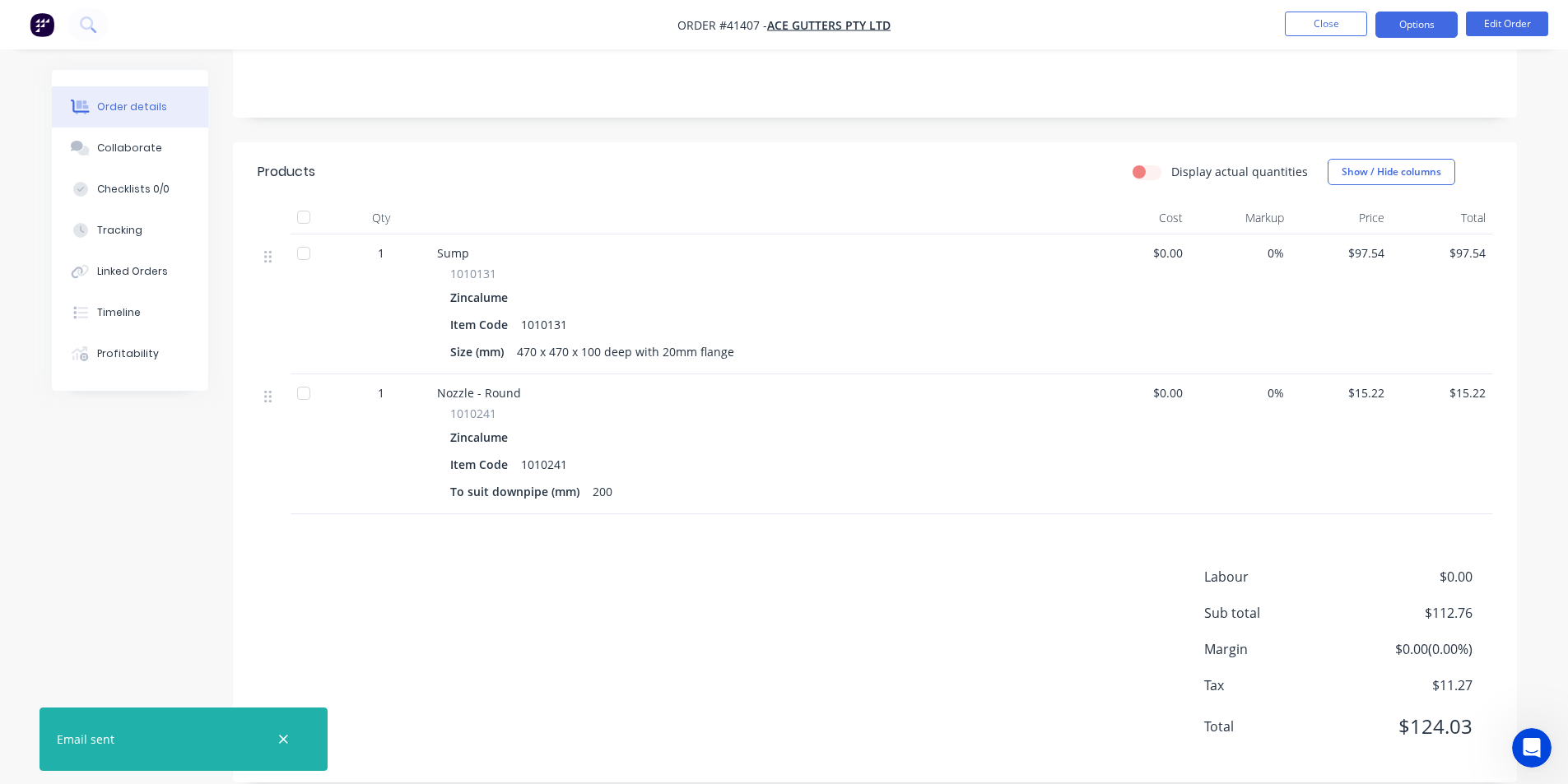
click at [1441, 24] on button "Options" at bounding box center [1417, 24] width 83 height 26
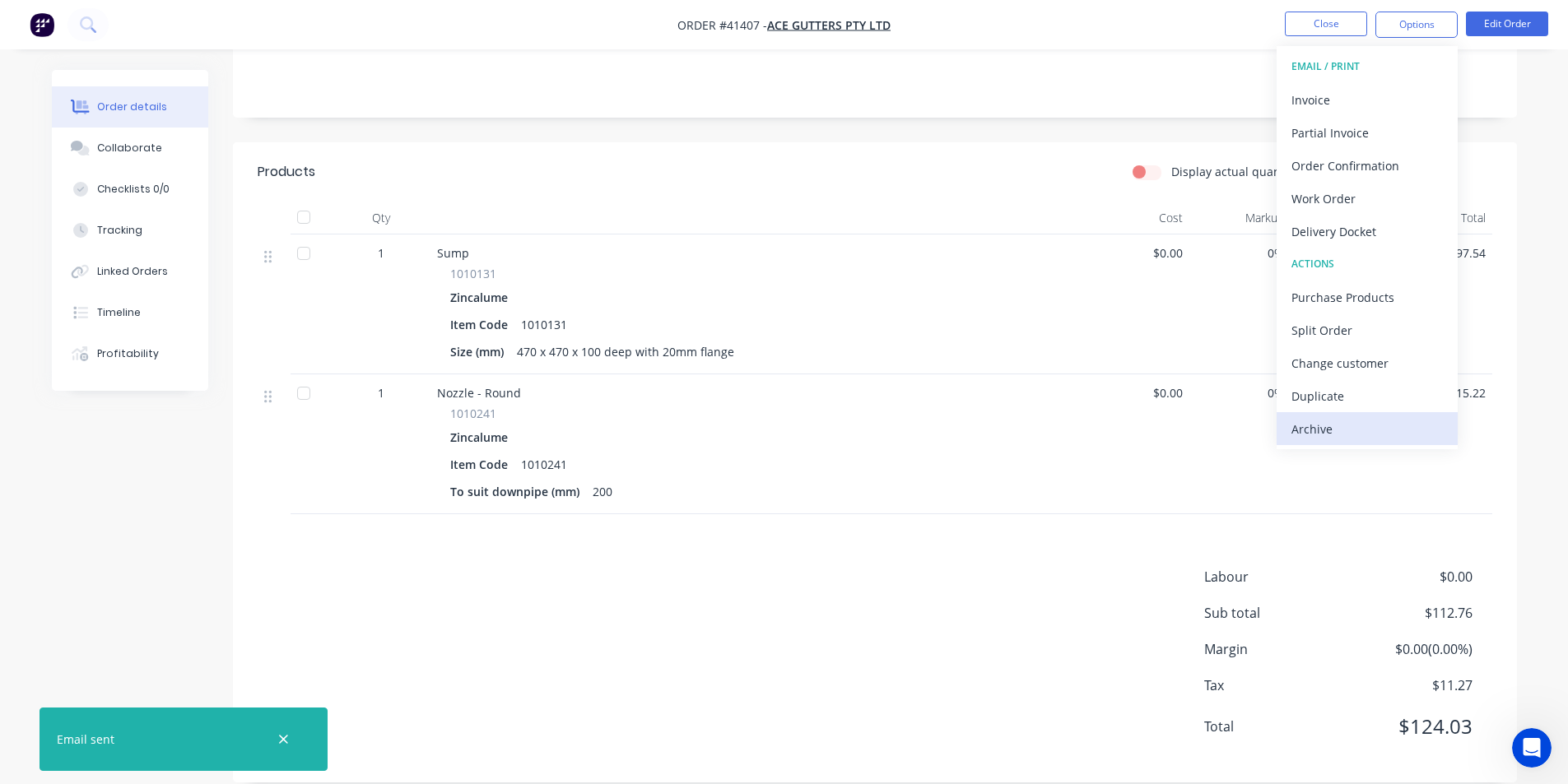
click at [1340, 425] on div "Archive" at bounding box center [1367, 428] width 151 height 23
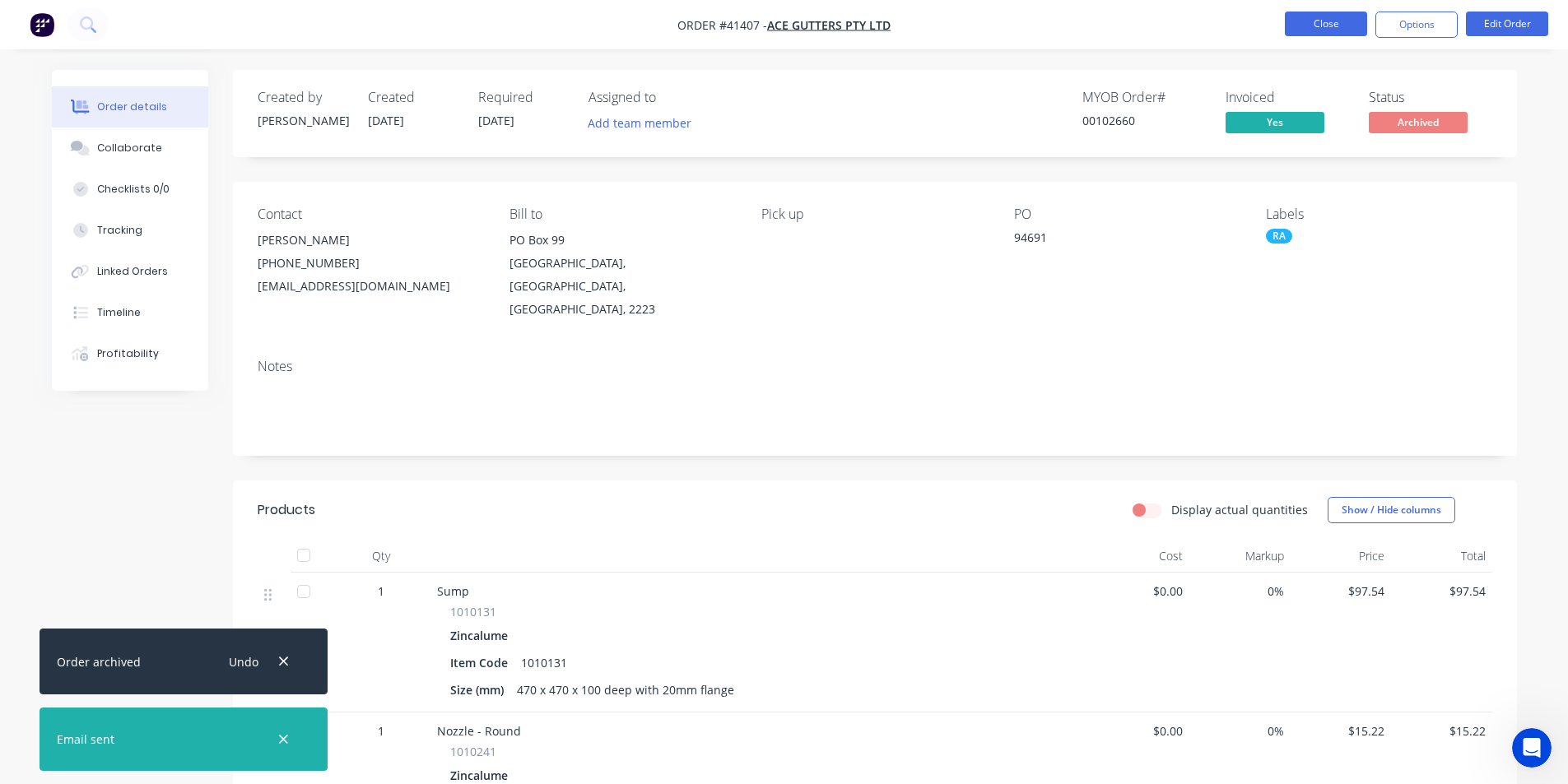
click at [1334, 22] on button "Close" at bounding box center [1326, 23] width 83 height 24
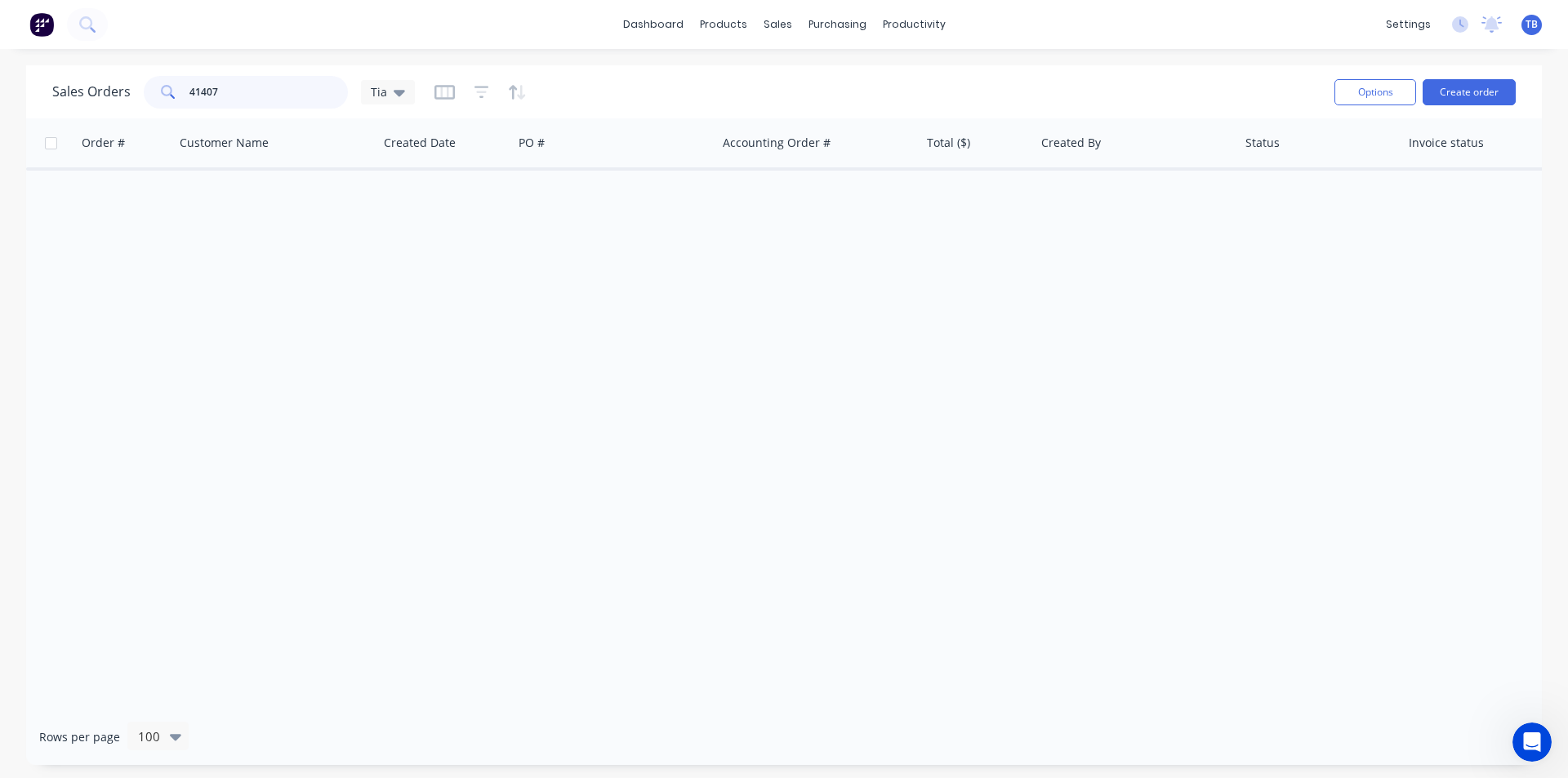
drag, startPoint x: 275, startPoint y: 96, endPoint x: 0, endPoint y: 84, distance: 275.3
click at [0, 84] on div "Sales Orders 41407 Tia Options Create order Order # Customer Name Created Date …" at bounding box center [784, 415] width 1568 height 700
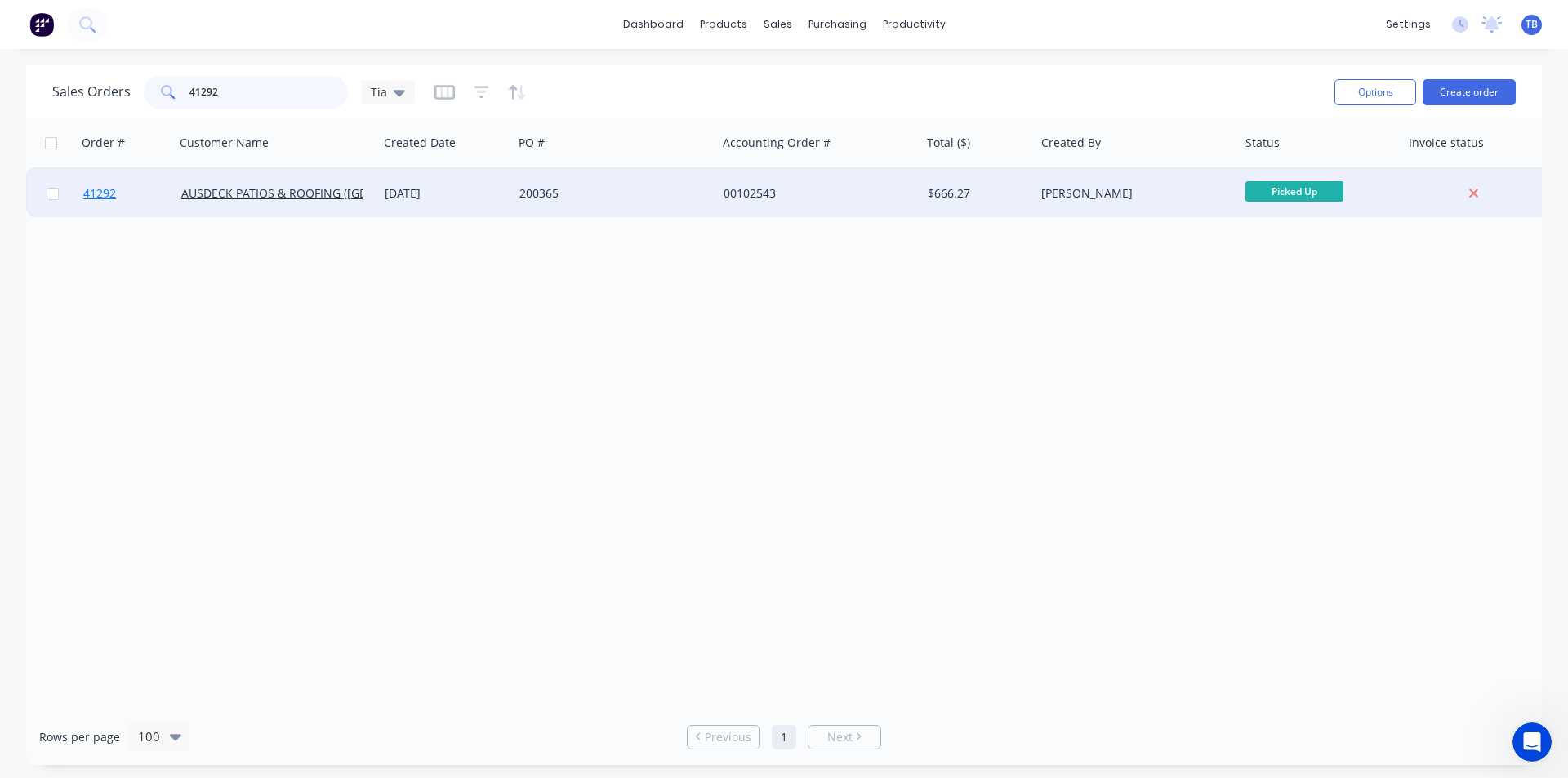
type input "41292"
click at [96, 198] on span "41292" at bounding box center [100, 193] width 33 height 16
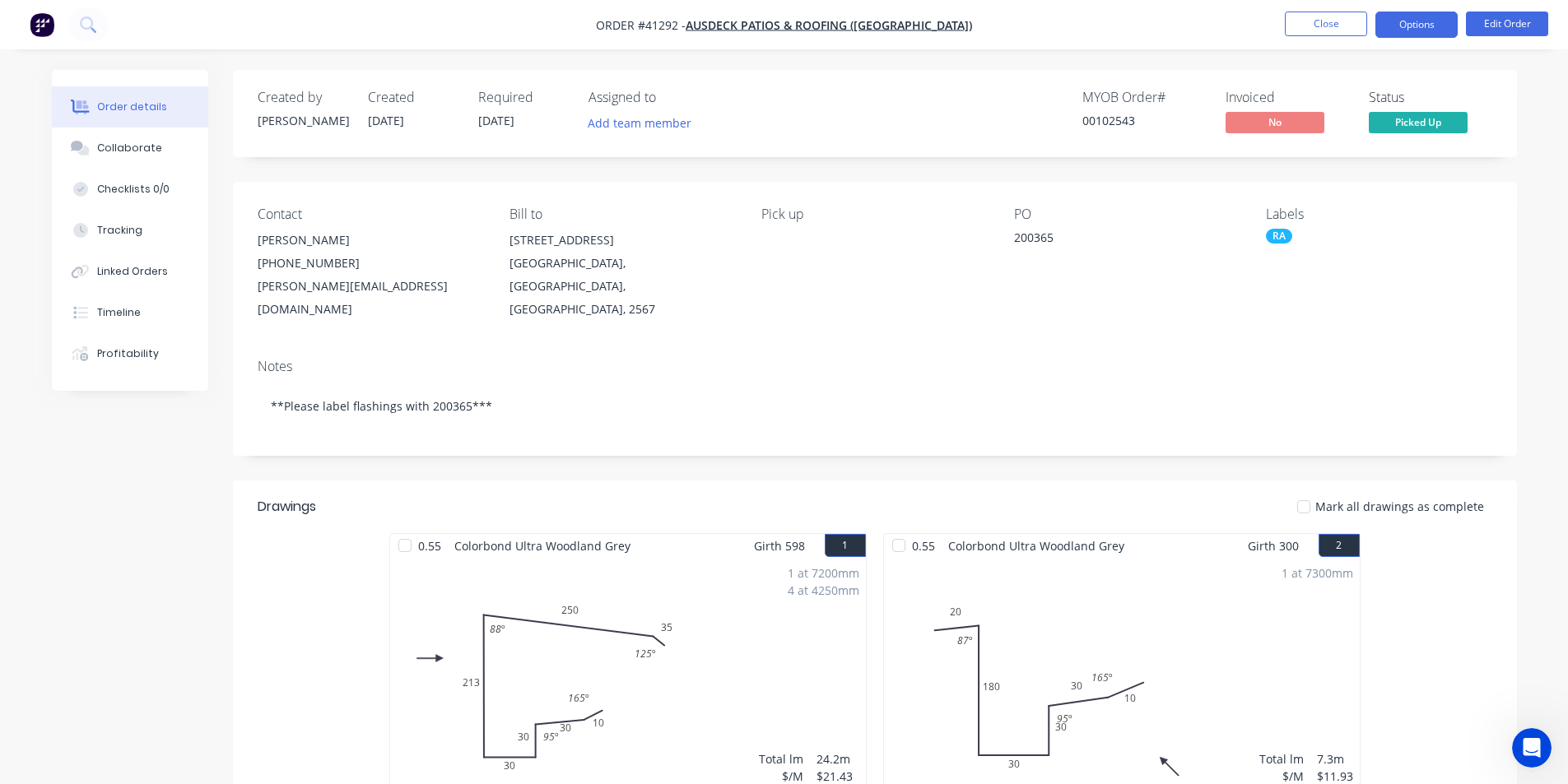
click at [1421, 23] on button "Options" at bounding box center [1417, 24] width 83 height 26
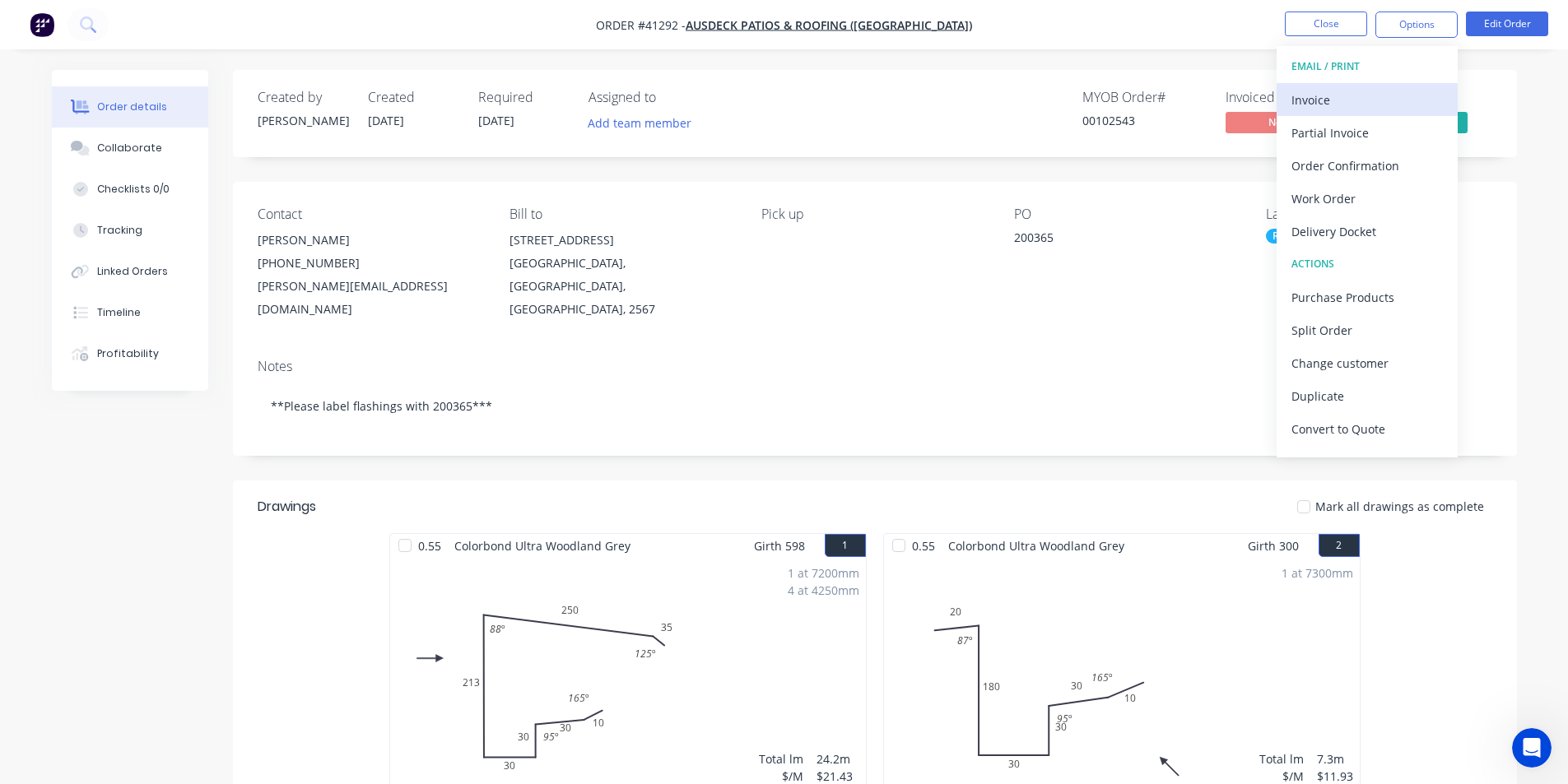
click at [1353, 102] on div "Invoice" at bounding box center [1367, 99] width 151 height 23
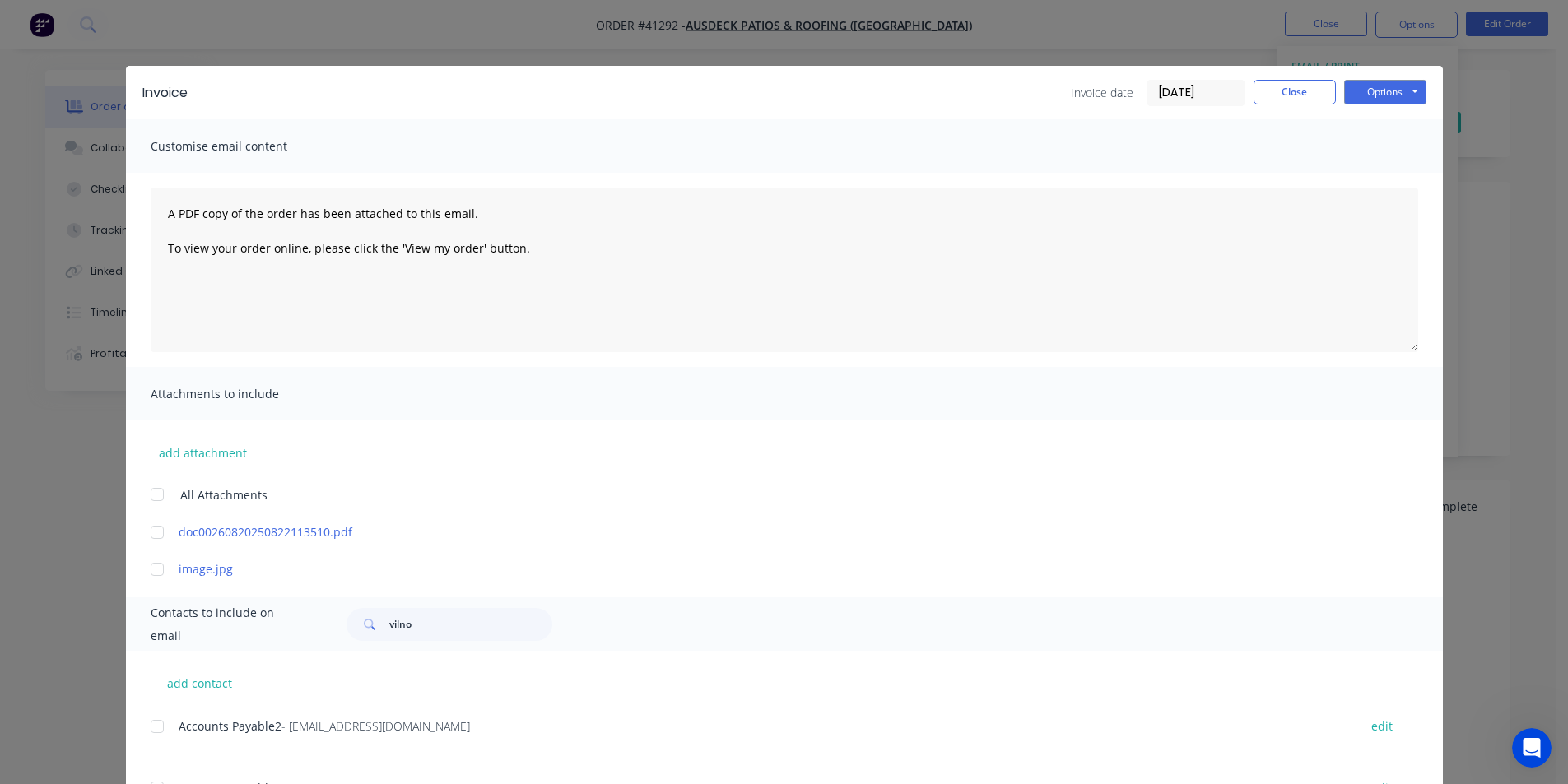
scroll to position [247, 0]
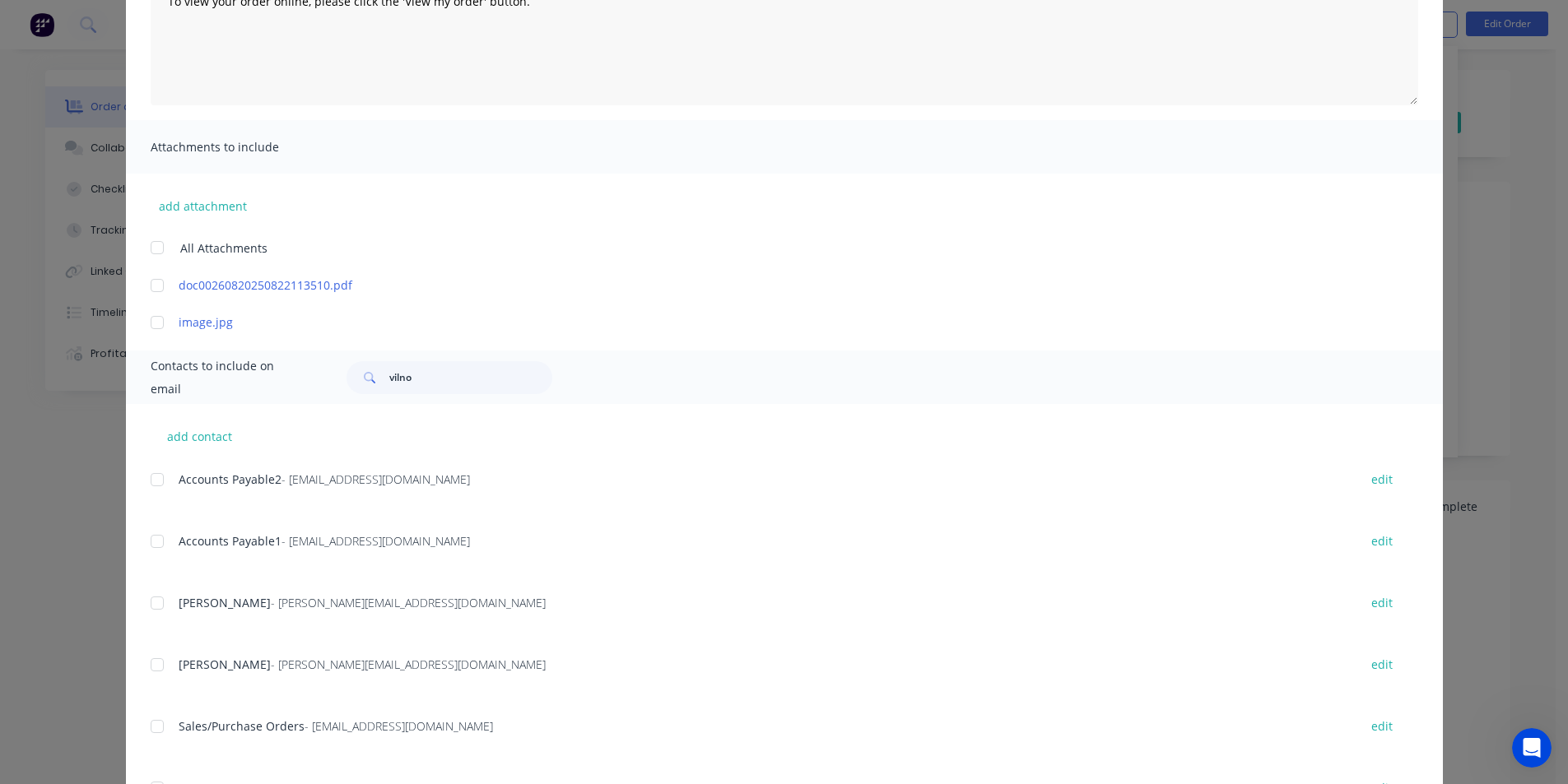
click at [149, 534] on div at bounding box center [157, 542] width 33 height 33
click at [153, 479] on div at bounding box center [157, 480] width 33 height 33
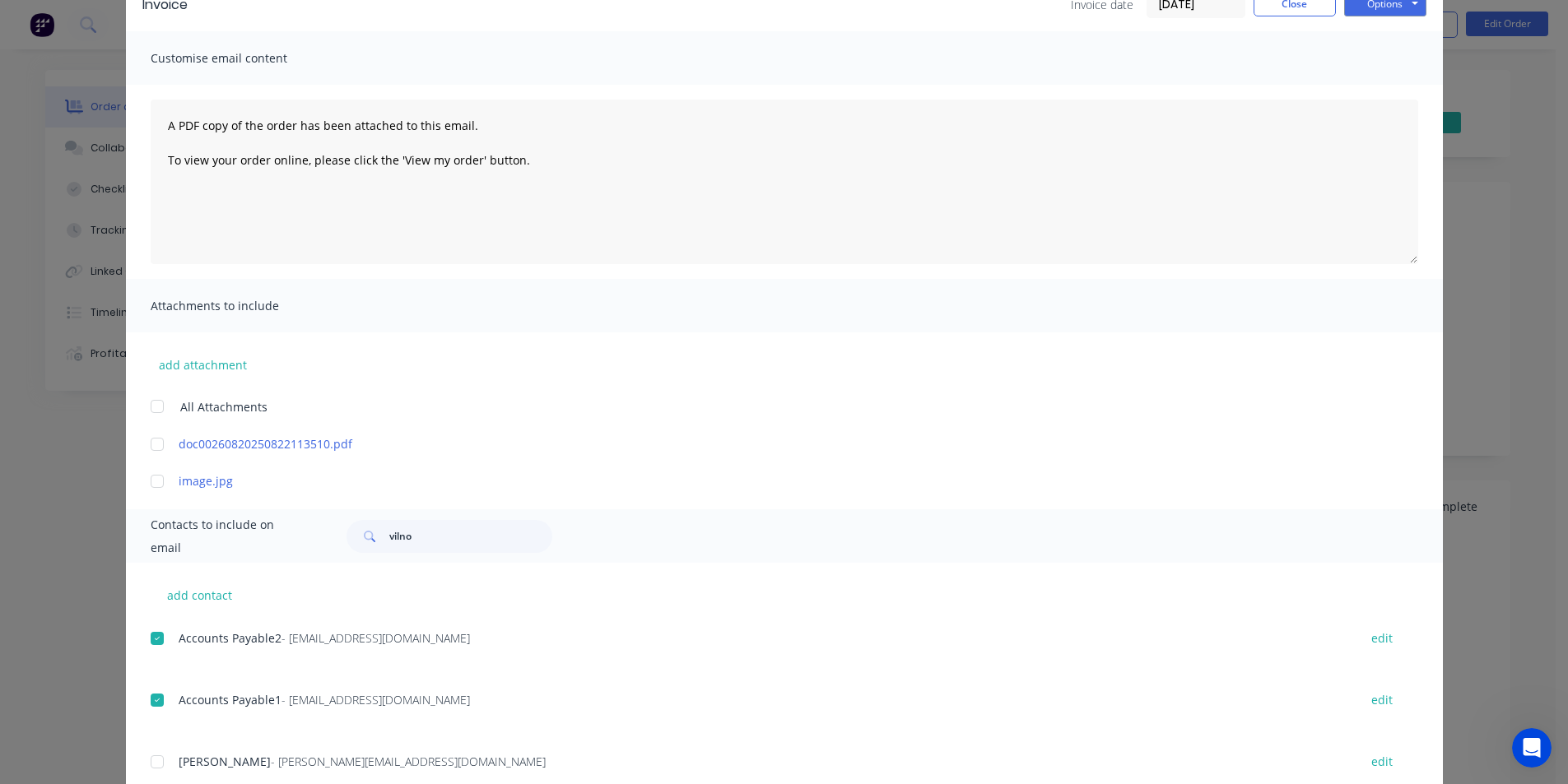
scroll to position [0, 0]
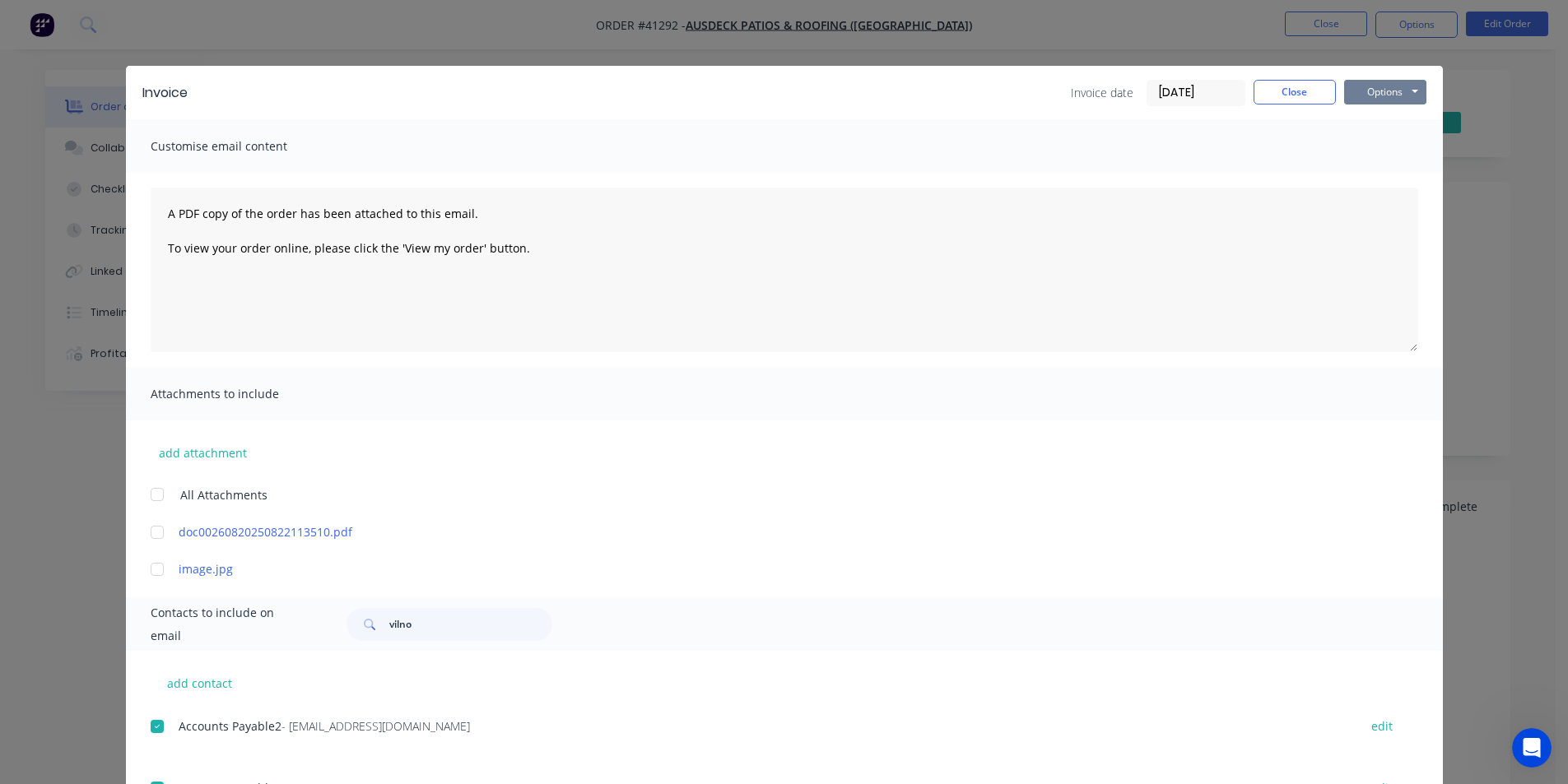
click at [1384, 87] on button "Options" at bounding box center [1386, 92] width 83 height 24
click at [1382, 174] on button "Email" at bounding box center [1397, 175] width 105 height 27
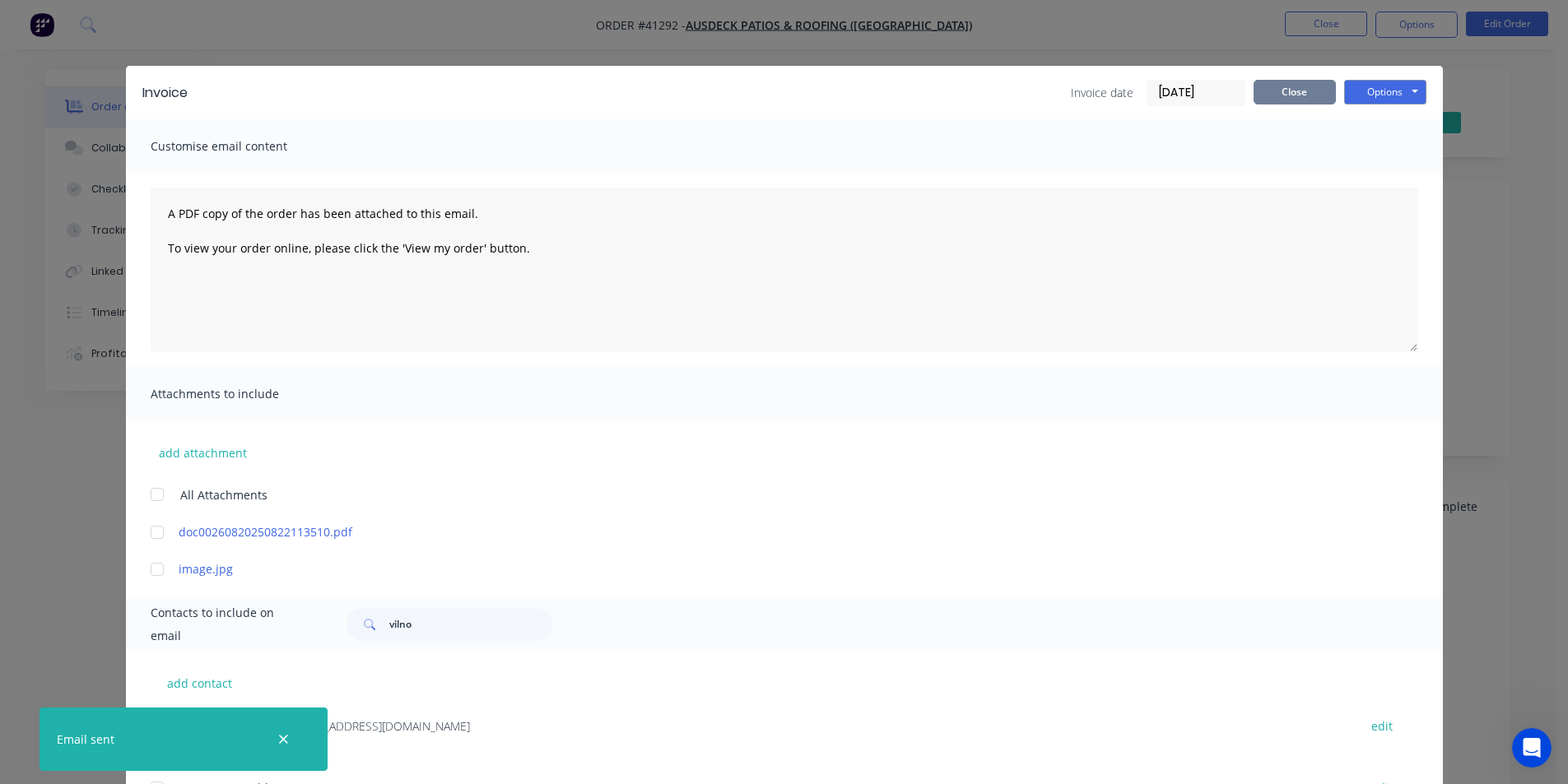
click at [1302, 93] on button "Close" at bounding box center [1294, 92] width 83 height 24
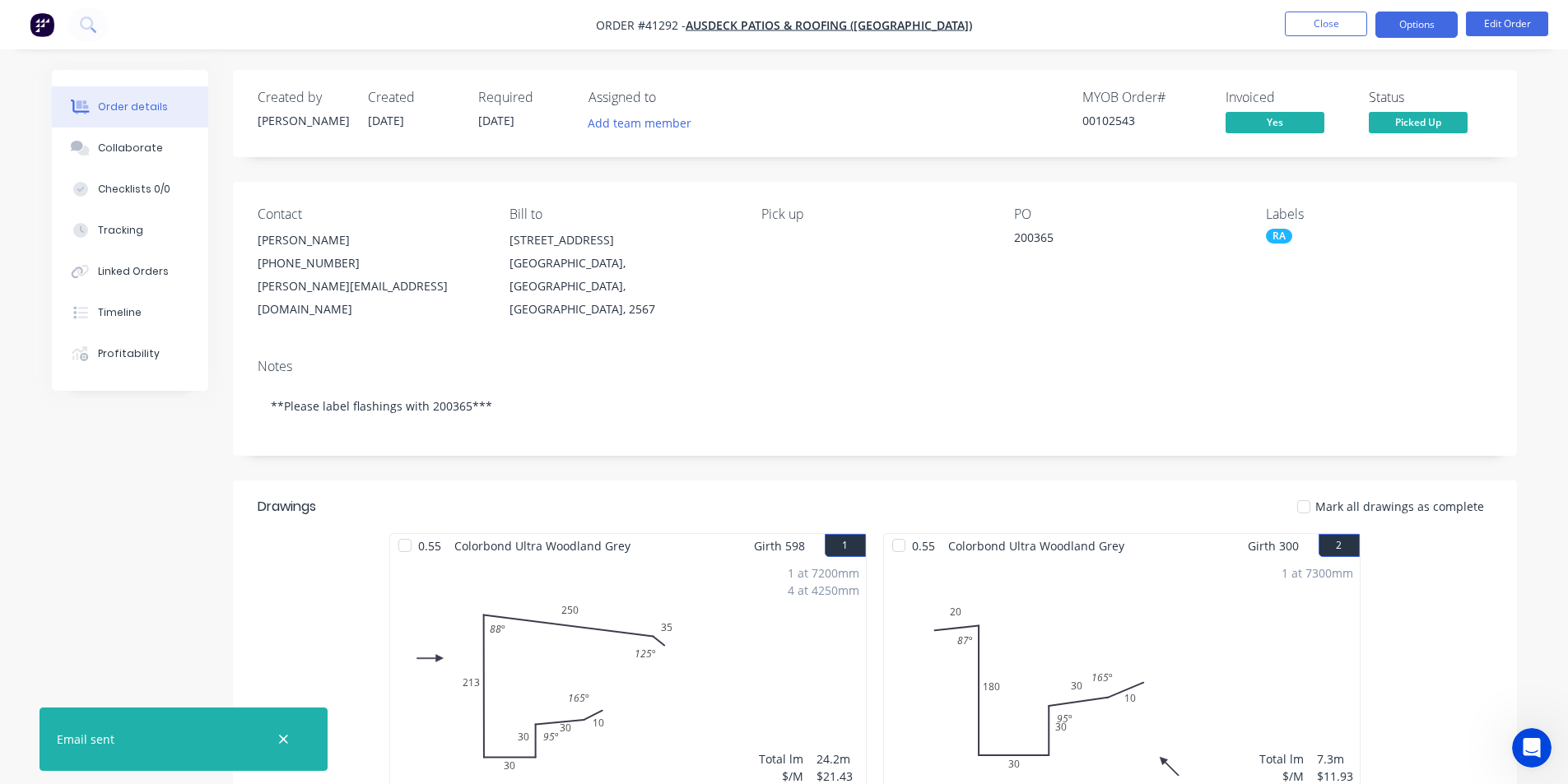
click at [1402, 23] on button "Options" at bounding box center [1417, 24] width 83 height 26
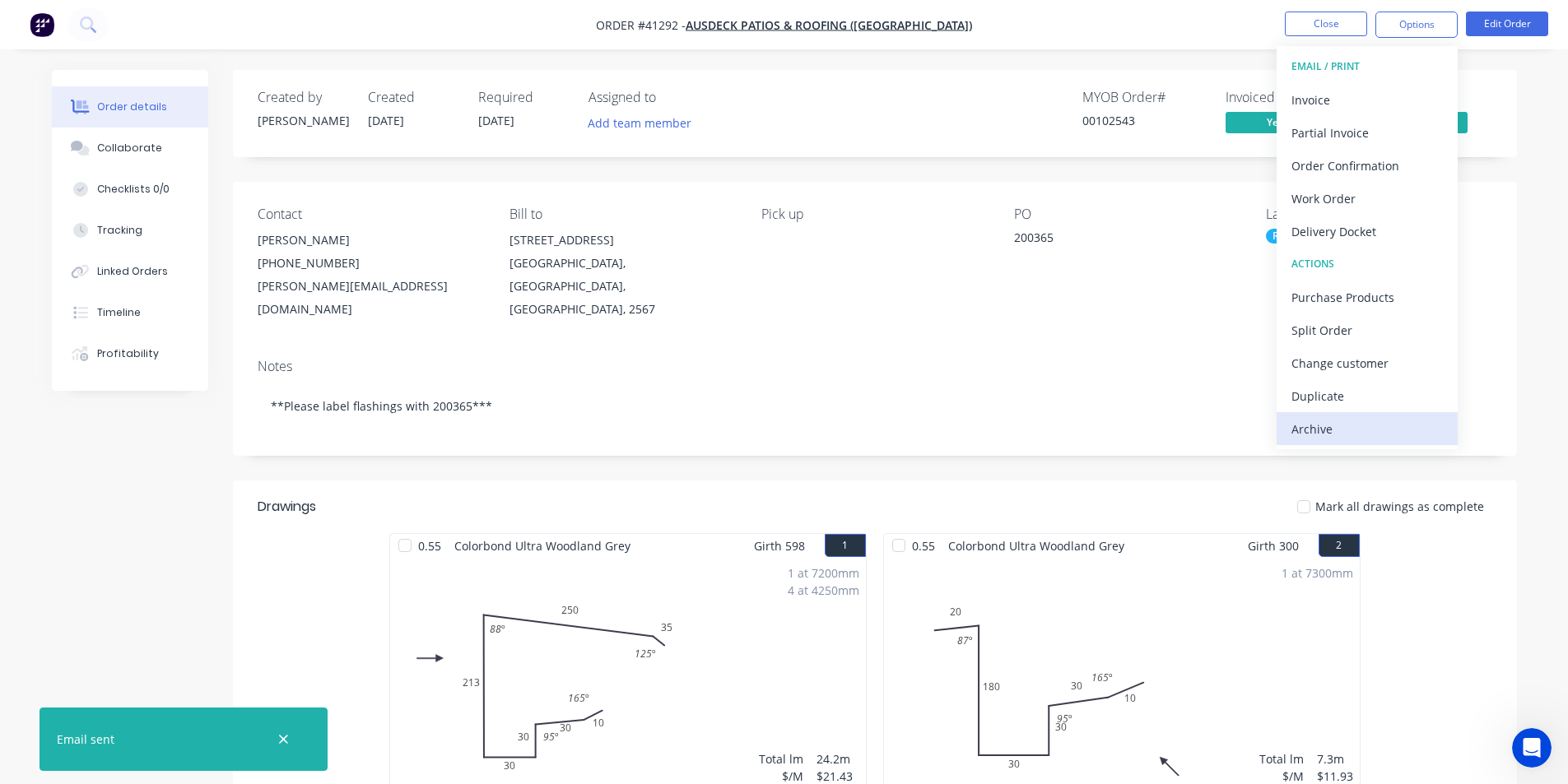
click at [1343, 427] on div "Archive" at bounding box center [1367, 428] width 151 height 23
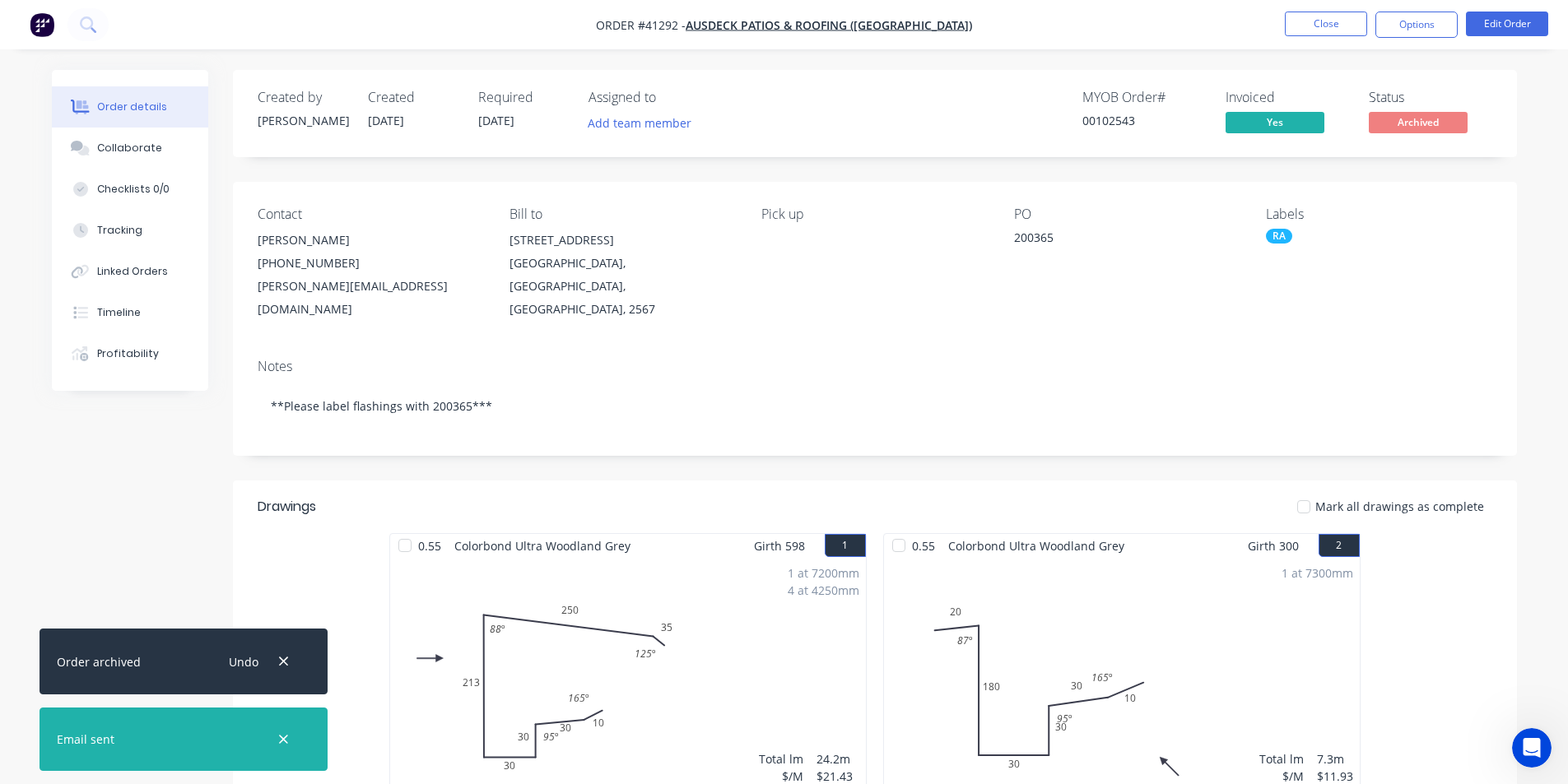
drag, startPoint x: 1346, startPoint y: 11, endPoint x: 857, endPoint y: 128, distance: 502.8
click at [1346, 10] on nav "Order #41292 - AUSDECK PATIOS & ROOFING ([GEOGRAPHIC_DATA]) Close Options Edit …" at bounding box center [784, 24] width 1568 height 49
click at [138, 295] on button "Timeline" at bounding box center [130, 312] width 156 height 41
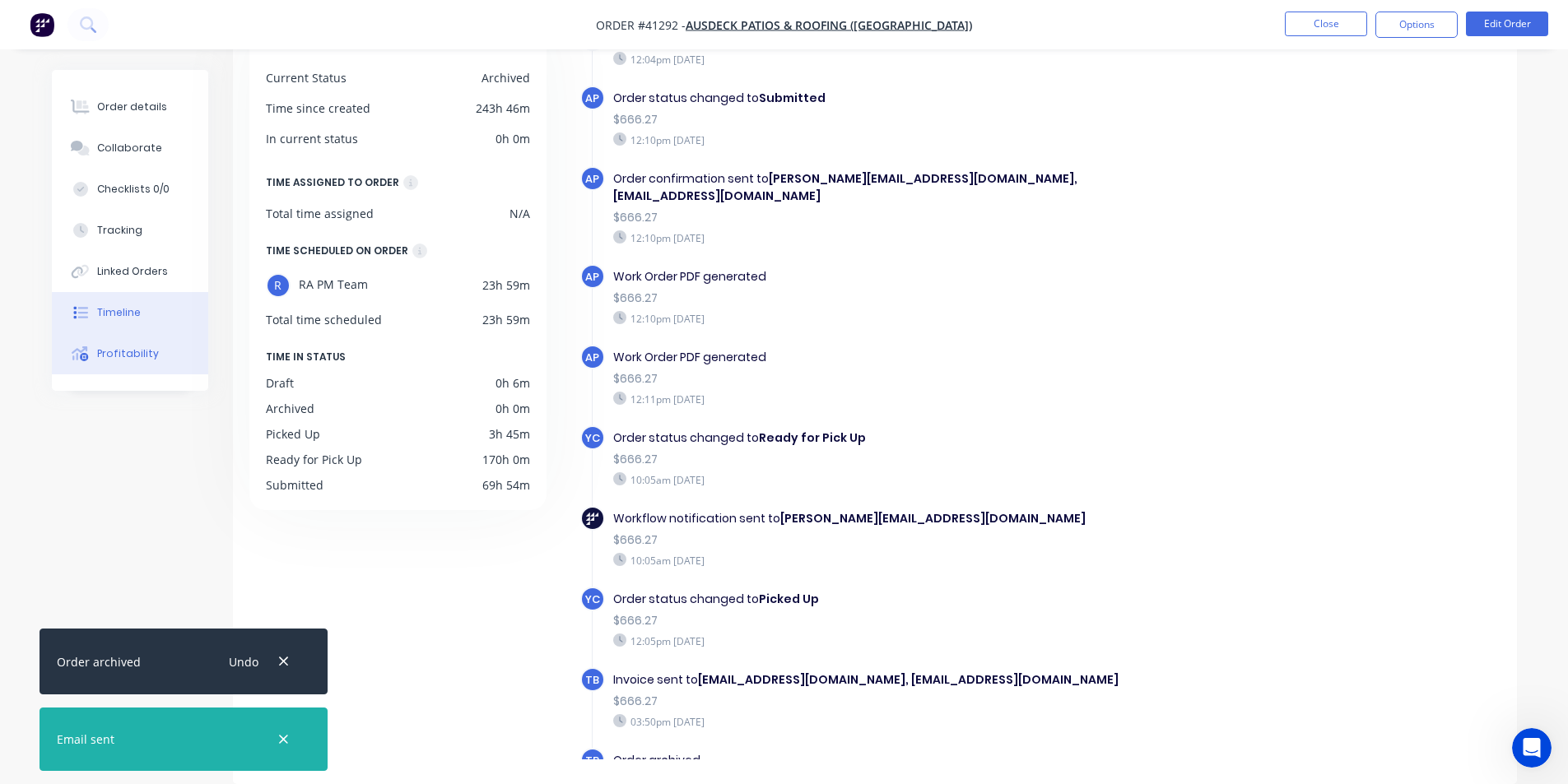
click at [129, 354] on div "Profitability" at bounding box center [128, 353] width 62 height 15
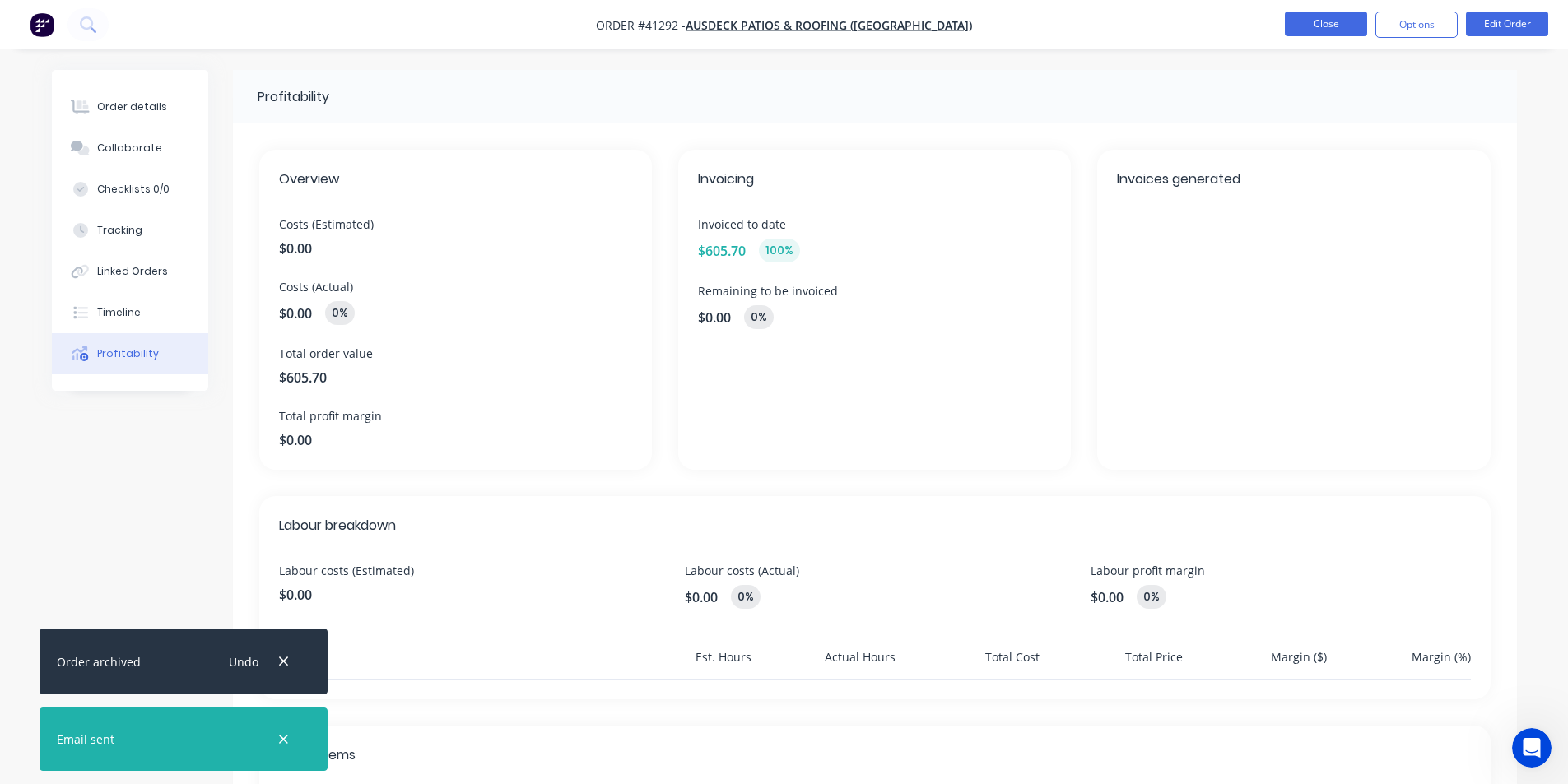
click at [1316, 25] on button "Close" at bounding box center [1326, 23] width 83 height 24
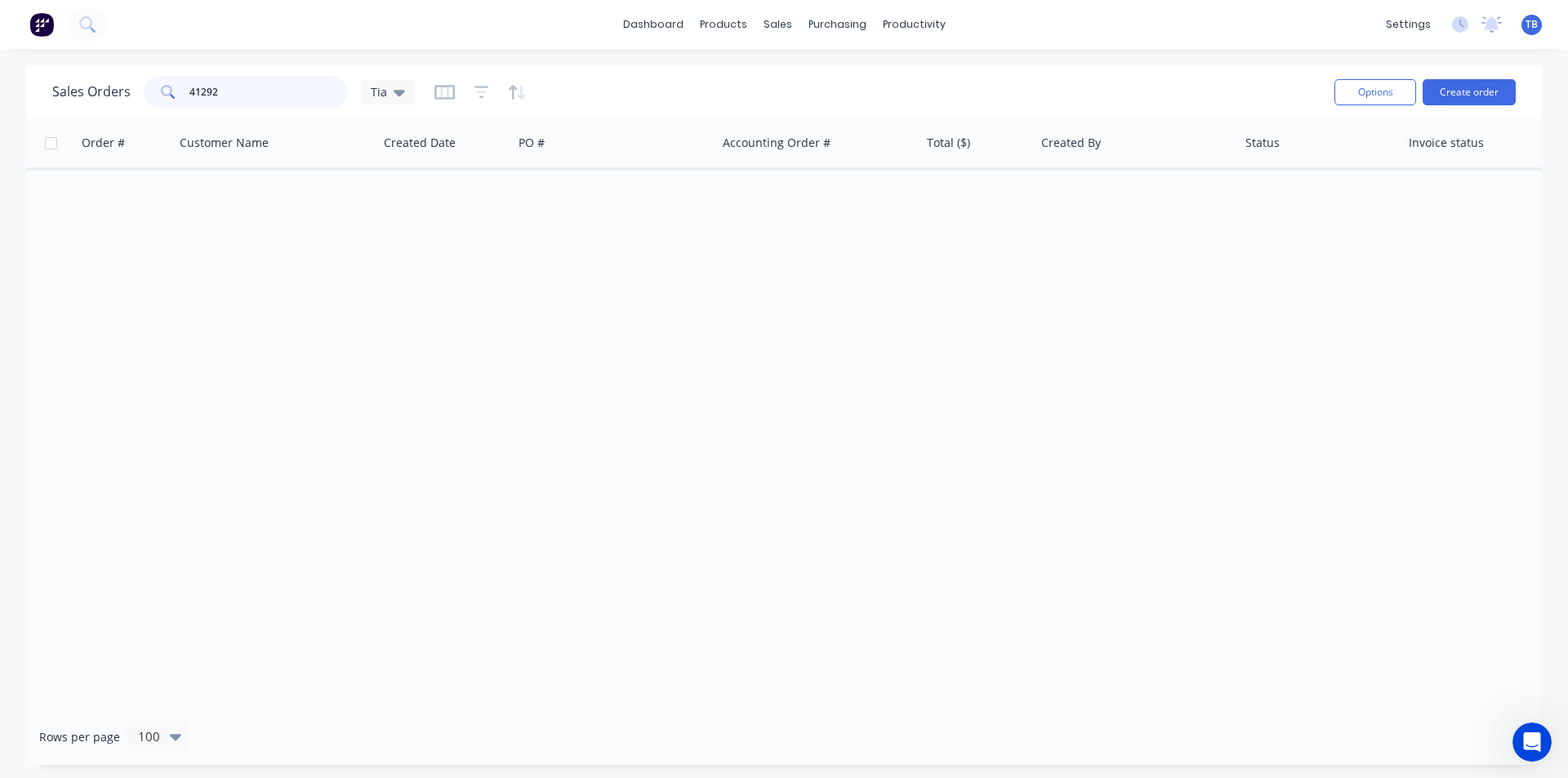
drag, startPoint x: 249, startPoint y: 104, endPoint x: 34, endPoint y: 104, distance: 215.0
click at [34, 104] on div "Sales Orders 41292 Tia Options Create order" at bounding box center [784, 92] width 1516 height 53
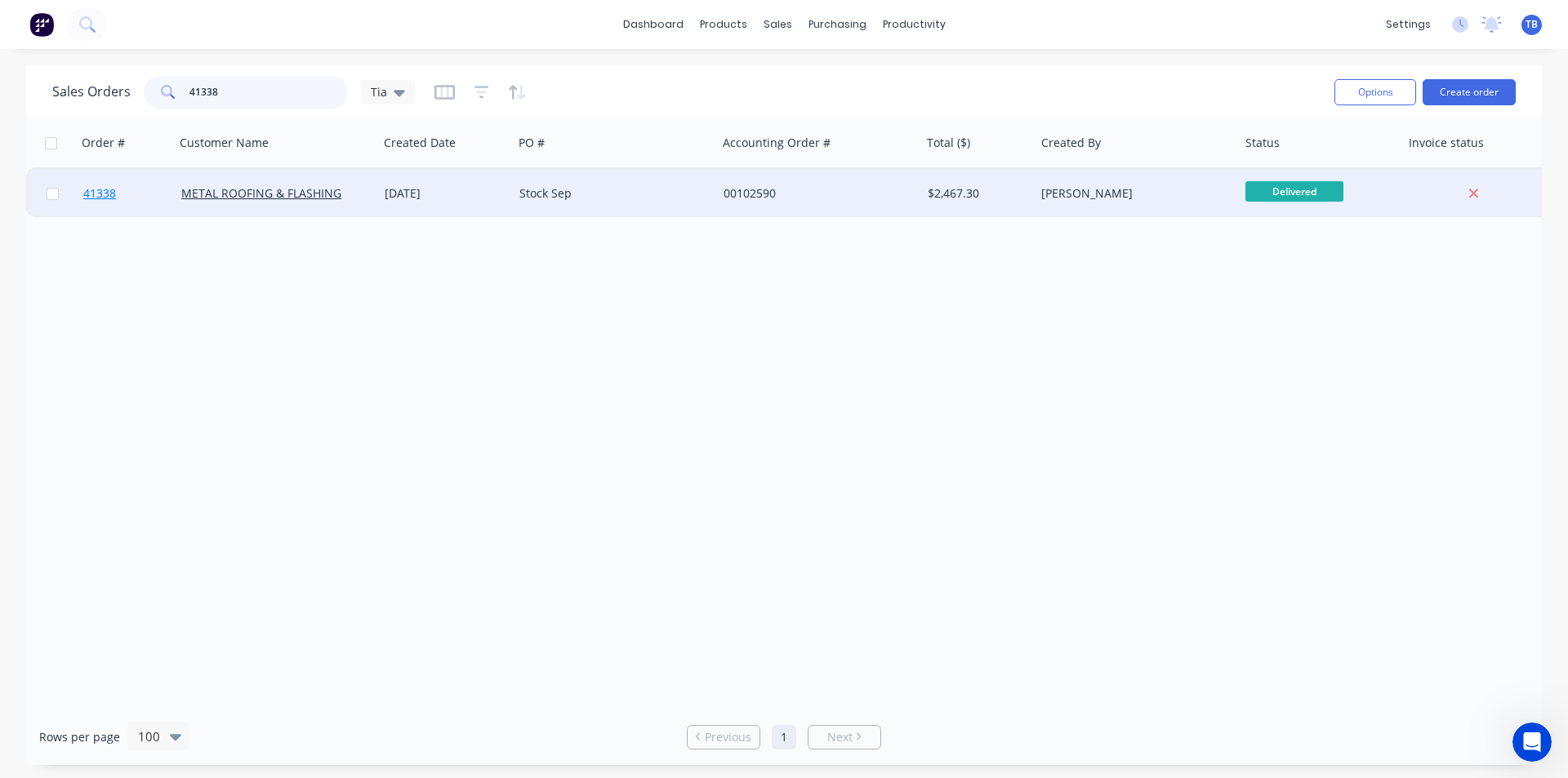
type input "41338"
click at [104, 195] on span "41338" at bounding box center [100, 193] width 33 height 16
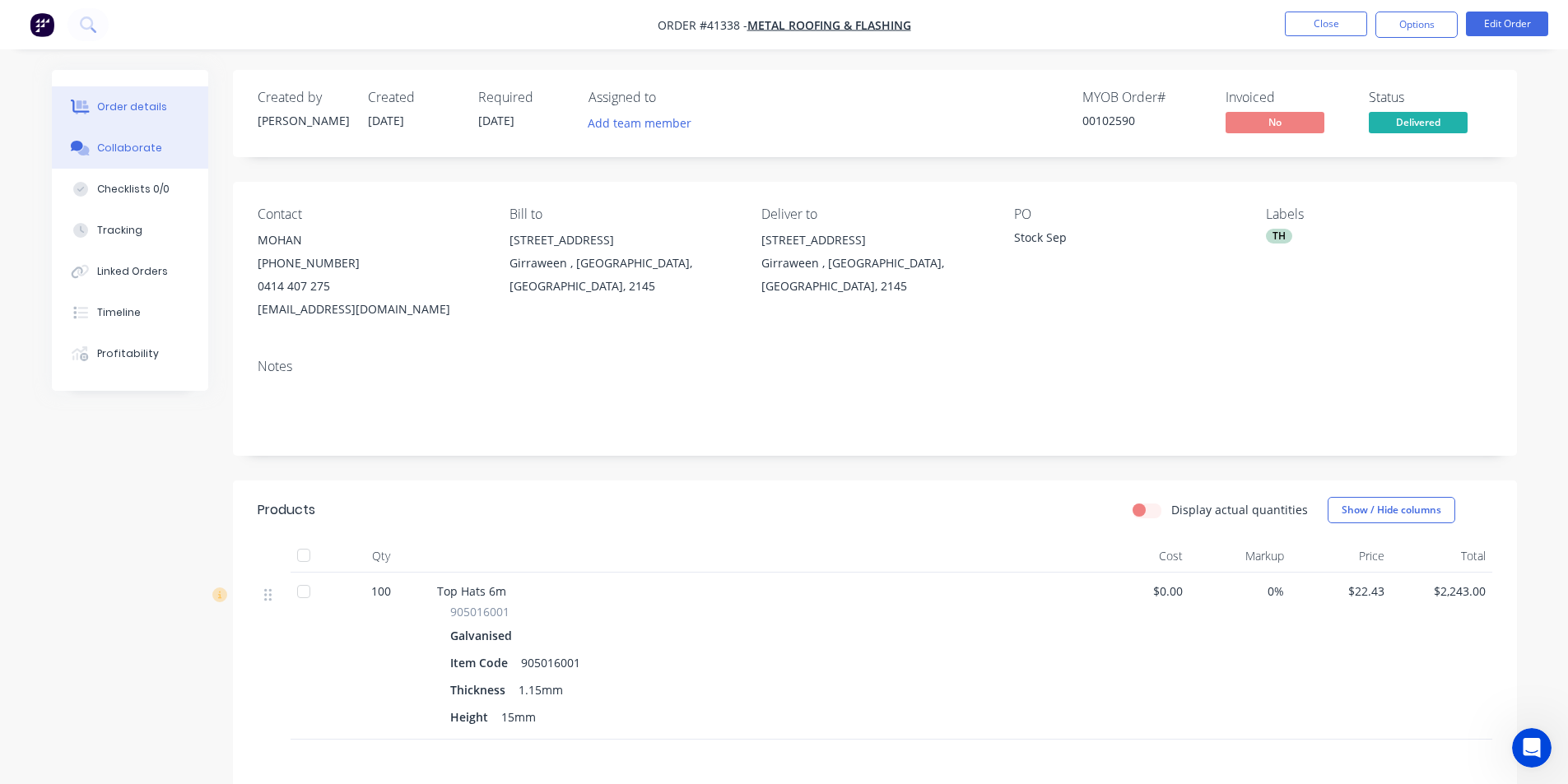
click at [88, 165] on button "Collaborate" at bounding box center [130, 148] width 156 height 41
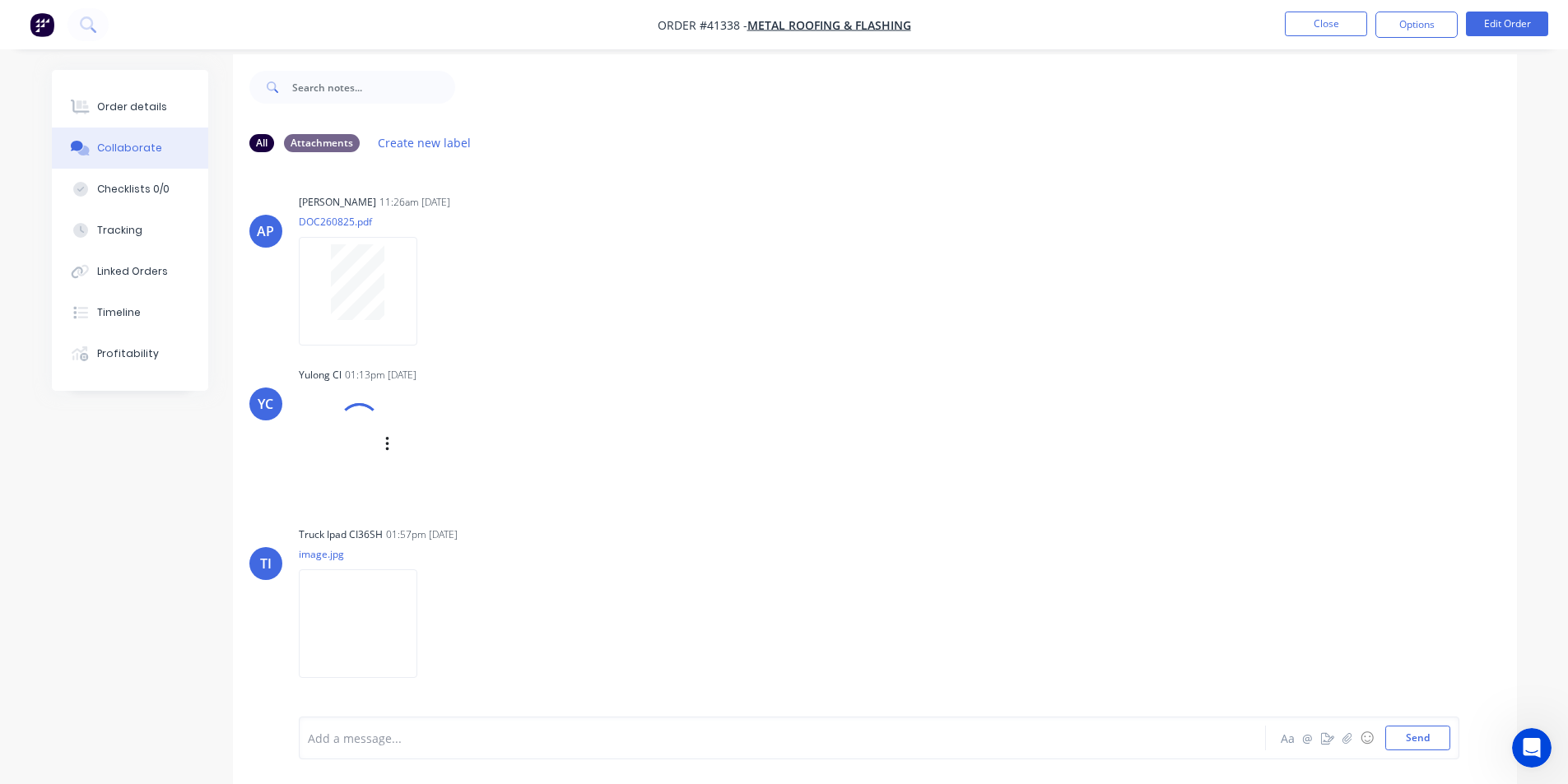
scroll to position [24, 0]
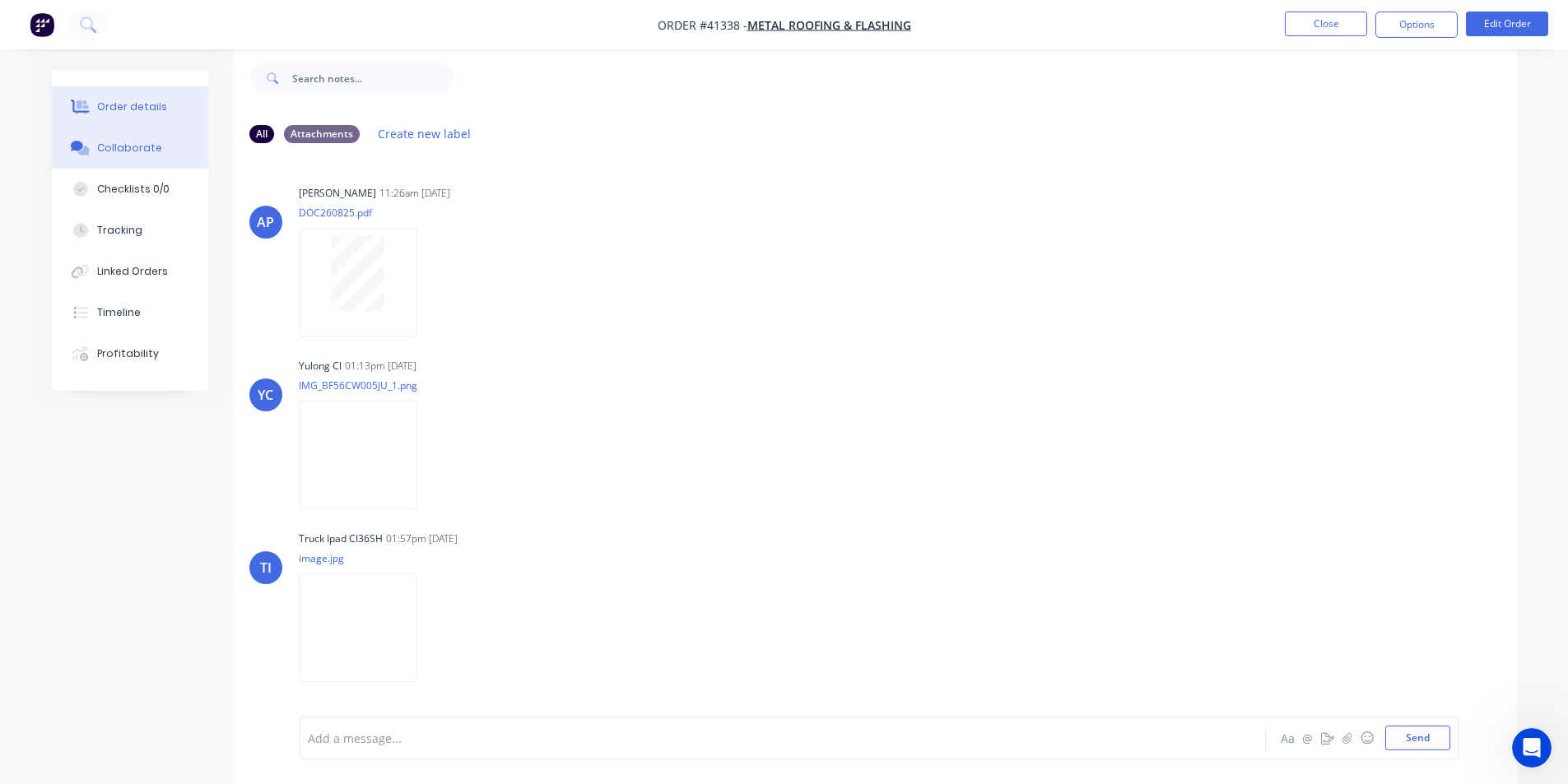
click at [122, 100] on div "Order details" at bounding box center [132, 107] width 70 height 15
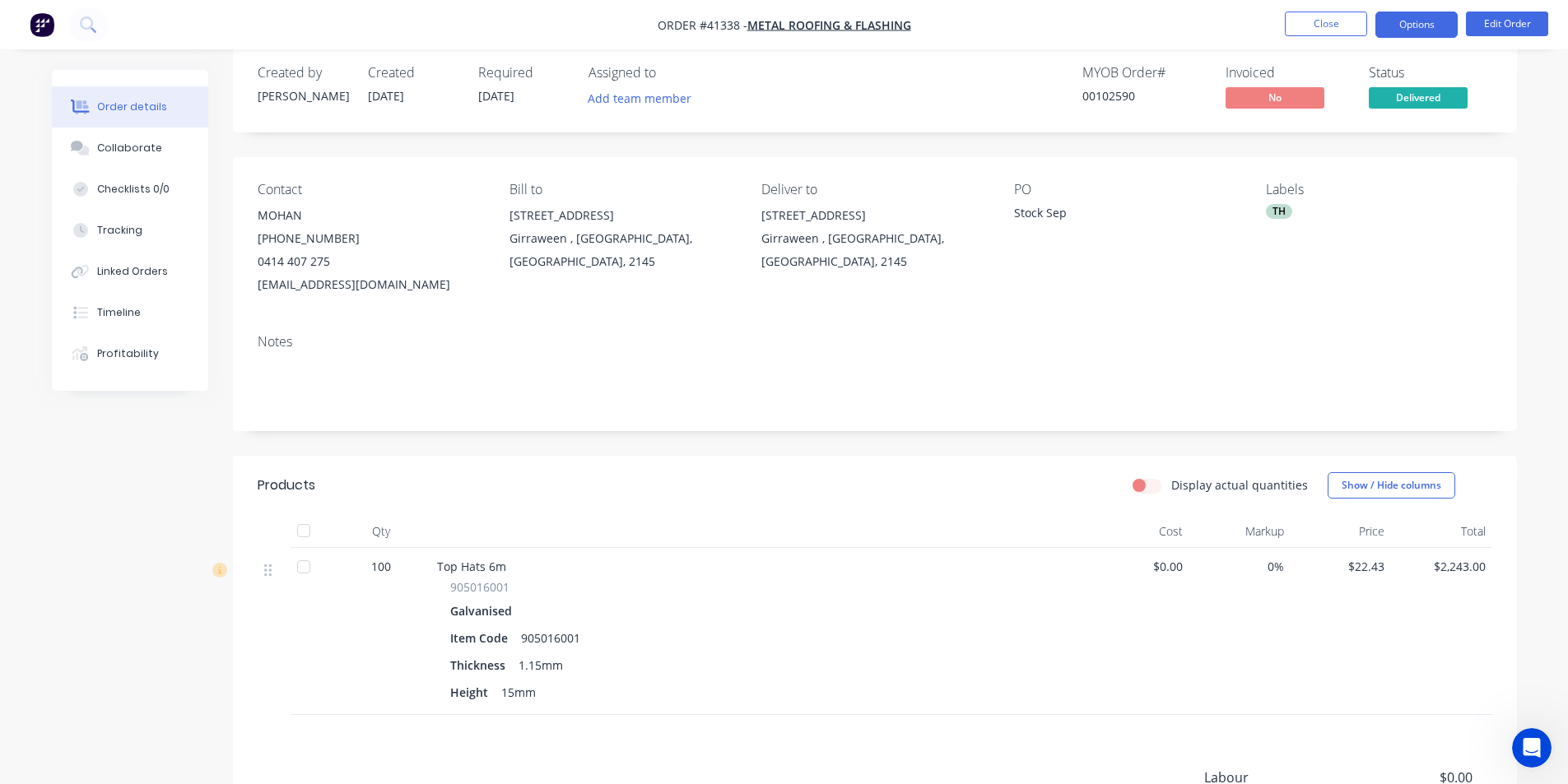
click at [1424, 32] on button "Options" at bounding box center [1417, 24] width 83 height 26
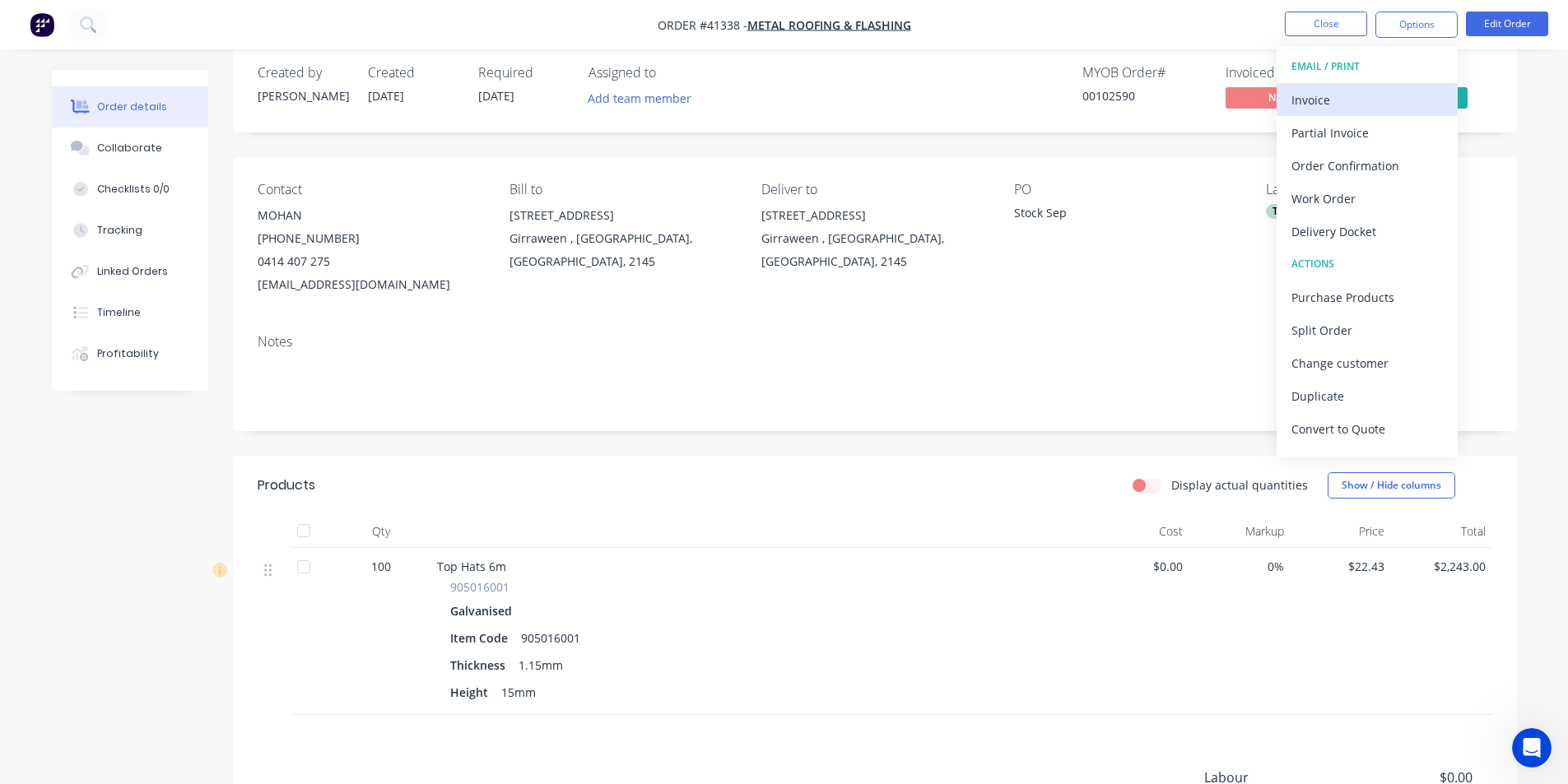
click at [1345, 100] on div "Invoice" at bounding box center [1367, 99] width 151 height 23
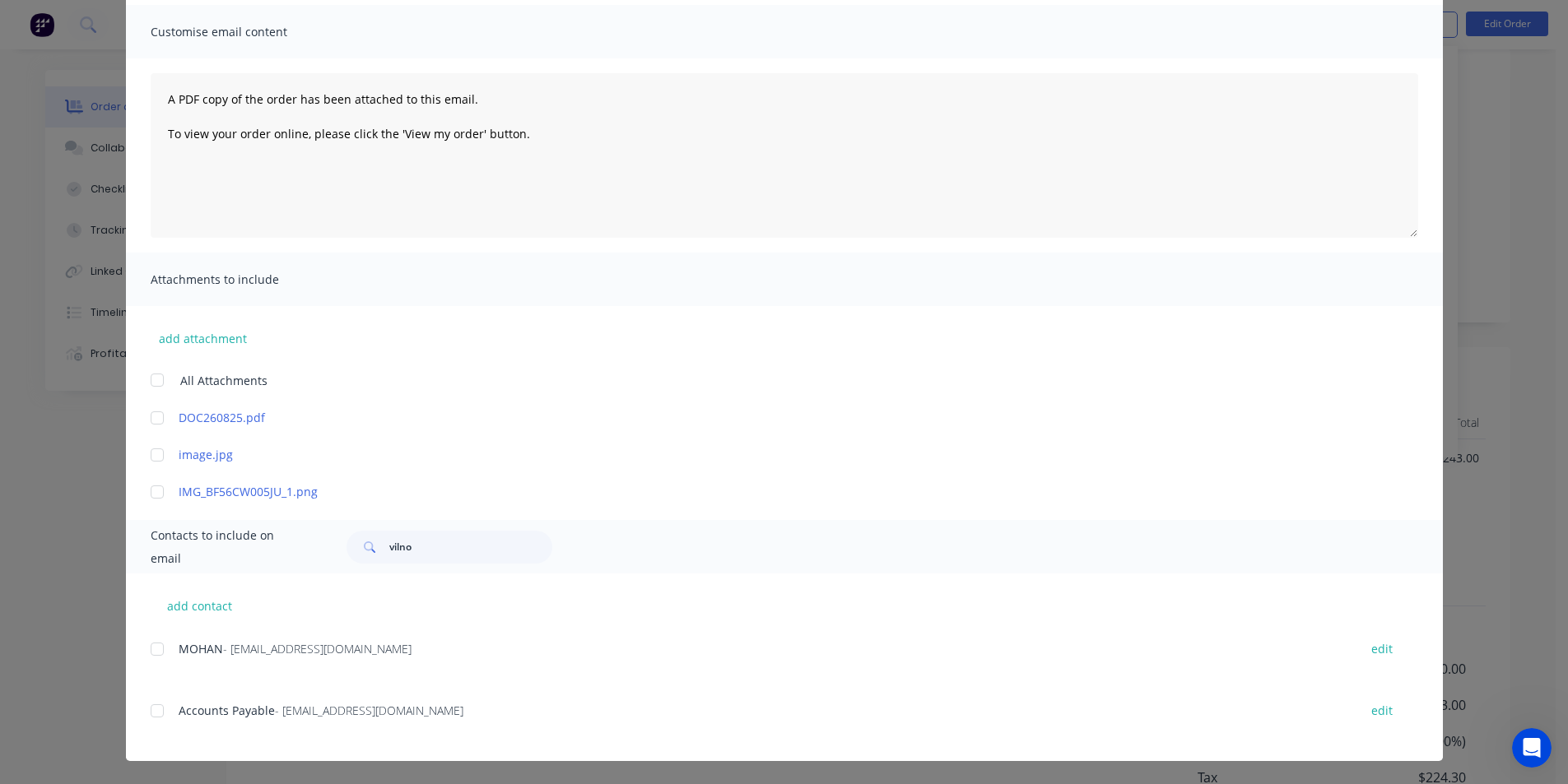
scroll to position [248, 0]
click at [157, 713] on div at bounding box center [157, 711] width 33 height 33
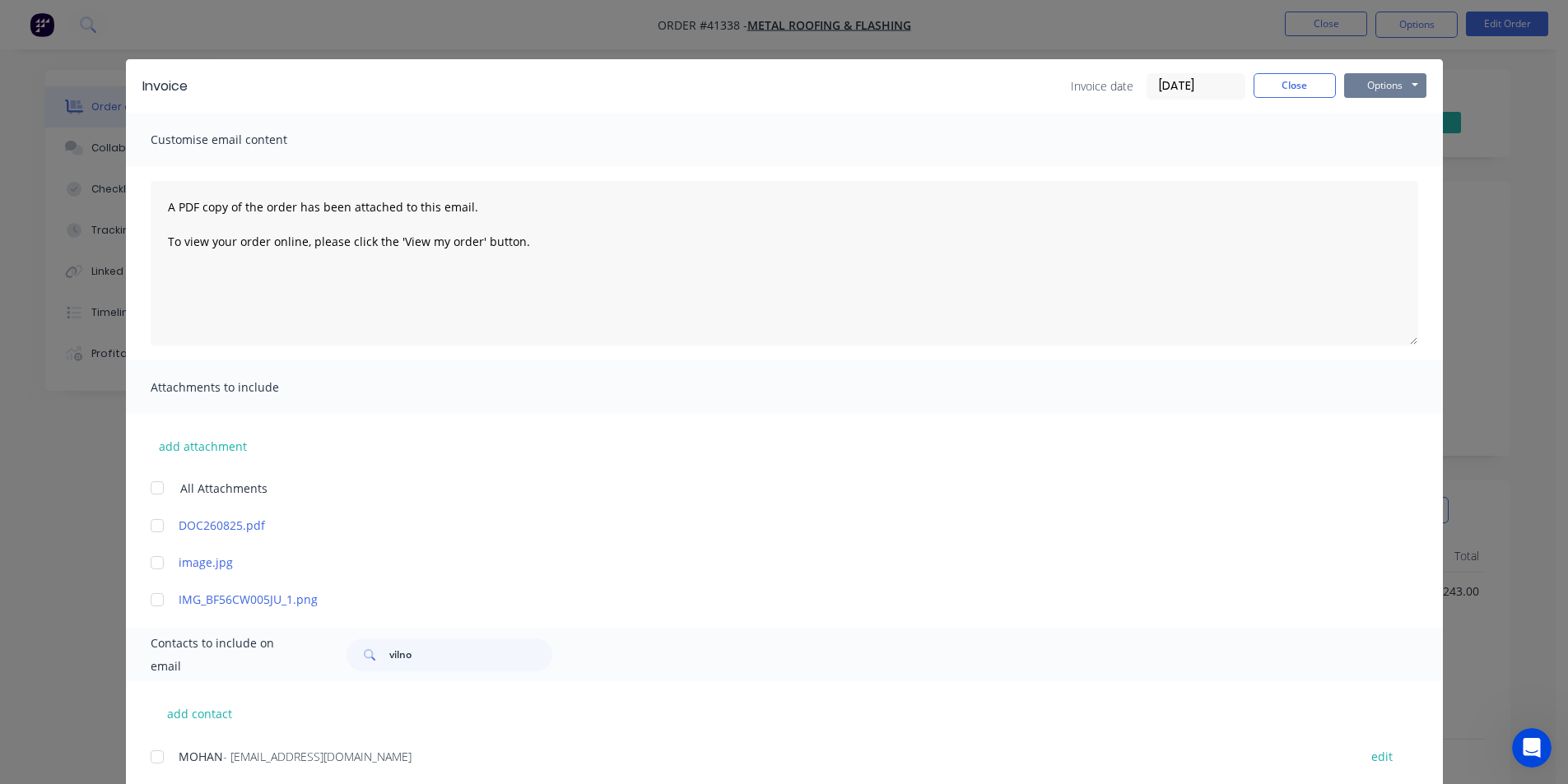
scroll to position [0, 0]
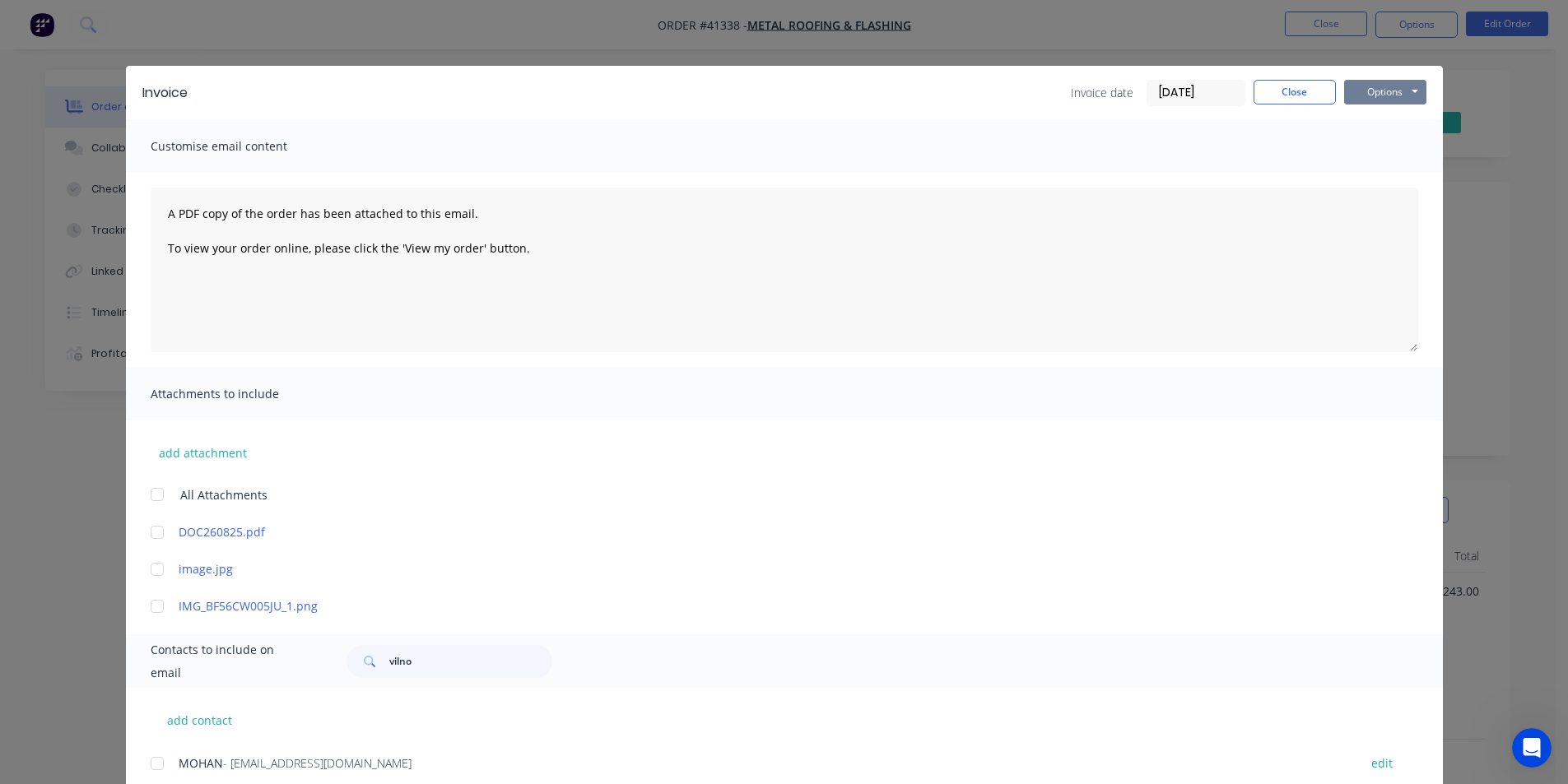
click at [1388, 93] on button "Options" at bounding box center [1386, 92] width 83 height 24
click at [1399, 177] on button "Email" at bounding box center [1397, 175] width 105 height 27
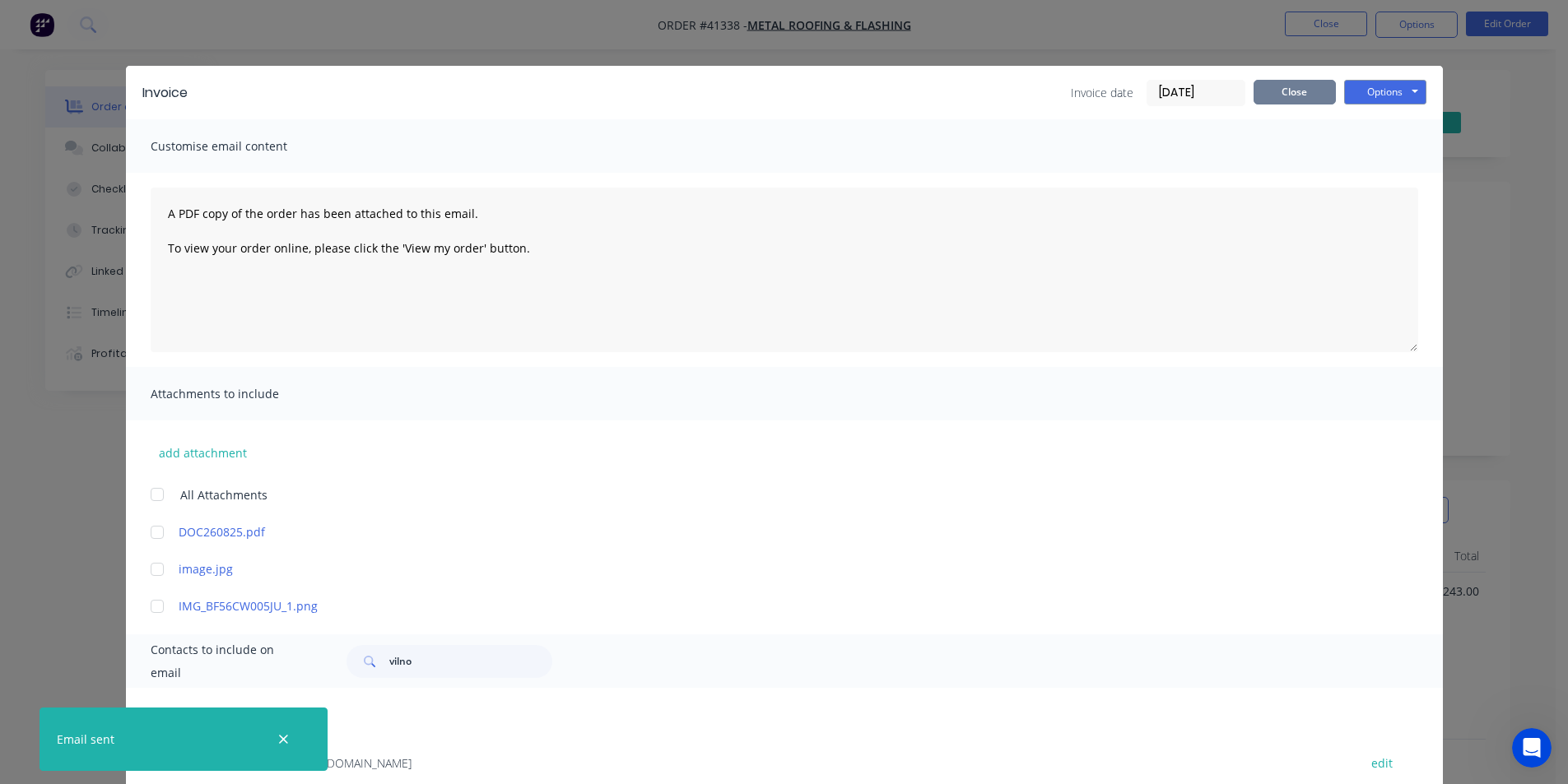
click at [1299, 92] on button "Close" at bounding box center [1294, 92] width 83 height 24
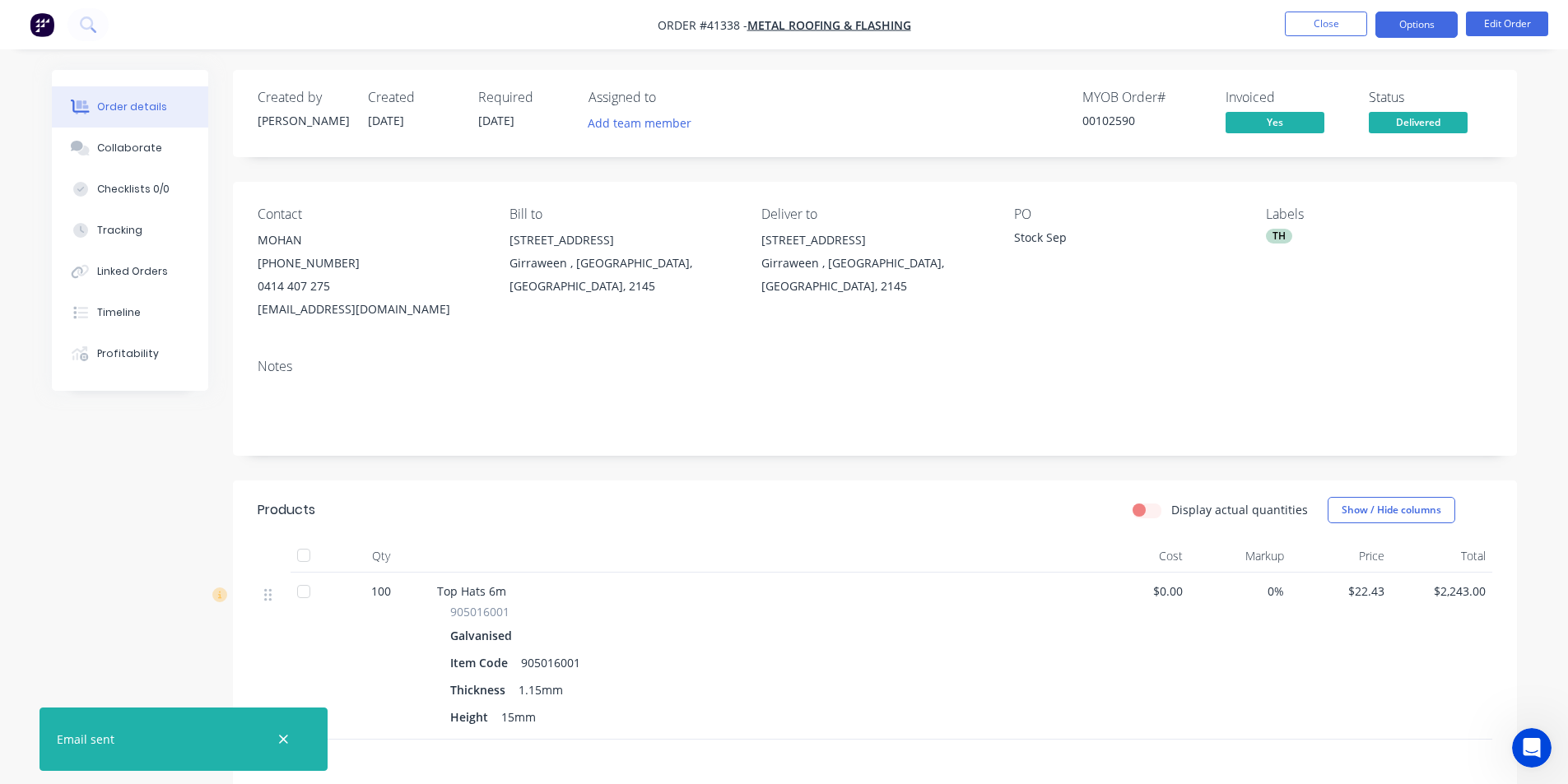
click at [1417, 28] on button "Options" at bounding box center [1417, 24] width 83 height 26
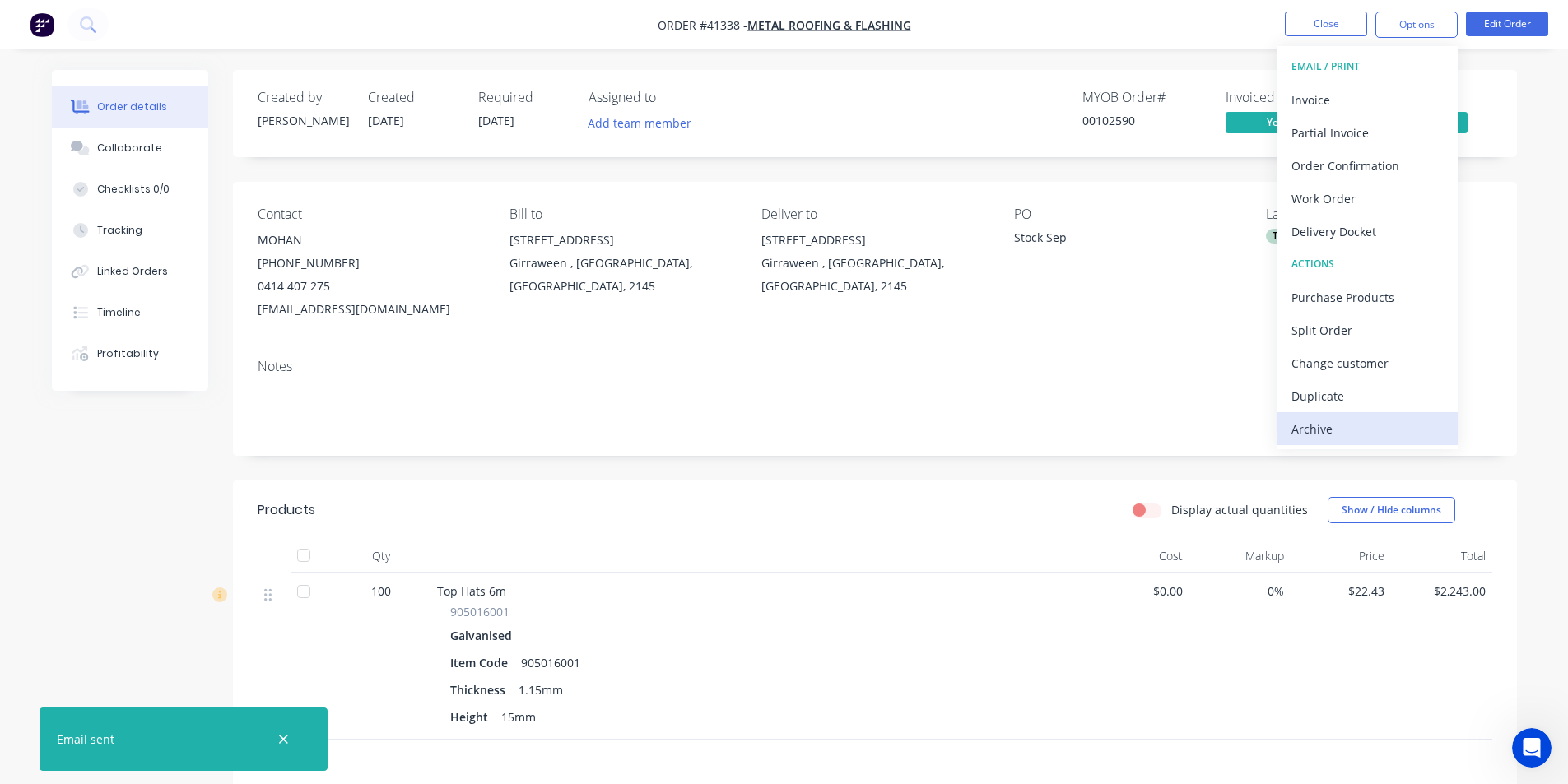
click at [1368, 435] on div "Archive" at bounding box center [1367, 428] width 151 height 23
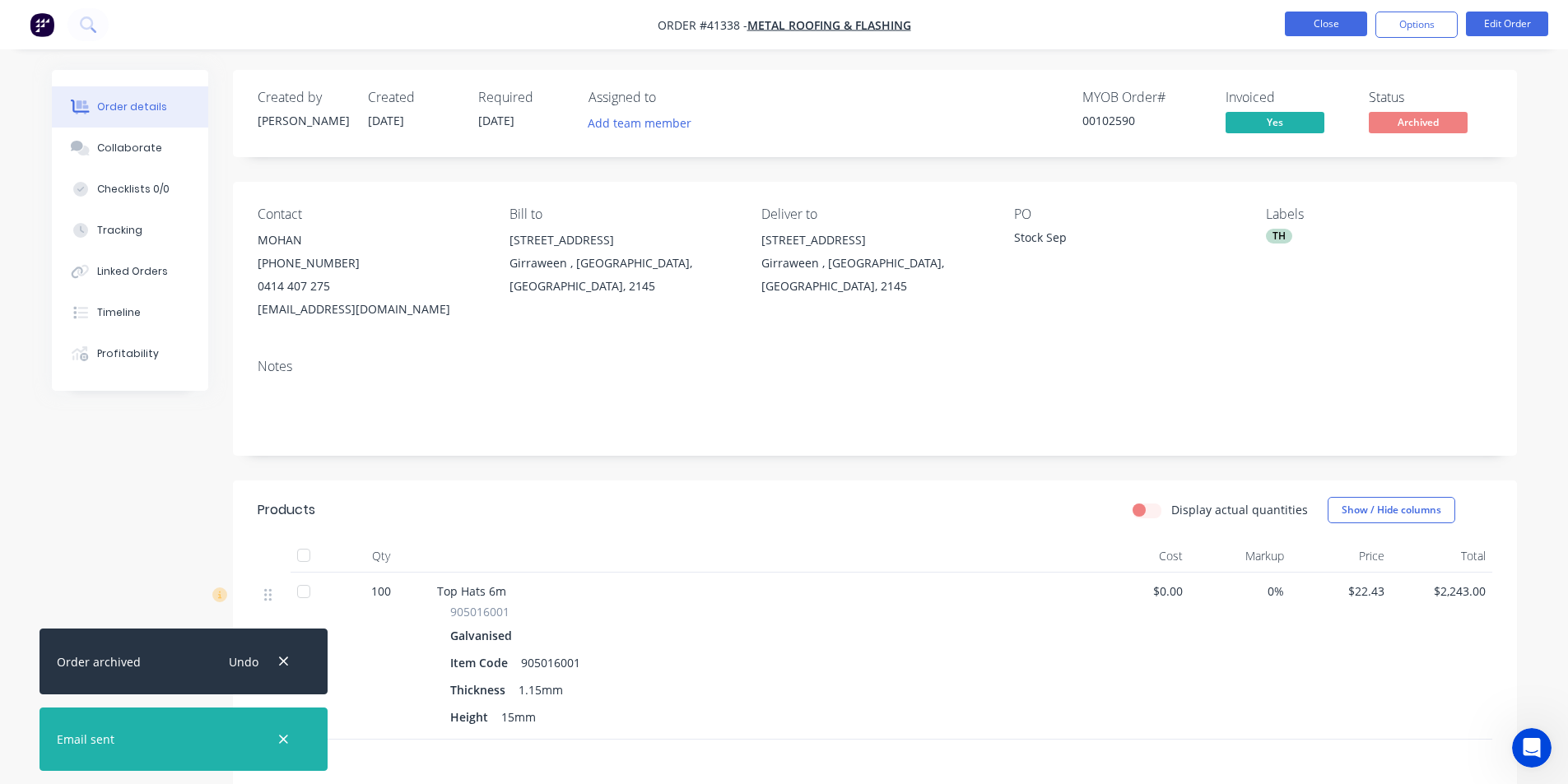
click at [1295, 15] on button "Close" at bounding box center [1326, 23] width 83 height 24
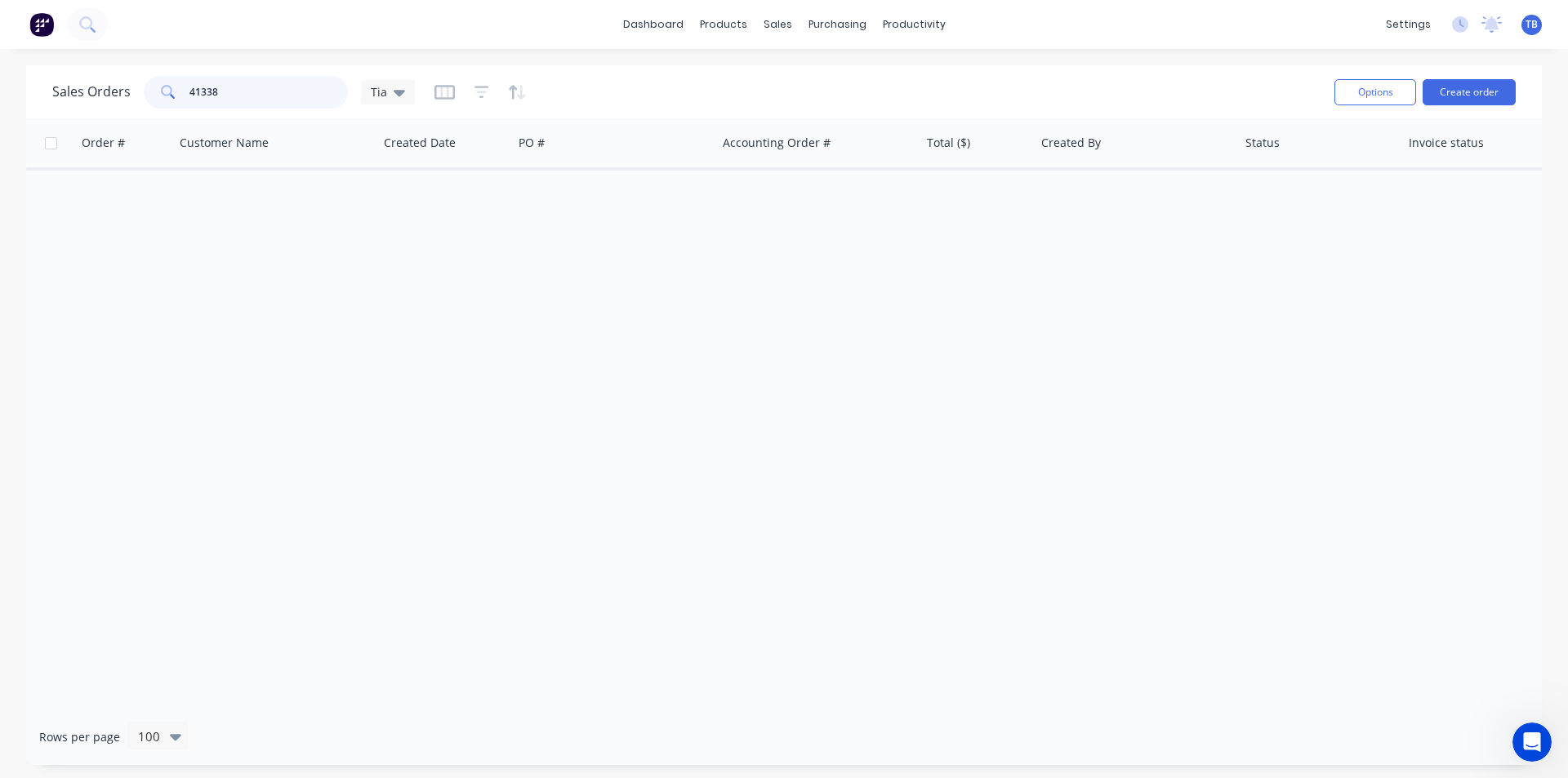
drag, startPoint x: 259, startPoint y: 94, endPoint x: 52, endPoint y: 85, distance: 207.2
click at [52, 85] on div "Sales Orders 41338 Tia Options Create order" at bounding box center [784, 92] width 1516 height 53
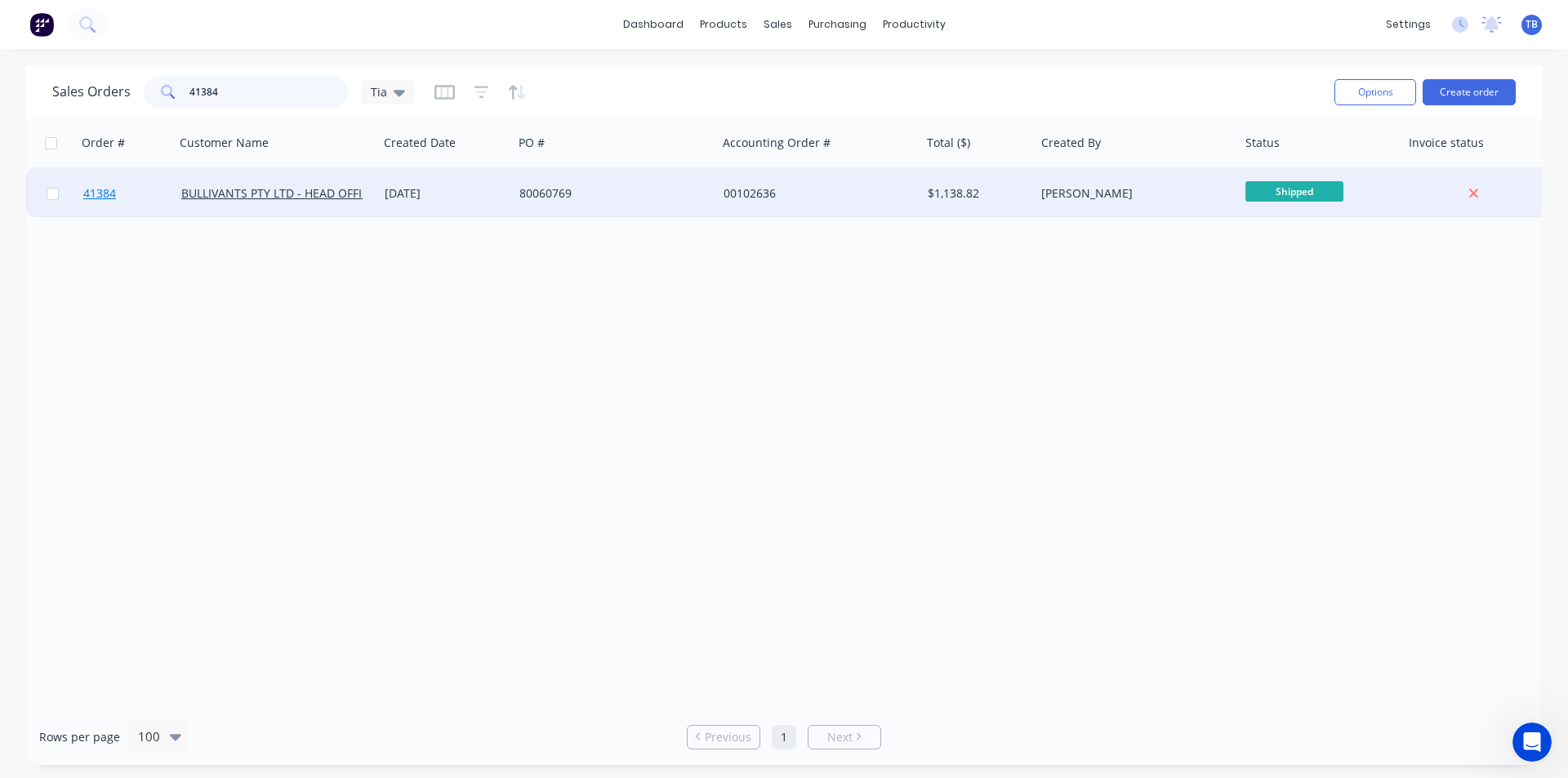
type input "41384"
click at [99, 195] on span "41384" at bounding box center [100, 193] width 33 height 16
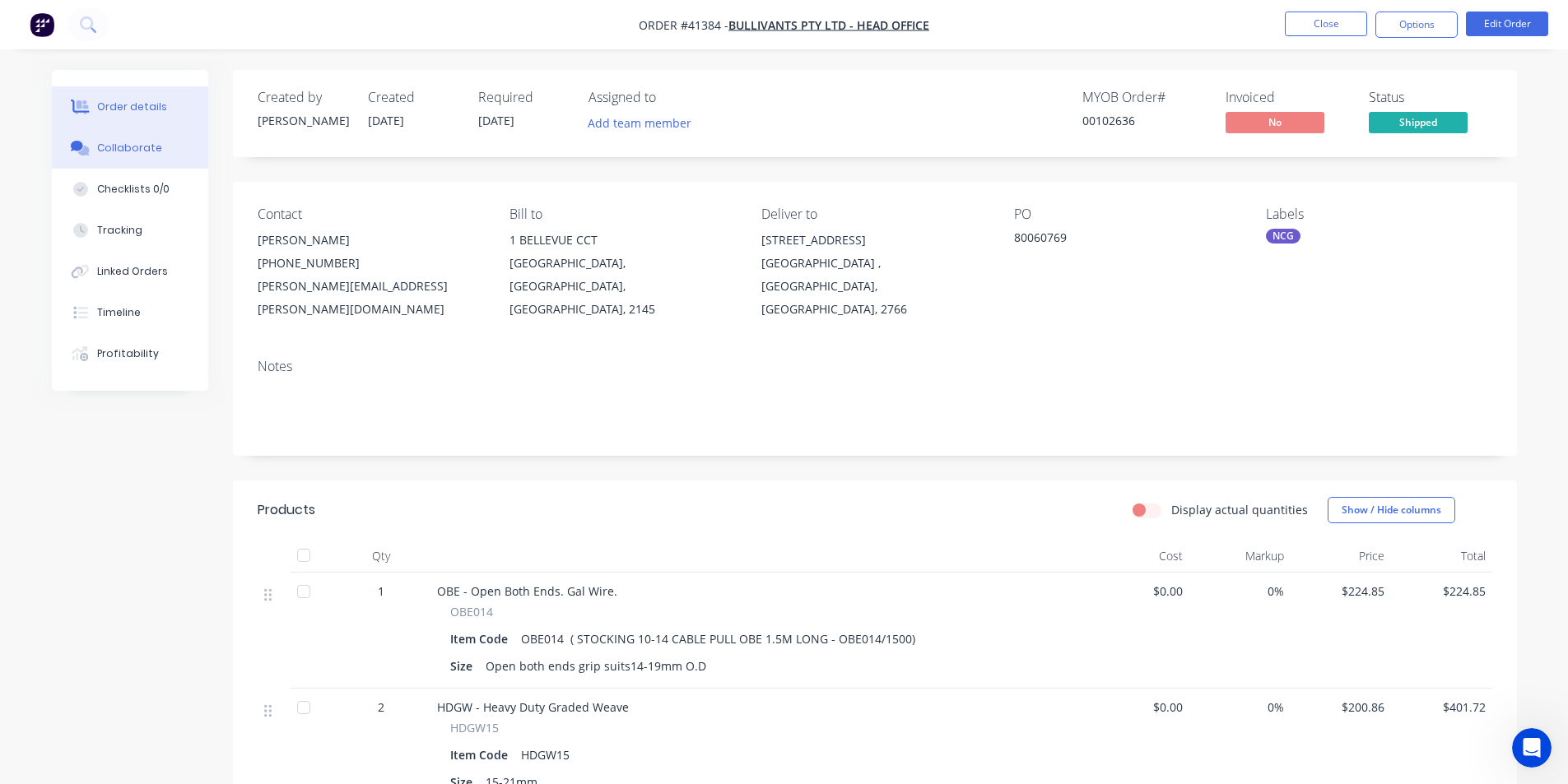
click at [94, 142] on button "Collaborate" at bounding box center [130, 148] width 156 height 41
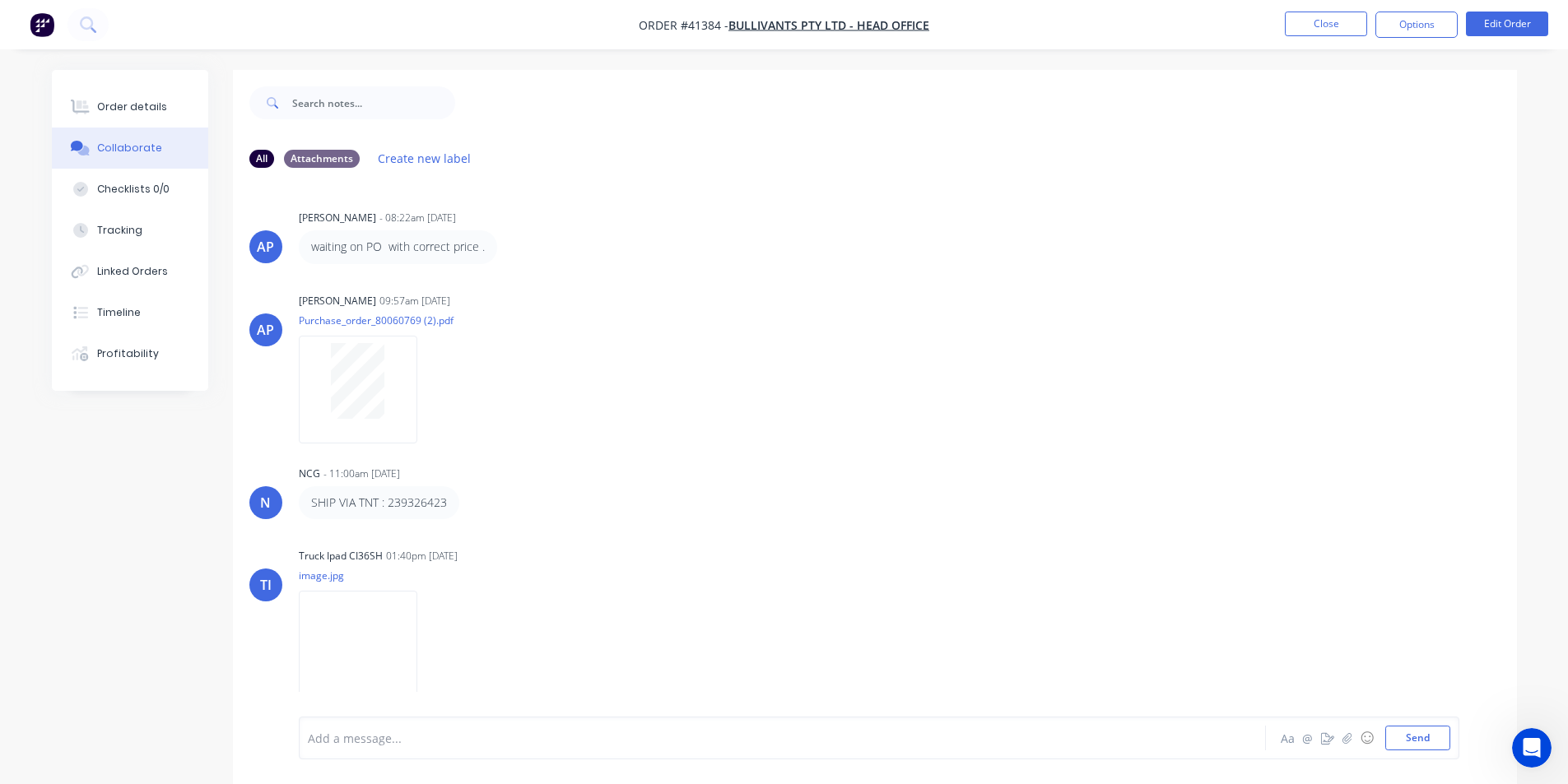
scroll to position [24, 0]
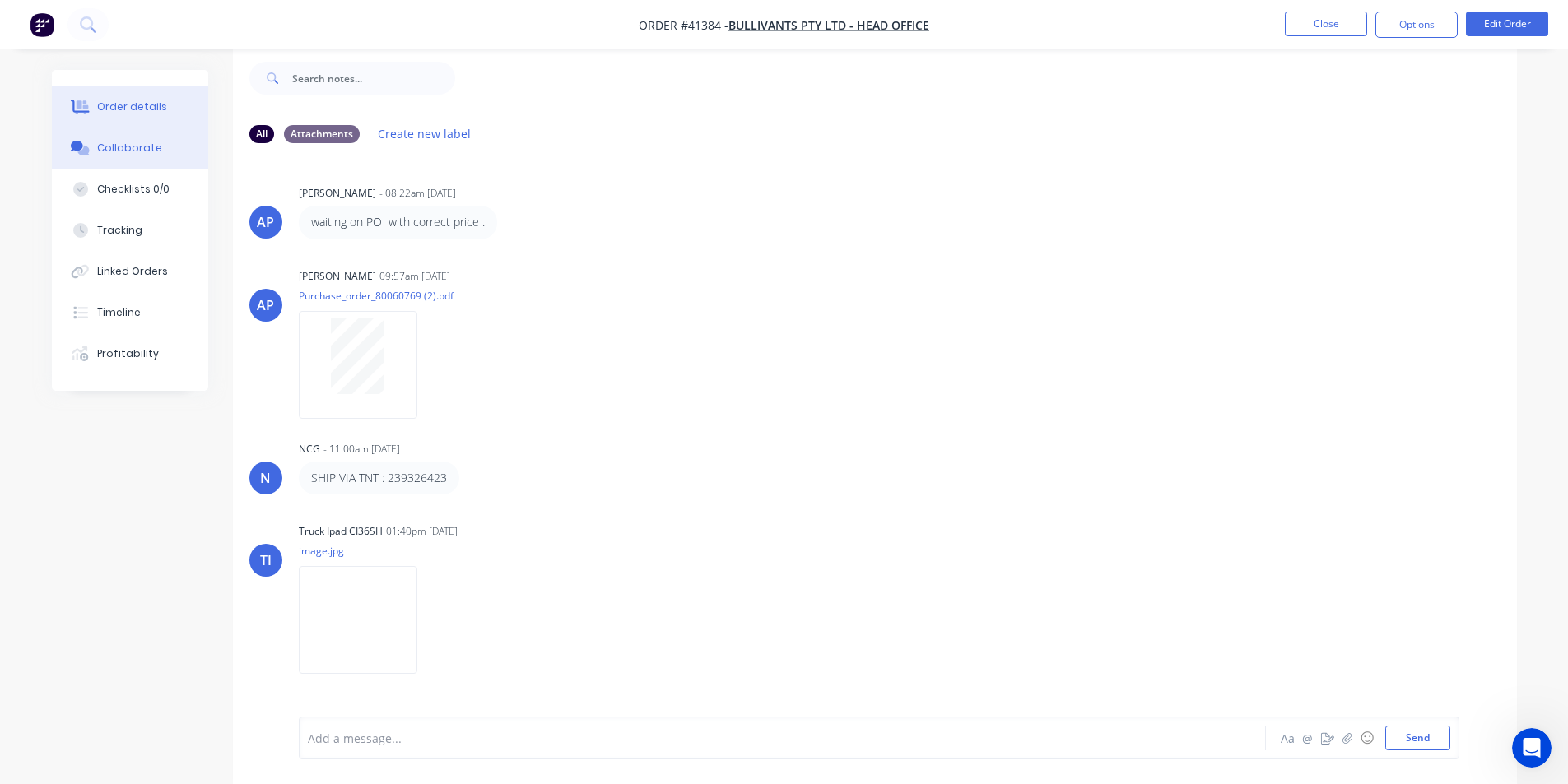
click at [132, 105] on div "Order details" at bounding box center [132, 107] width 70 height 15
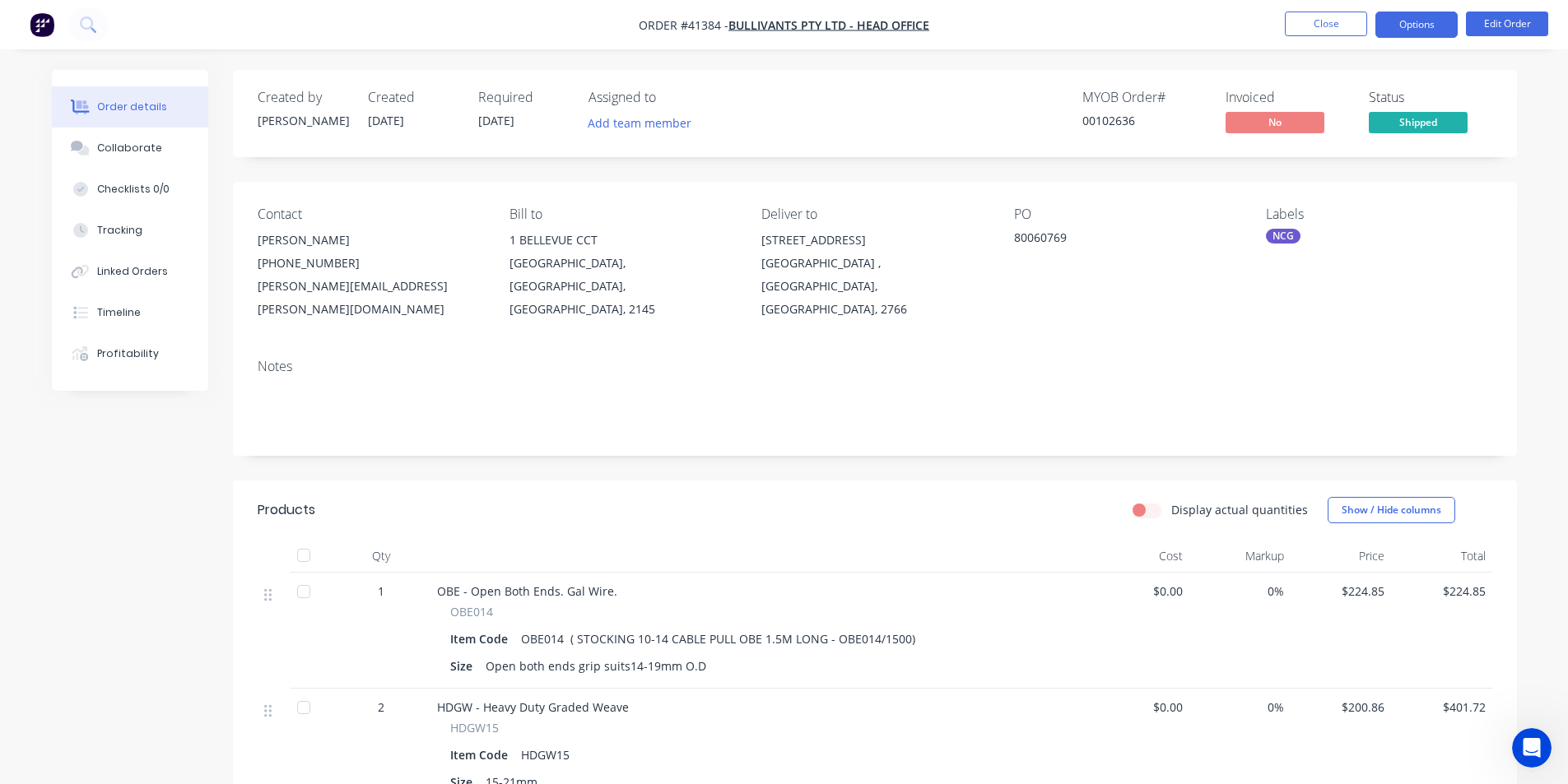
click at [1434, 26] on button "Options" at bounding box center [1417, 24] width 83 height 26
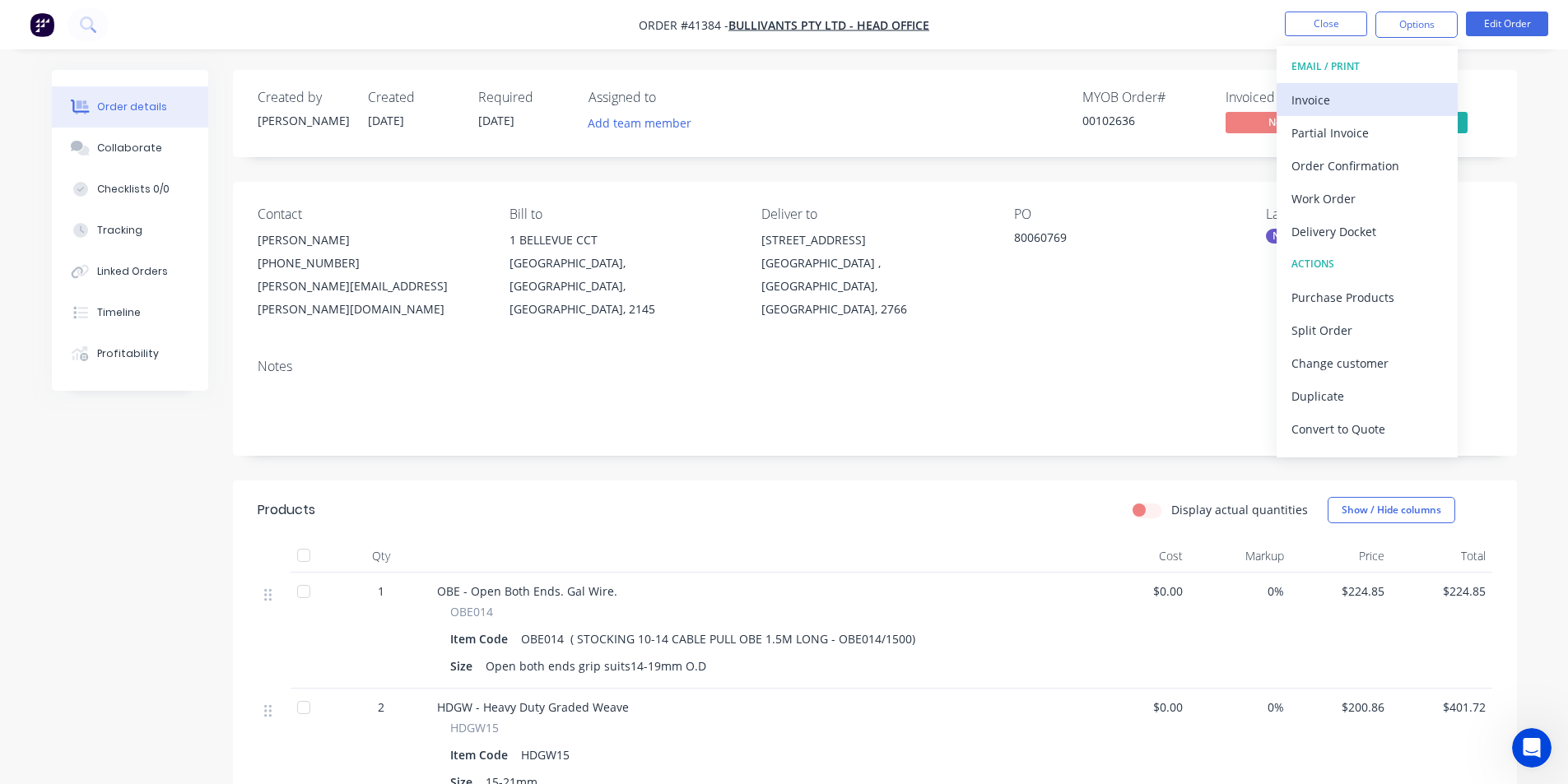
click at [1370, 102] on div "Invoice" at bounding box center [1367, 99] width 151 height 23
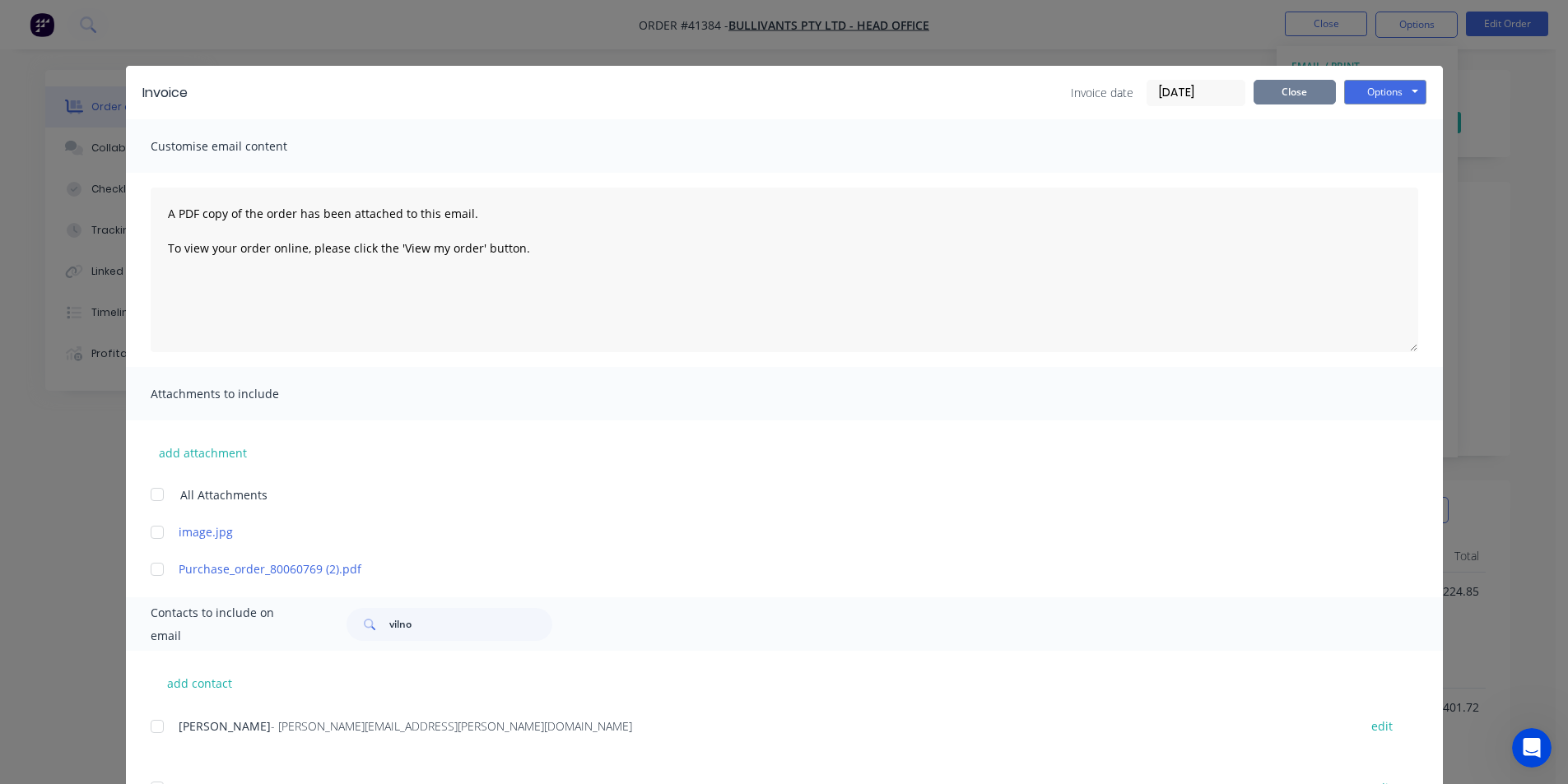
click at [1283, 100] on button "Close" at bounding box center [1294, 92] width 83 height 24
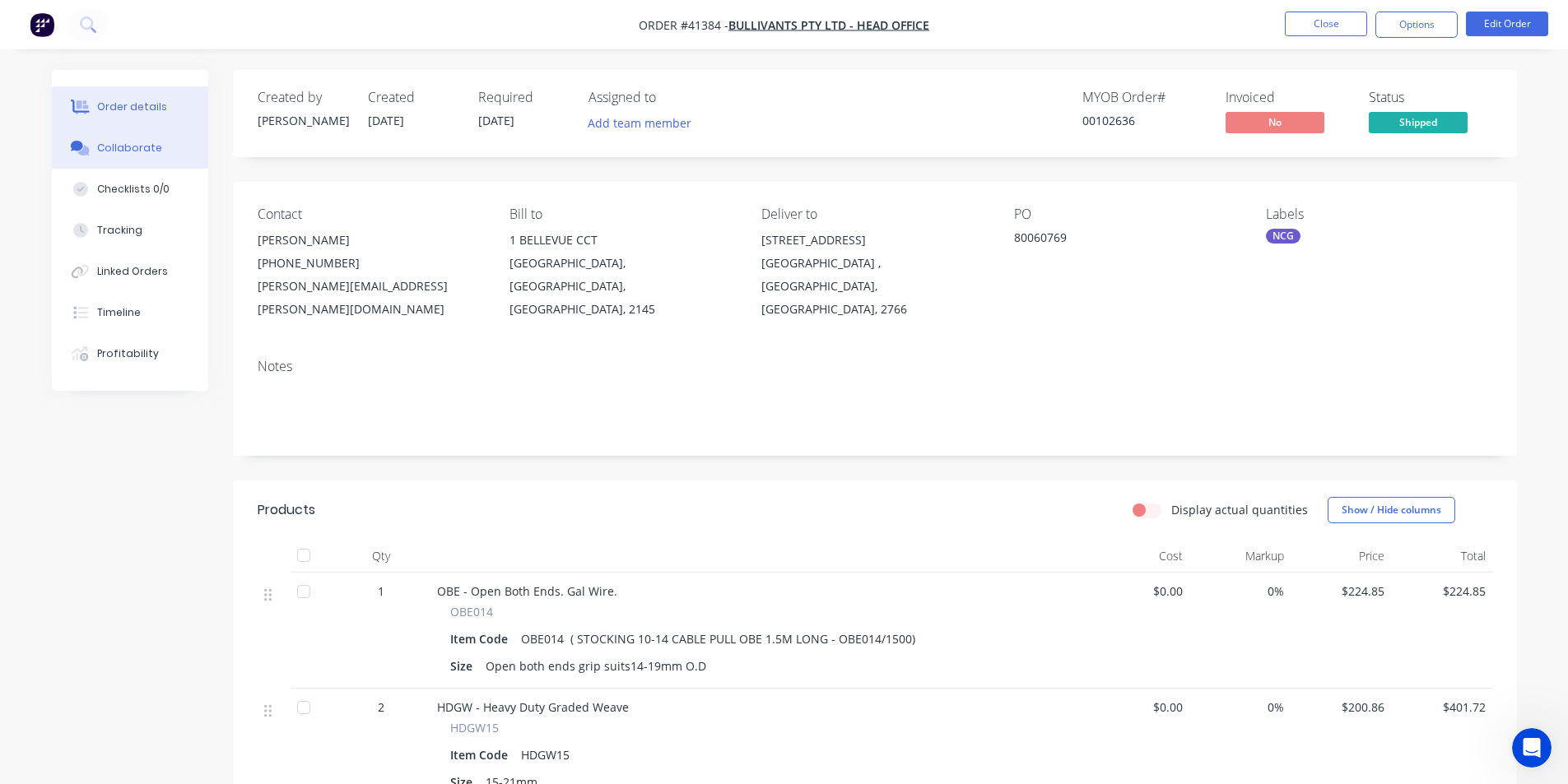
click at [122, 167] on button "Collaborate" at bounding box center [130, 148] width 156 height 41
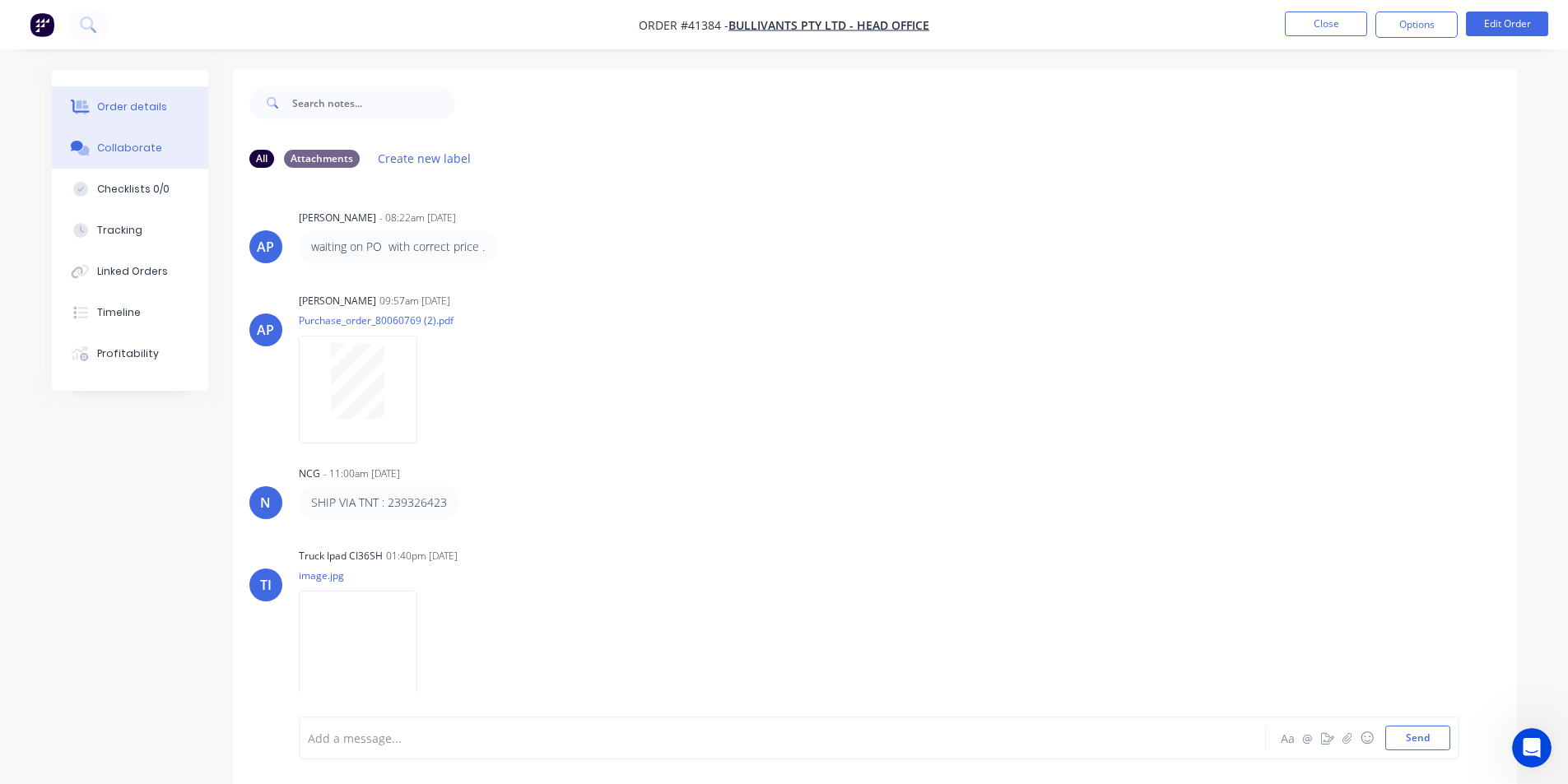
click at [116, 88] on button "Order details" at bounding box center [130, 107] width 156 height 41
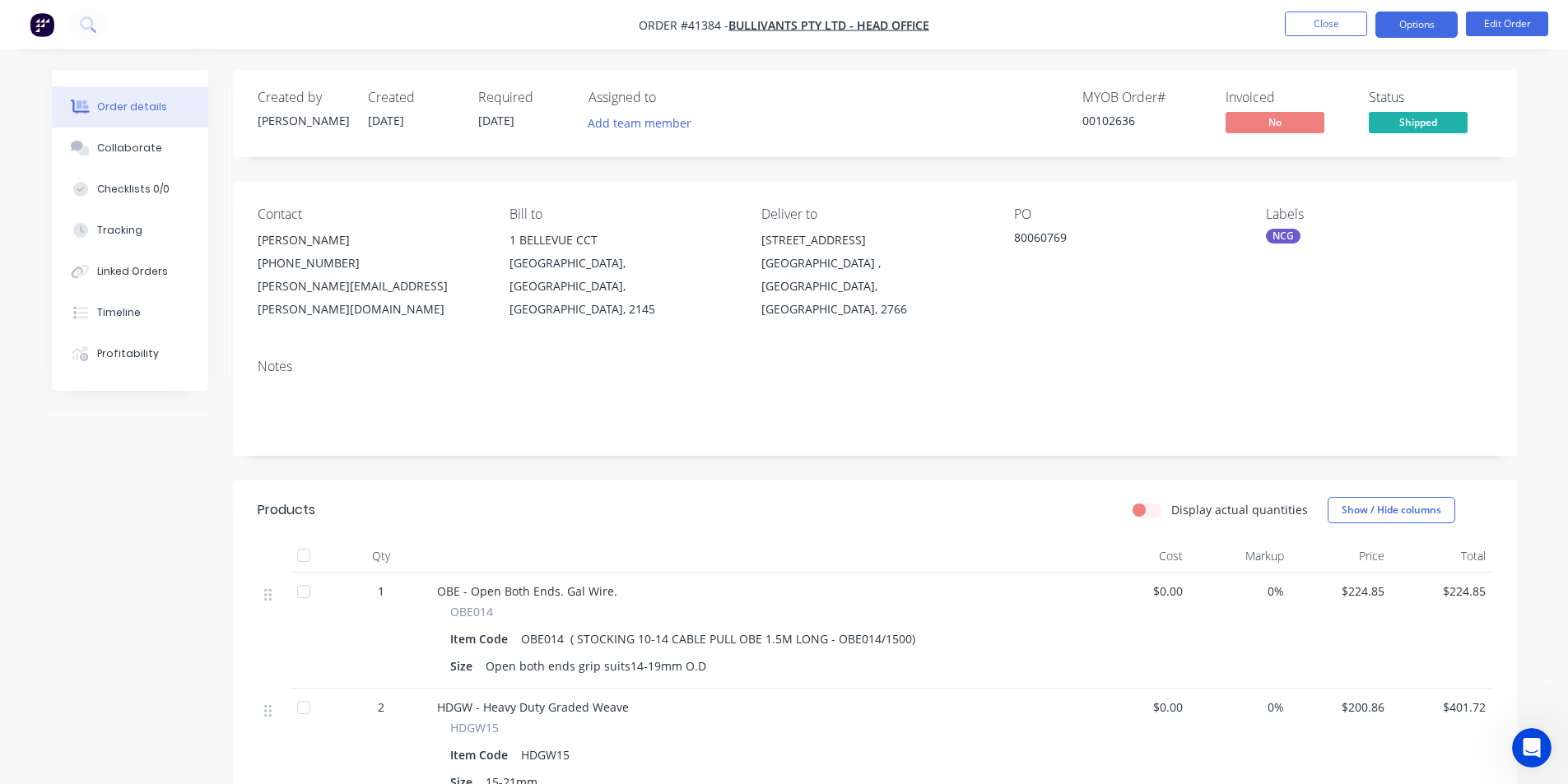
click at [1447, 30] on button "Options" at bounding box center [1417, 24] width 83 height 26
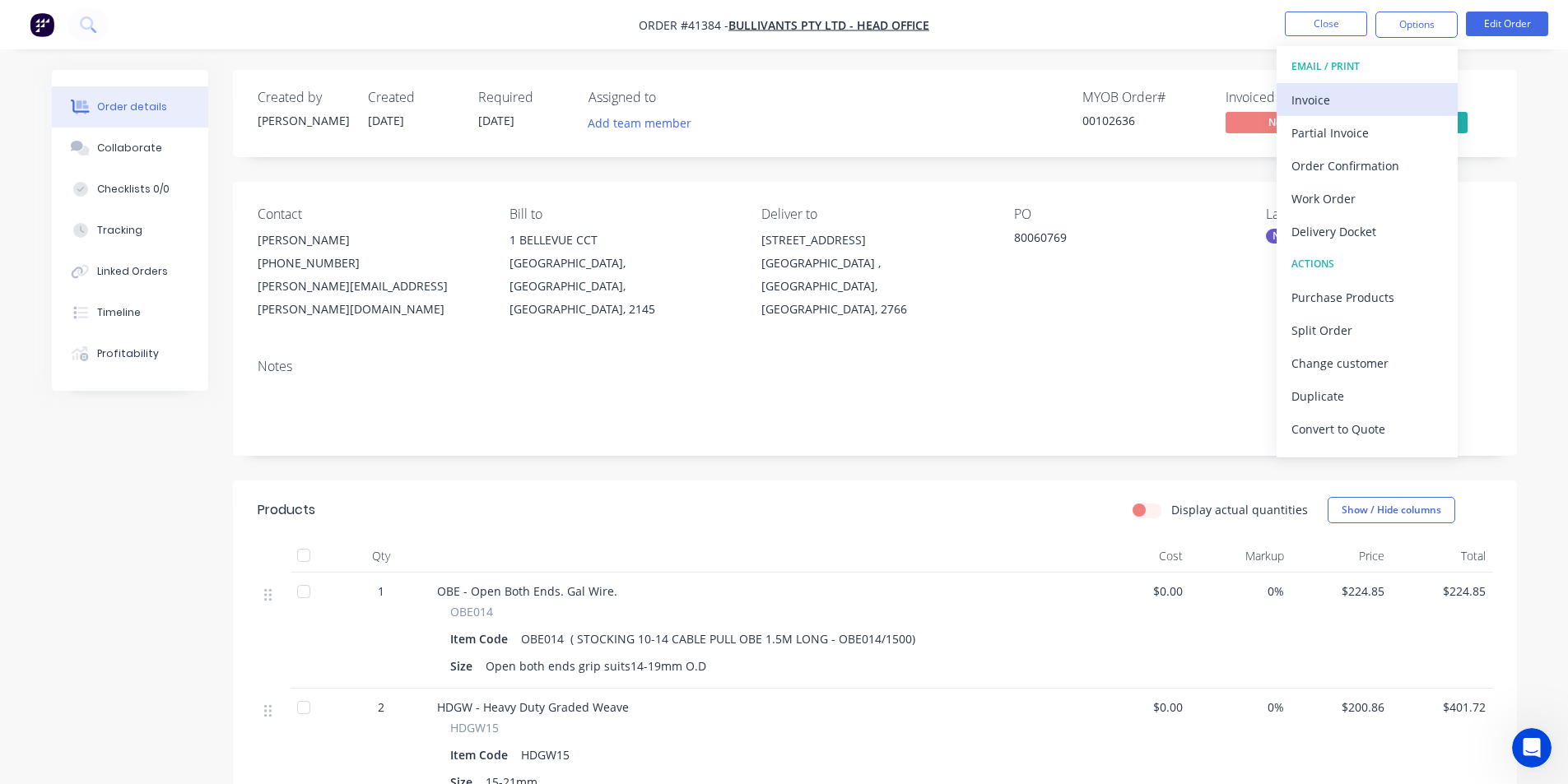
click at [1328, 97] on div "Invoice" at bounding box center [1367, 99] width 151 height 23
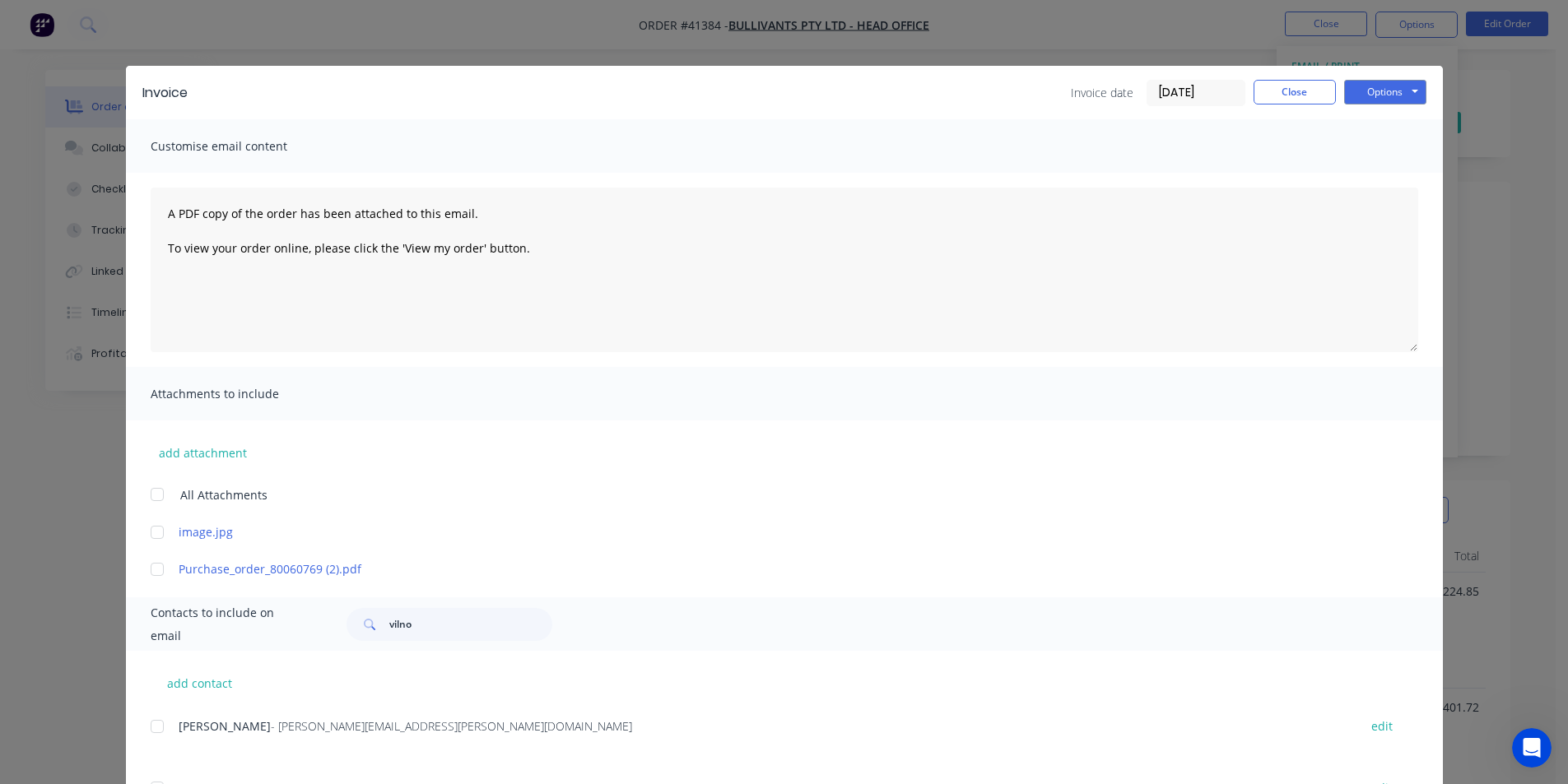
scroll to position [247, 0]
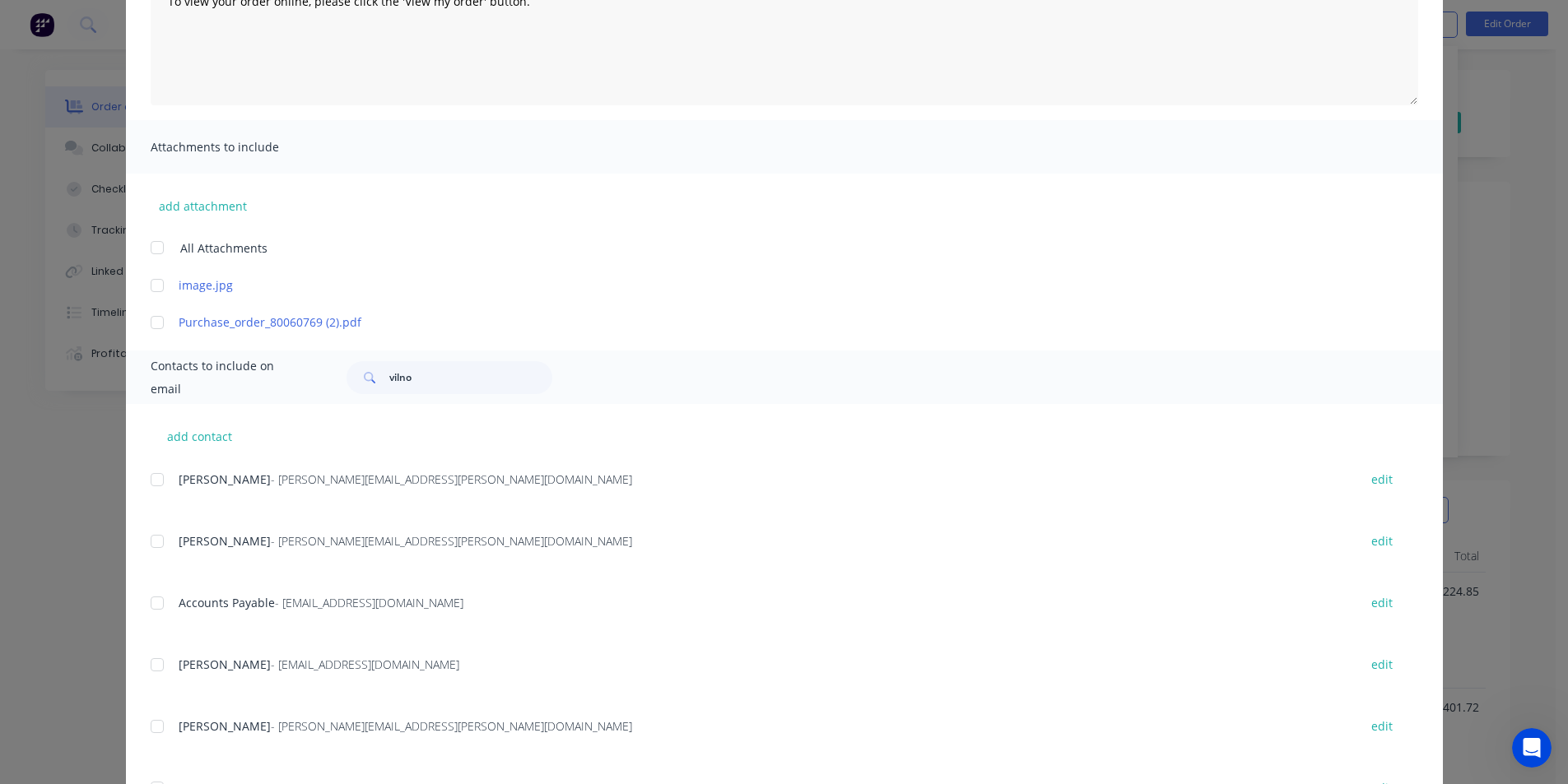
click at [149, 596] on div at bounding box center [157, 603] width 33 height 33
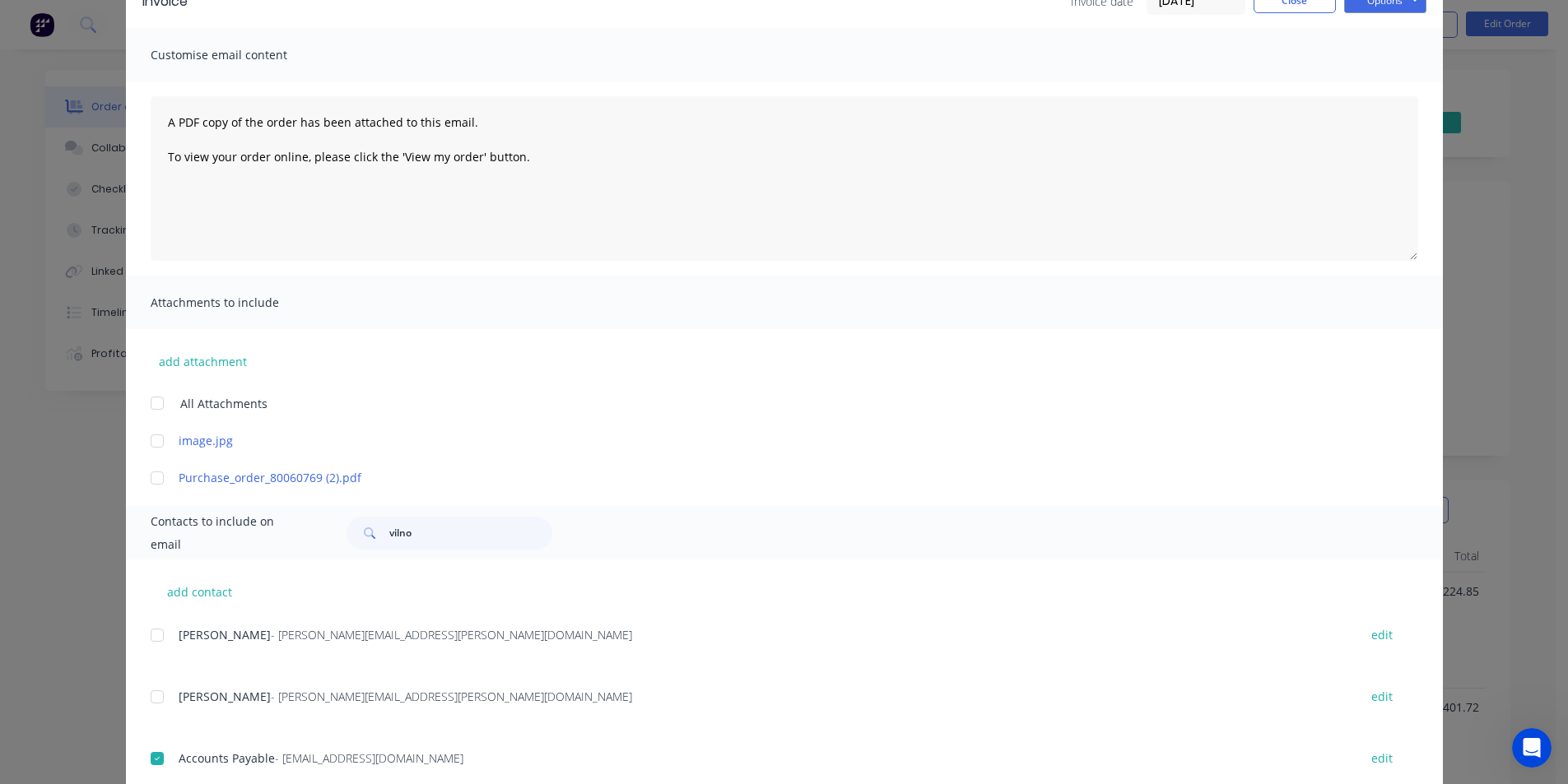
scroll to position [0, 0]
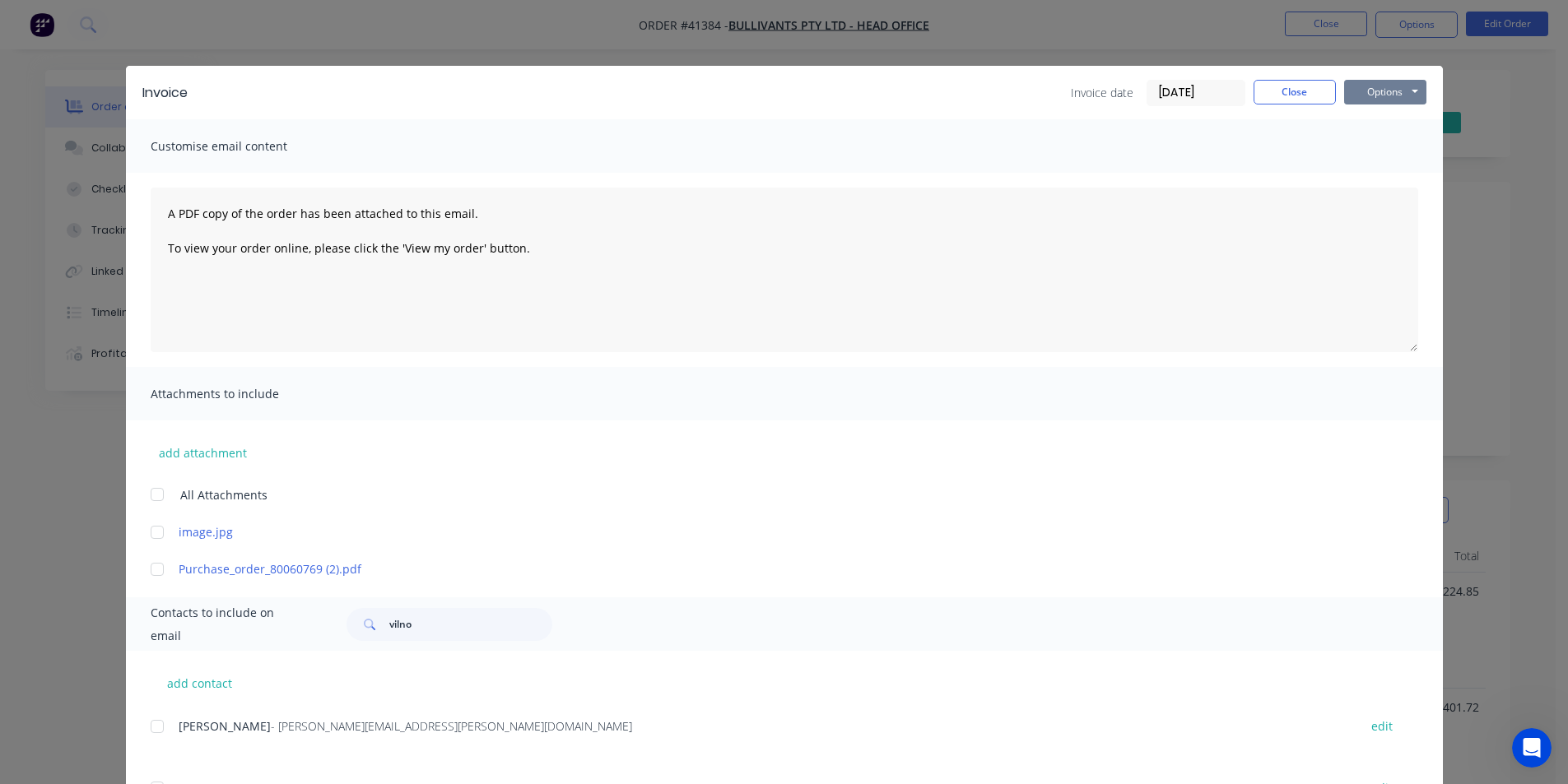
click at [1382, 90] on button "Options" at bounding box center [1386, 92] width 83 height 24
click at [1390, 179] on button "Email" at bounding box center [1397, 175] width 105 height 27
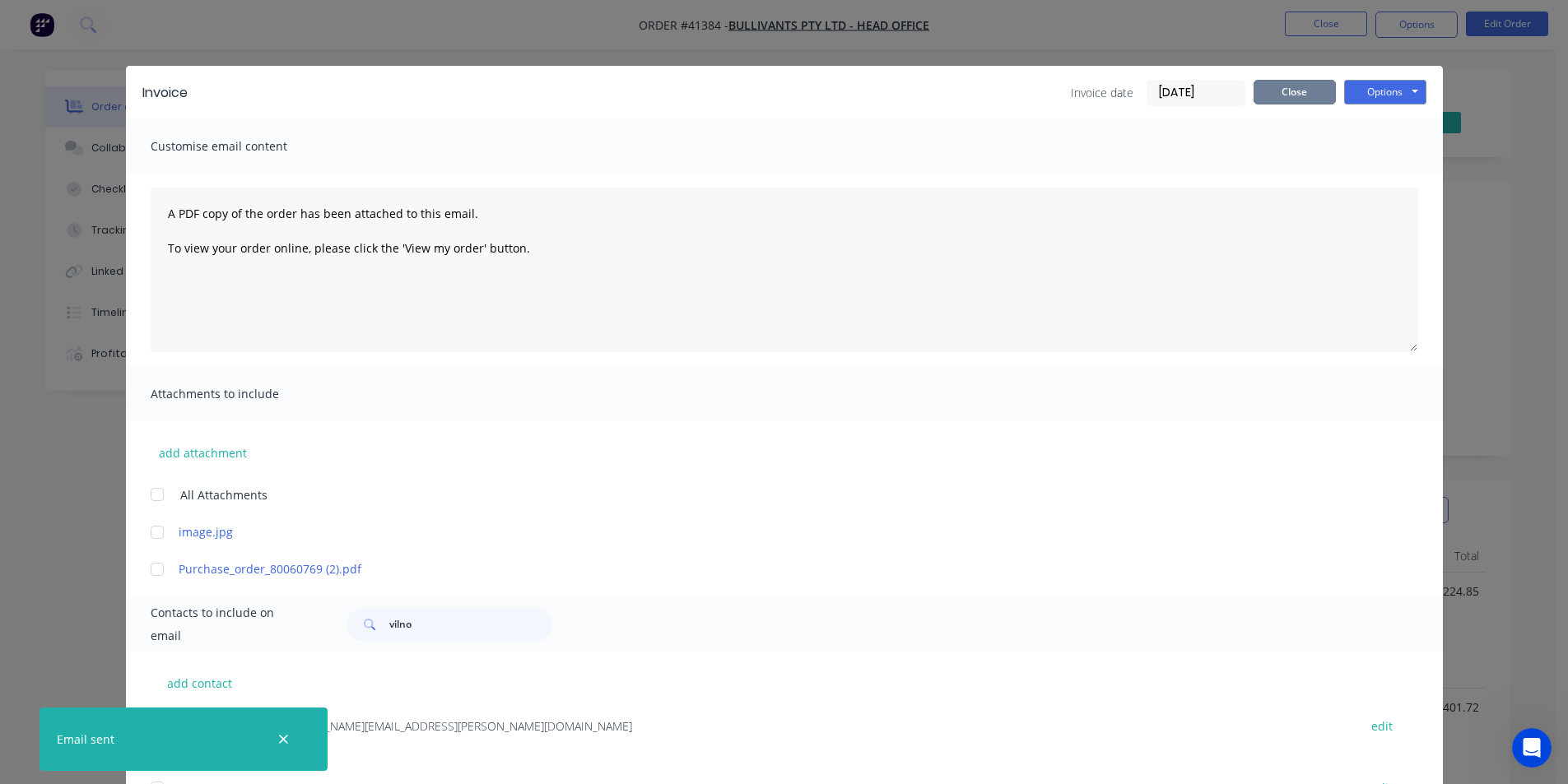
click at [1313, 102] on button "Close" at bounding box center [1294, 92] width 83 height 24
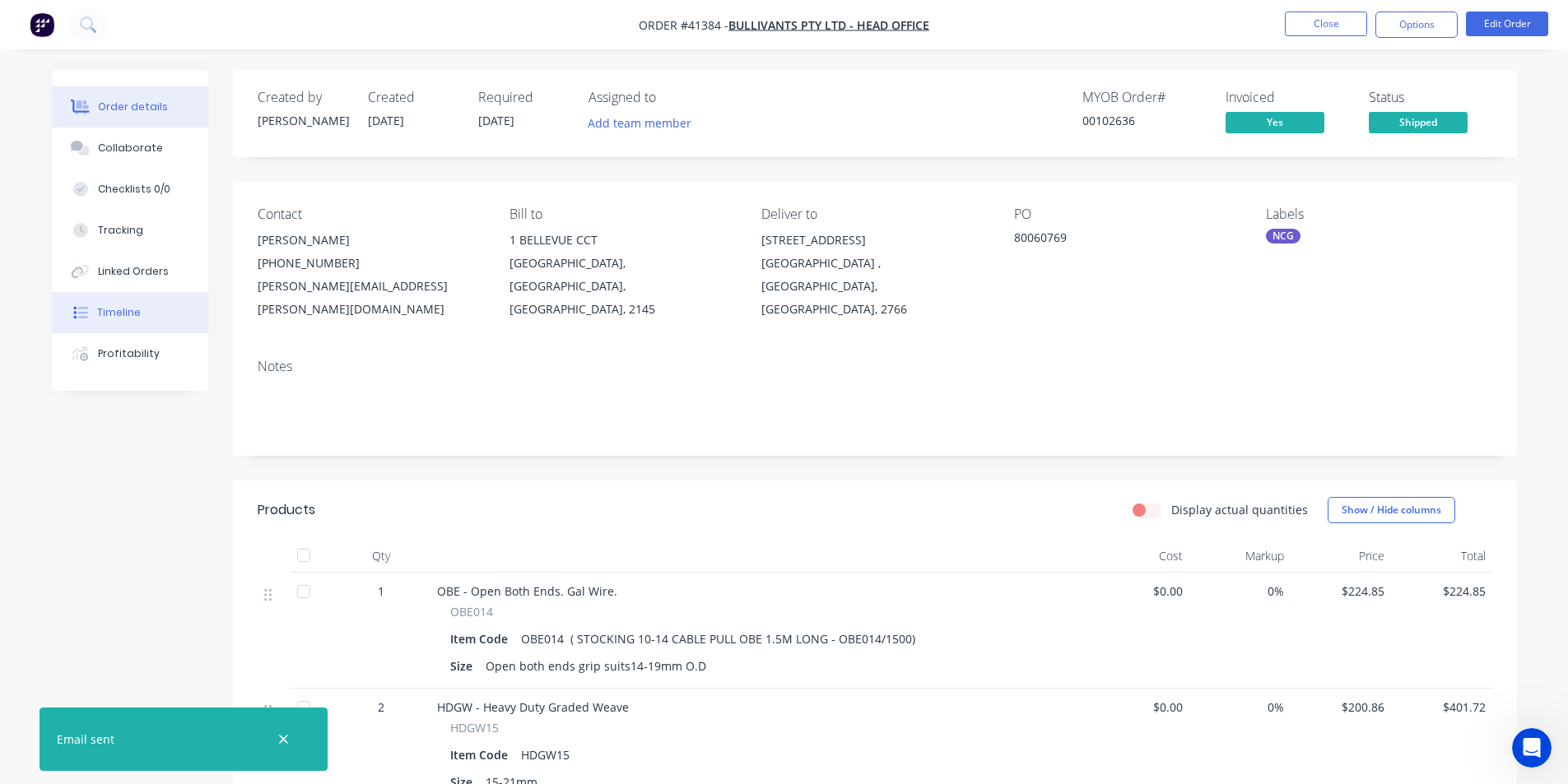
click at [147, 317] on button "Timeline" at bounding box center [130, 312] width 156 height 41
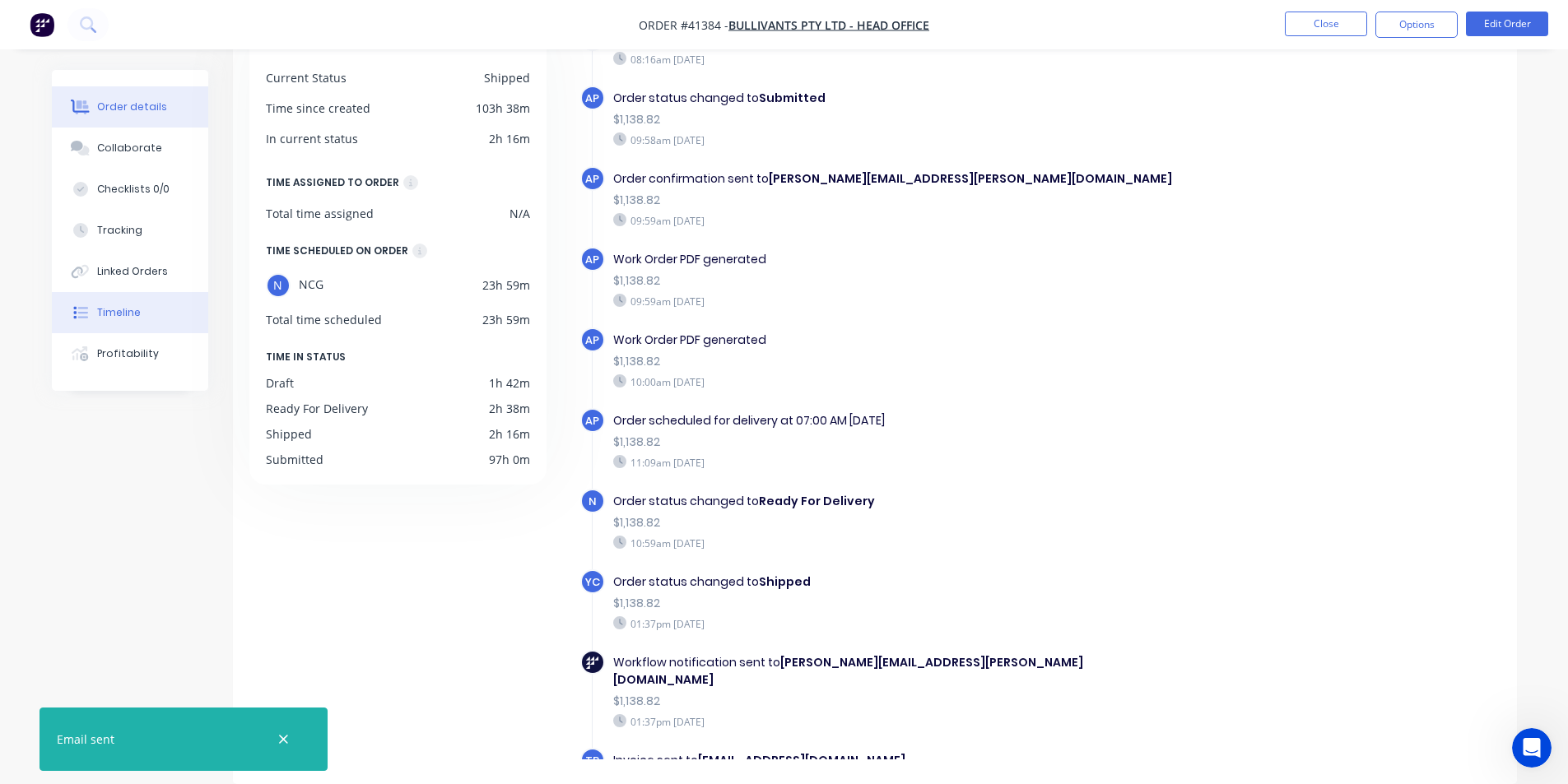
click at [144, 112] on div "Order details" at bounding box center [132, 107] width 70 height 15
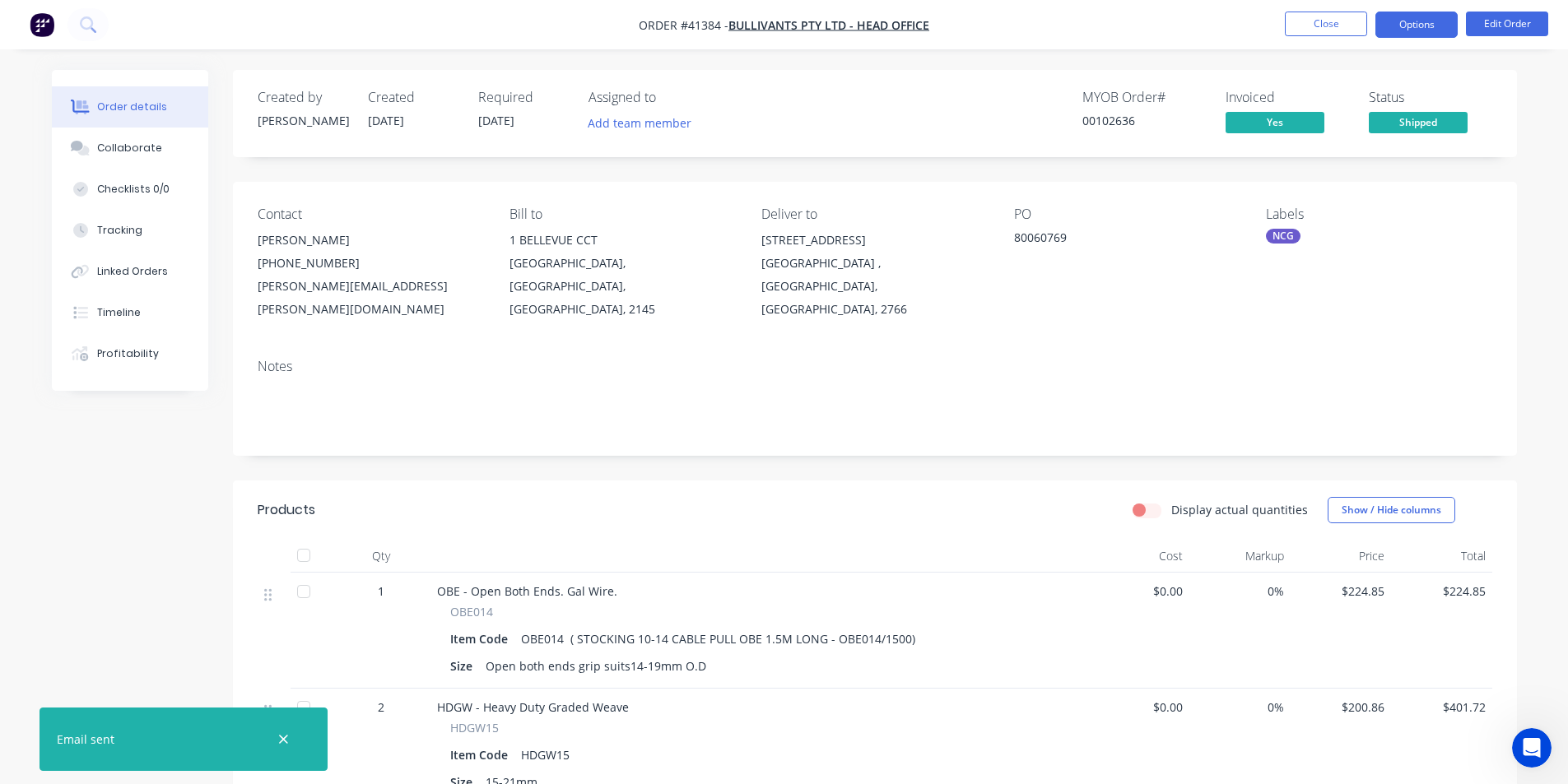
click at [1416, 23] on button "Options" at bounding box center [1417, 24] width 83 height 26
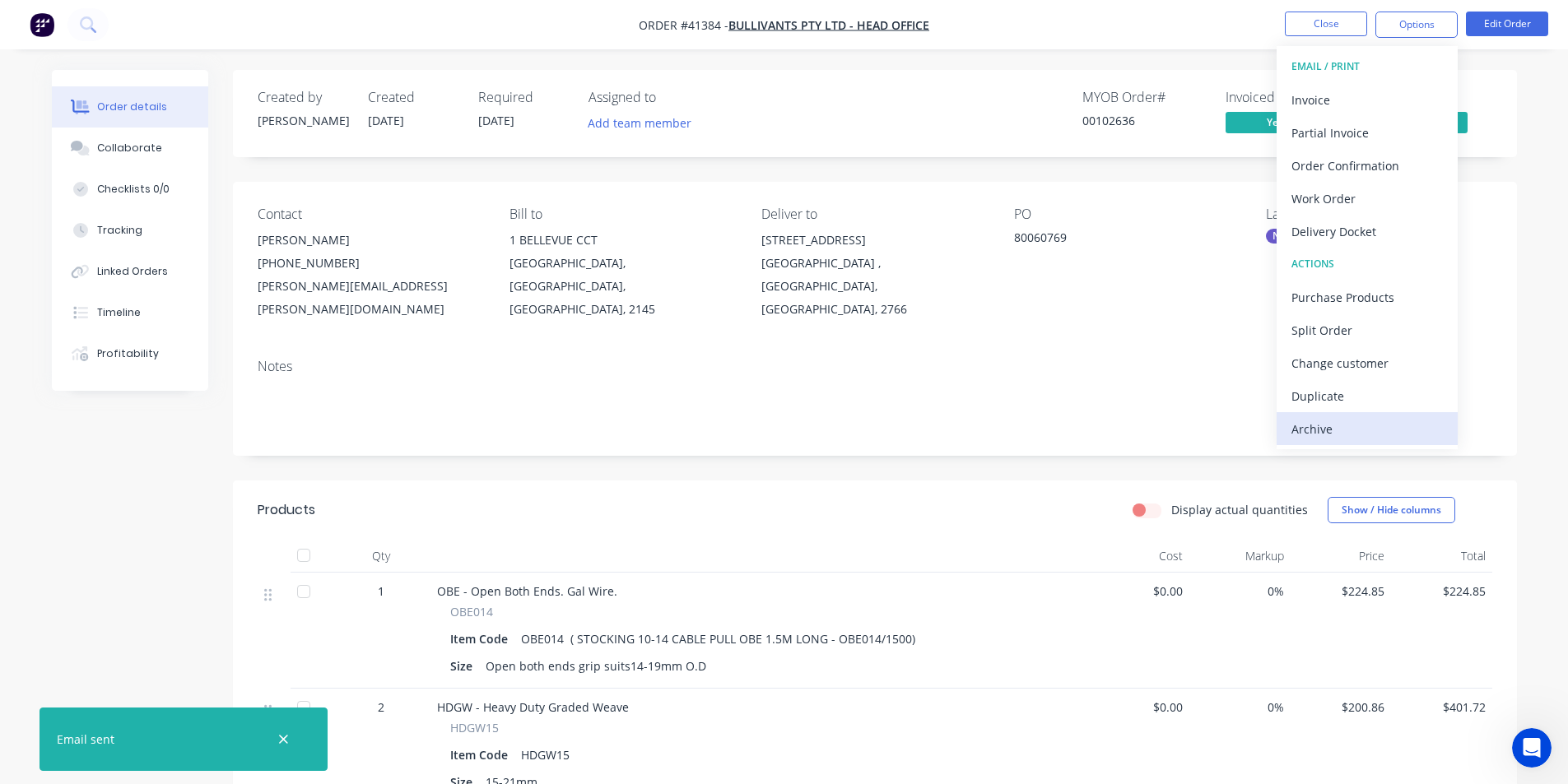
click at [1366, 444] on button "Archive" at bounding box center [1367, 429] width 181 height 33
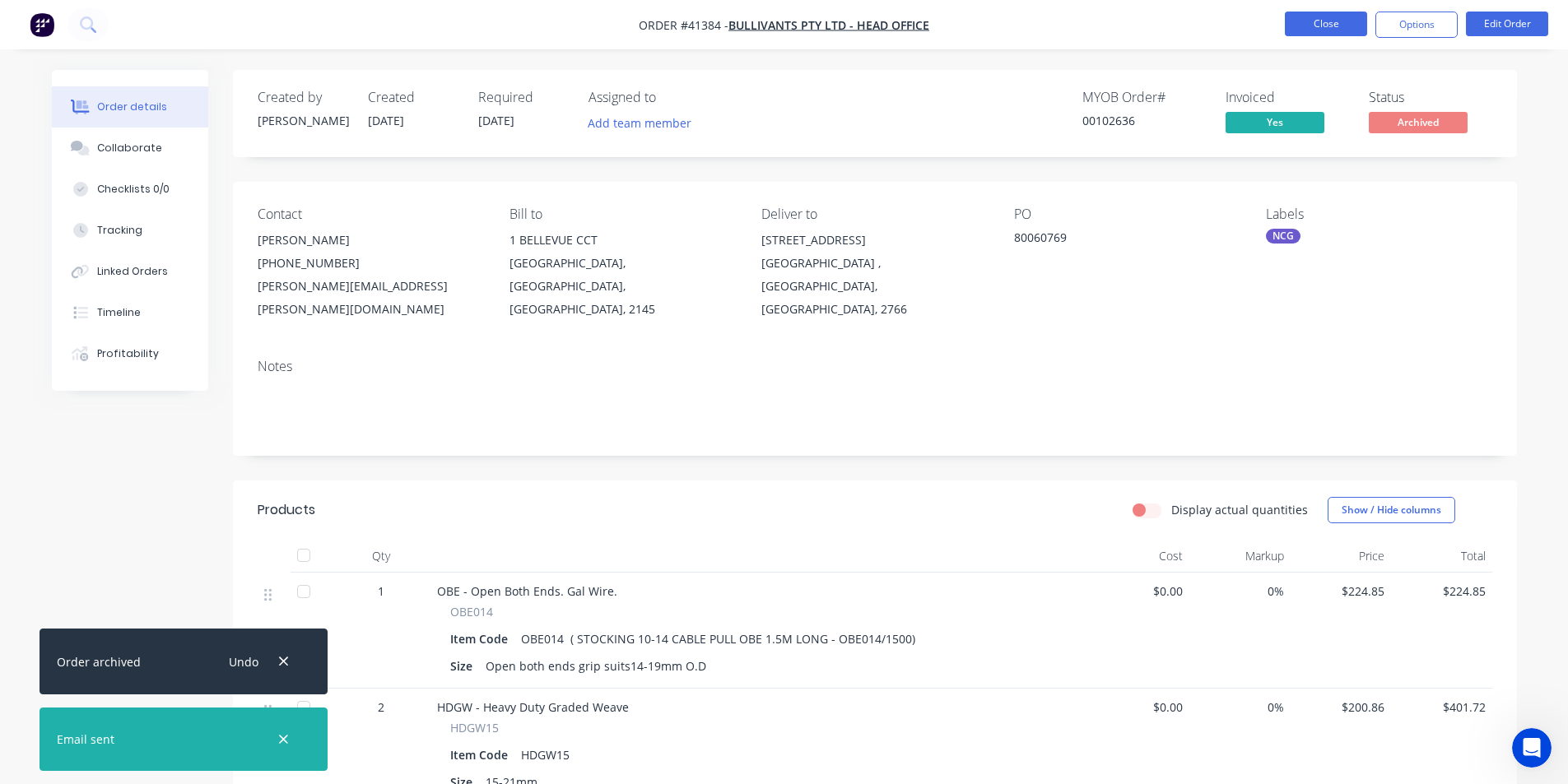
click at [1317, 27] on button "Close" at bounding box center [1326, 23] width 83 height 24
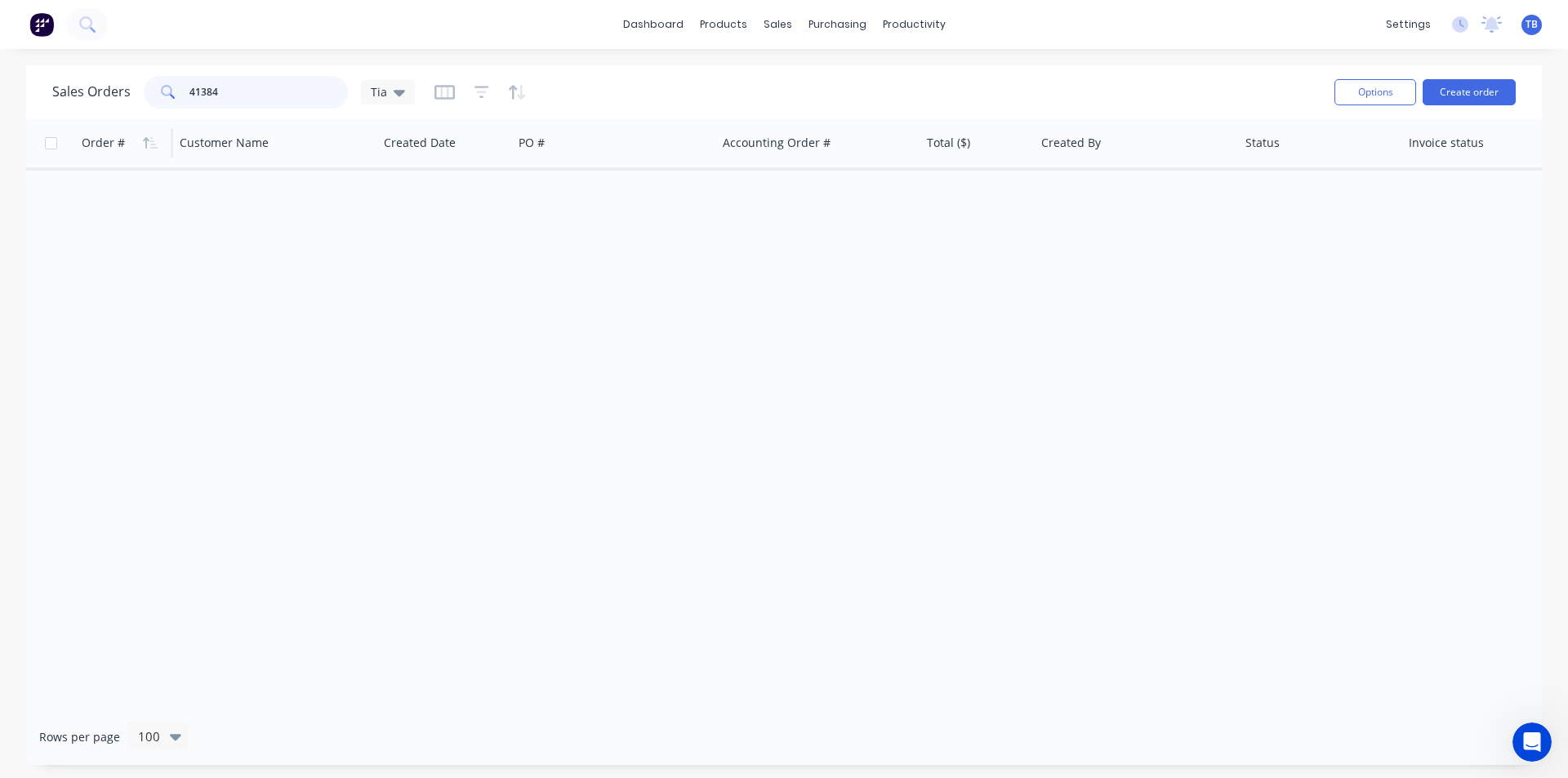
drag, startPoint x: 251, startPoint y: 94, endPoint x: 119, endPoint y: 128, distance: 136.3
click at [119, 128] on div "Sales Orders 41384 Tia Options Create order Order # Customer Name Created Date …" at bounding box center [784, 415] width 1516 height 700
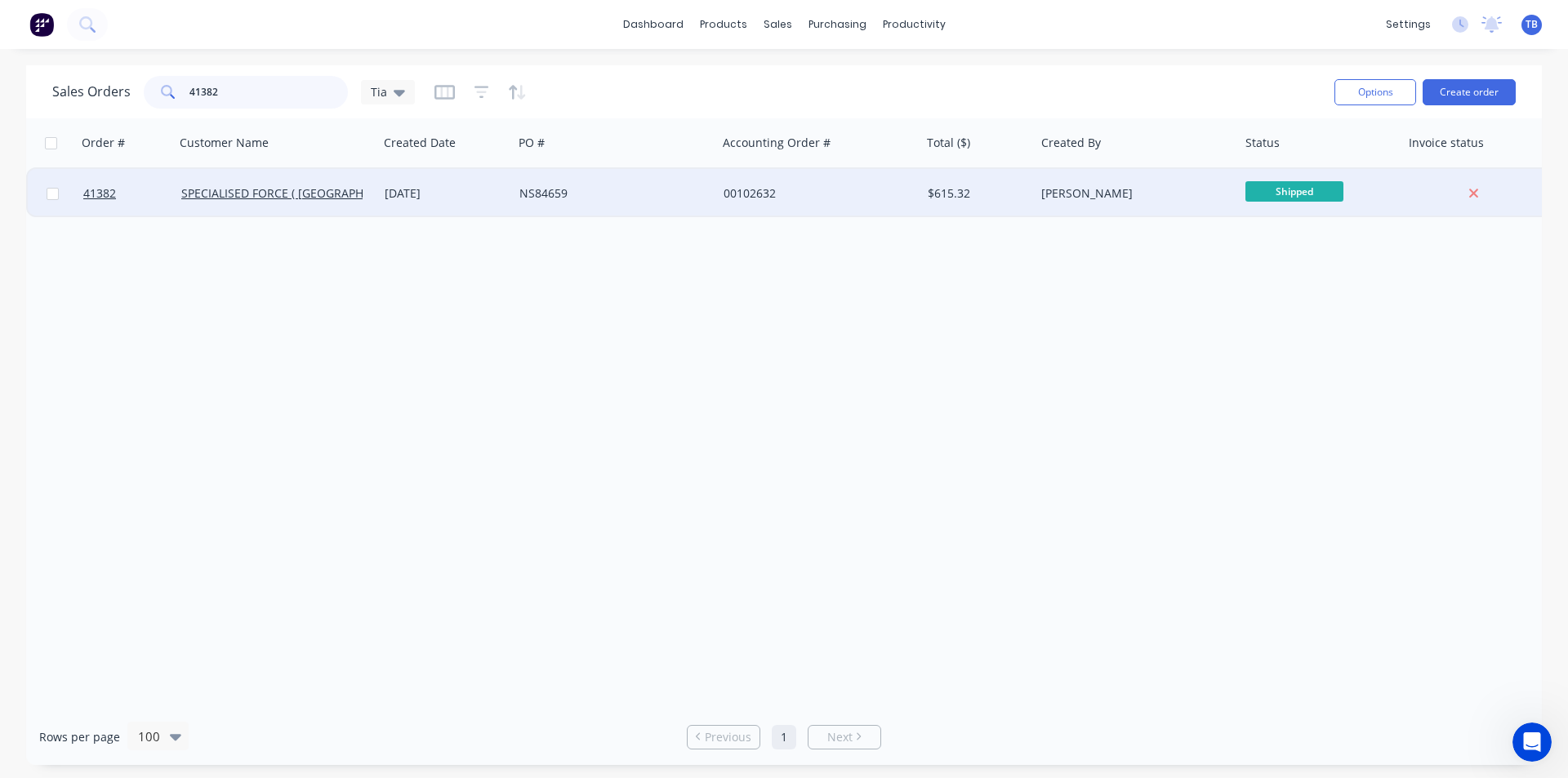
type input "41382"
click at [74, 193] on div at bounding box center [52, 193] width 49 height 49
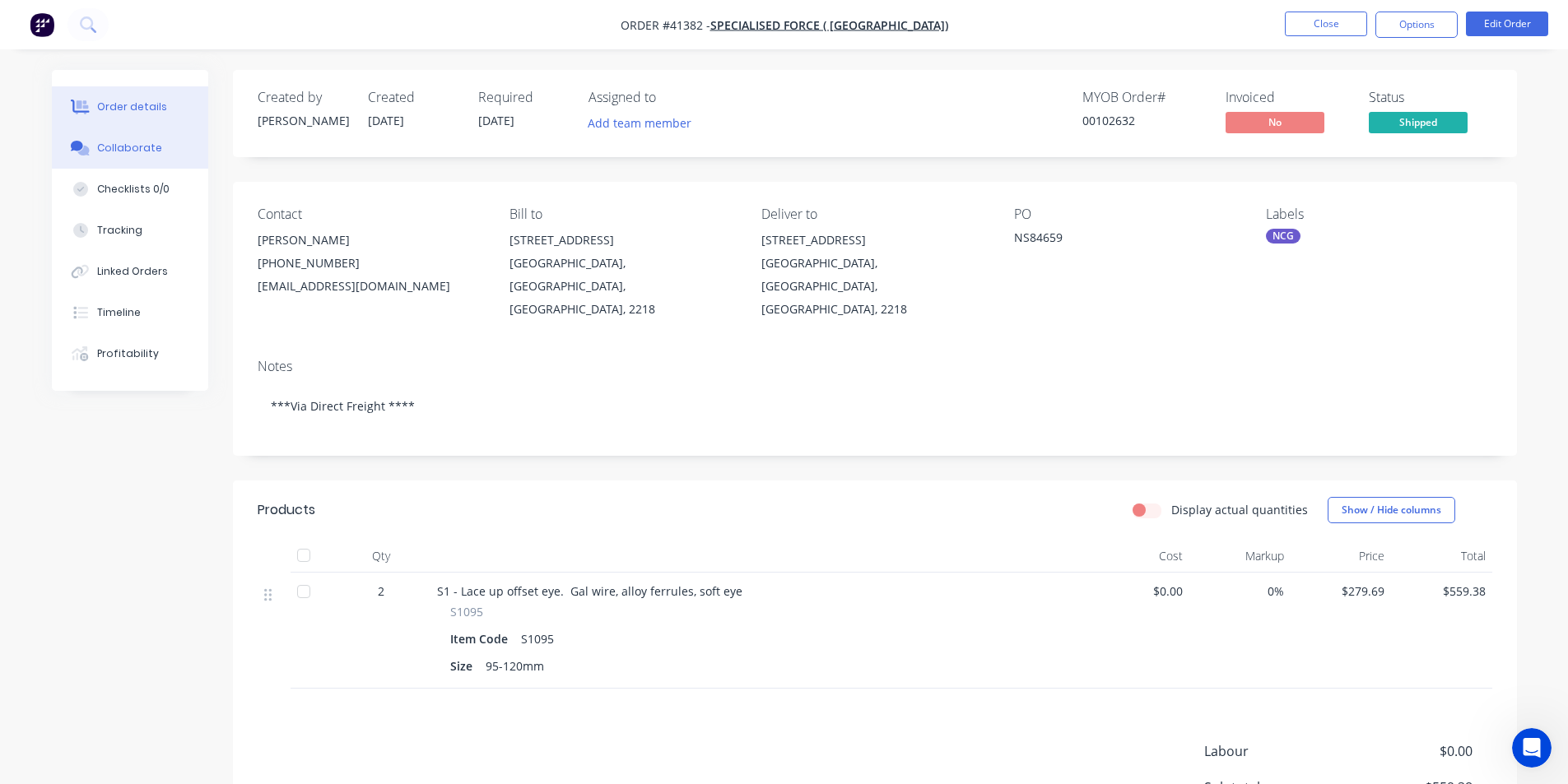
click at [149, 149] on div "Collaborate" at bounding box center [129, 148] width 65 height 15
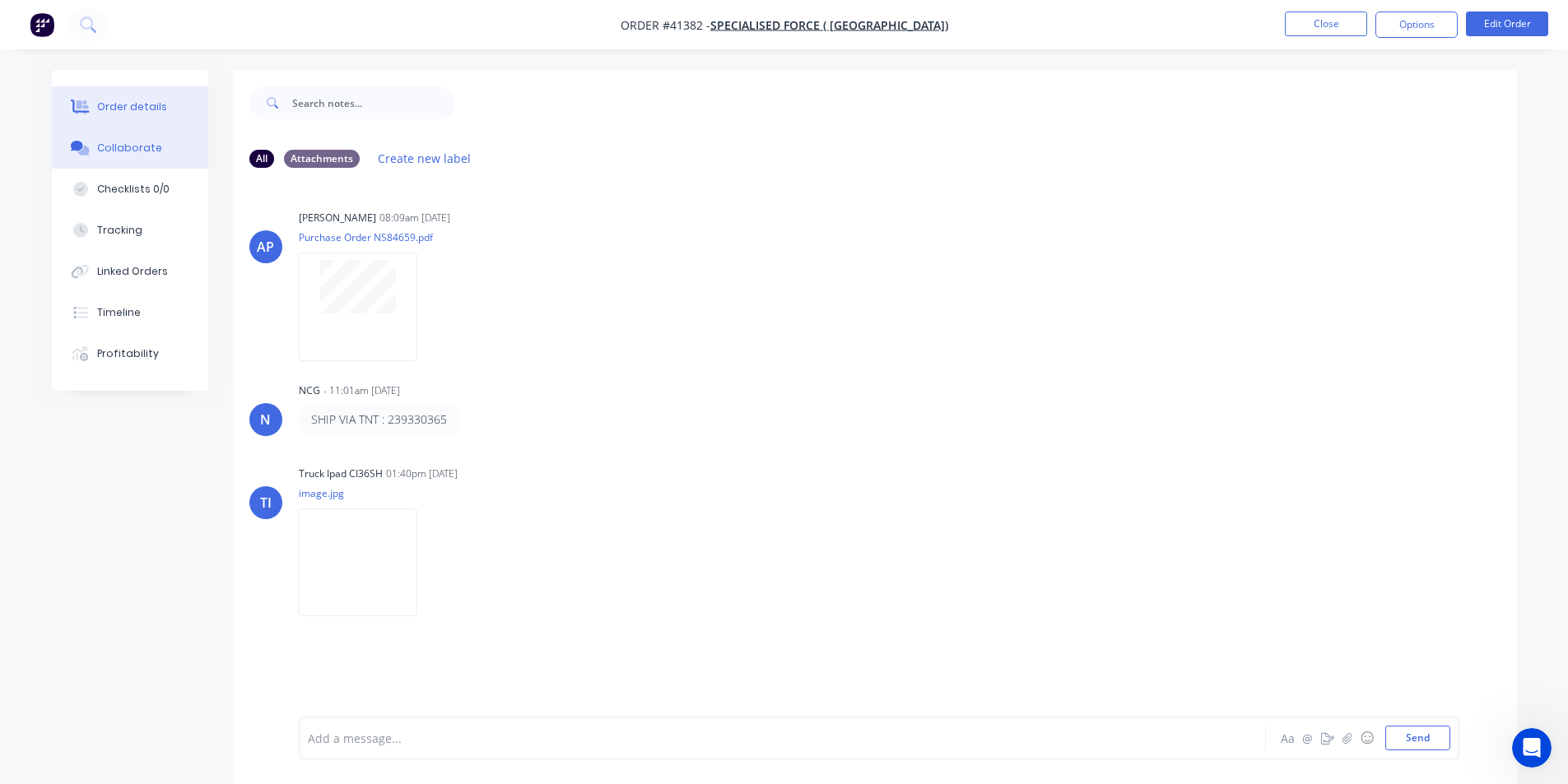
click at [143, 107] on div "Order details" at bounding box center [132, 107] width 70 height 15
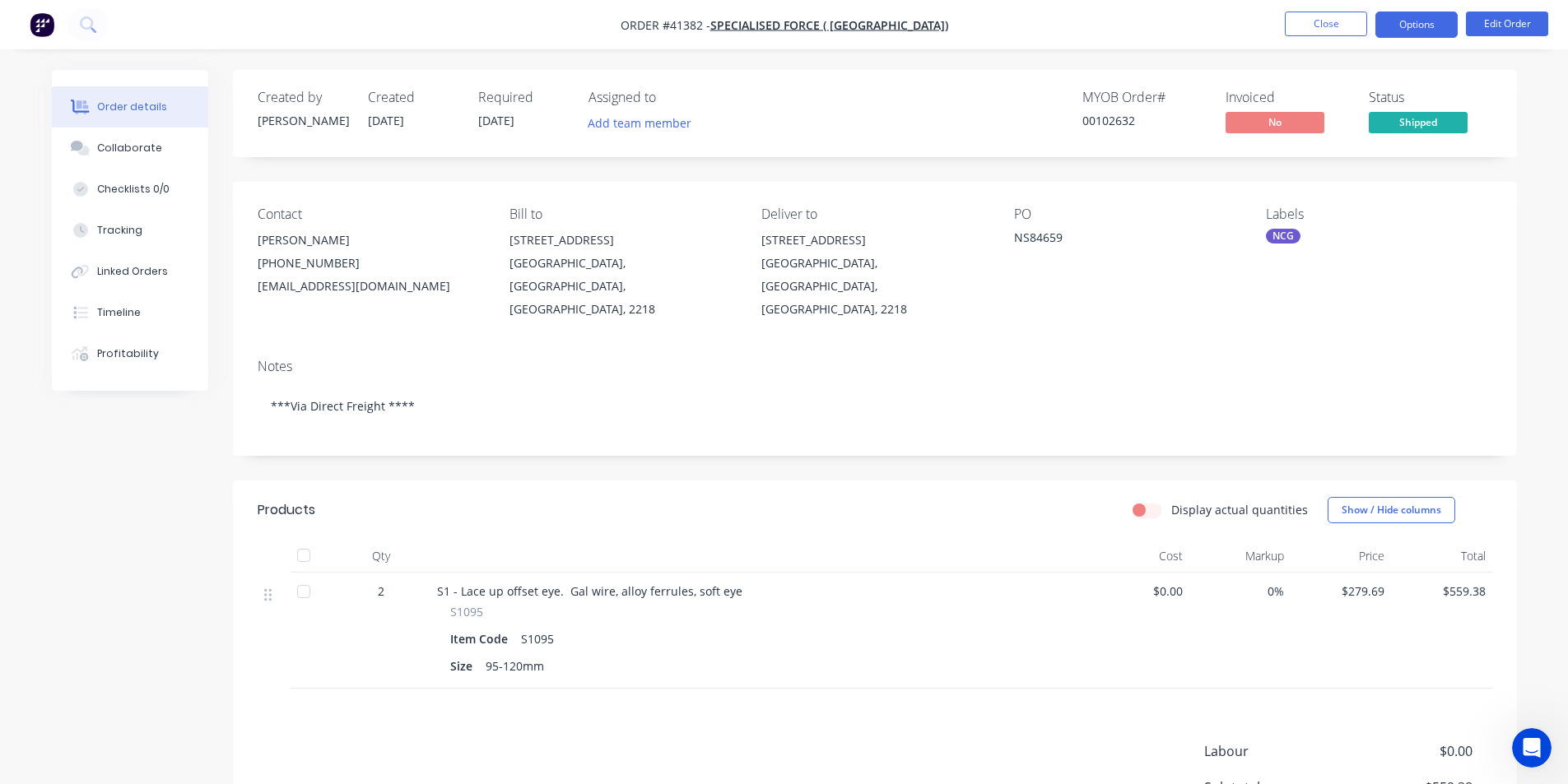
click at [1409, 24] on button "Options" at bounding box center [1417, 24] width 83 height 26
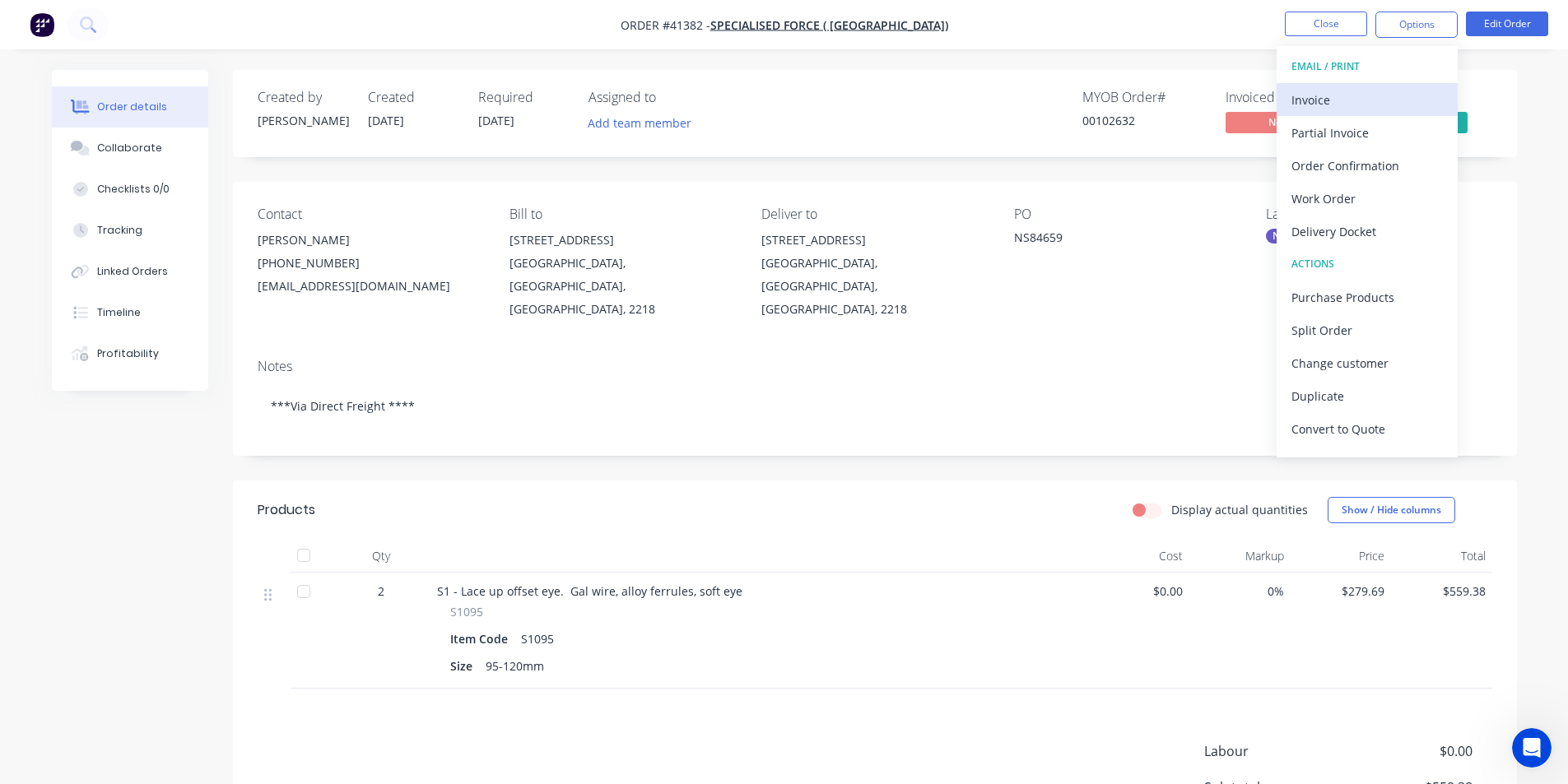
click at [1323, 99] on div "Invoice" at bounding box center [1367, 99] width 151 height 23
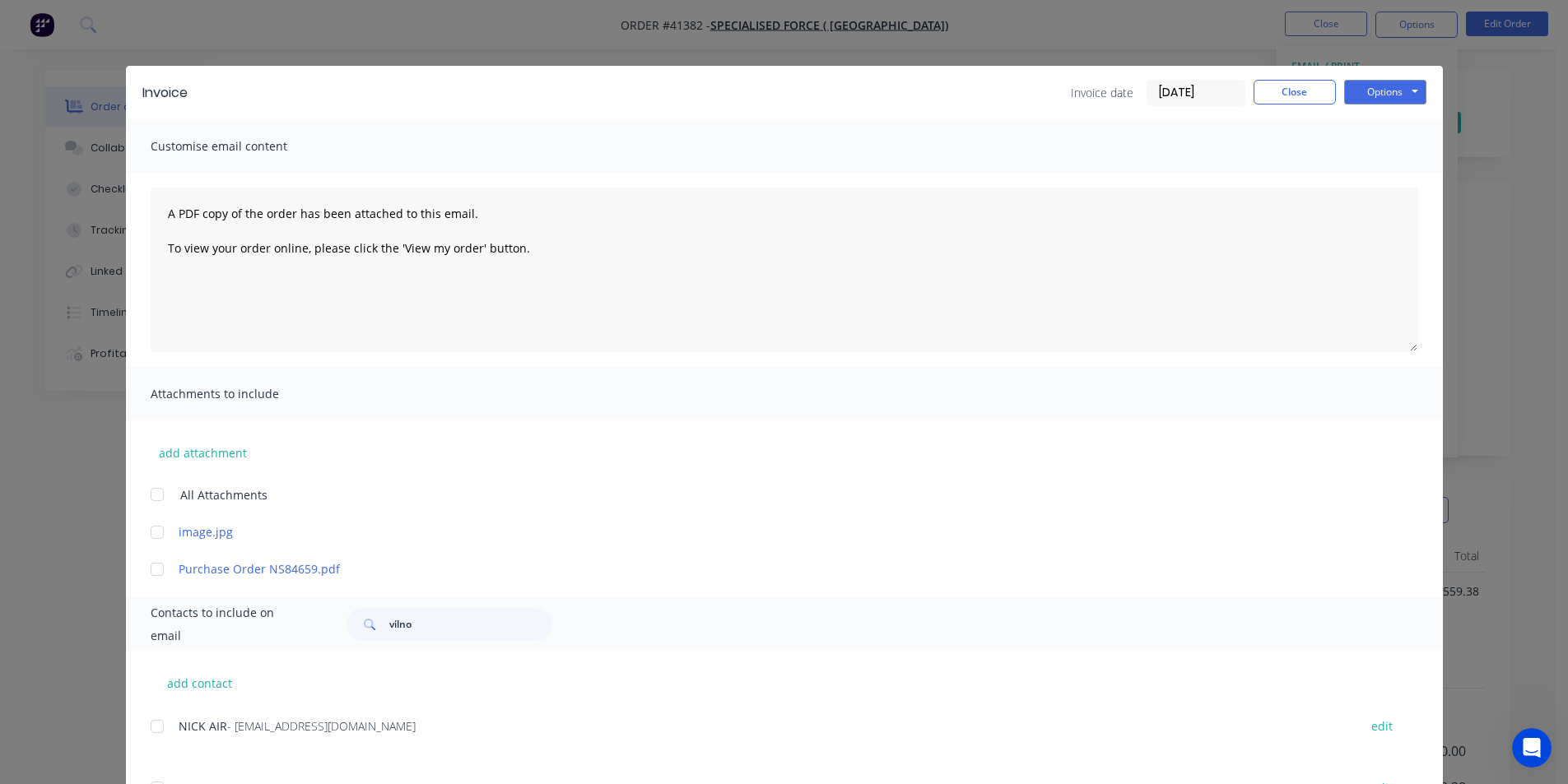
scroll to position [346, 0]
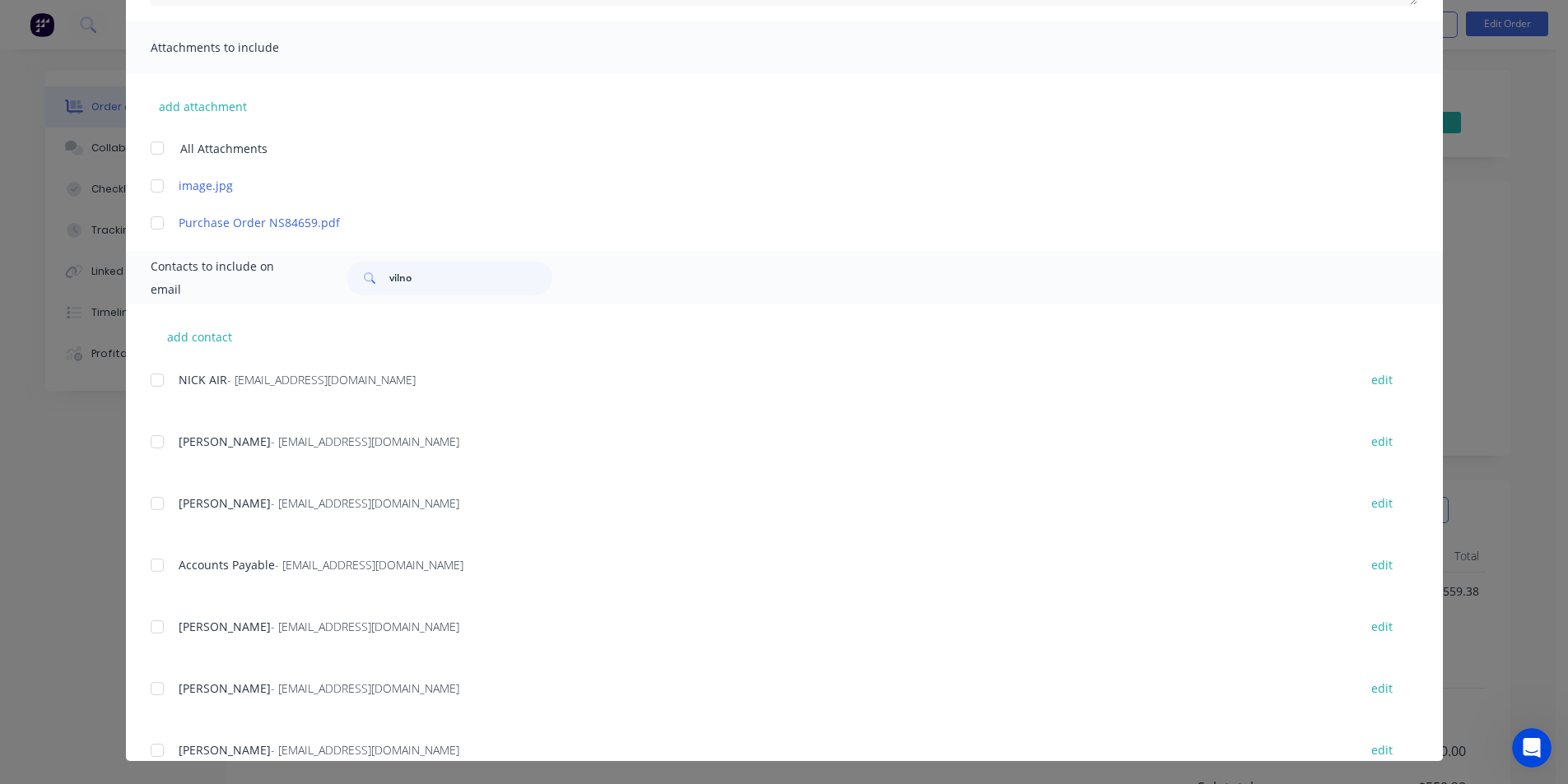
click at [146, 559] on div at bounding box center [157, 565] width 33 height 33
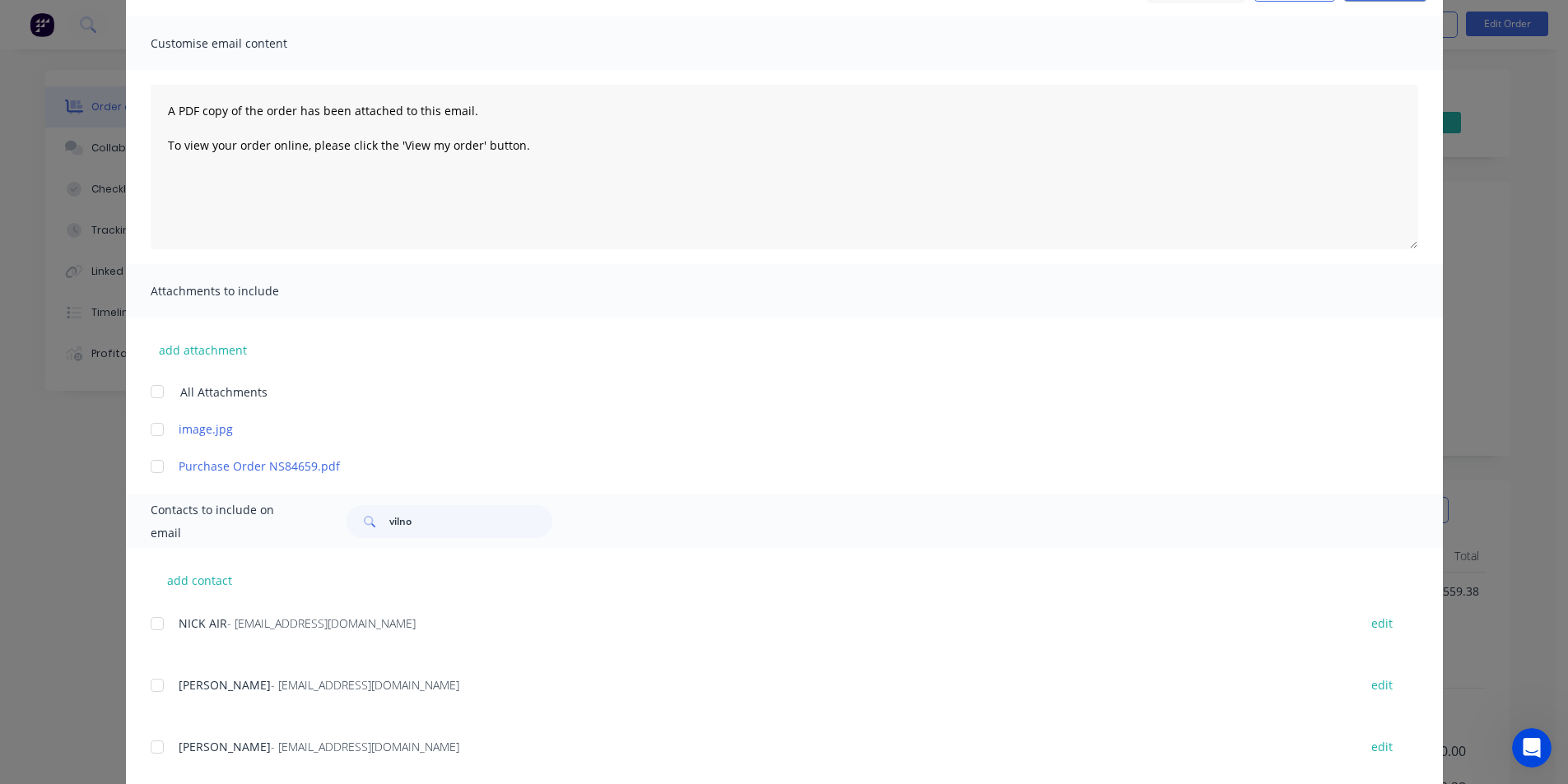
scroll to position [0, 0]
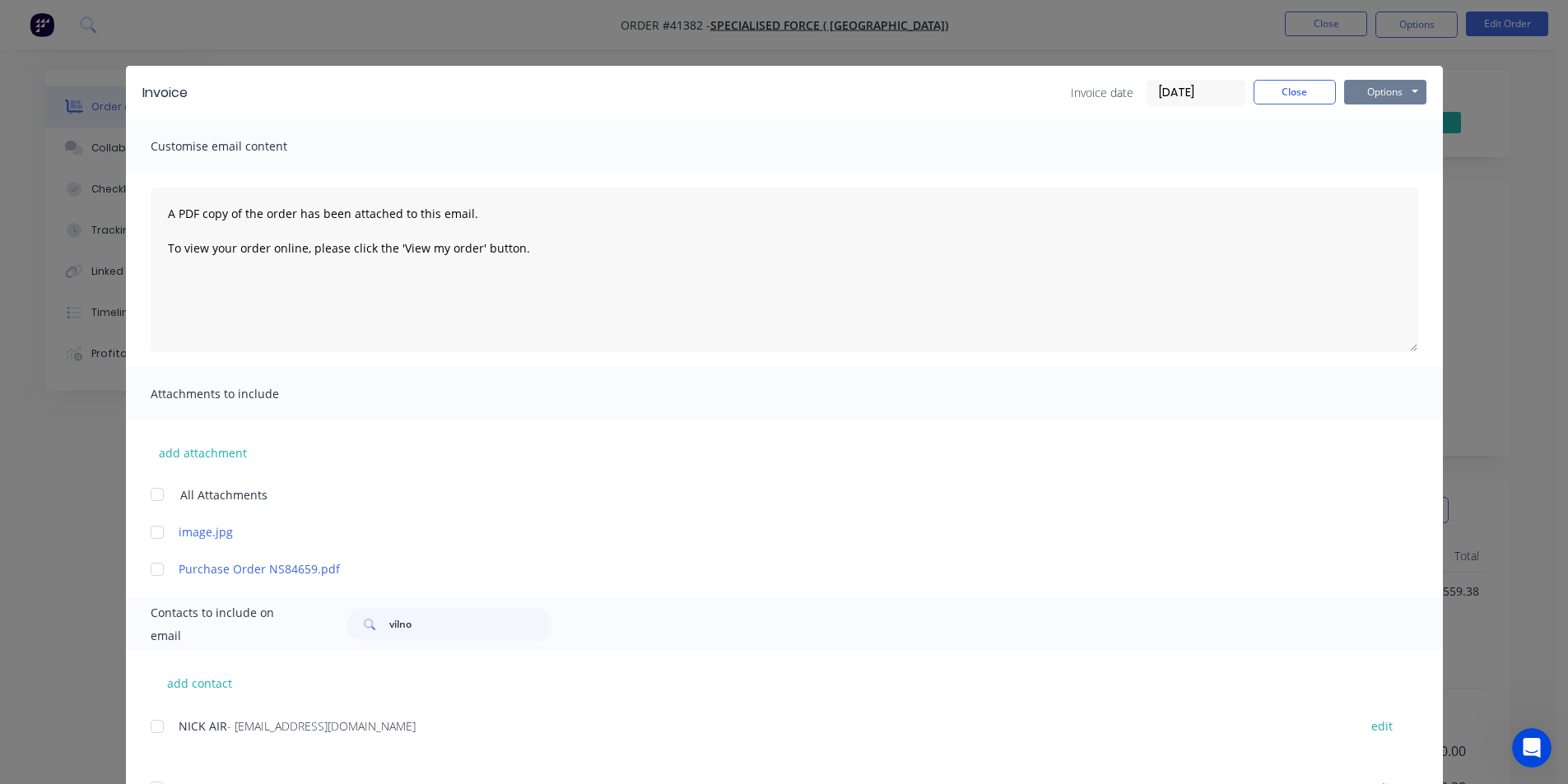
click at [1391, 96] on button "Options" at bounding box center [1386, 92] width 83 height 24
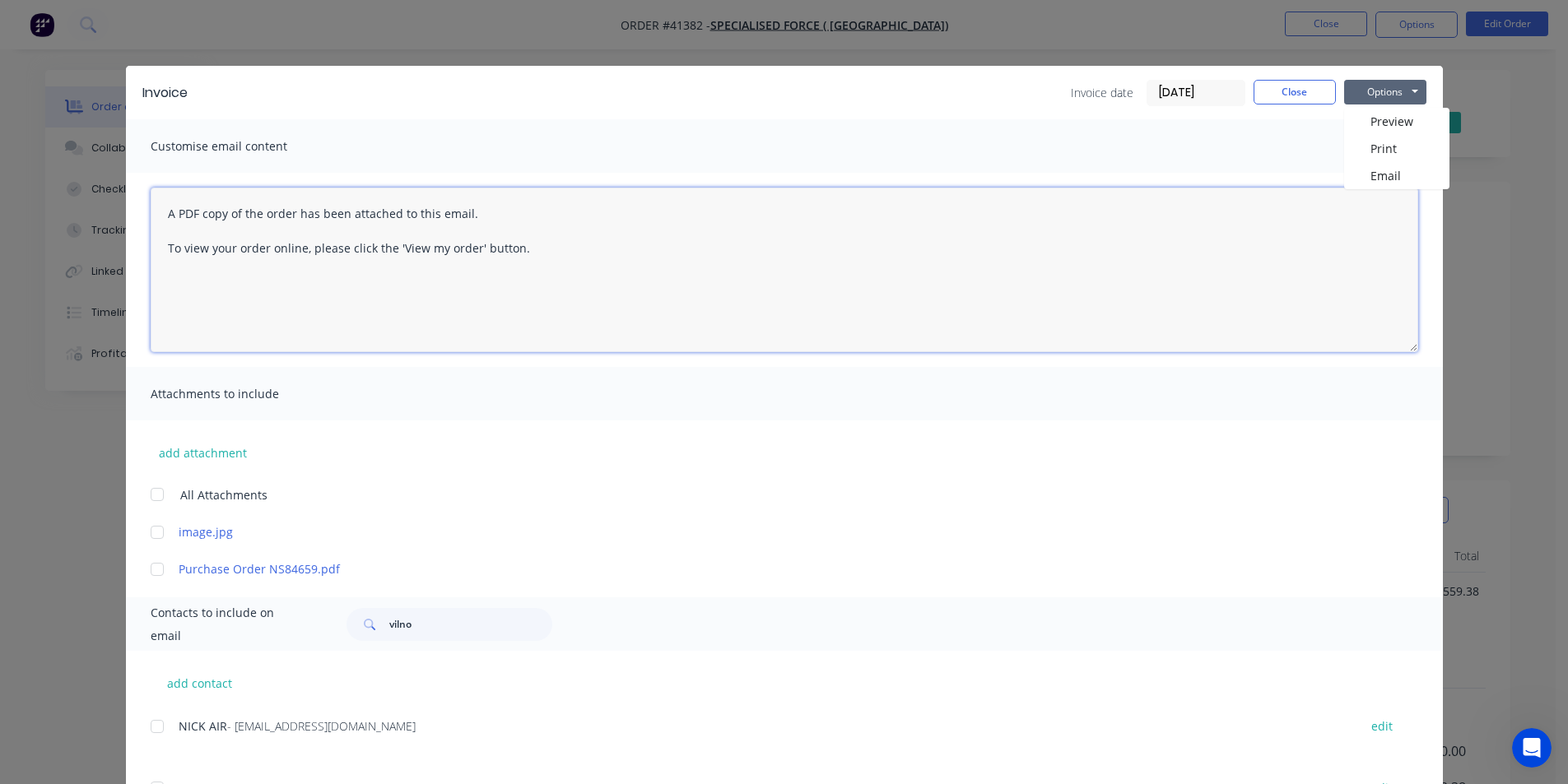
click at [1388, 193] on textarea "A PDF copy of the order has been attached to this email. To view your order onl…" at bounding box center [784, 270] width 1267 height 165
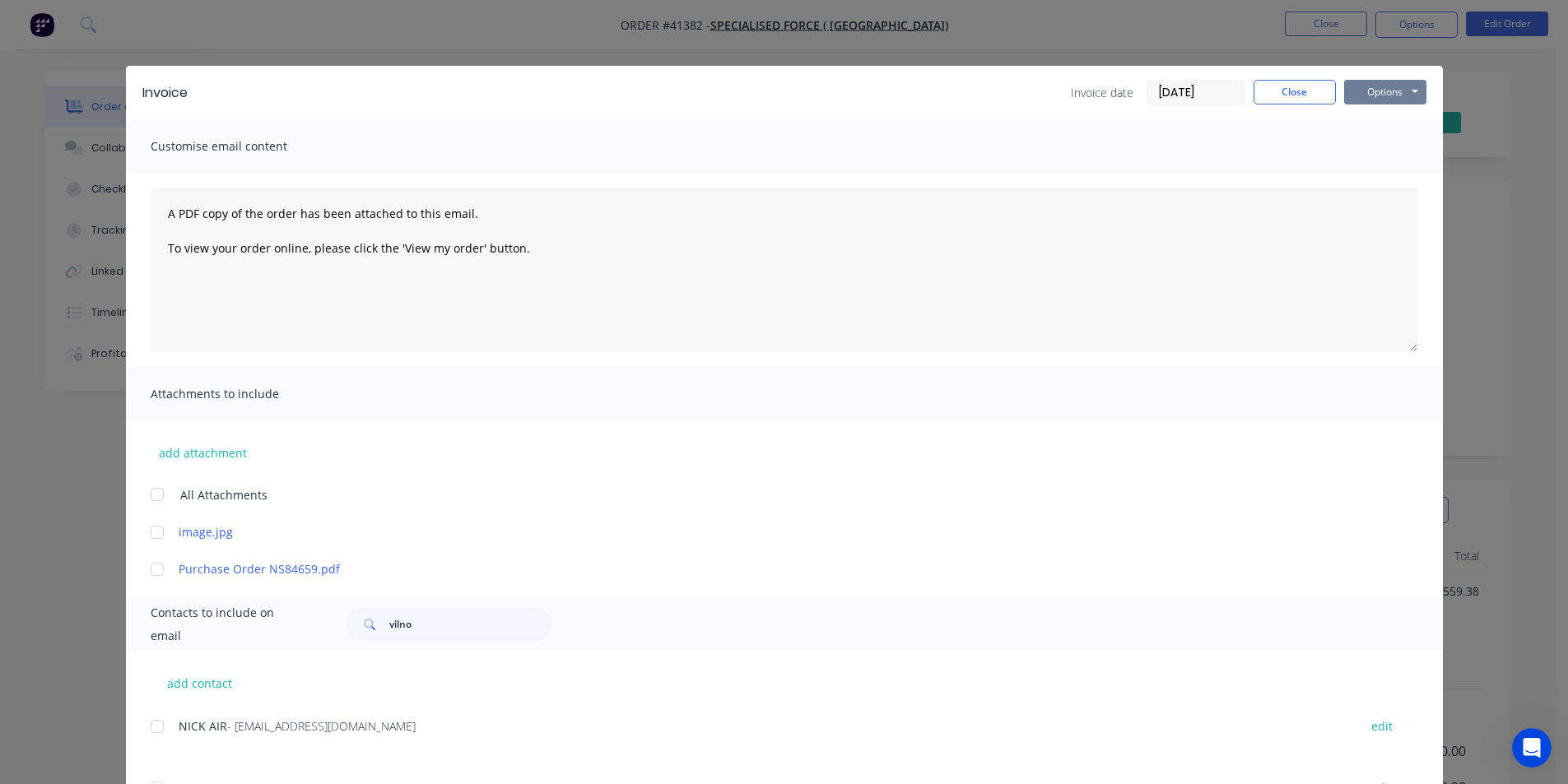
click at [1389, 96] on button "Options" at bounding box center [1386, 92] width 83 height 24
click at [1390, 167] on button "Email" at bounding box center [1397, 175] width 105 height 27
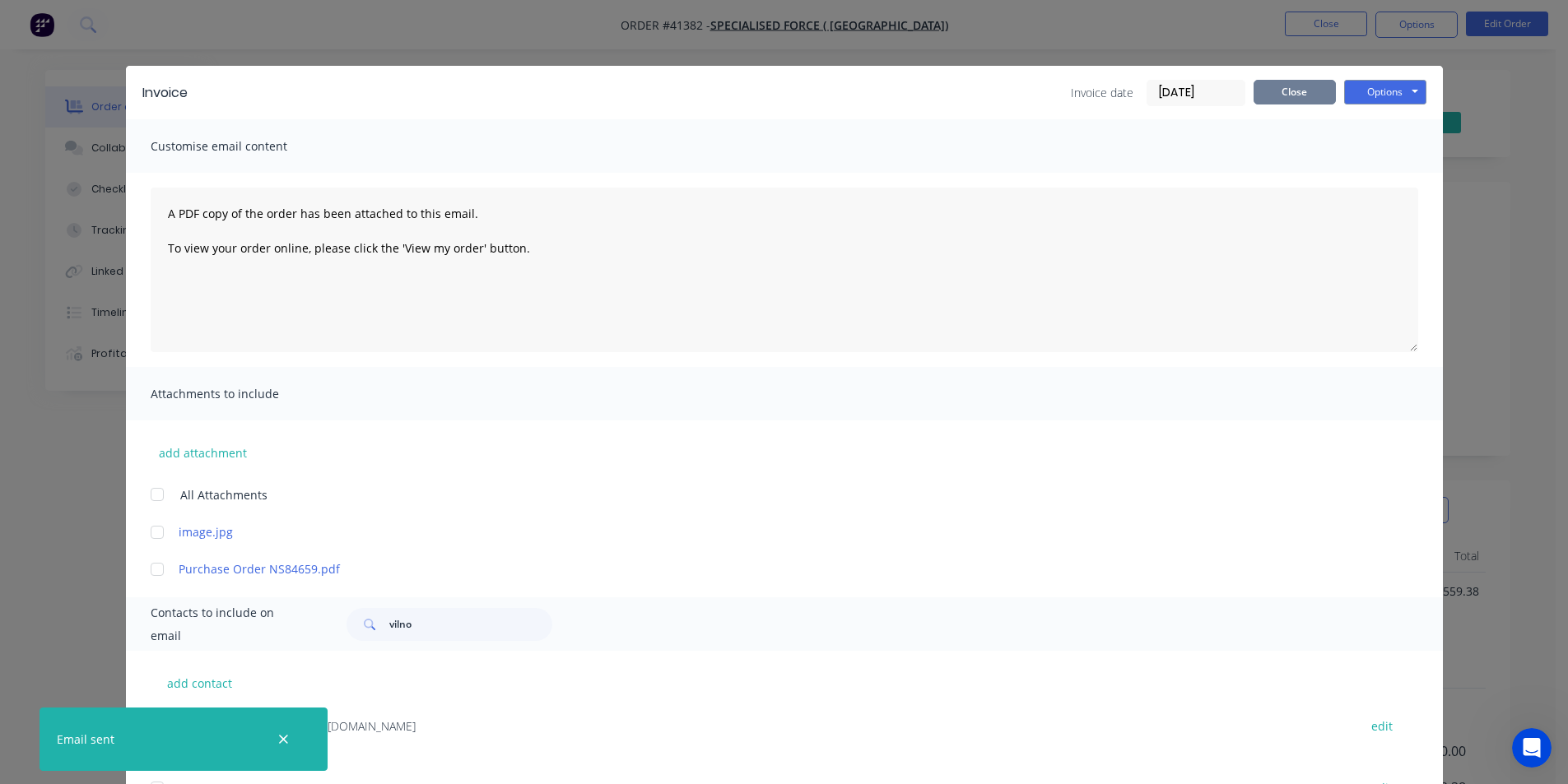
click at [1305, 92] on button "Close" at bounding box center [1294, 92] width 83 height 24
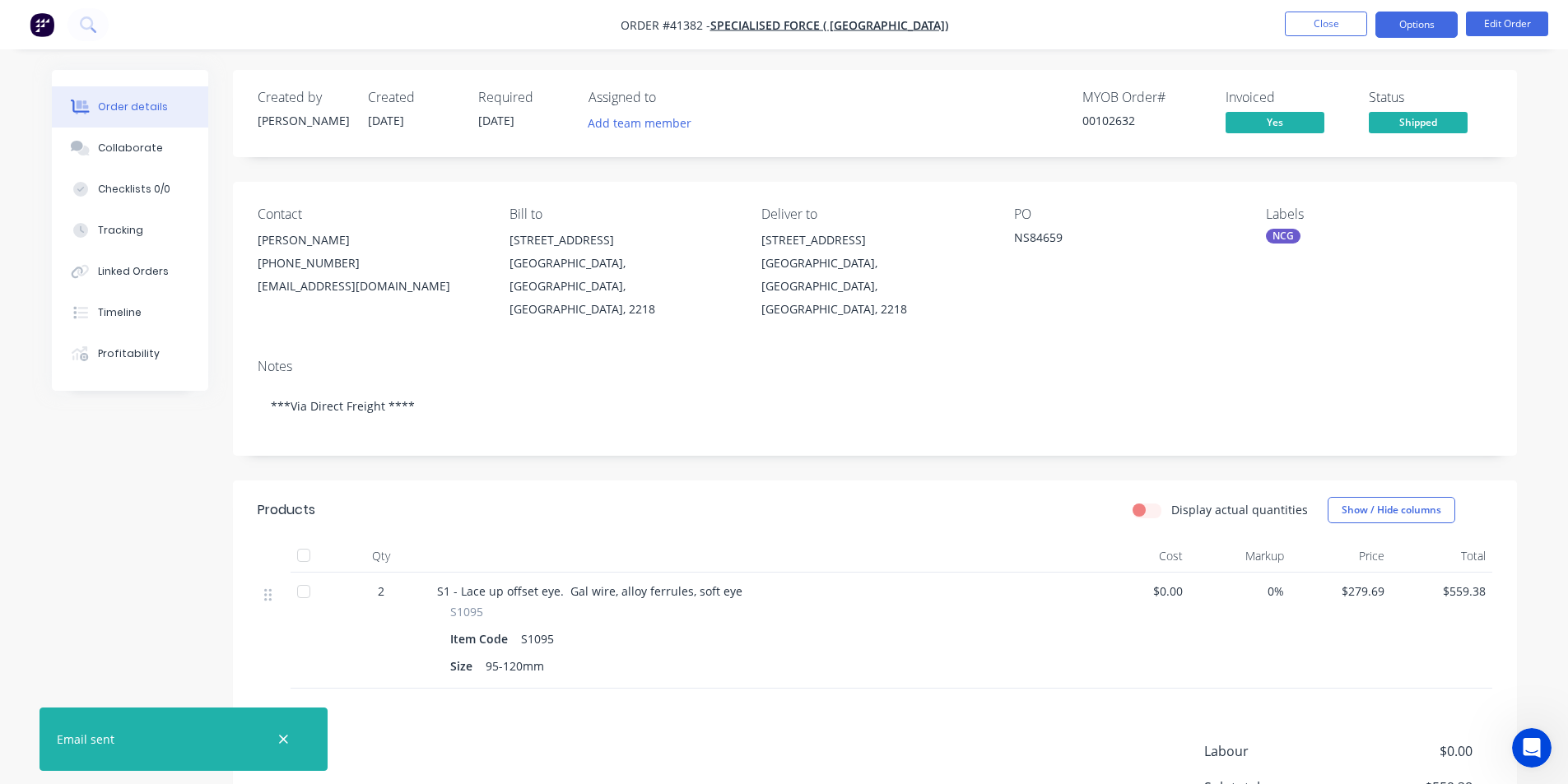
click at [1426, 21] on button "Options" at bounding box center [1417, 24] width 83 height 26
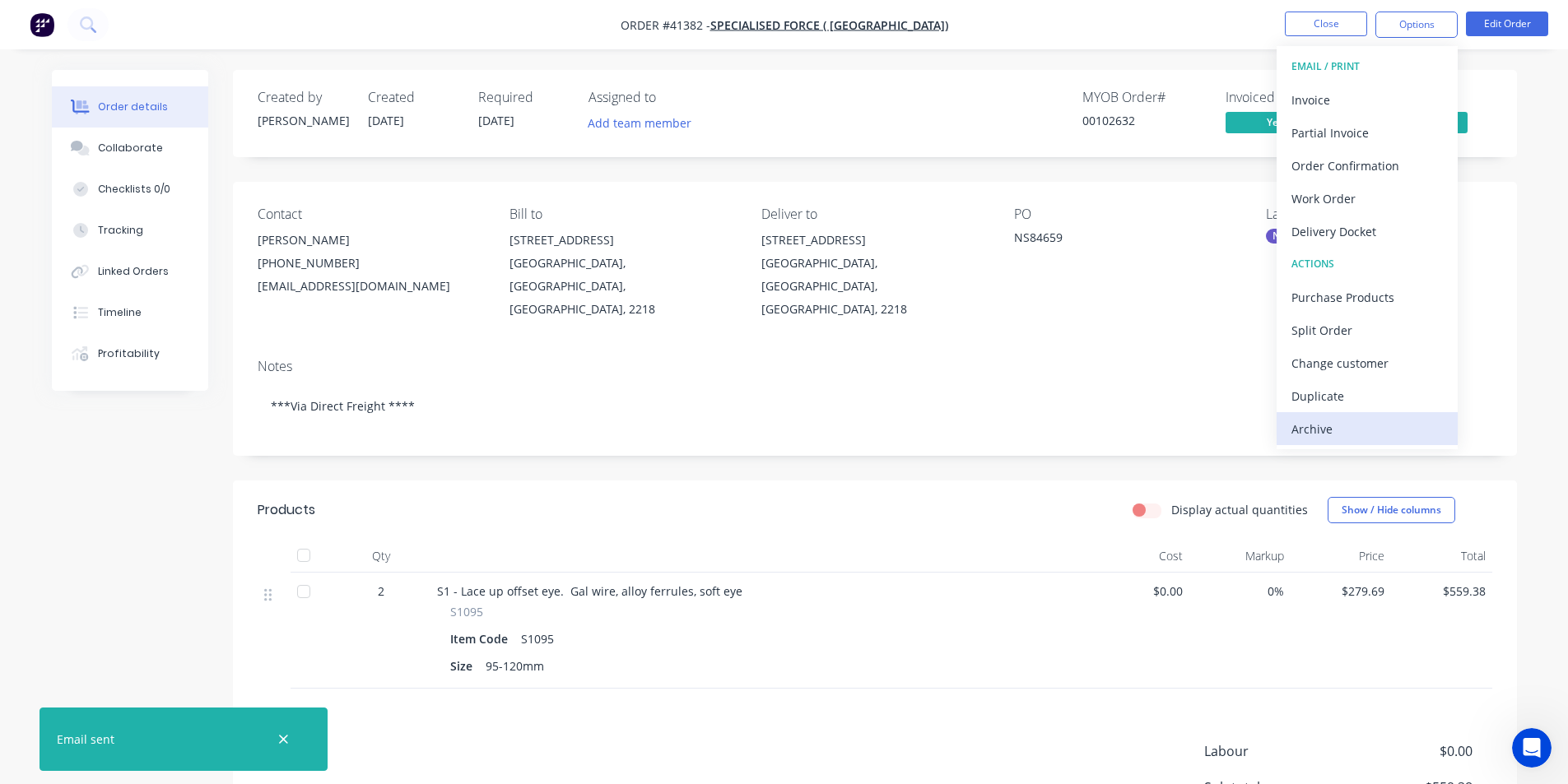
click at [1393, 418] on div "Archive" at bounding box center [1367, 428] width 151 height 23
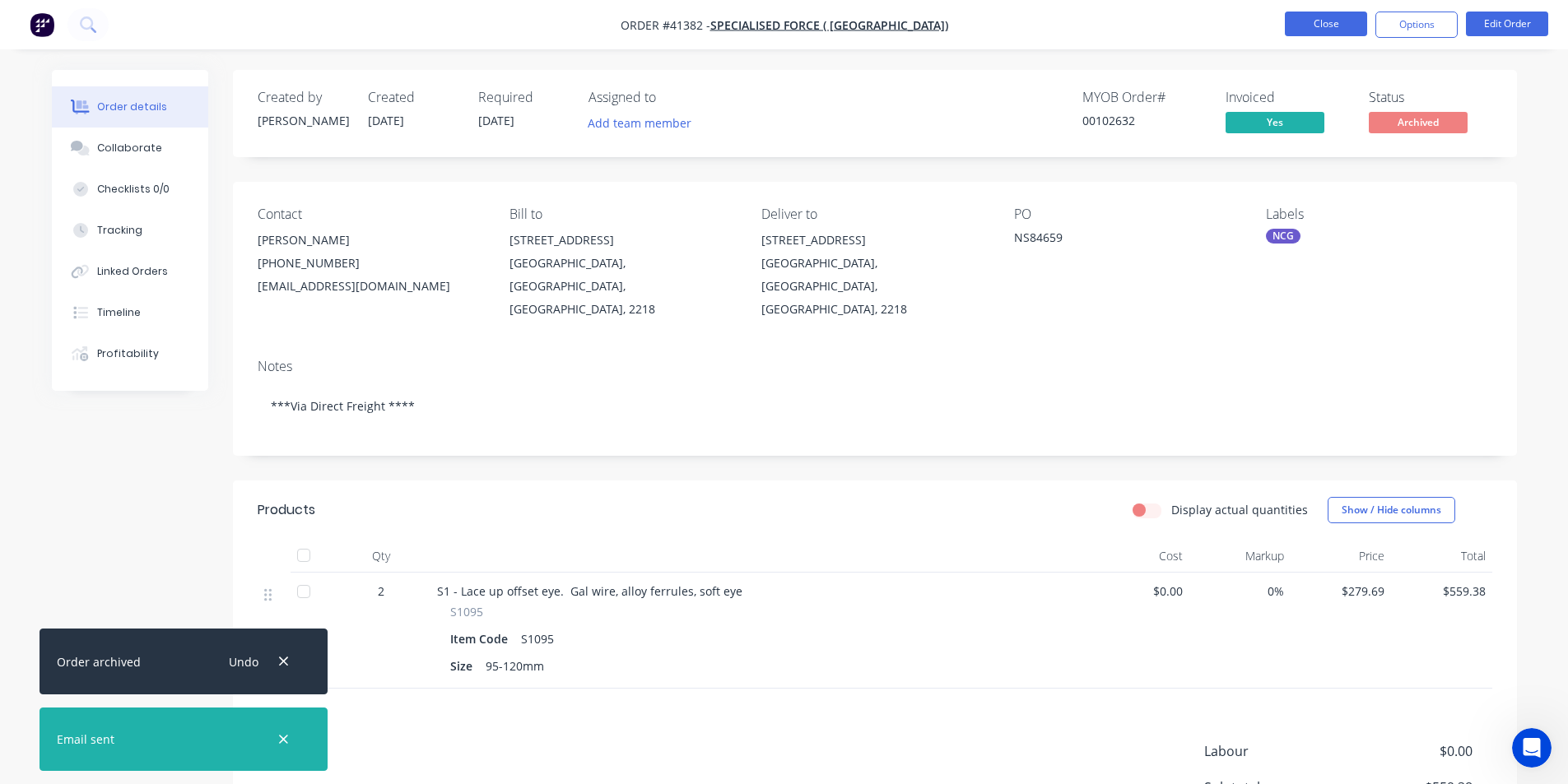
click at [1341, 19] on button "Close" at bounding box center [1326, 23] width 83 height 24
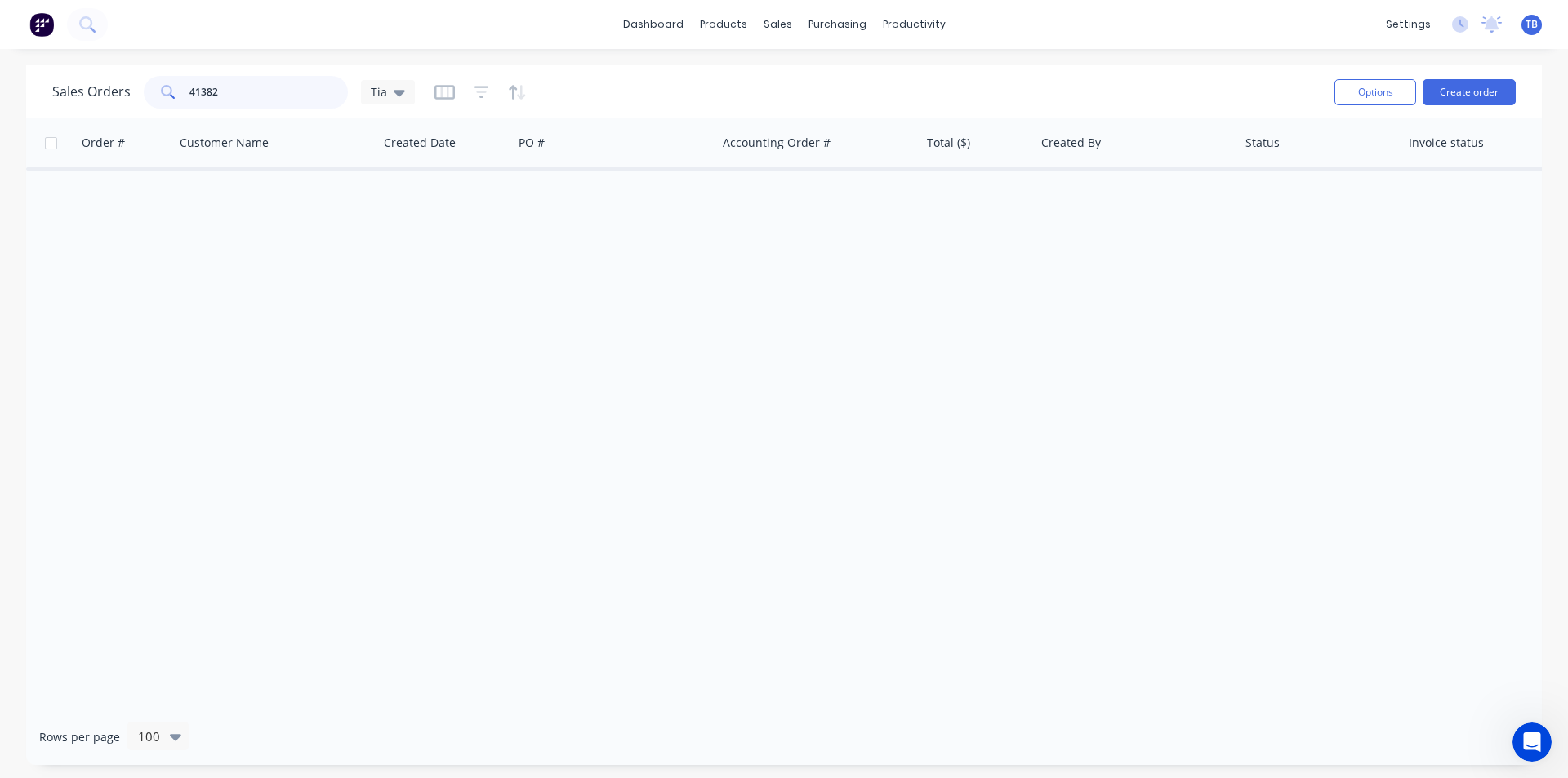
drag, startPoint x: 284, startPoint y: 86, endPoint x: 0, endPoint y: 68, distance: 284.6
click at [0, 74] on div "Sales Orders 41382 Tia Options Create order Order # Customer Name Created Date …" at bounding box center [784, 415] width 1568 height 700
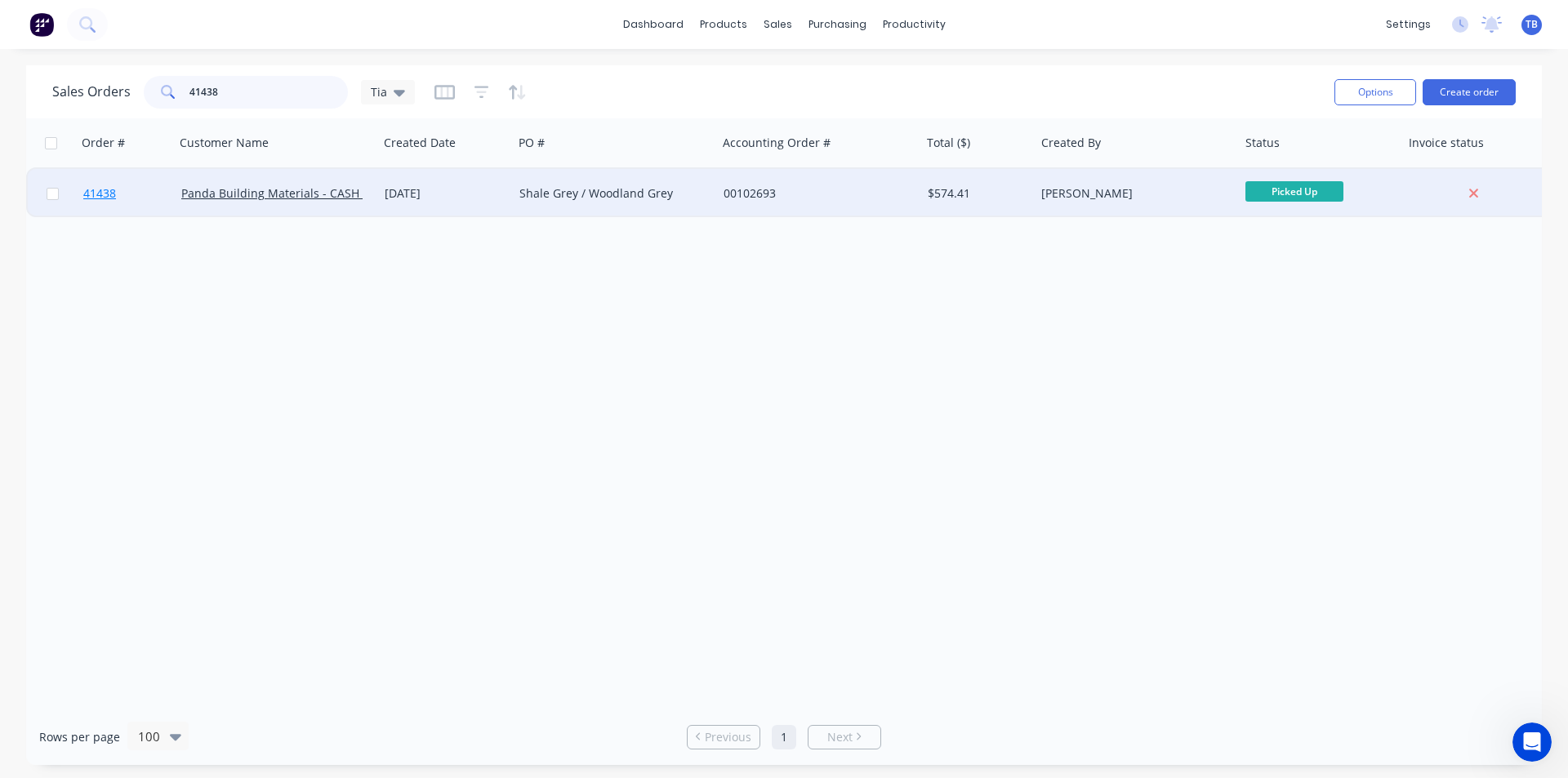
type input "41438"
click at [105, 190] on span "41438" at bounding box center [100, 193] width 33 height 16
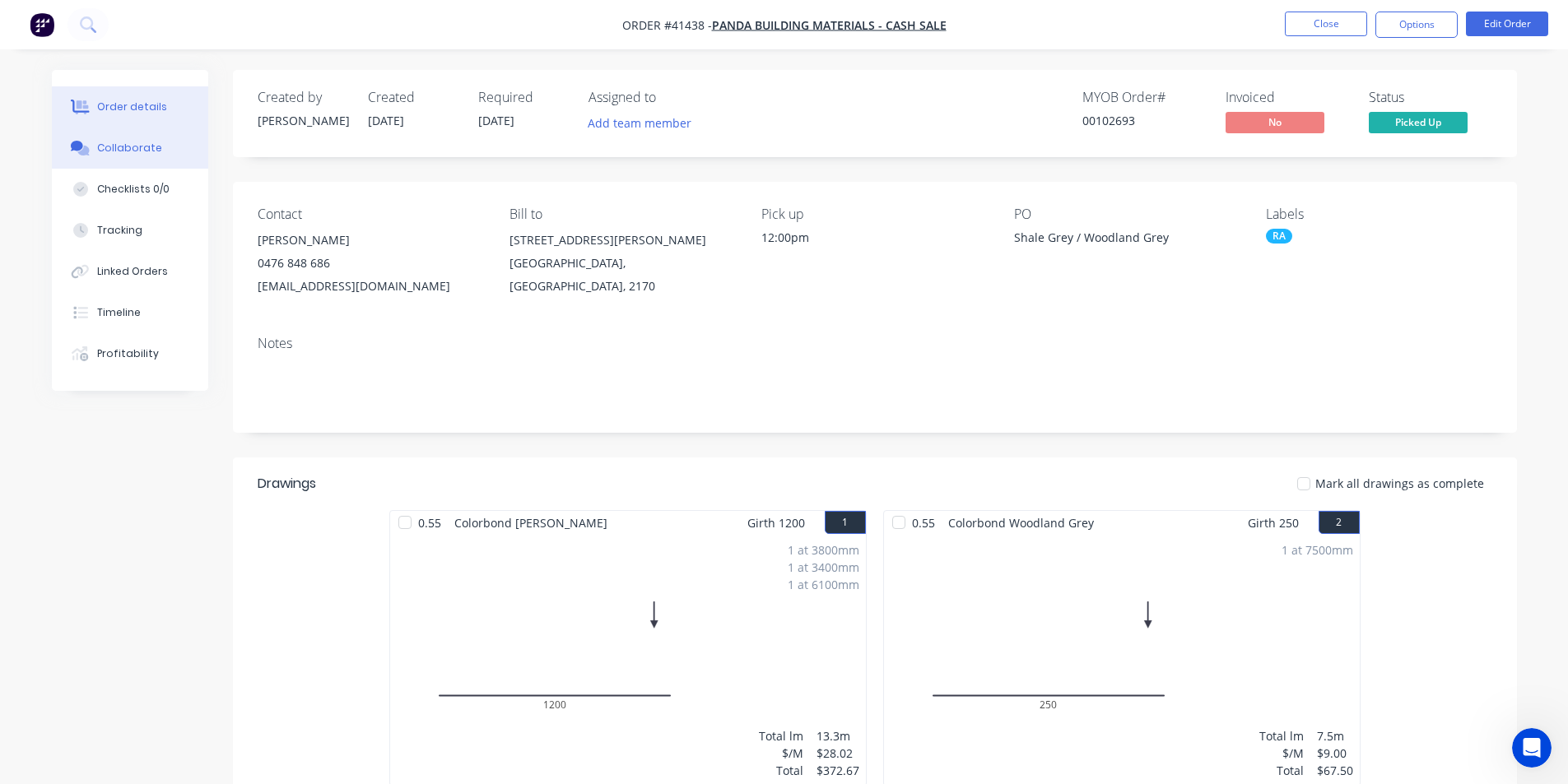
click at [160, 145] on button "Collaborate" at bounding box center [130, 148] width 156 height 41
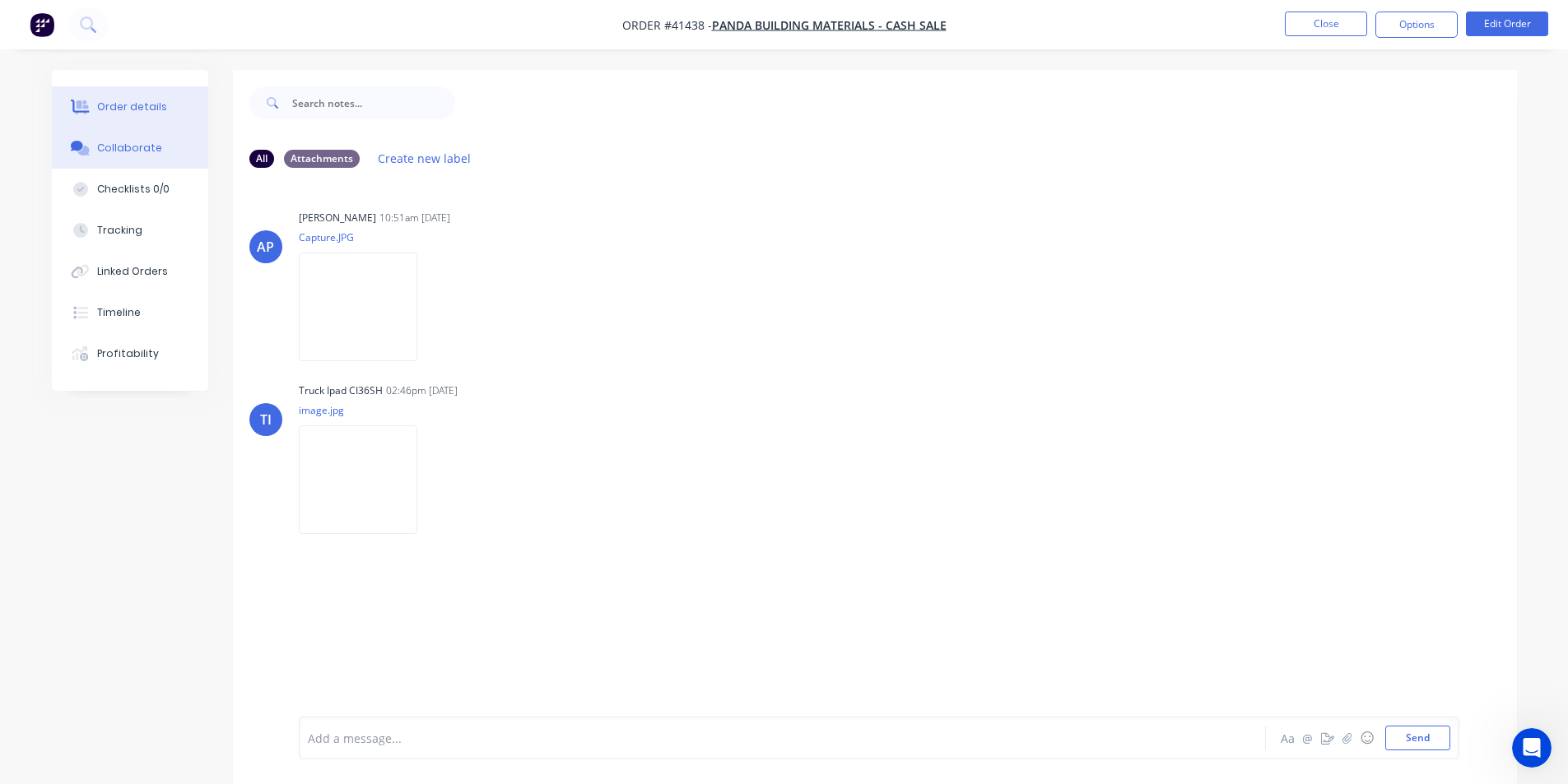
click at [124, 107] on div "Order details" at bounding box center [132, 107] width 70 height 15
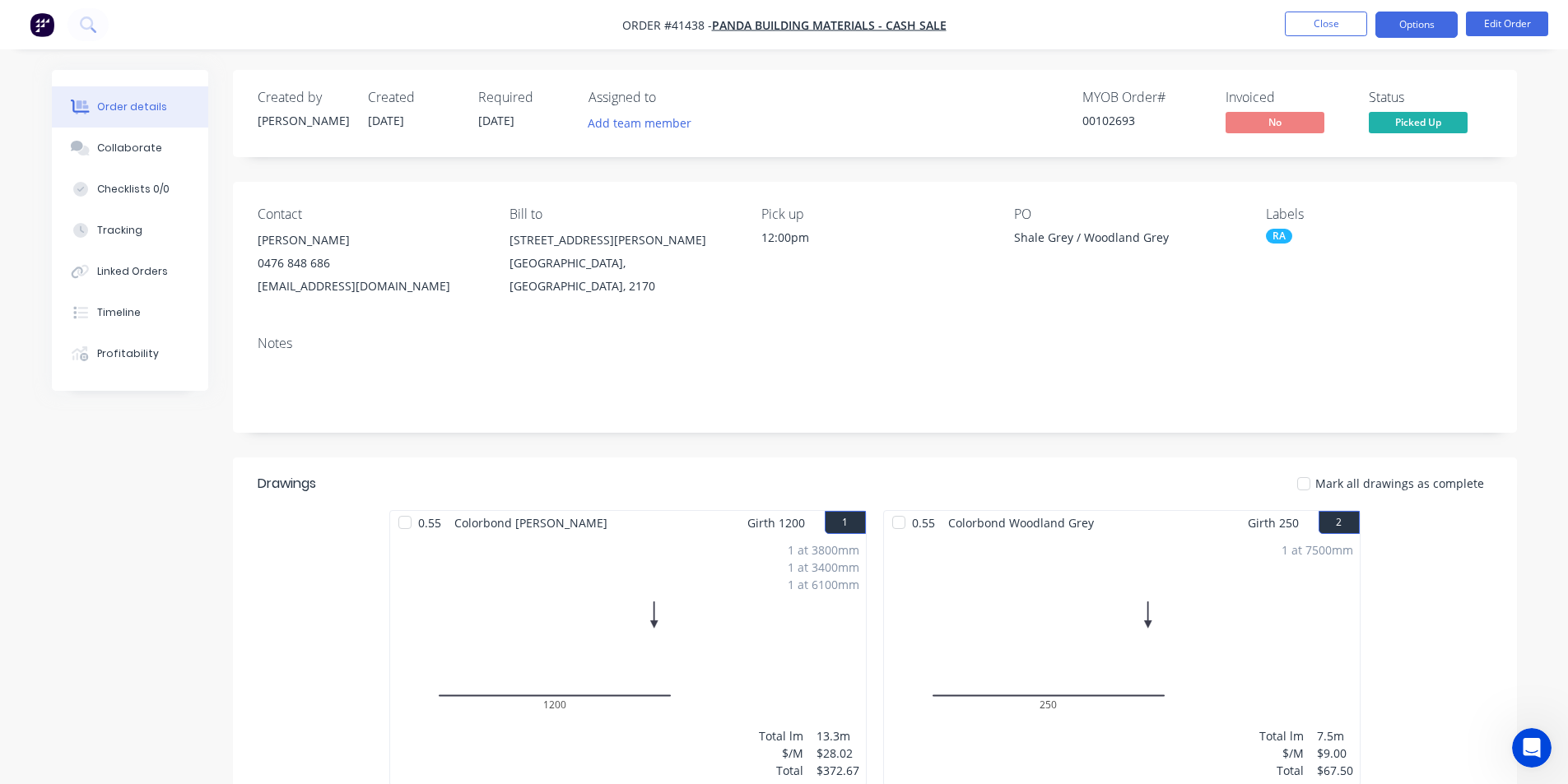
click at [1394, 32] on button "Options" at bounding box center [1417, 24] width 83 height 26
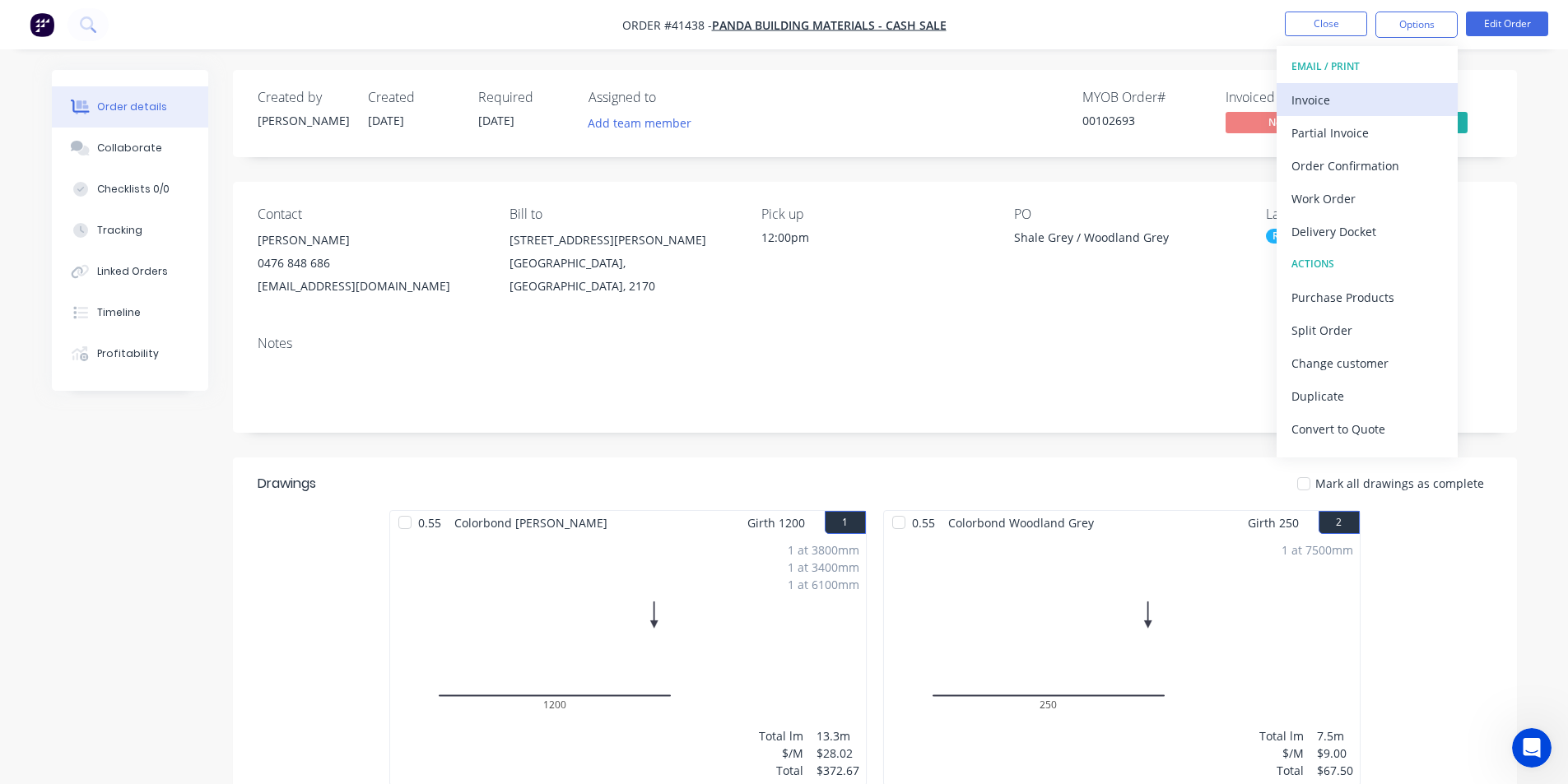
click at [1351, 101] on div "Invoice" at bounding box center [1367, 99] width 151 height 23
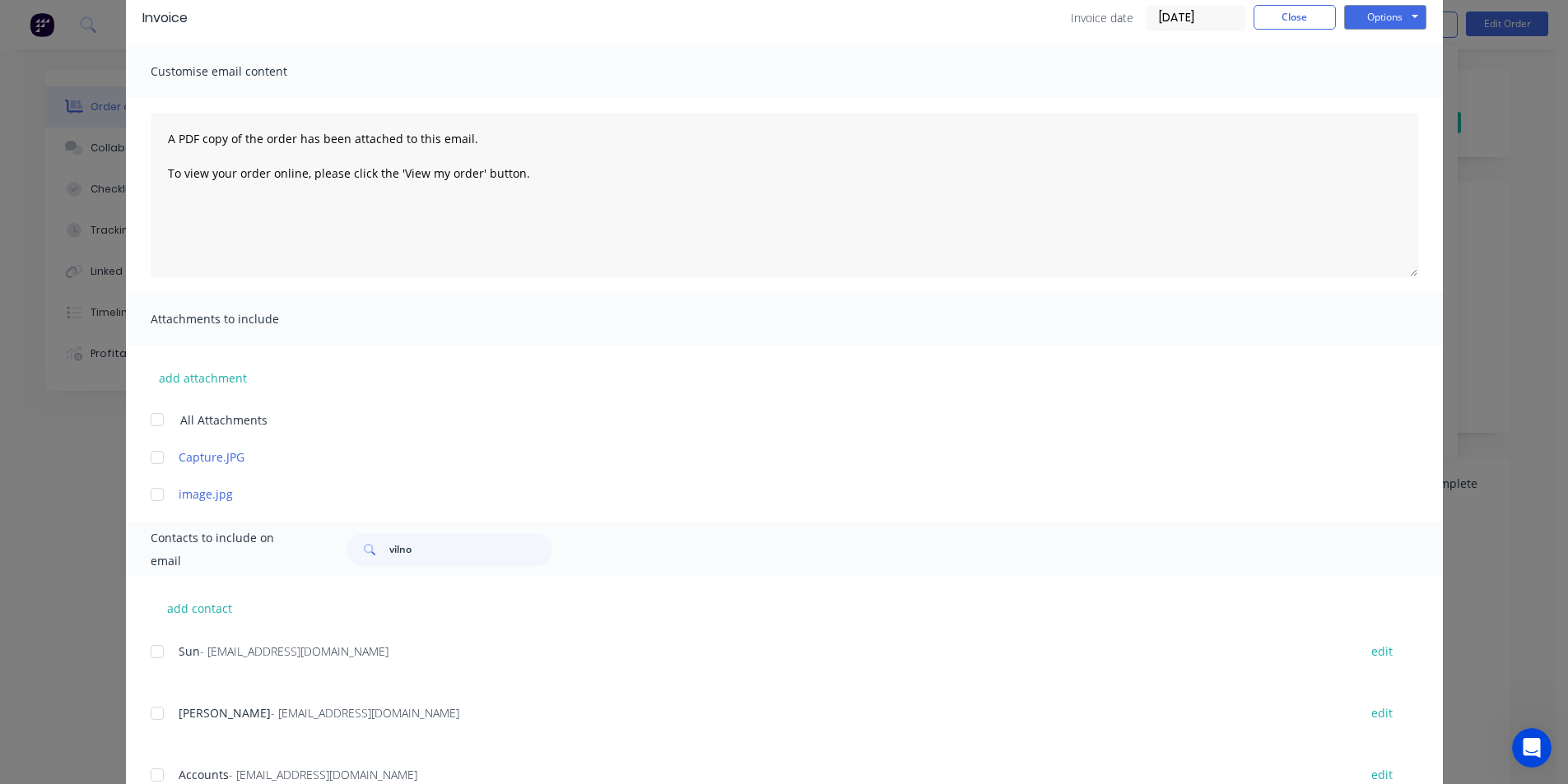
scroll to position [139, 0]
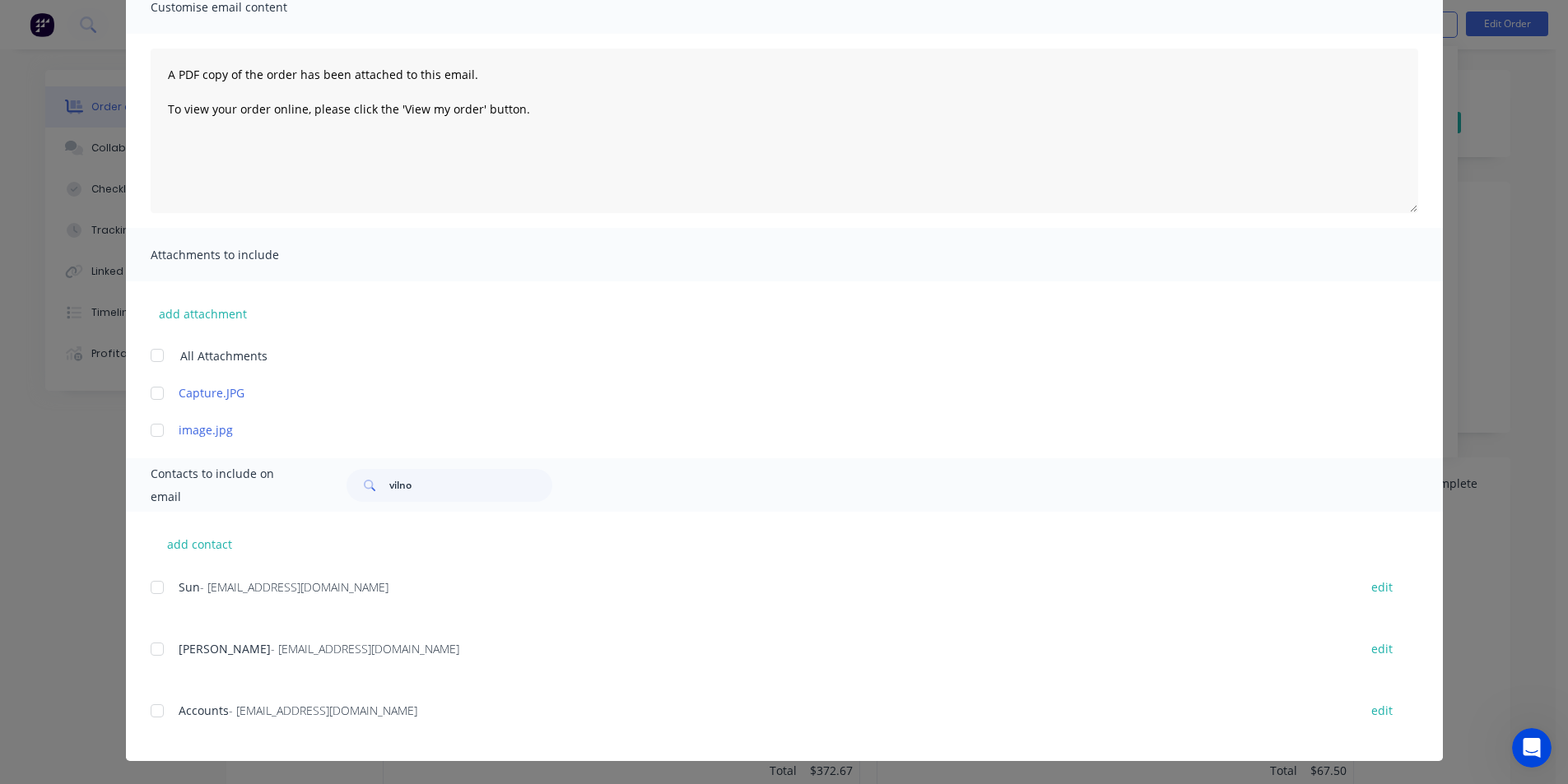
click at [142, 712] on div "add contact Sun - [EMAIL_ADDRESS][DOMAIN_NAME] edit [PERSON_NAME] - [EMAIL_ADDR…" at bounding box center [784, 636] width 1317 height 249
click at [167, 710] on div "Accounts - [EMAIL_ADDRESS][DOMAIN_NAME] edit" at bounding box center [797, 710] width 1293 height 23
click at [157, 713] on div at bounding box center [157, 711] width 33 height 33
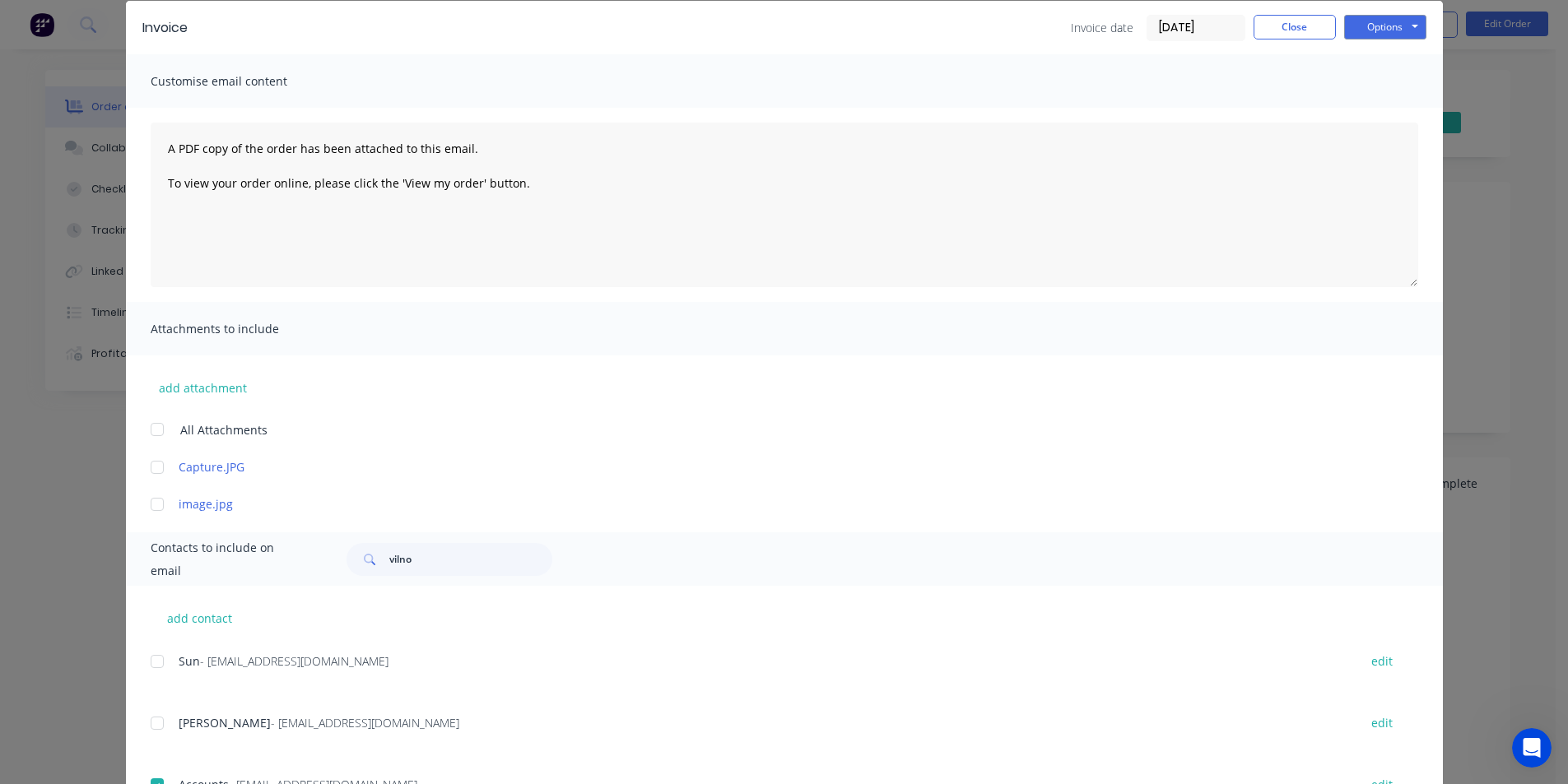
scroll to position [0, 0]
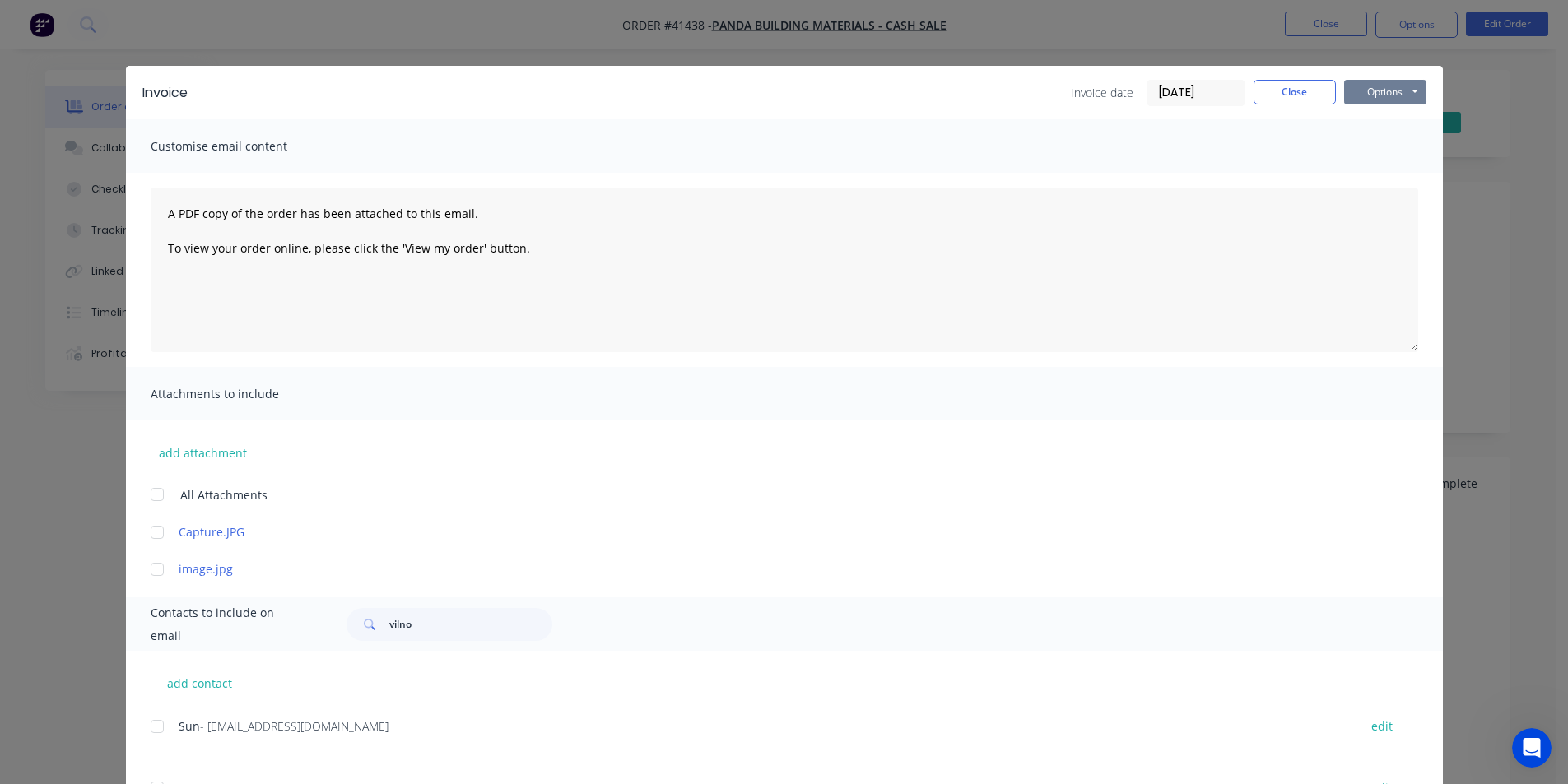
click at [1373, 89] on button "Options" at bounding box center [1386, 92] width 83 height 24
click at [1399, 168] on button "Email" at bounding box center [1397, 175] width 105 height 27
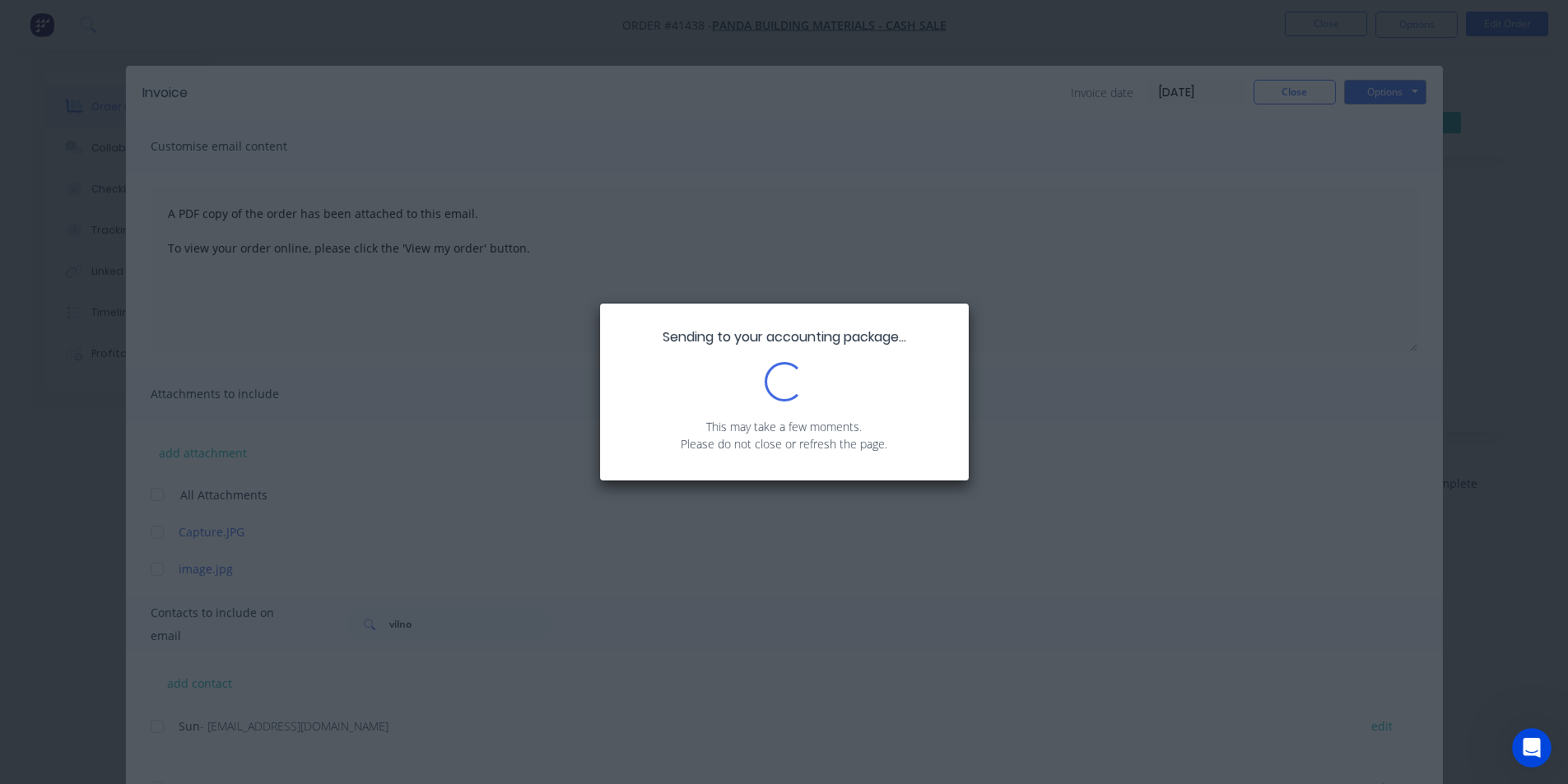
scroll to position [82, 0]
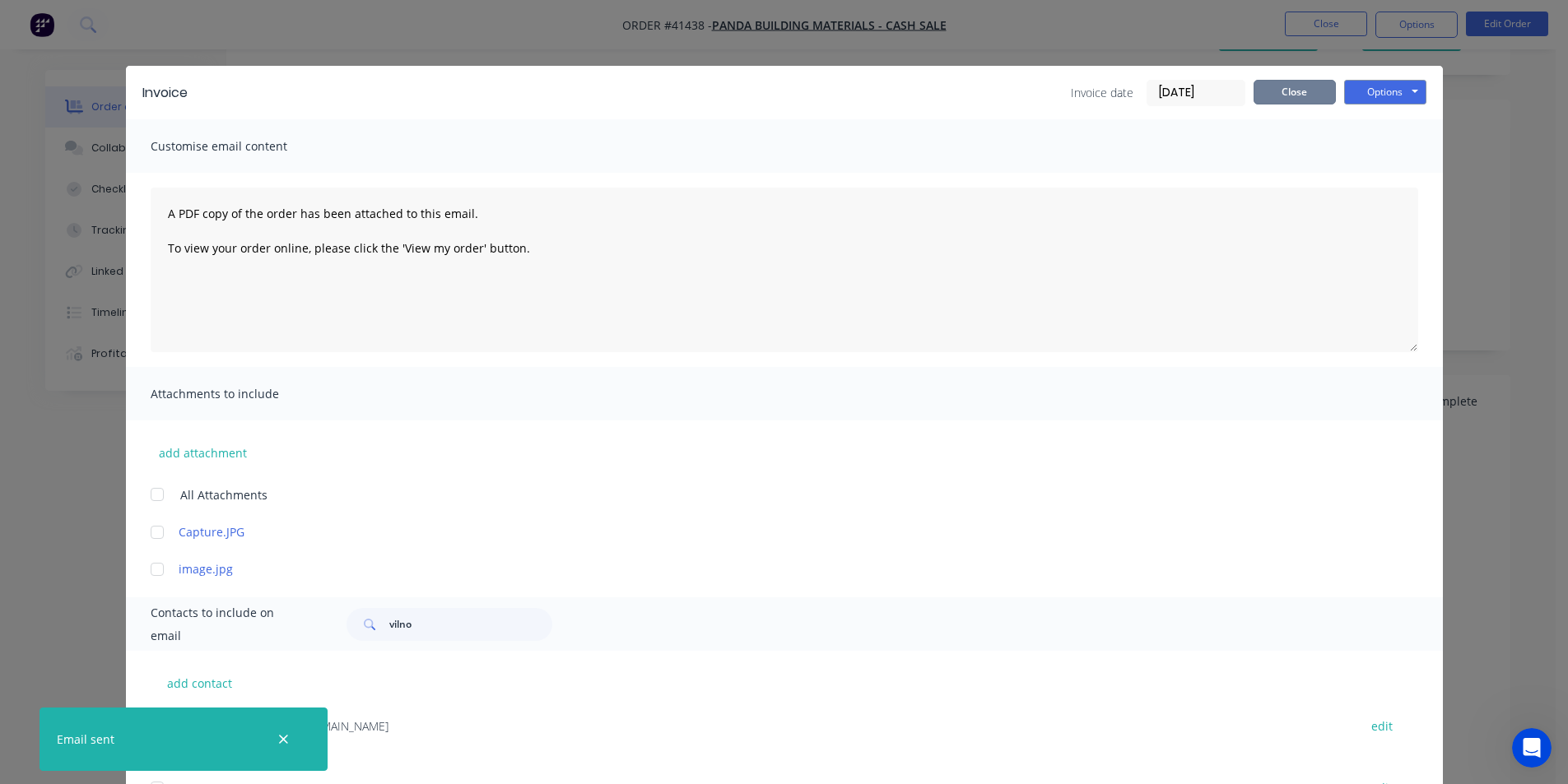
click at [1312, 90] on button "Close" at bounding box center [1294, 92] width 83 height 24
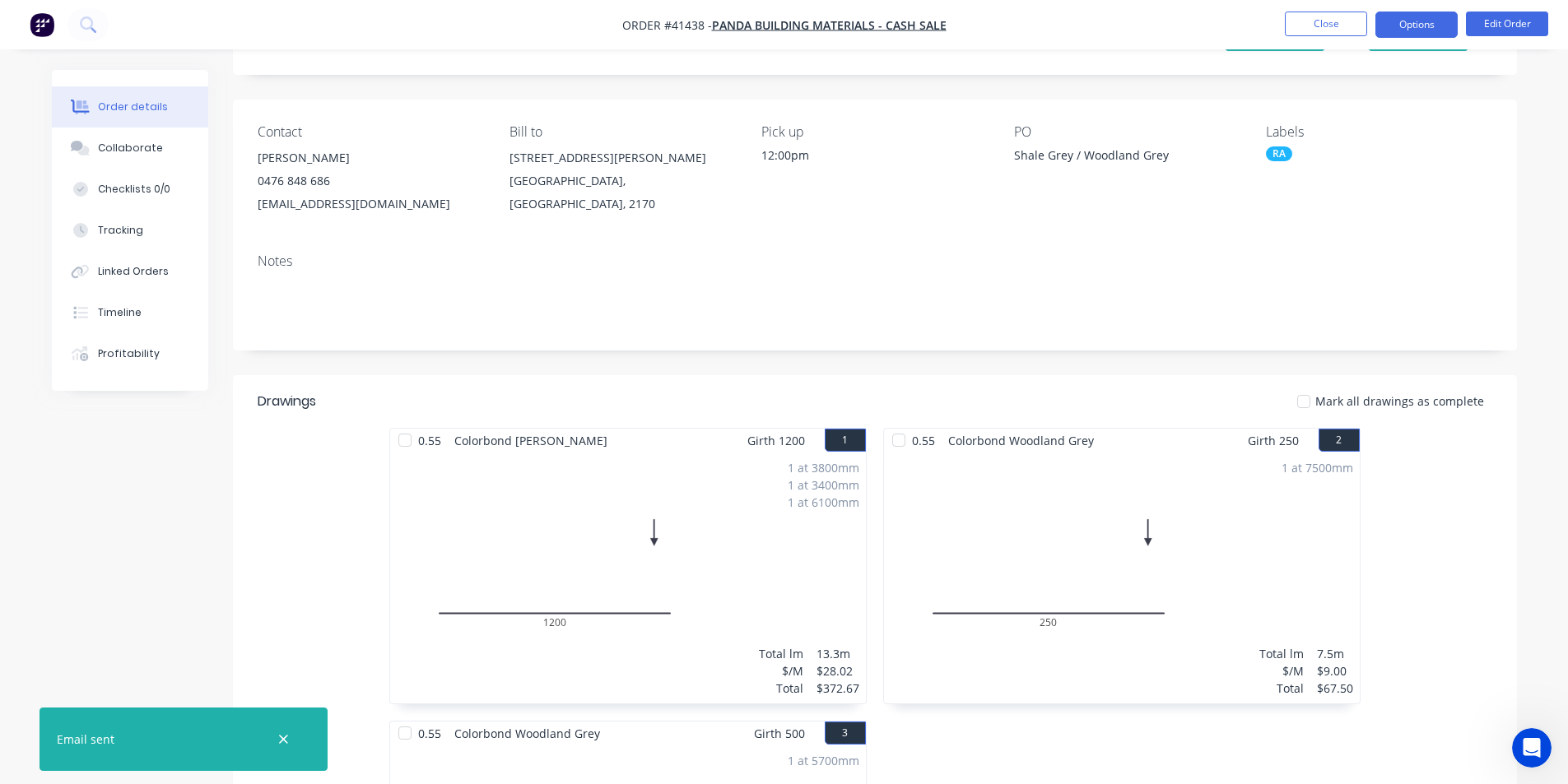
click at [1410, 23] on button "Options" at bounding box center [1417, 24] width 83 height 26
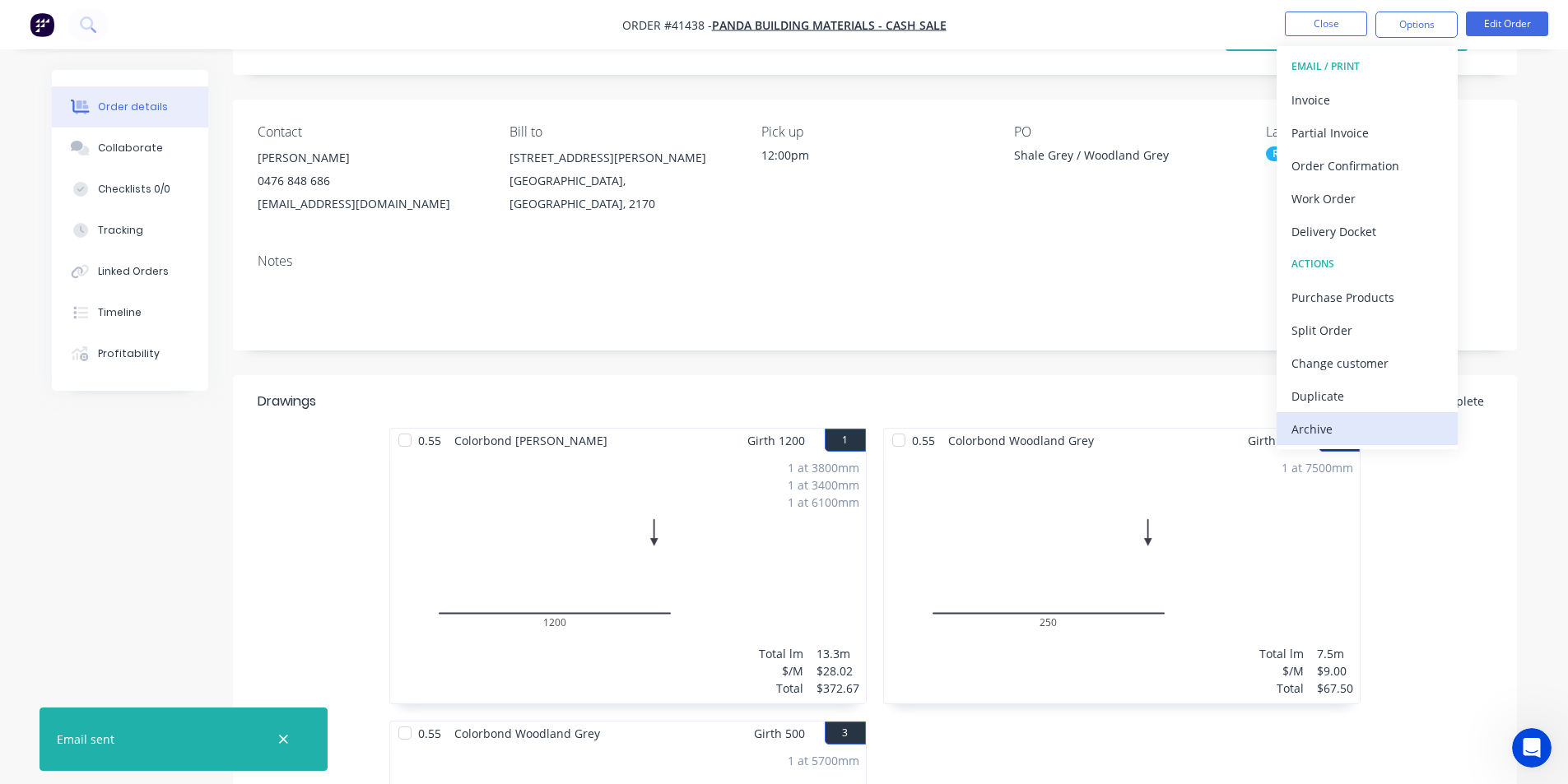
click at [1352, 432] on div "Archive" at bounding box center [1367, 428] width 151 height 23
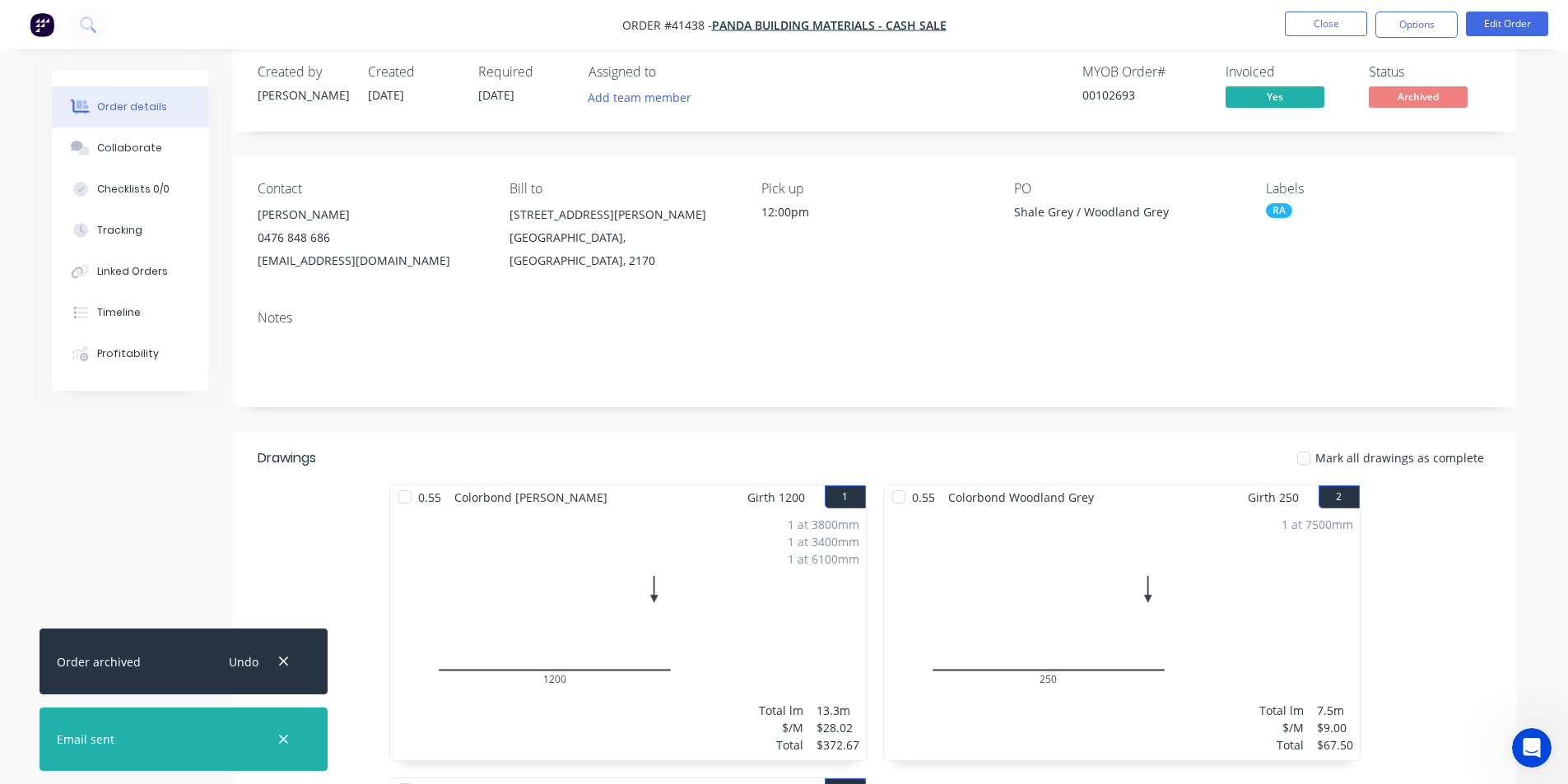
scroll to position [0, 0]
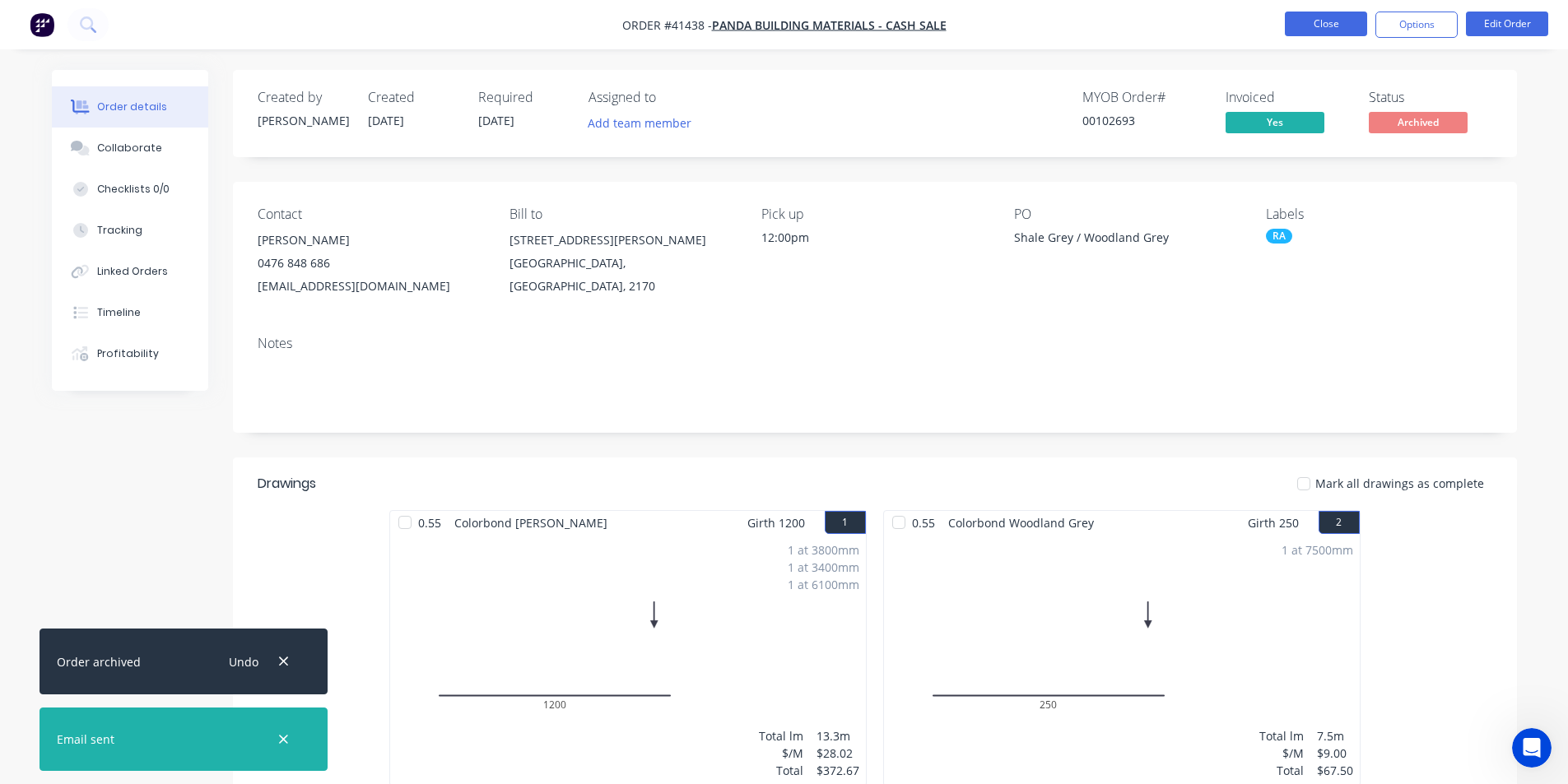
click at [1341, 30] on button "Close" at bounding box center [1326, 23] width 83 height 24
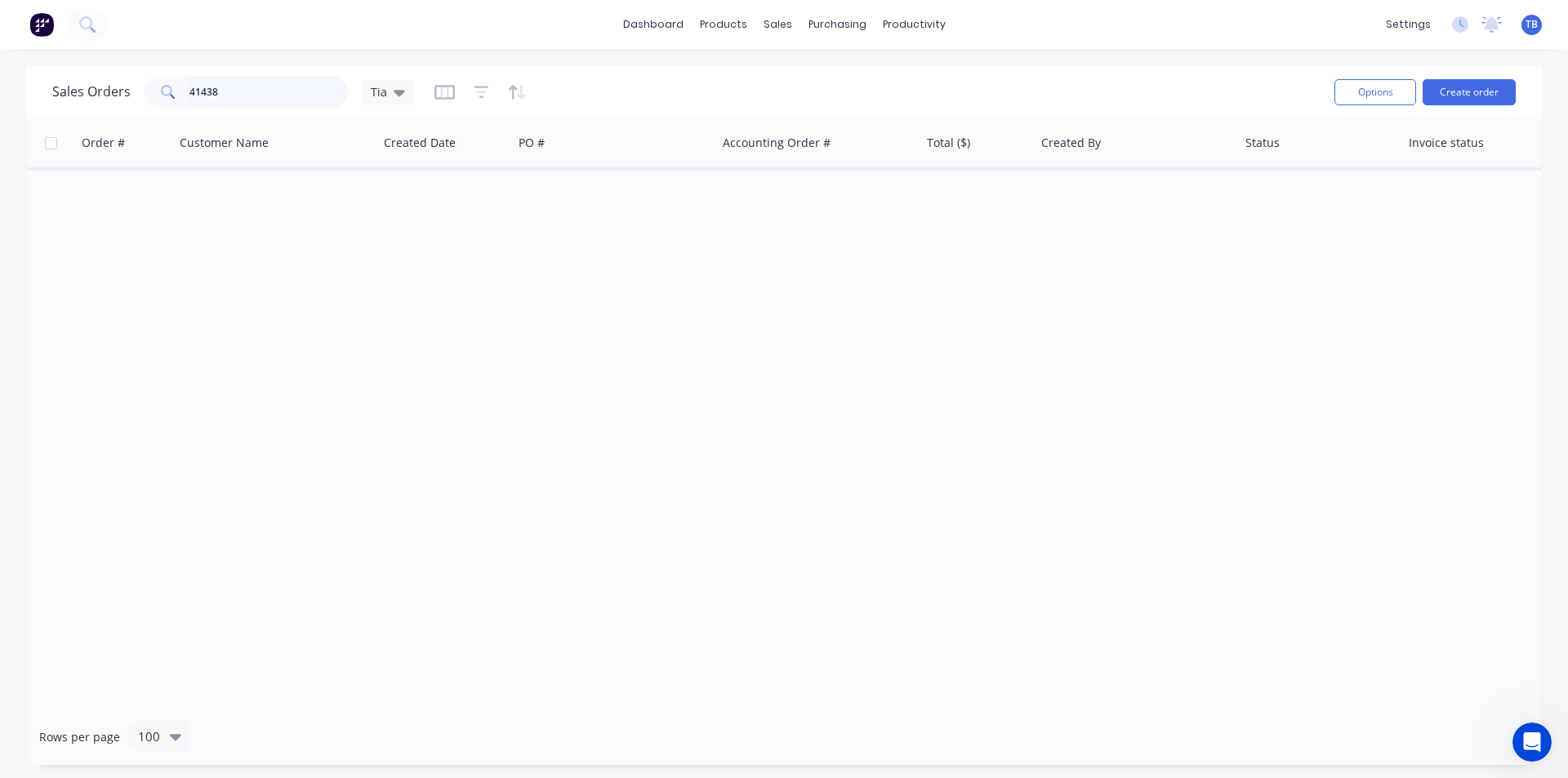
drag, startPoint x: 259, startPoint y: 84, endPoint x: 38, endPoint y: 78, distance: 221.1
click at [38, 78] on div "Sales Orders 41438 Tia Options Create order" at bounding box center [784, 92] width 1516 height 53
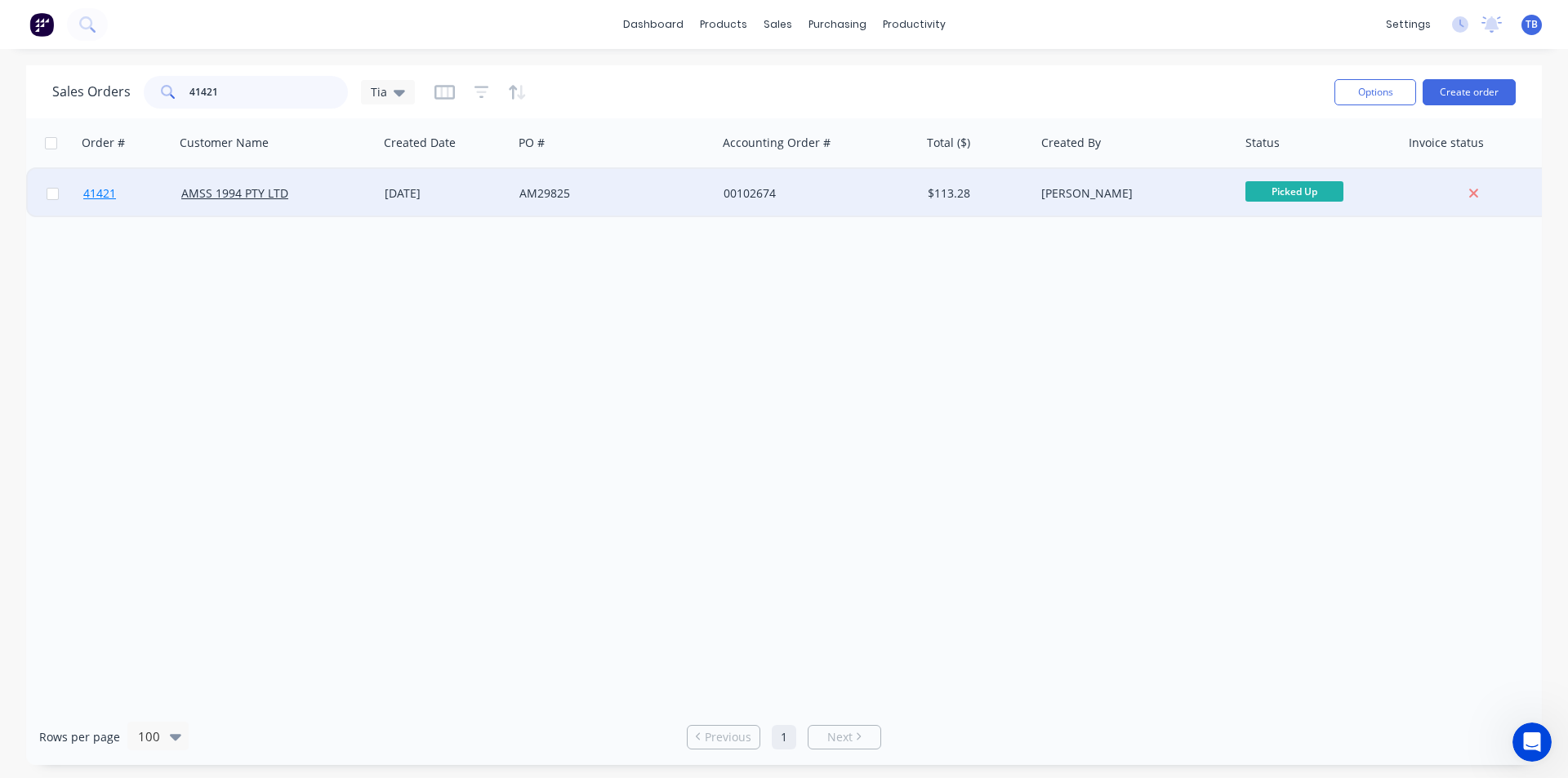
type input "41421"
click at [111, 196] on span "41421" at bounding box center [100, 193] width 33 height 16
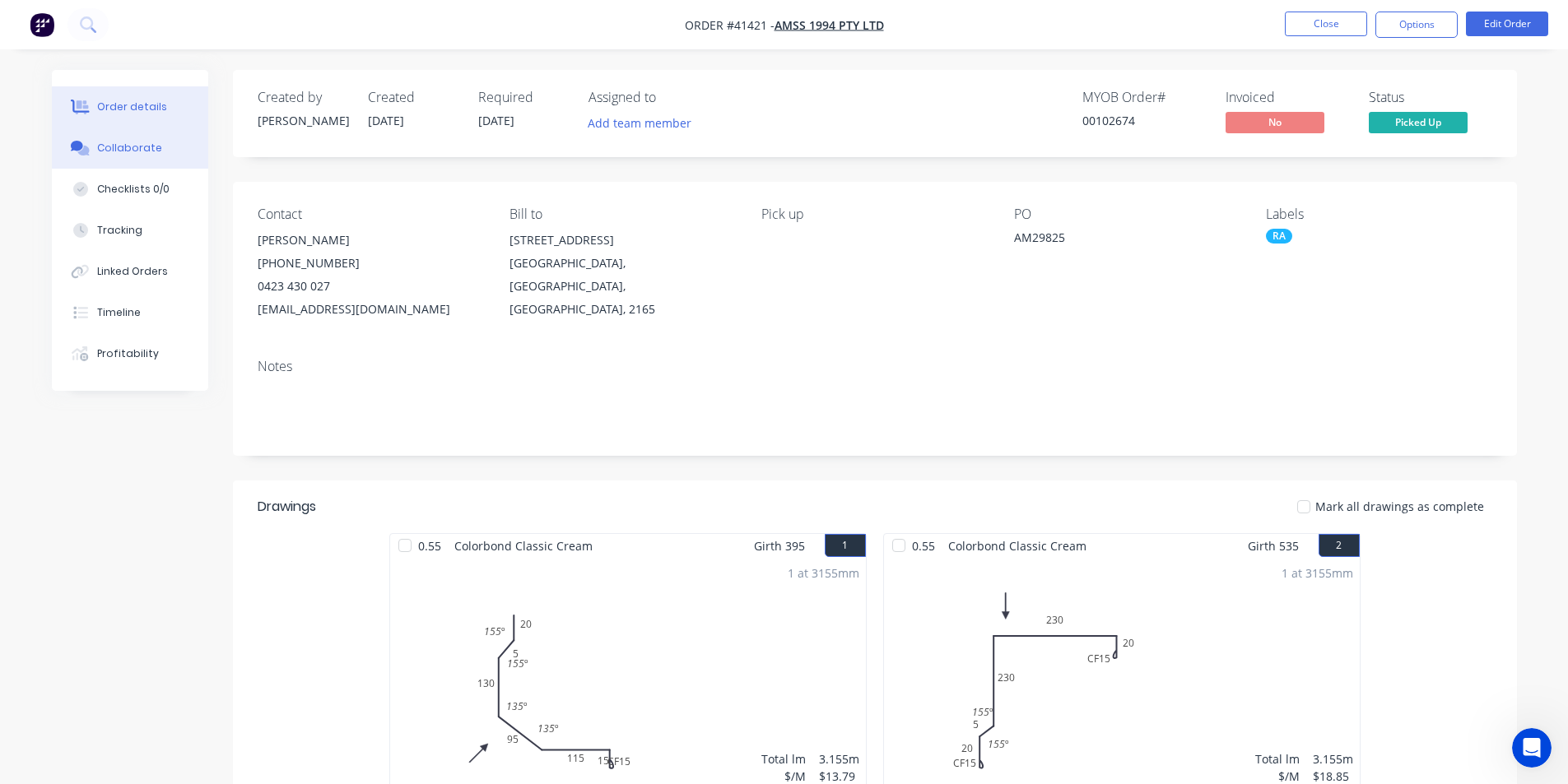
click at [111, 146] on div "Collaborate" at bounding box center [129, 148] width 65 height 15
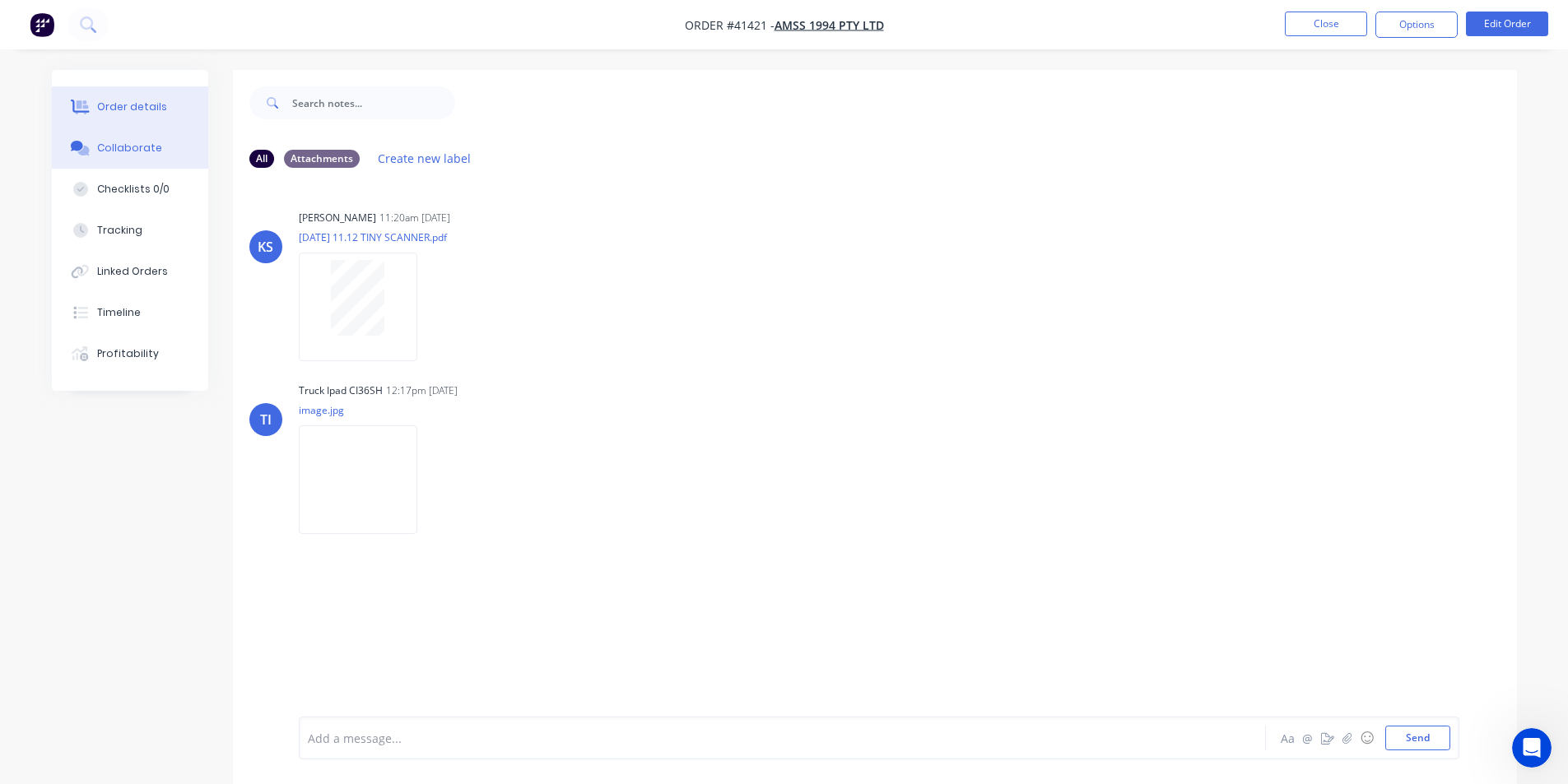
click at [142, 109] on div "Order details" at bounding box center [132, 107] width 70 height 15
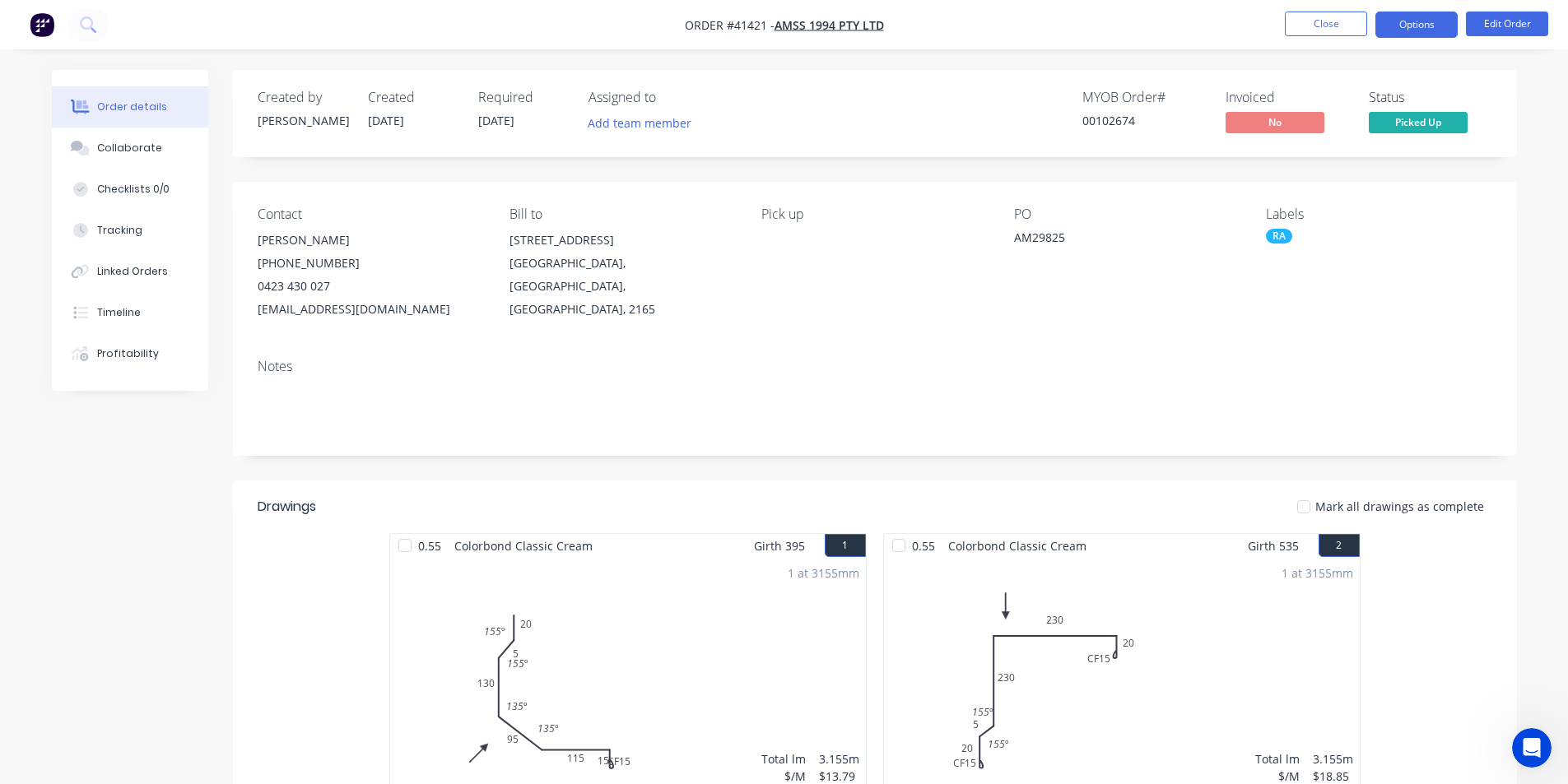
click at [1446, 26] on button "Options" at bounding box center [1417, 24] width 83 height 26
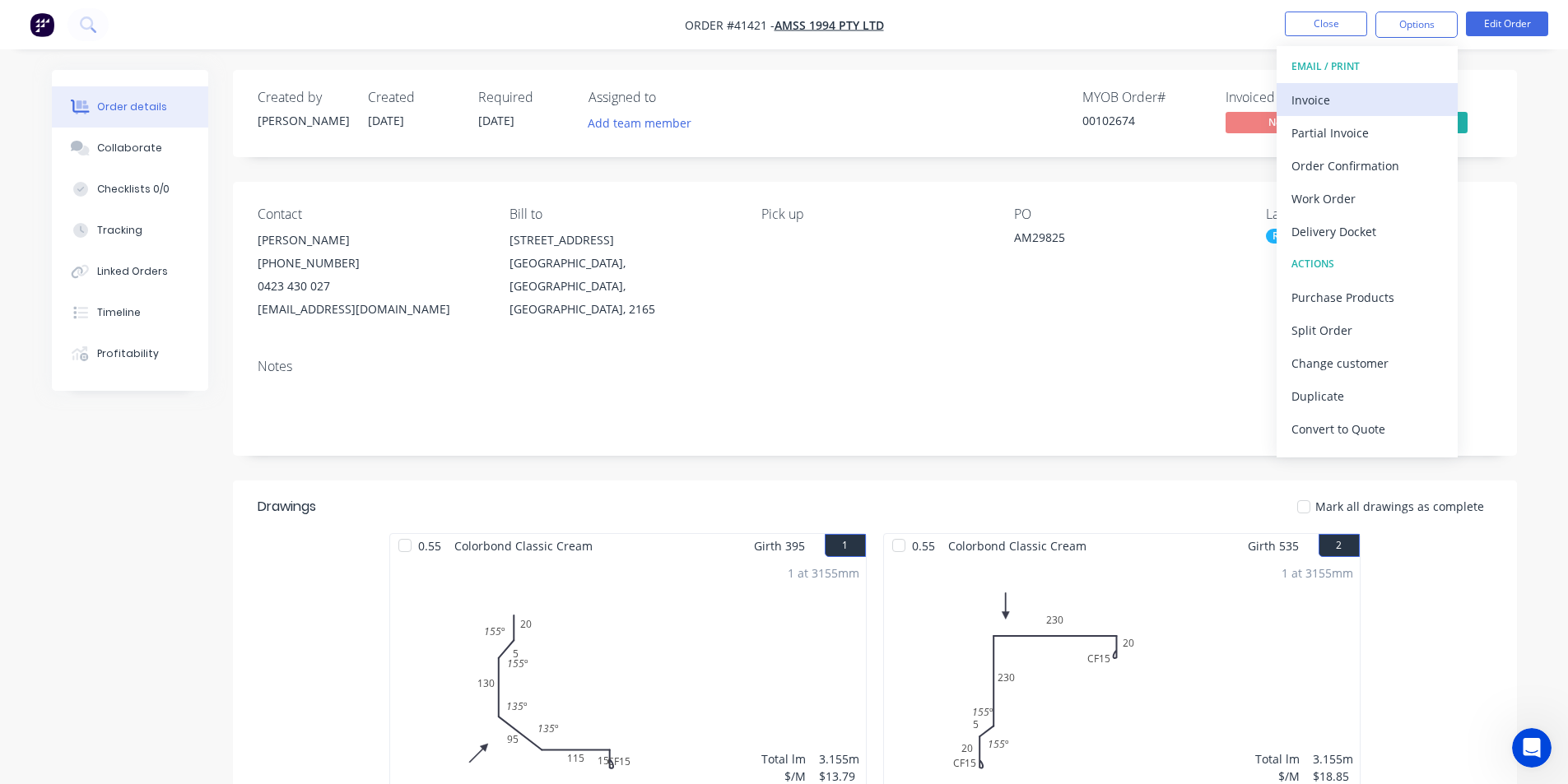
click at [1353, 102] on div "Invoice" at bounding box center [1367, 99] width 151 height 23
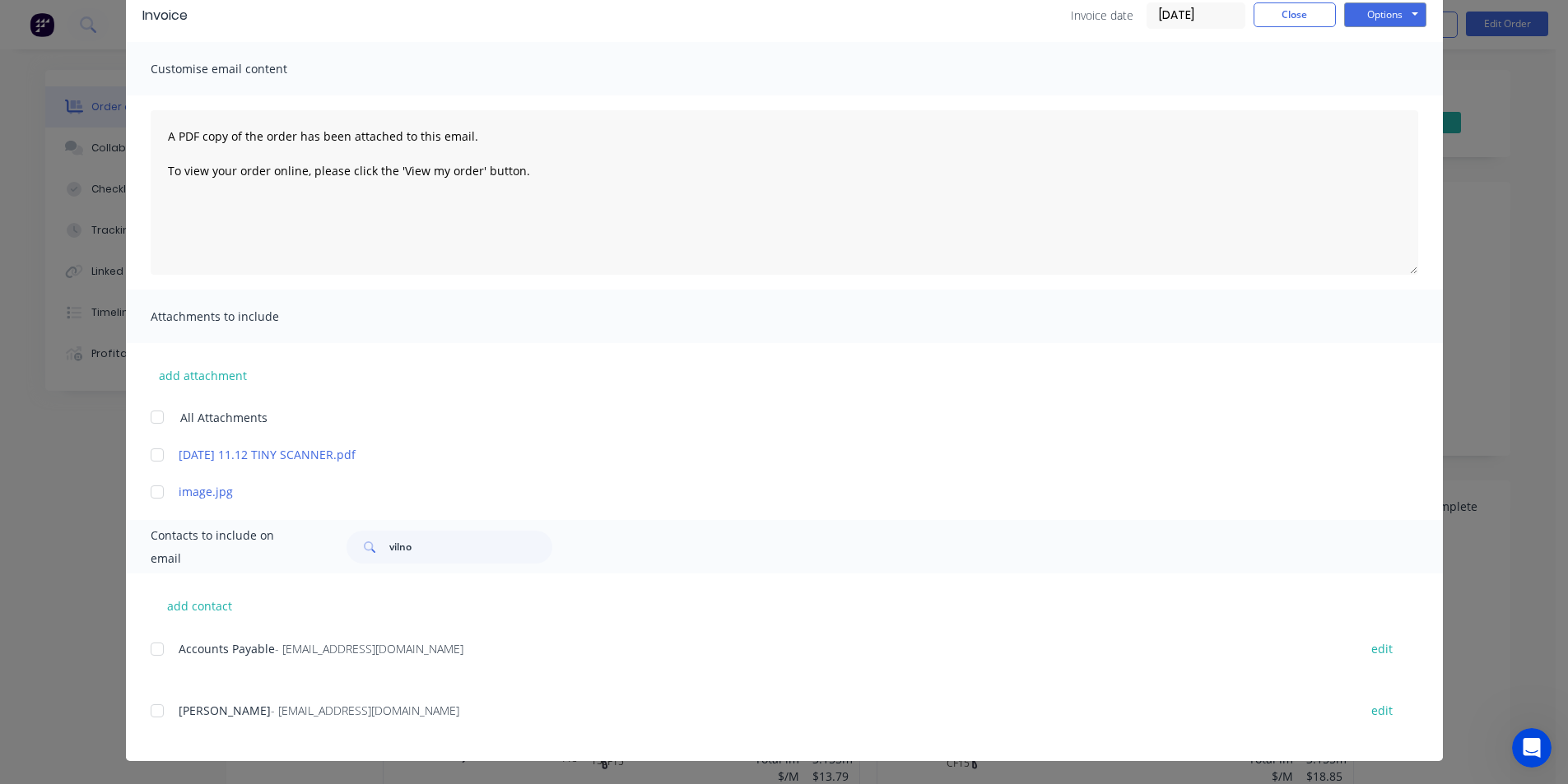
click at [156, 644] on div at bounding box center [157, 649] width 33 height 33
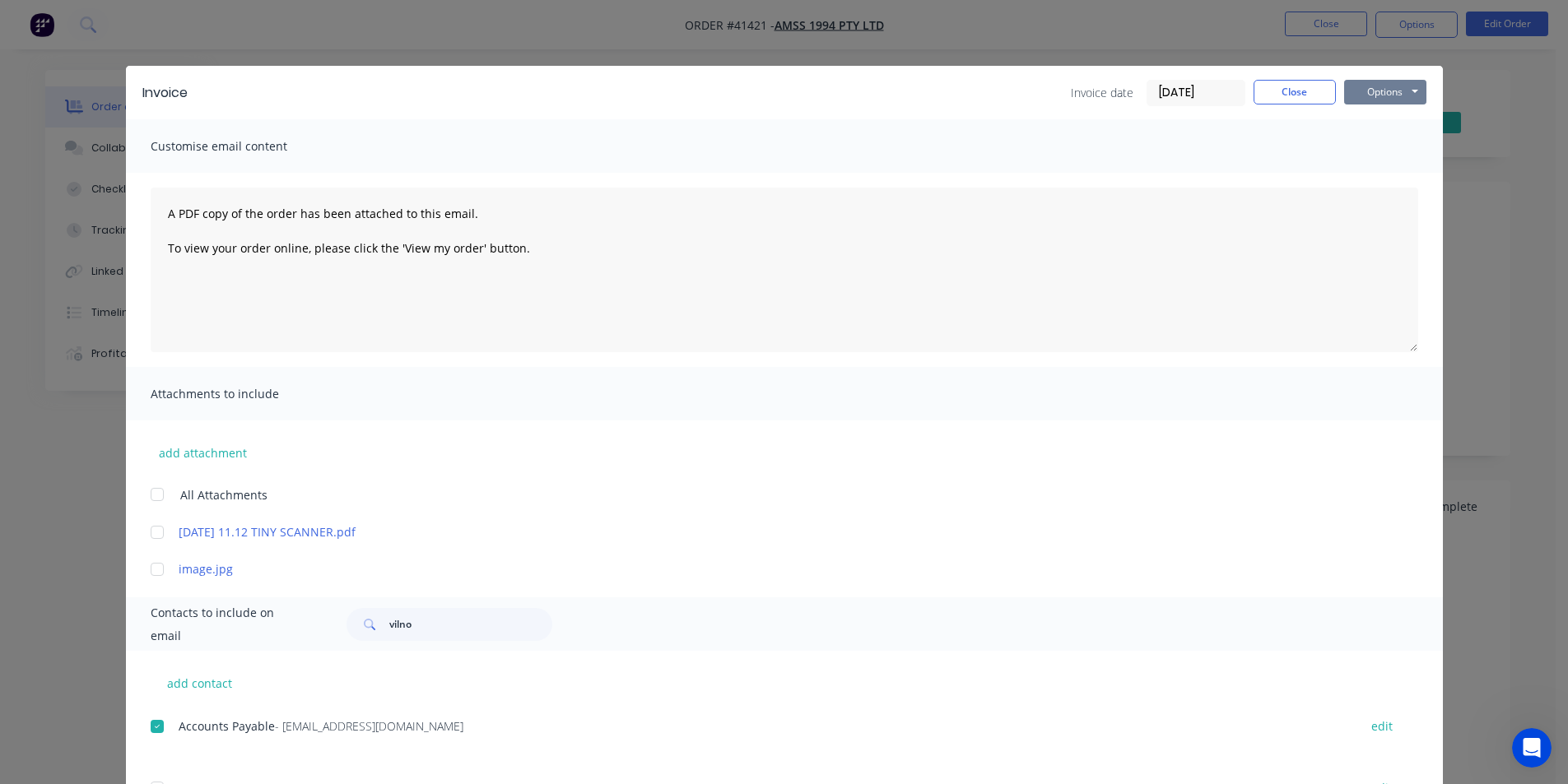
click at [1400, 83] on button "Options" at bounding box center [1386, 92] width 83 height 24
click at [1377, 181] on button "Email" at bounding box center [1397, 175] width 105 height 27
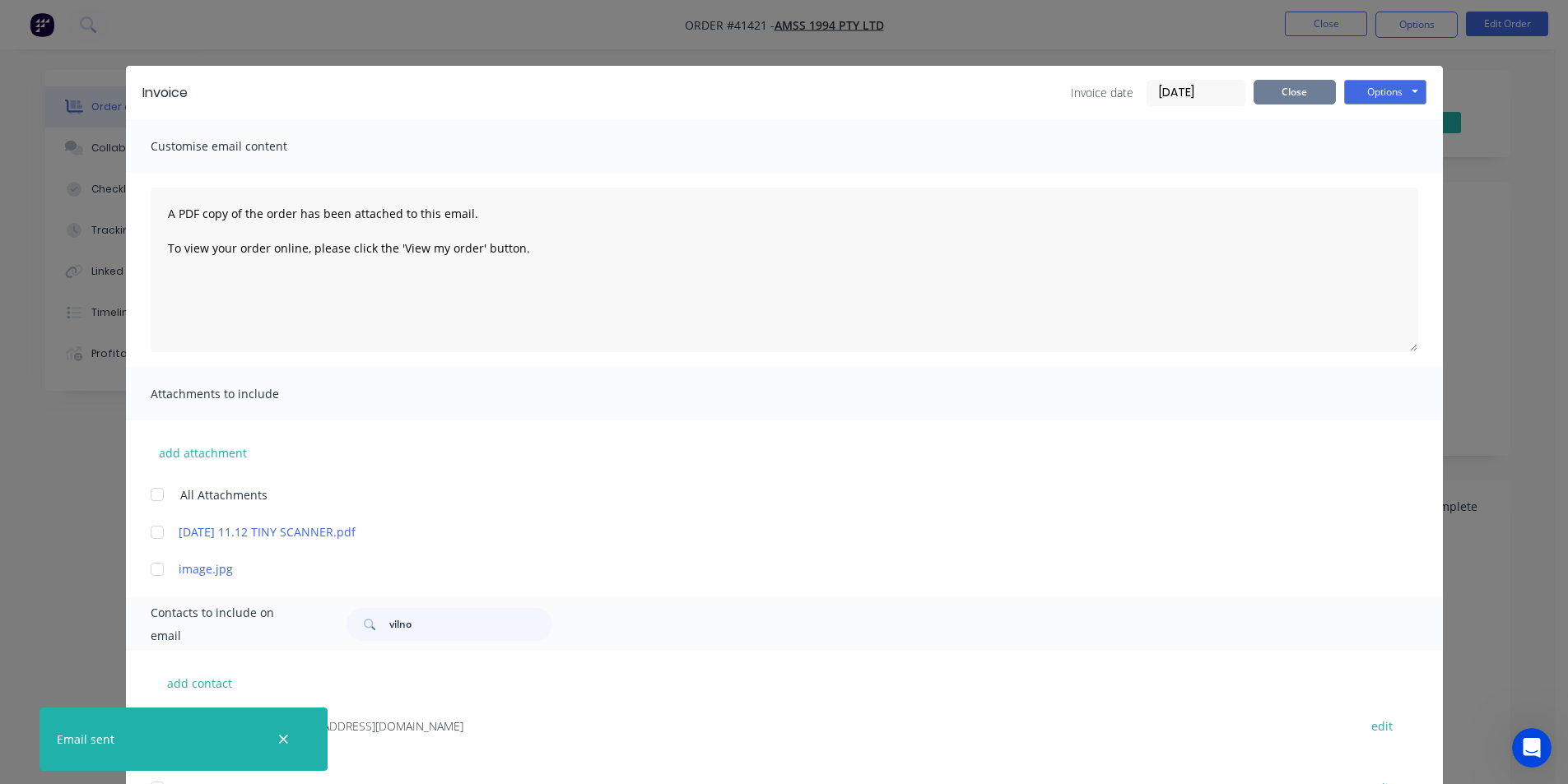
click at [1285, 94] on button "Close" at bounding box center [1294, 92] width 83 height 24
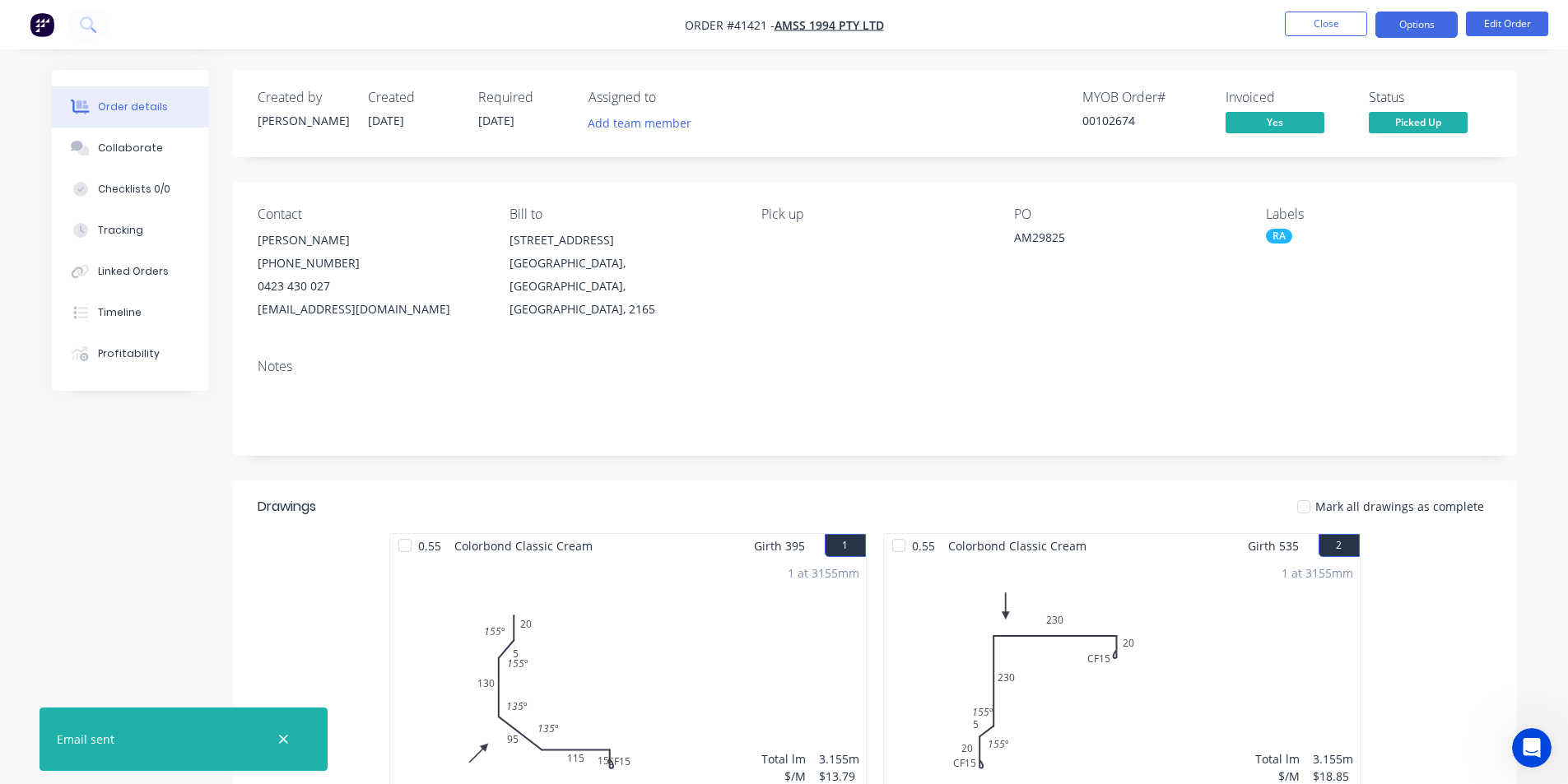
click at [1439, 23] on button "Options" at bounding box center [1417, 24] width 83 height 26
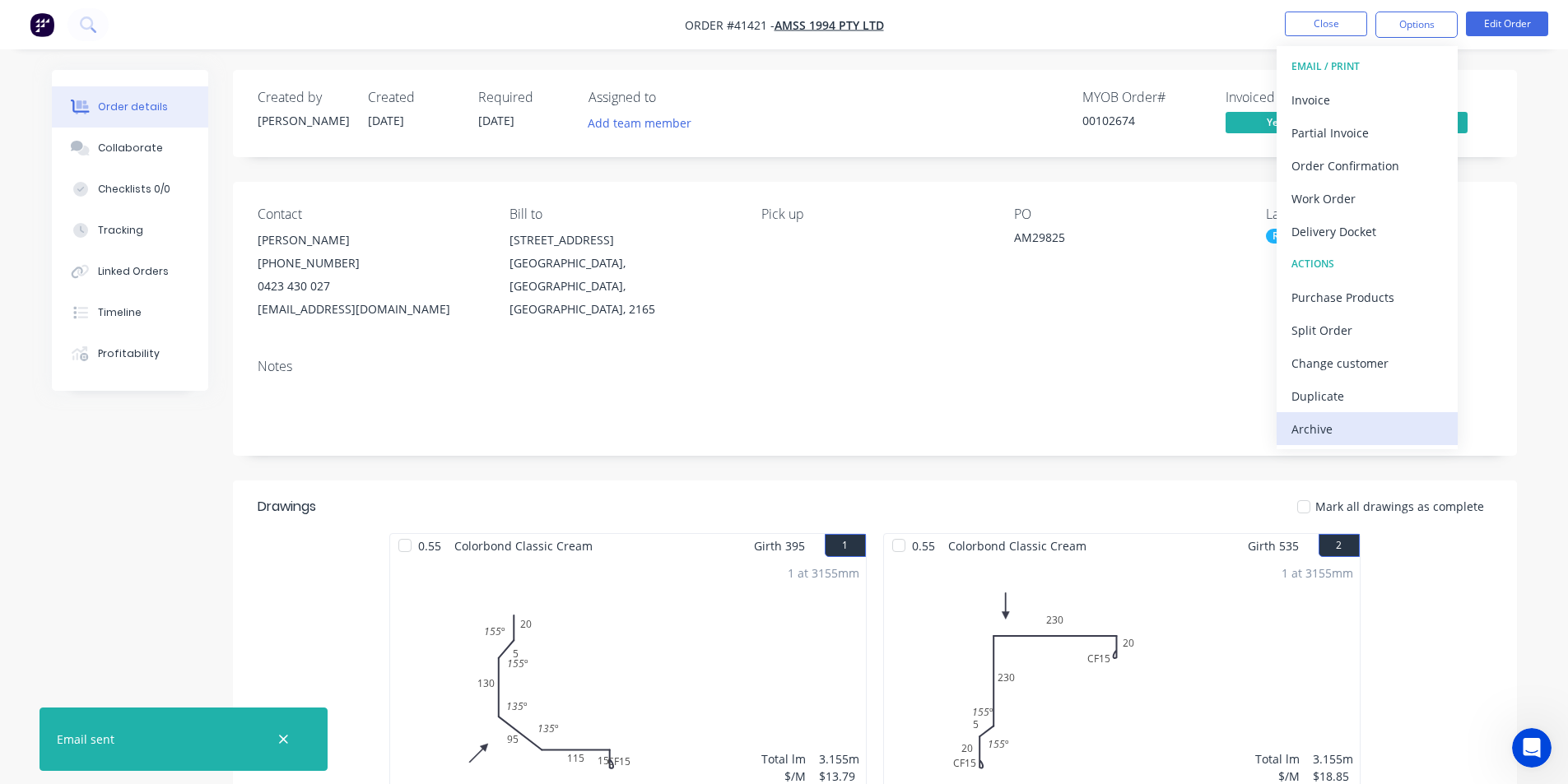
click at [1399, 435] on div "Archive" at bounding box center [1367, 428] width 151 height 23
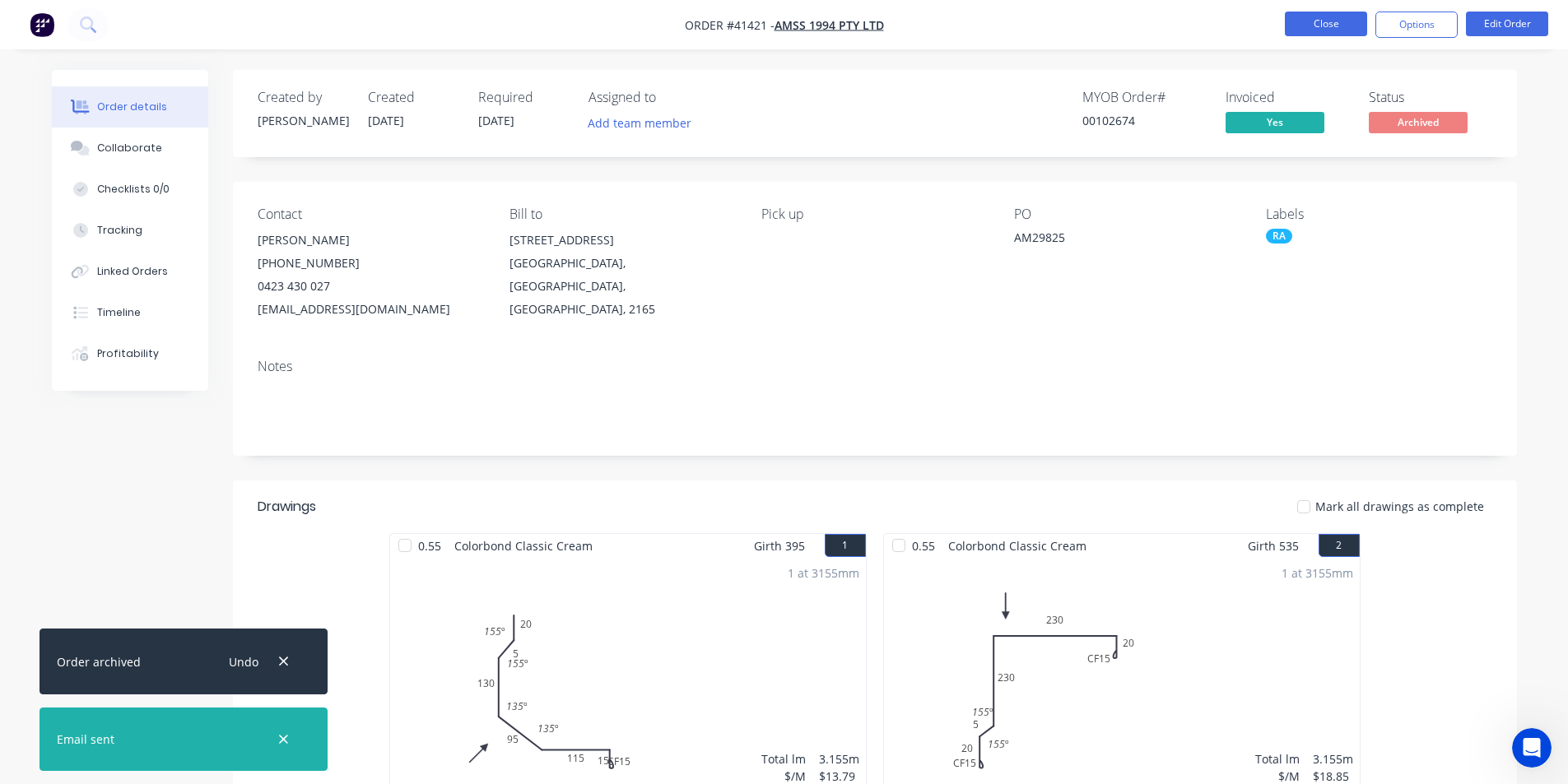
click at [1319, 28] on button "Close" at bounding box center [1326, 23] width 83 height 24
